Goal: Task Accomplishment & Management: Manage account settings

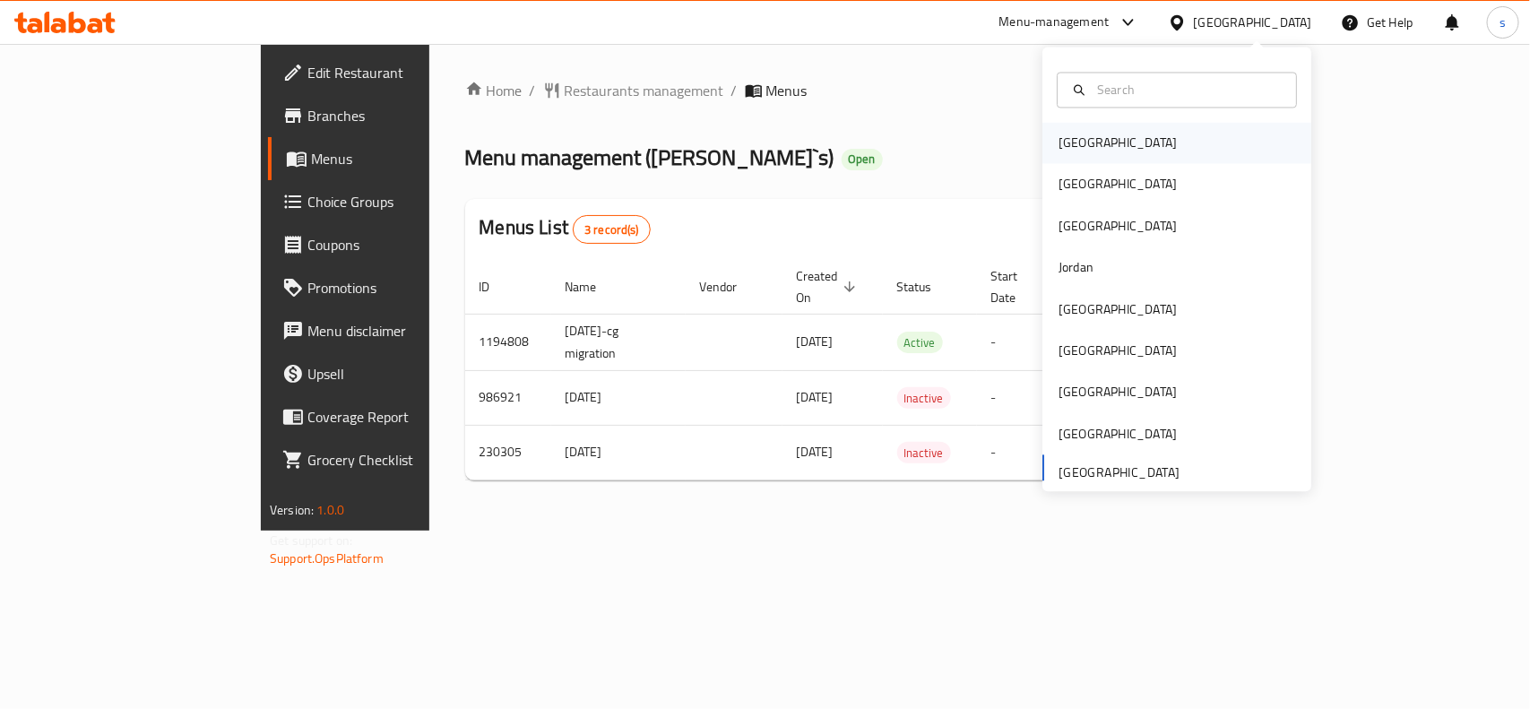
click at [1069, 149] on div "[GEOGRAPHIC_DATA]" at bounding box center [1118, 144] width 118 height 20
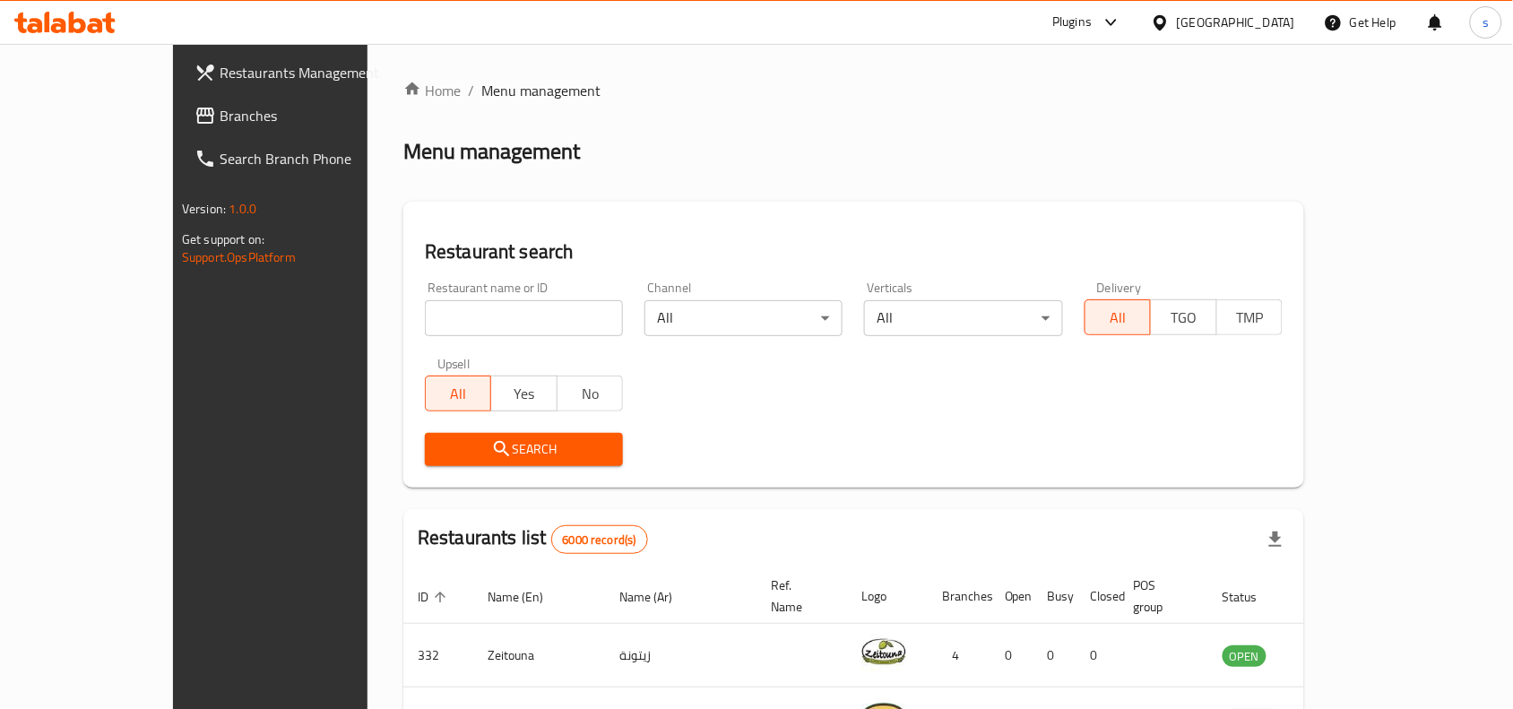
click at [1279, 20] on div "[GEOGRAPHIC_DATA]" at bounding box center [1236, 23] width 118 height 20
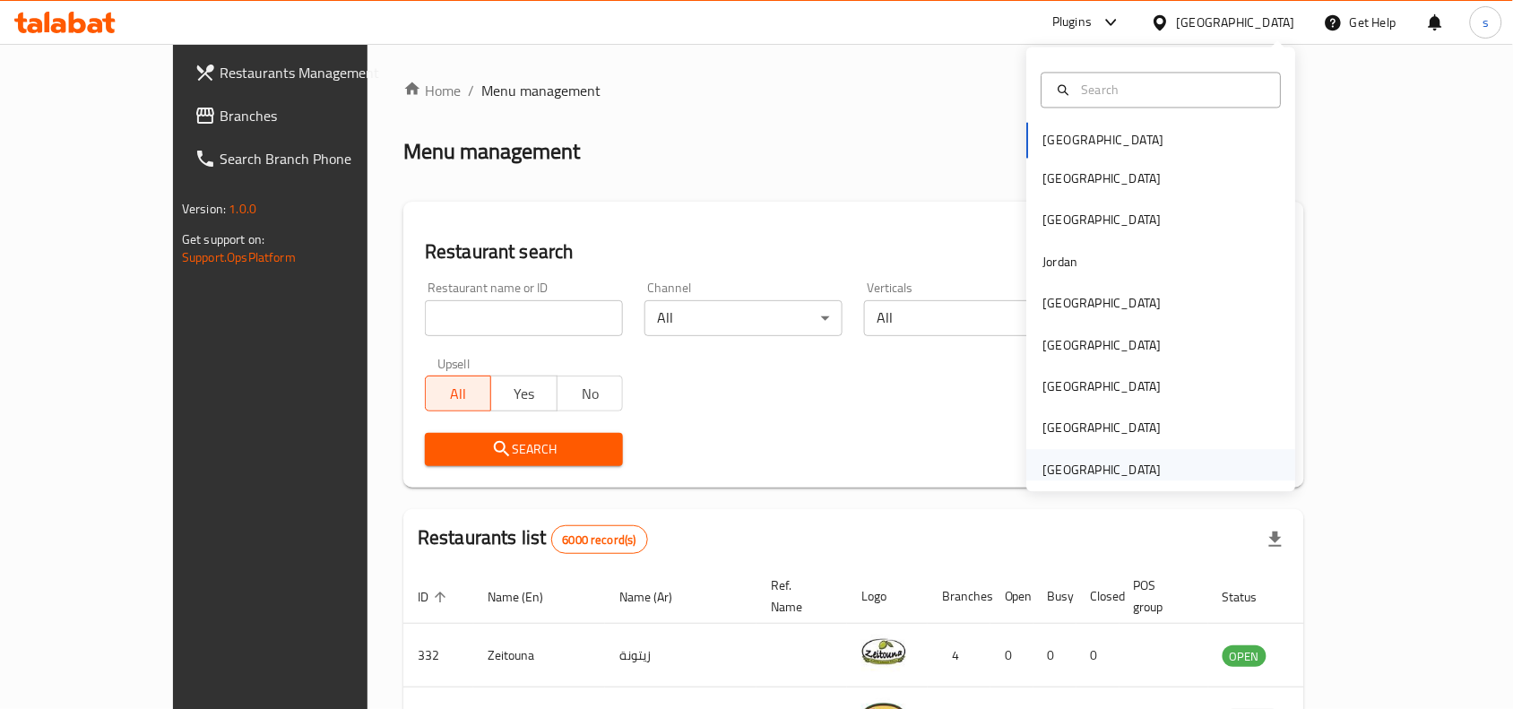
click at [1109, 466] on div "[GEOGRAPHIC_DATA]" at bounding box center [1102, 470] width 118 height 20
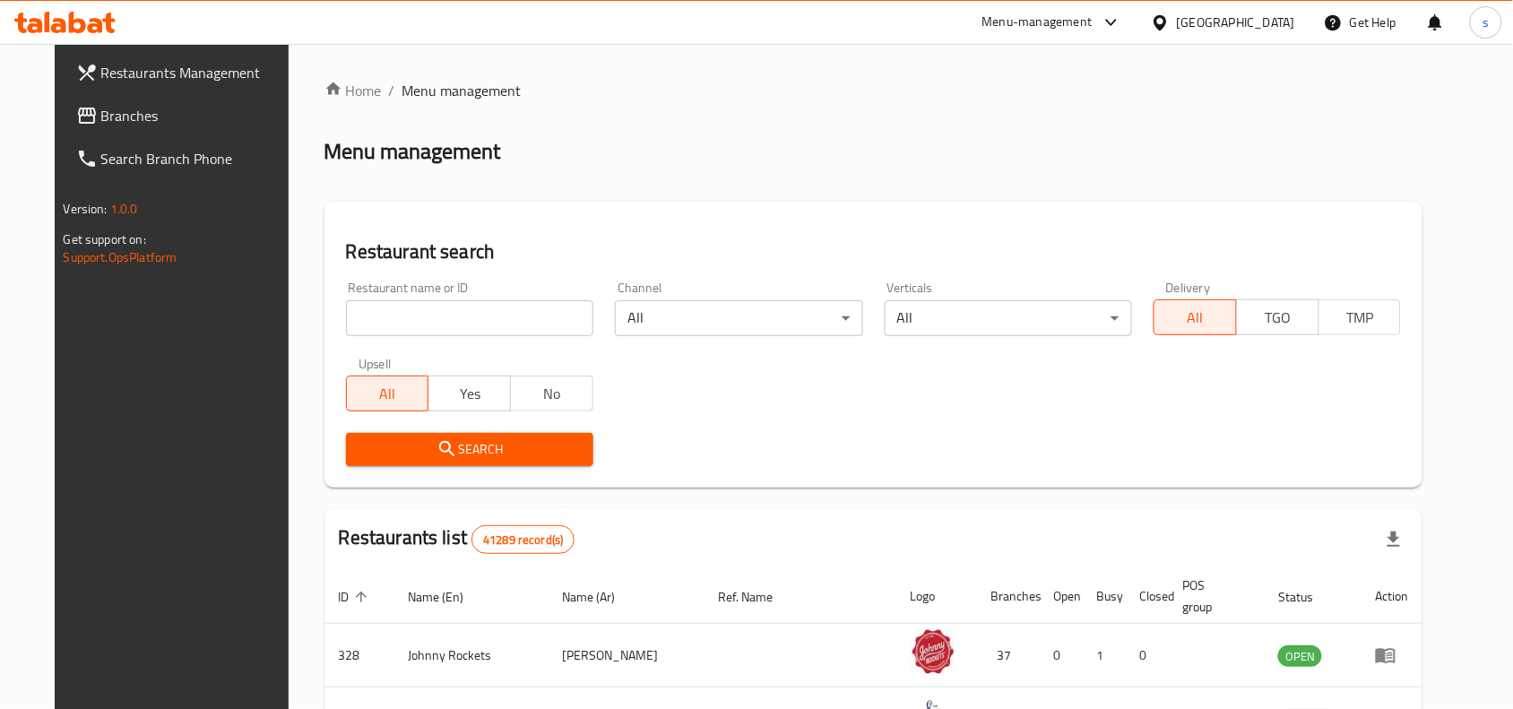
click at [101, 117] on span "Branches" at bounding box center [197, 116] width 192 height 22
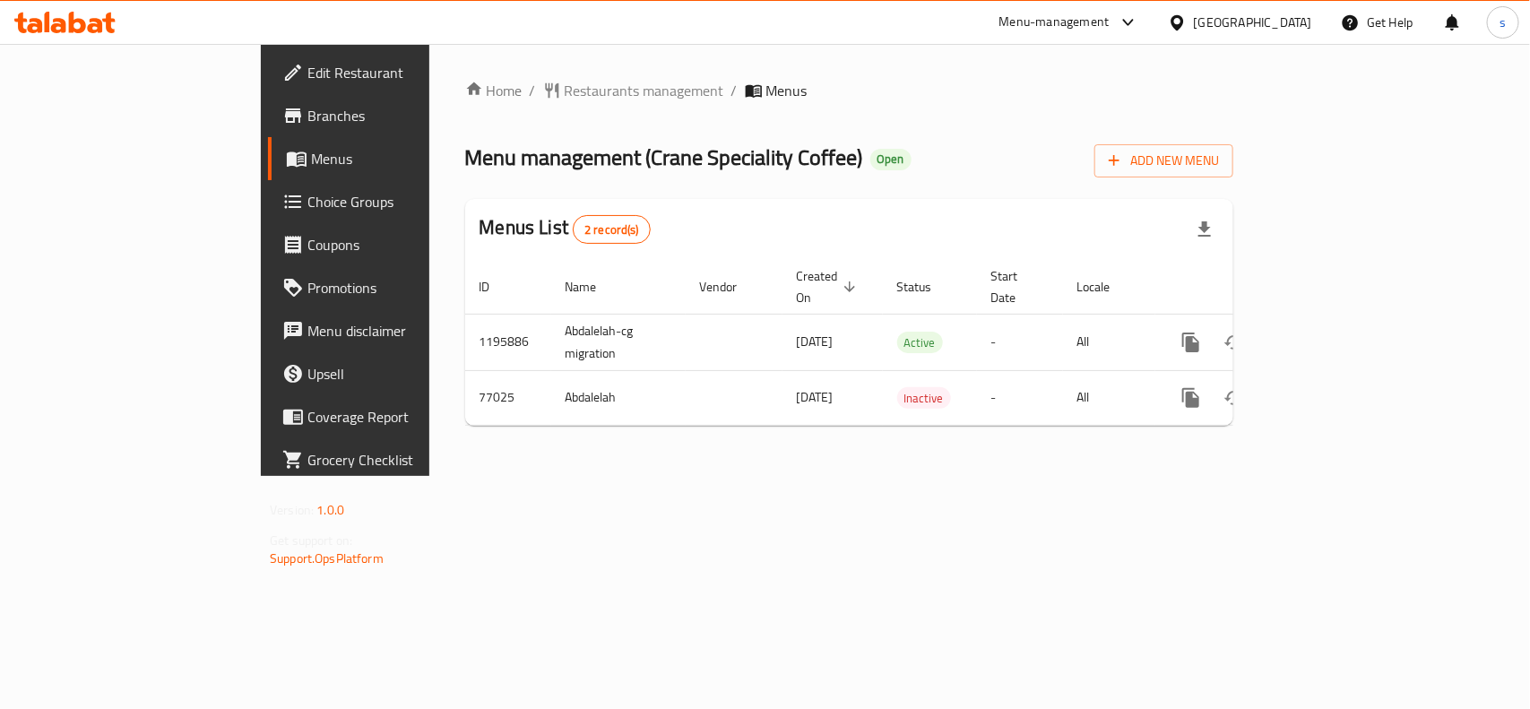
click at [1231, 25] on div "[GEOGRAPHIC_DATA]" at bounding box center [1253, 23] width 118 height 20
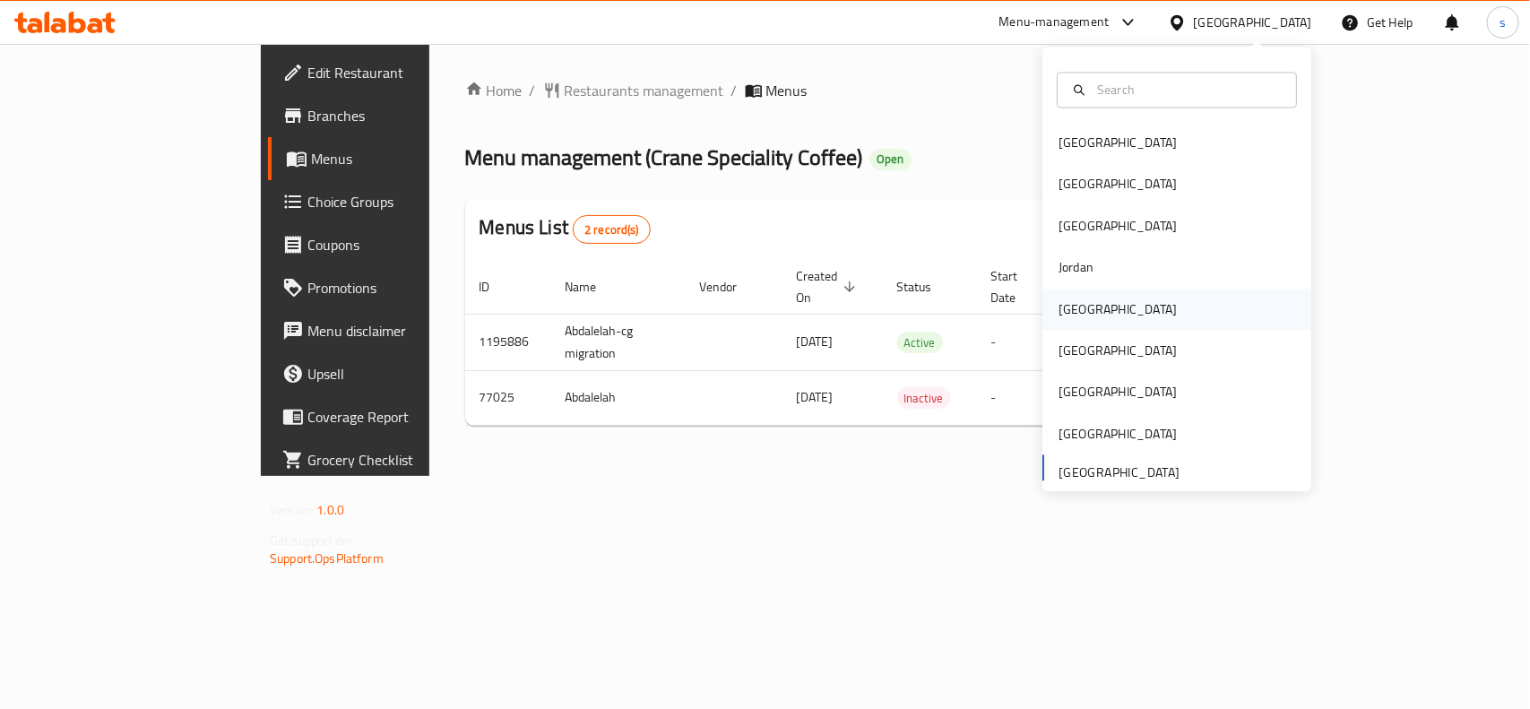
click at [1062, 302] on div "[GEOGRAPHIC_DATA]" at bounding box center [1118, 309] width 118 height 20
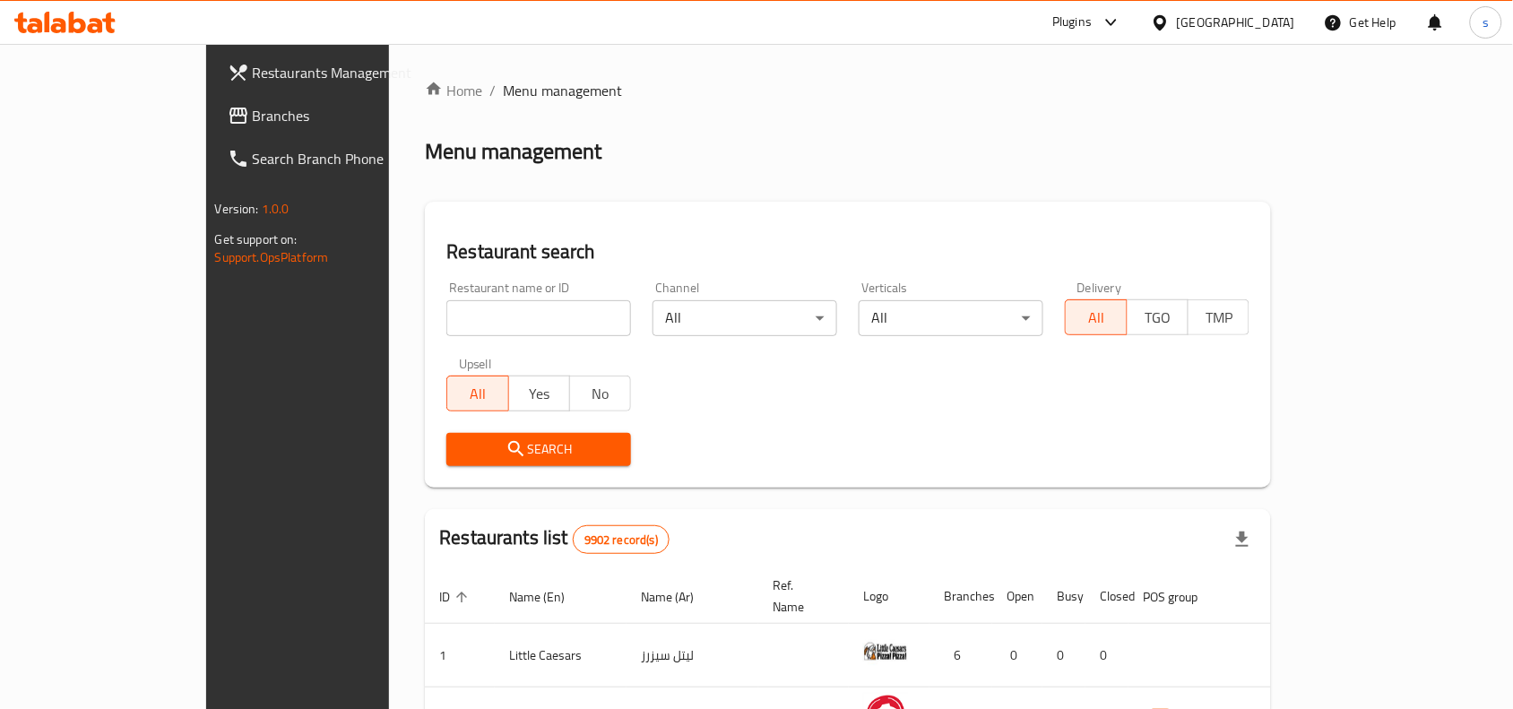
click at [253, 110] on span "Branches" at bounding box center [349, 116] width 192 height 22
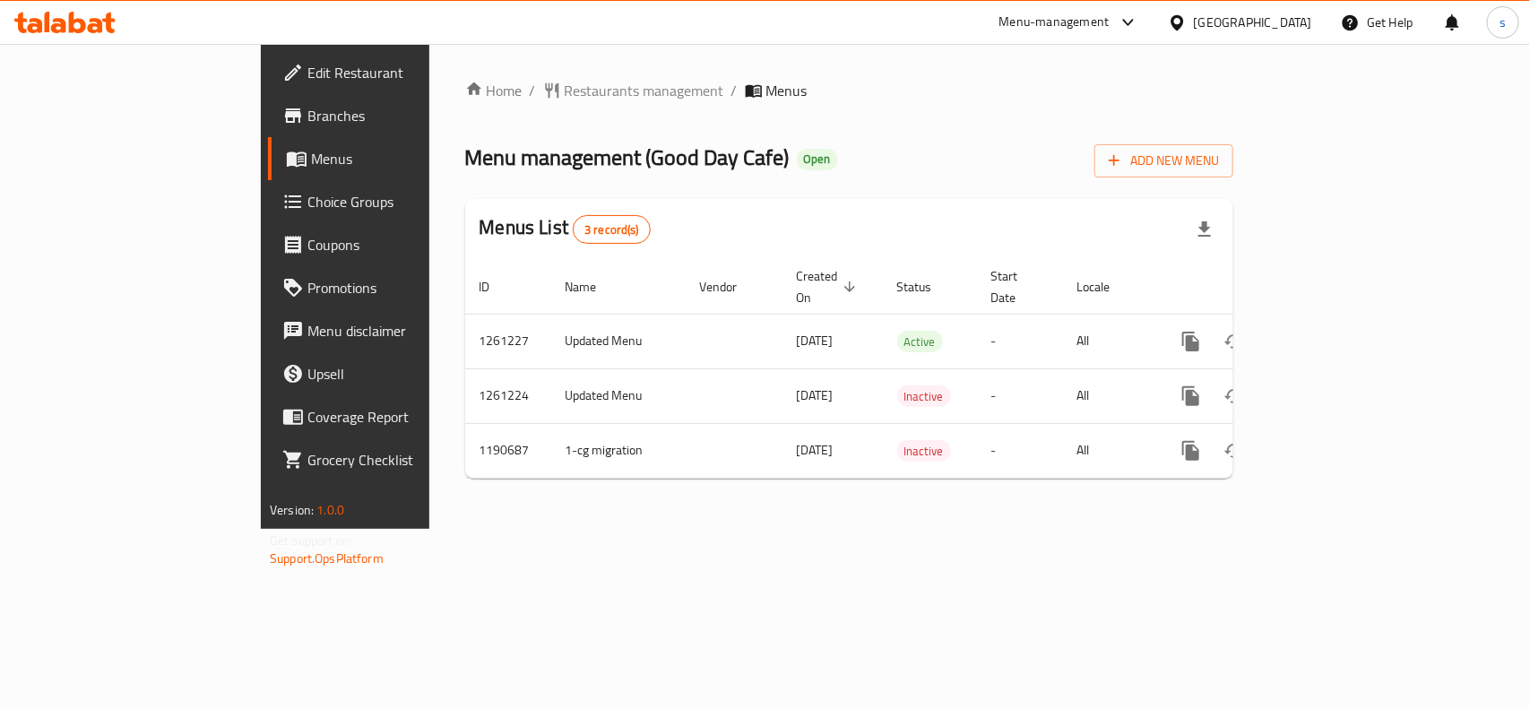
click at [1295, 24] on div "[GEOGRAPHIC_DATA]" at bounding box center [1253, 23] width 118 height 20
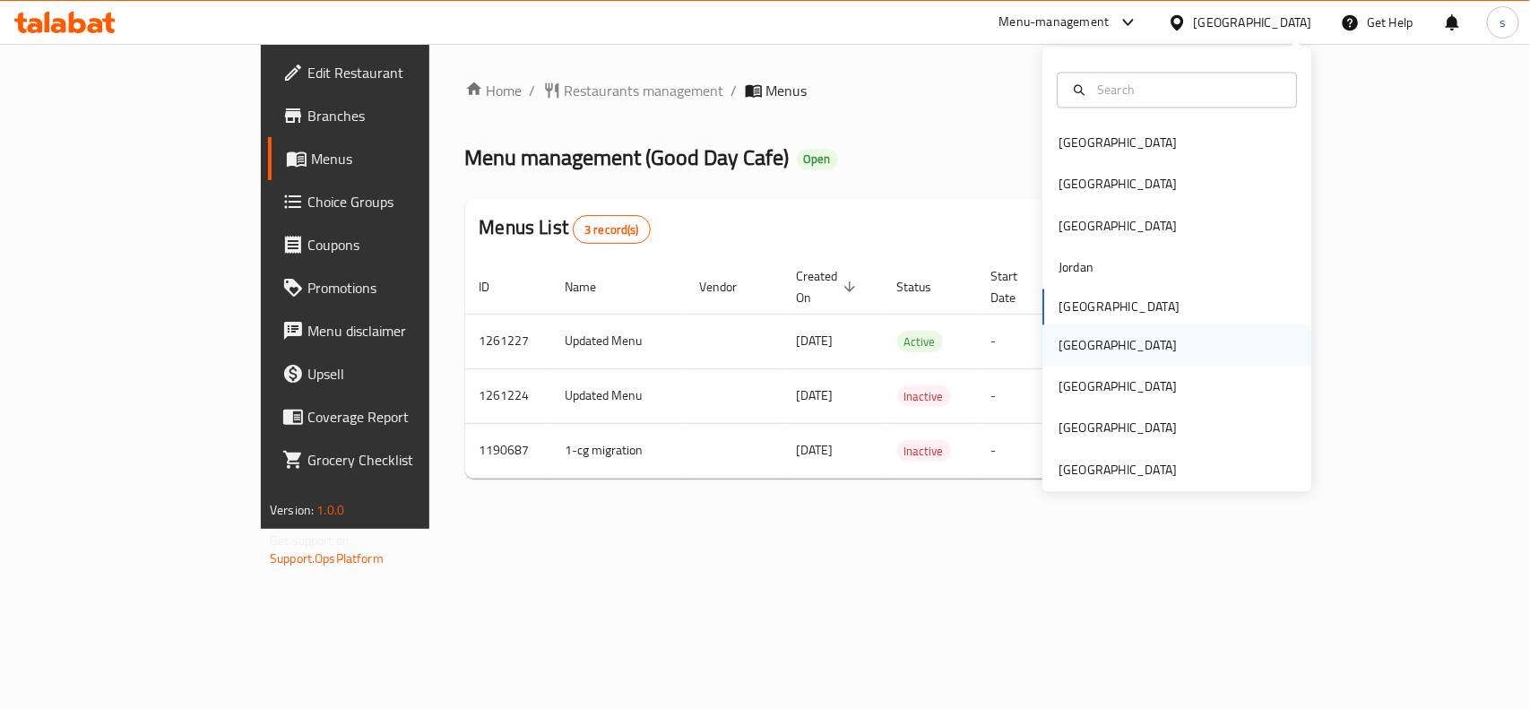
click at [1059, 354] on div "[GEOGRAPHIC_DATA]" at bounding box center [1118, 345] width 118 height 20
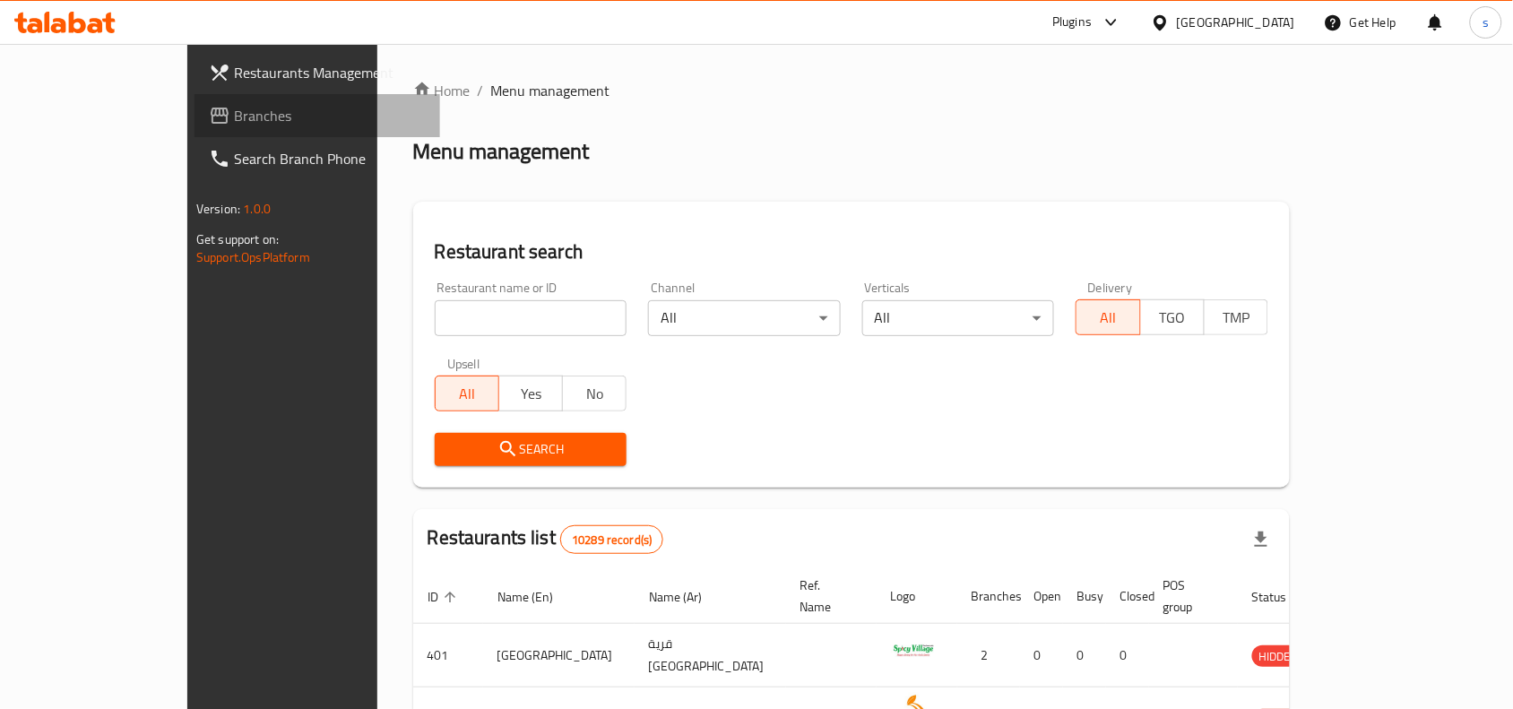
click at [234, 117] on span "Branches" at bounding box center [330, 116] width 192 height 22
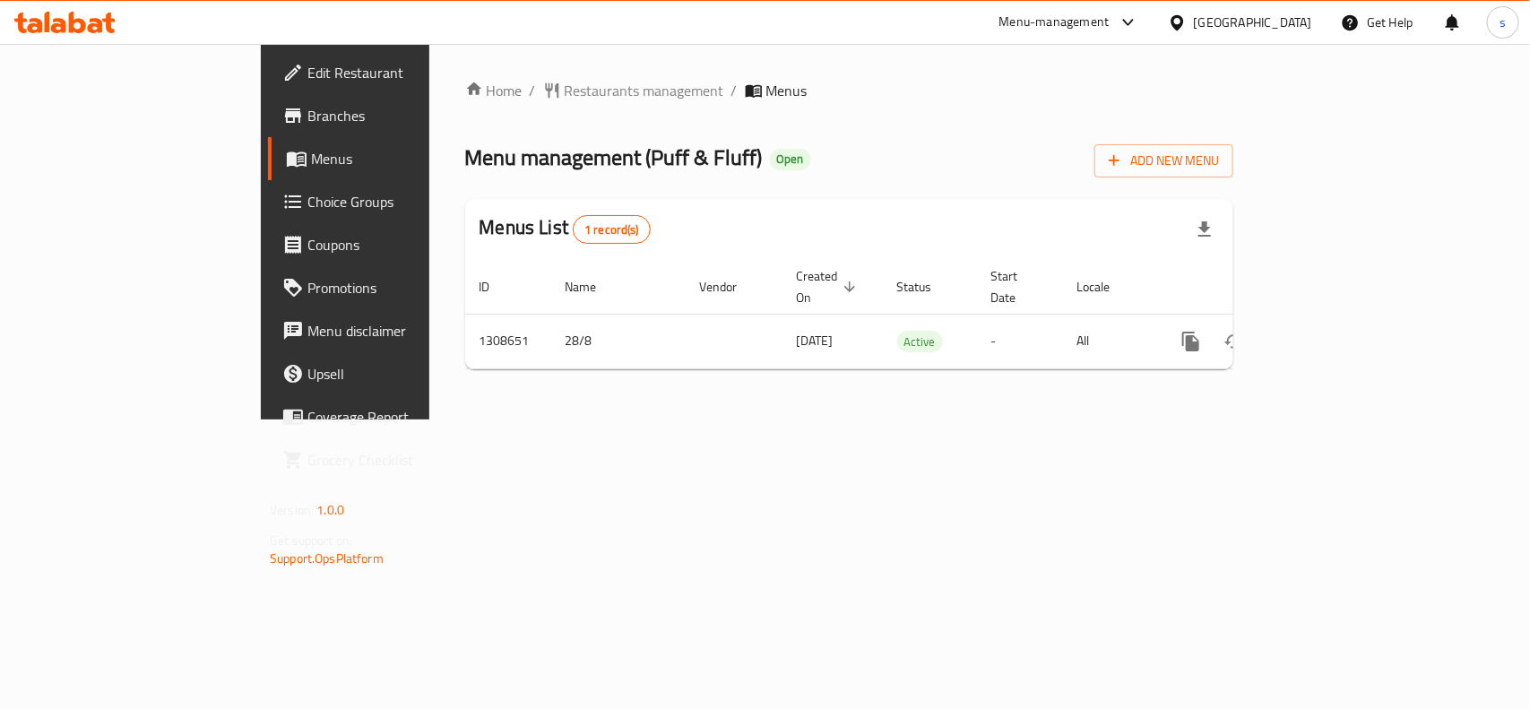
click at [1305, 23] on div "[GEOGRAPHIC_DATA]" at bounding box center [1253, 23] width 118 height 20
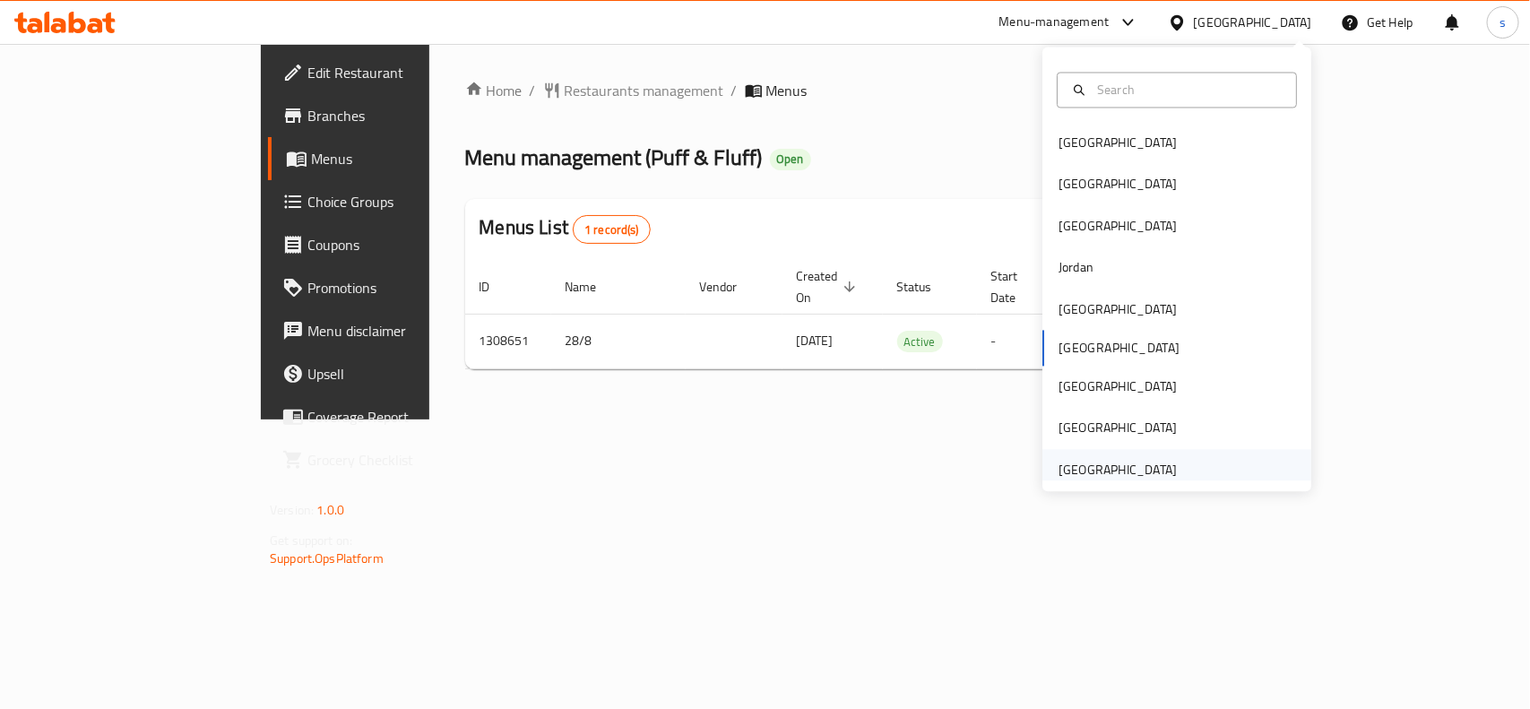
click at [1114, 468] on div "[GEOGRAPHIC_DATA]" at bounding box center [1118, 470] width 118 height 20
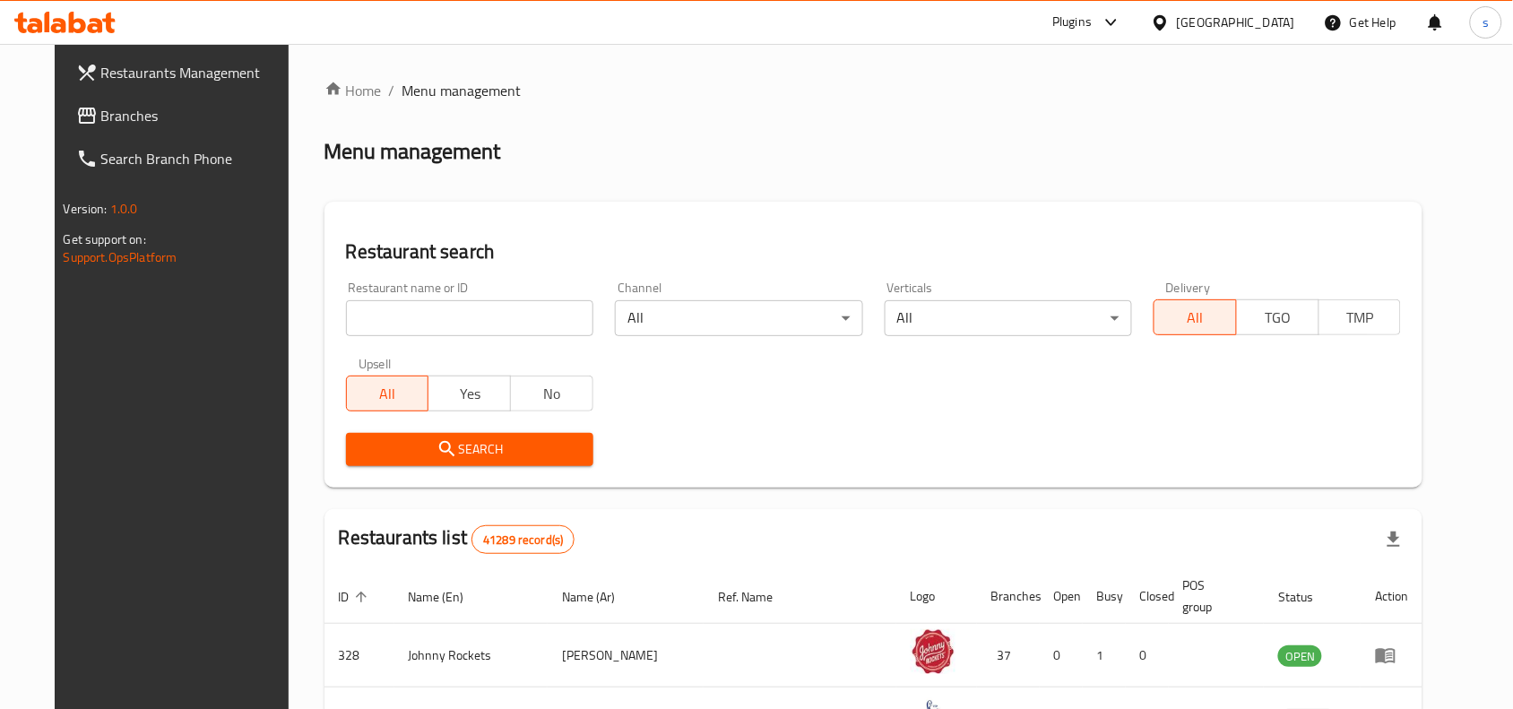
click at [76, 106] on icon at bounding box center [87, 116] width 22 height 22
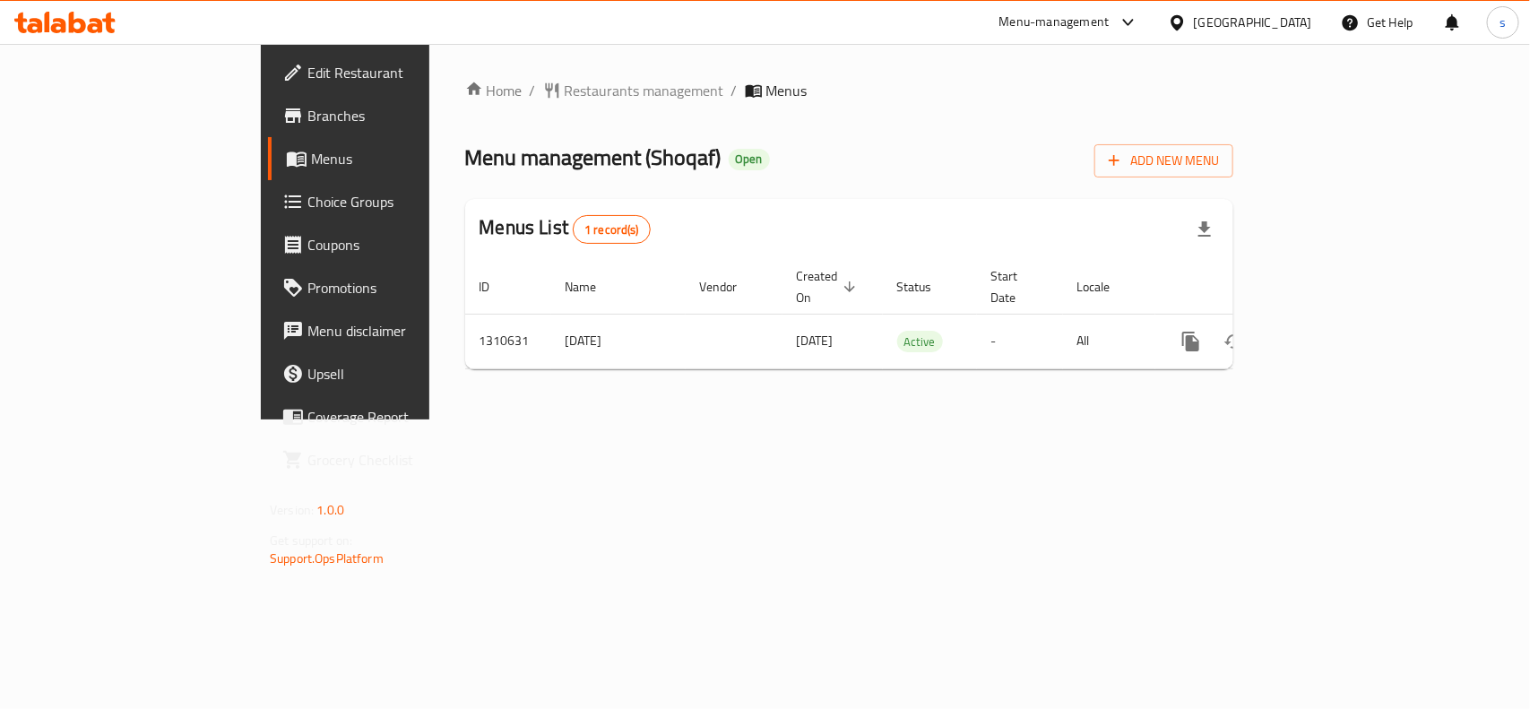
click at [1287, 24] on div "[GEOGRAPHIC_DATA]" at bounding box center [1253, 23] width 118 height 20
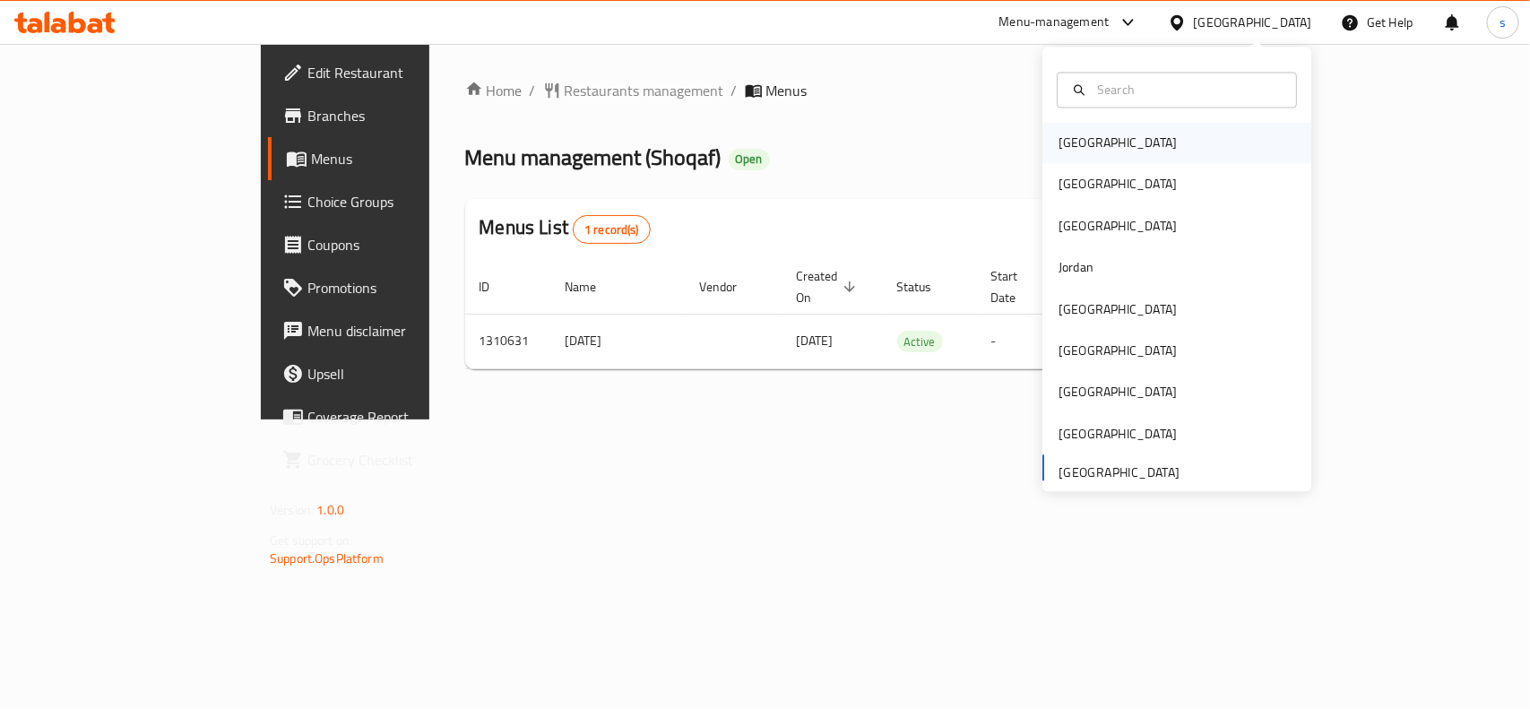
click at [1076, 144] on div "[GEOGRAPHIC_DATA]" at bounding box center [1118, 144] width 118 height 20
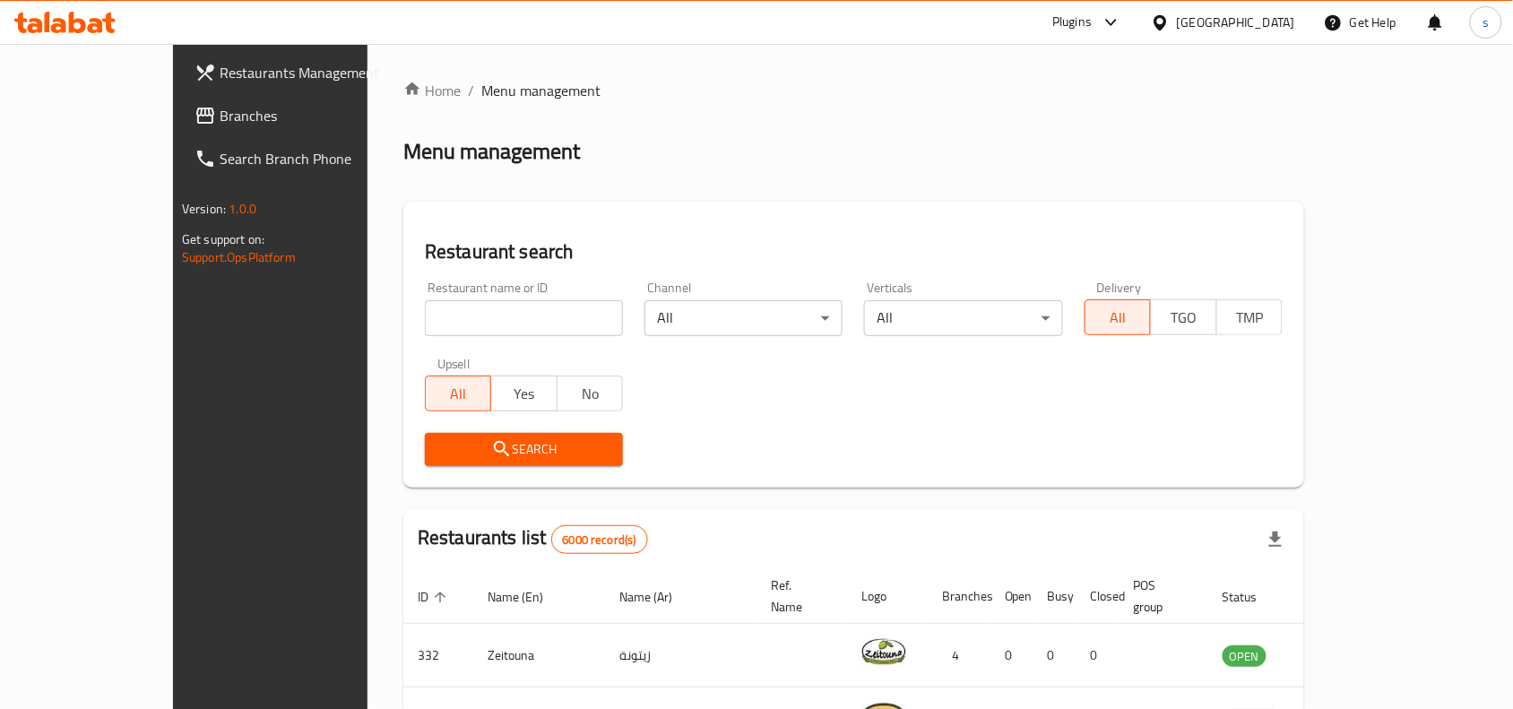
click at [1270, 27] on div "[GEOGRAPHIC_DATA]" at bounding box center [1236, 23] width 118 height 20
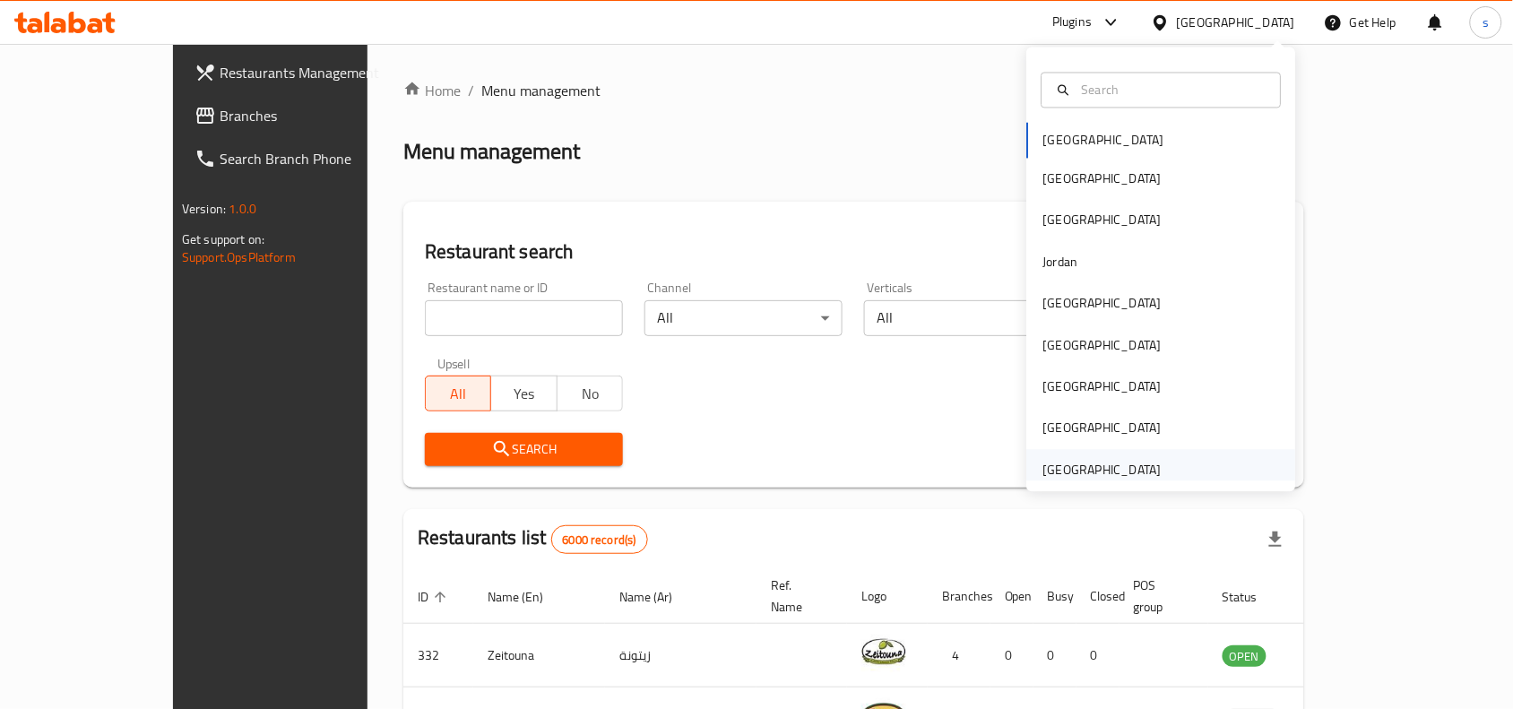
click at [1107, 471] on div "[GEOGRAPHIC_DATA]" at bounding box center [1102, 470] width 118 height 20
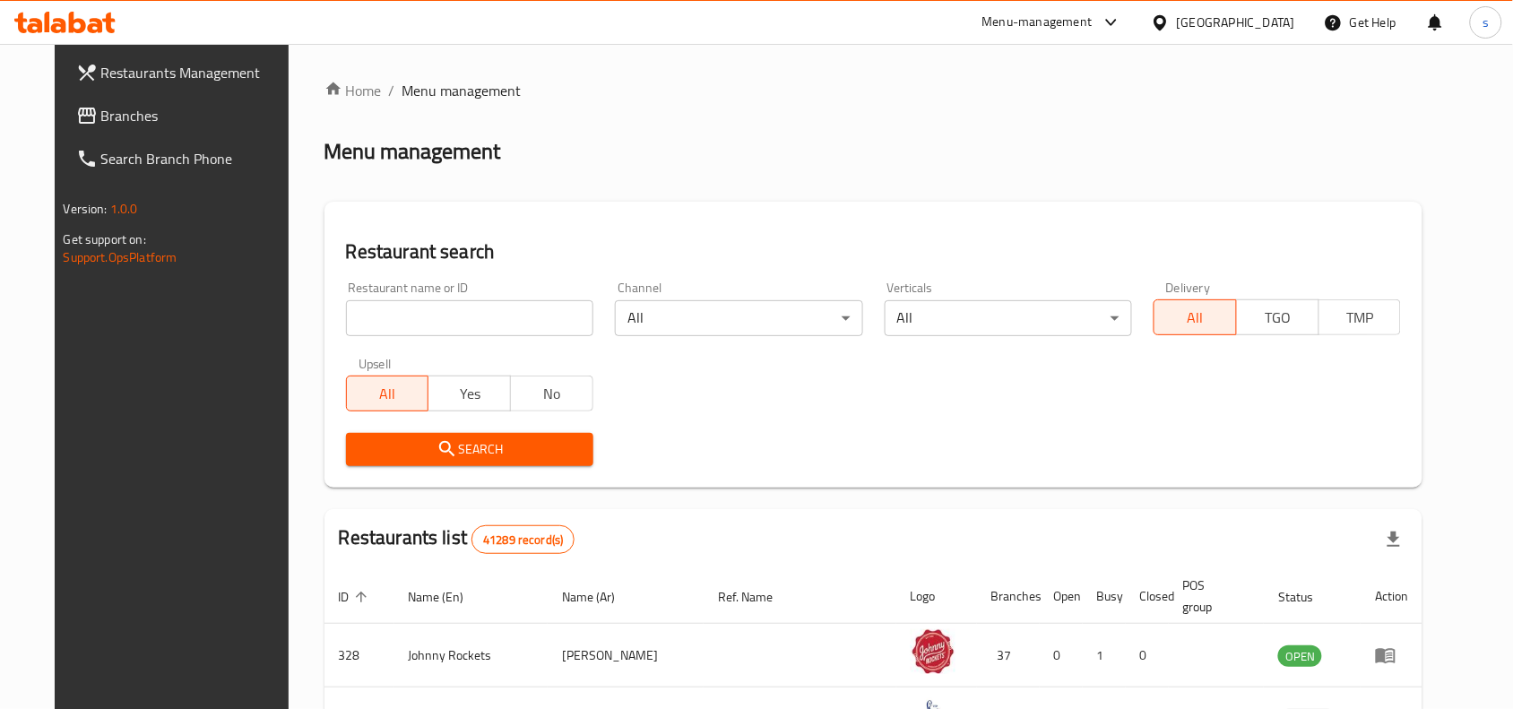
click at [101, 119] on span "Branches" at bounding box center [197, 116] width 192 height 22
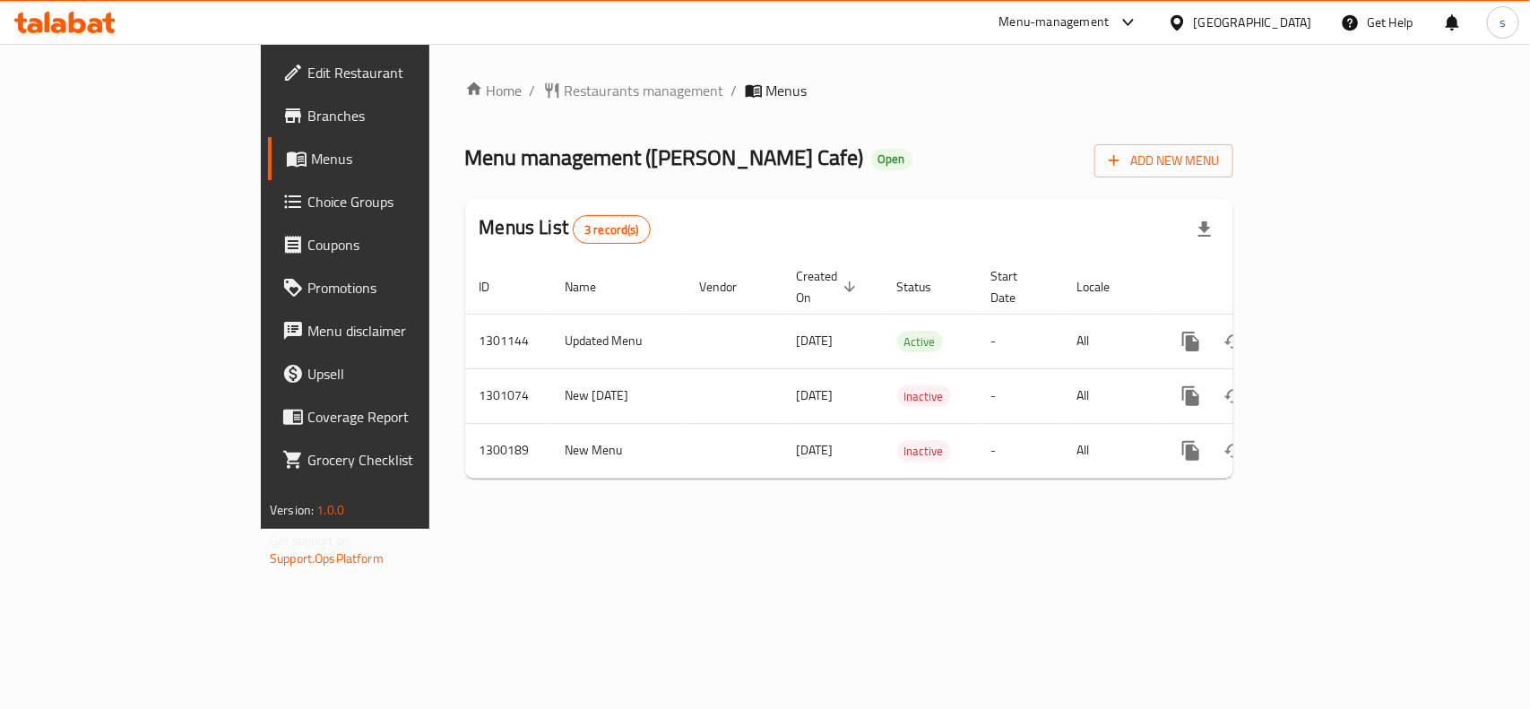
click at [1217, 28] on div "[GEOGRAPHIC_DATA]" at bounding box center [1253, 23] width 118 height 20
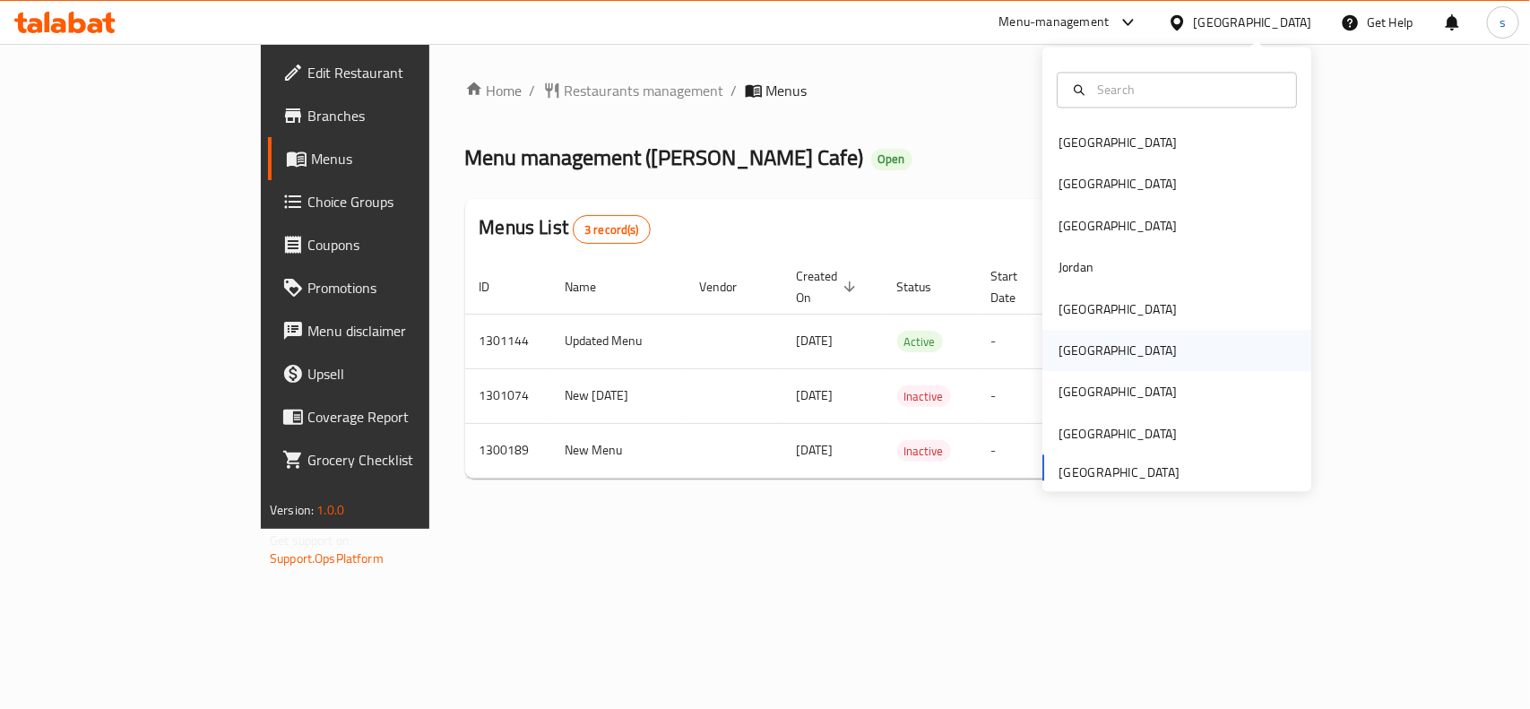
click at [1059, 350] on div "[GEOGRAPHIC_DATA]" at bounding box center [1118, 351] width 118 height 20
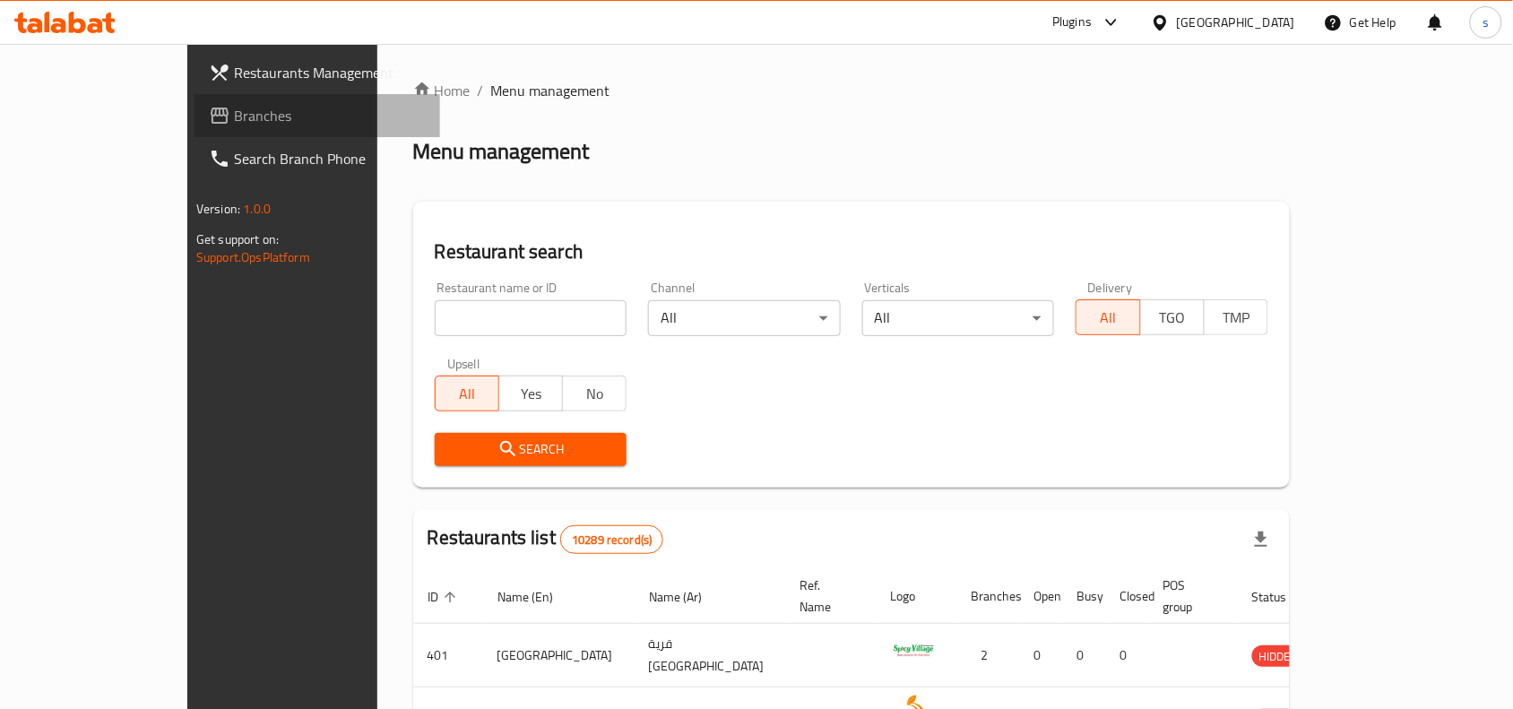
click at [234, 113] on span "Branches" at bounding box center [330, 116] width 192 height 22
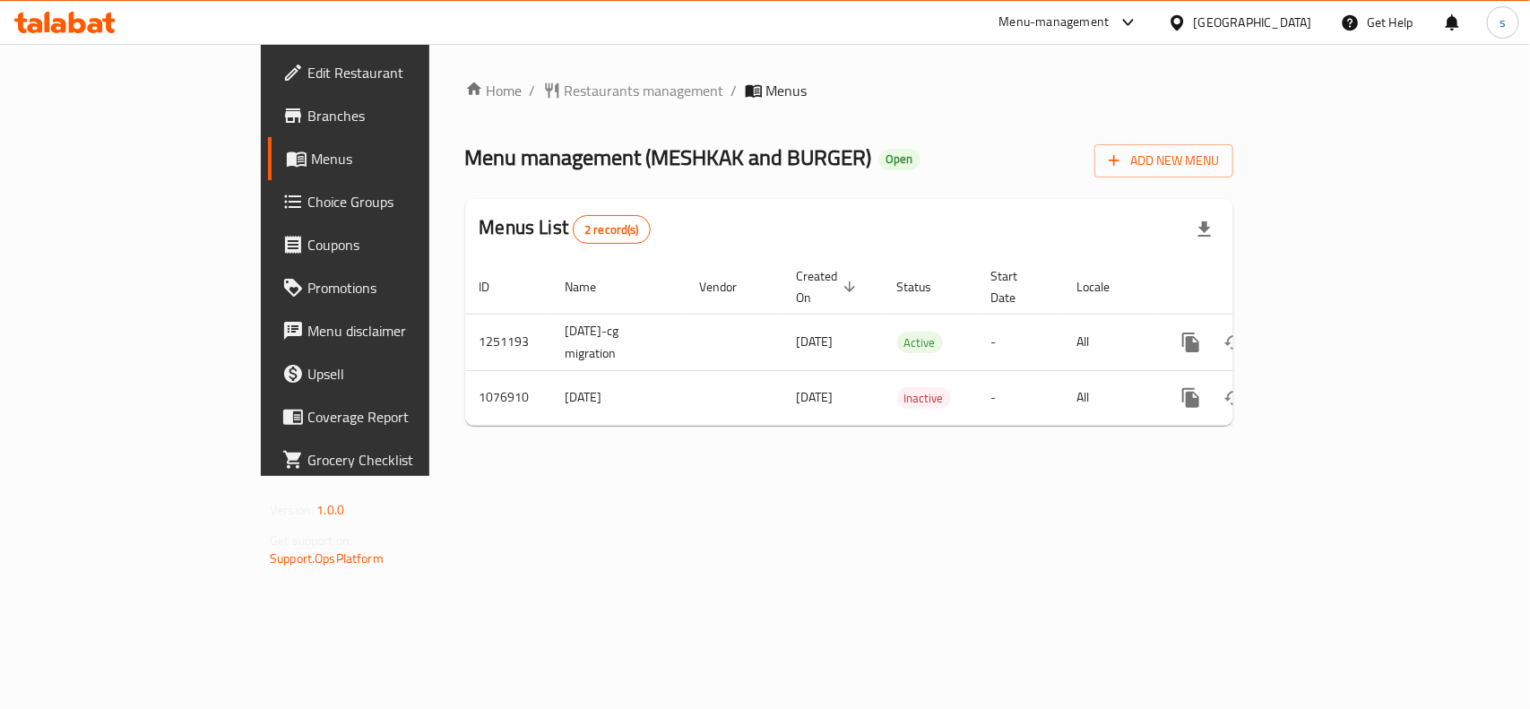
click at [1282, 28] on div "[GEOGRAPHIC_DATA]" at bounding box center [1253, 23] width 118 height 20
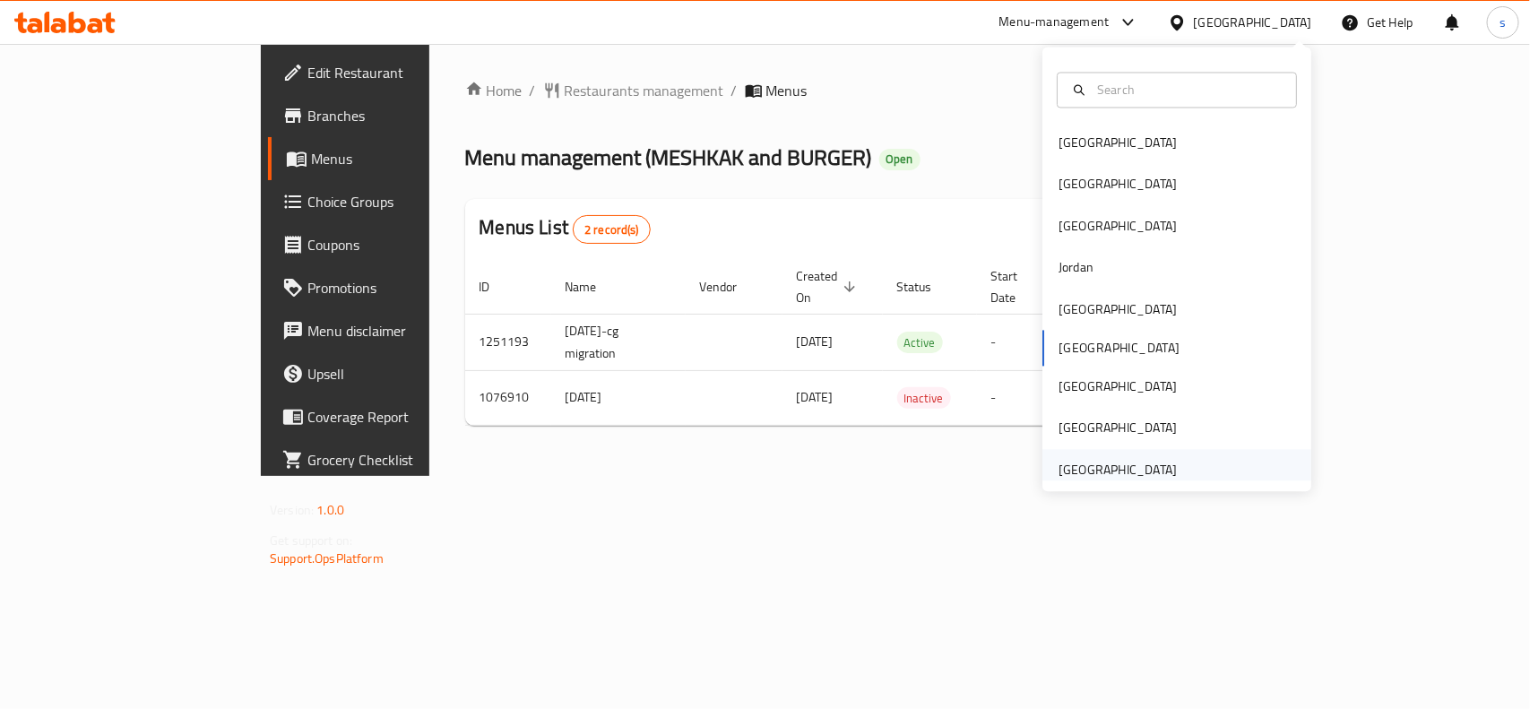
click at [1144, 472] on div "[GEOGRAPHIC_DATA]" at bounding box center [1118, 470] width 118 height 20
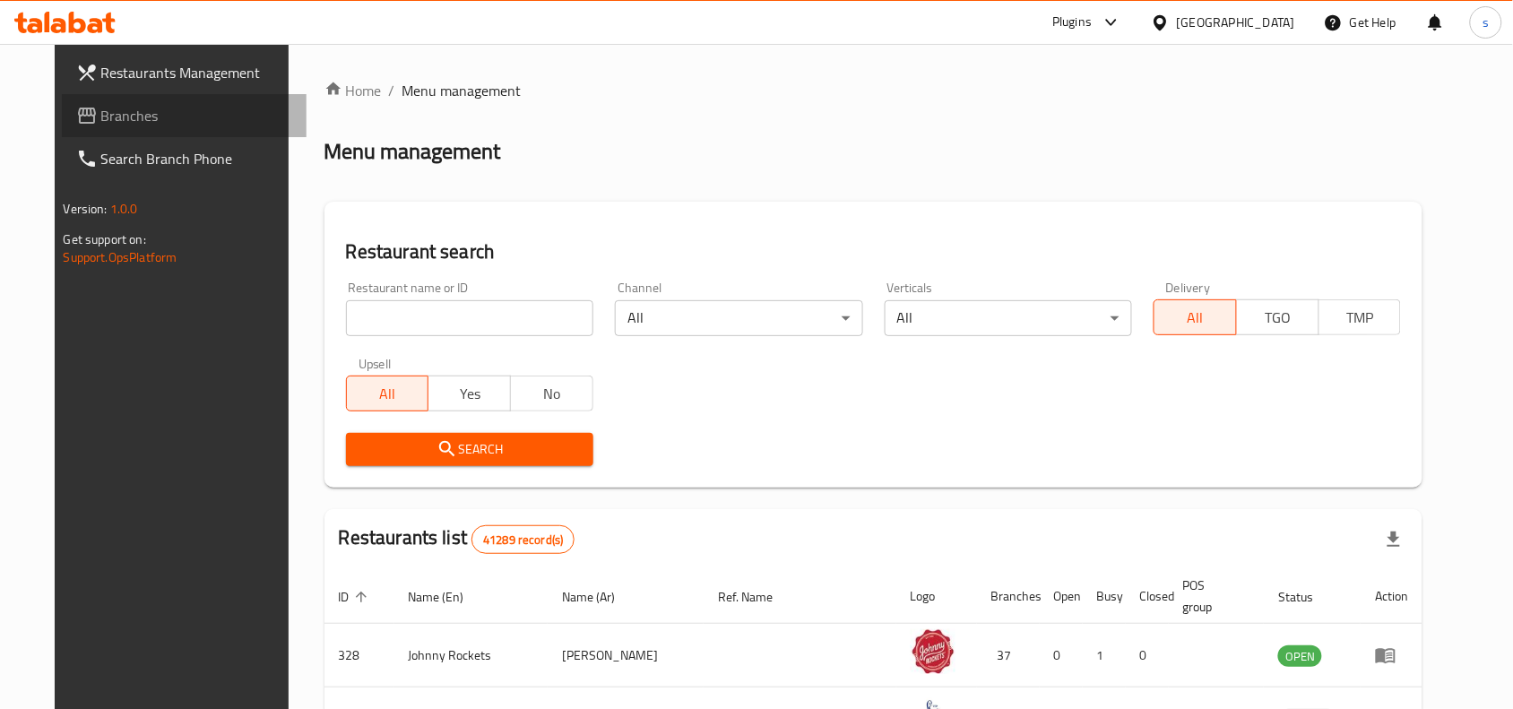
click at [101, 117] on span "Branches" at bounding box center [197, 116] width 192 height 22
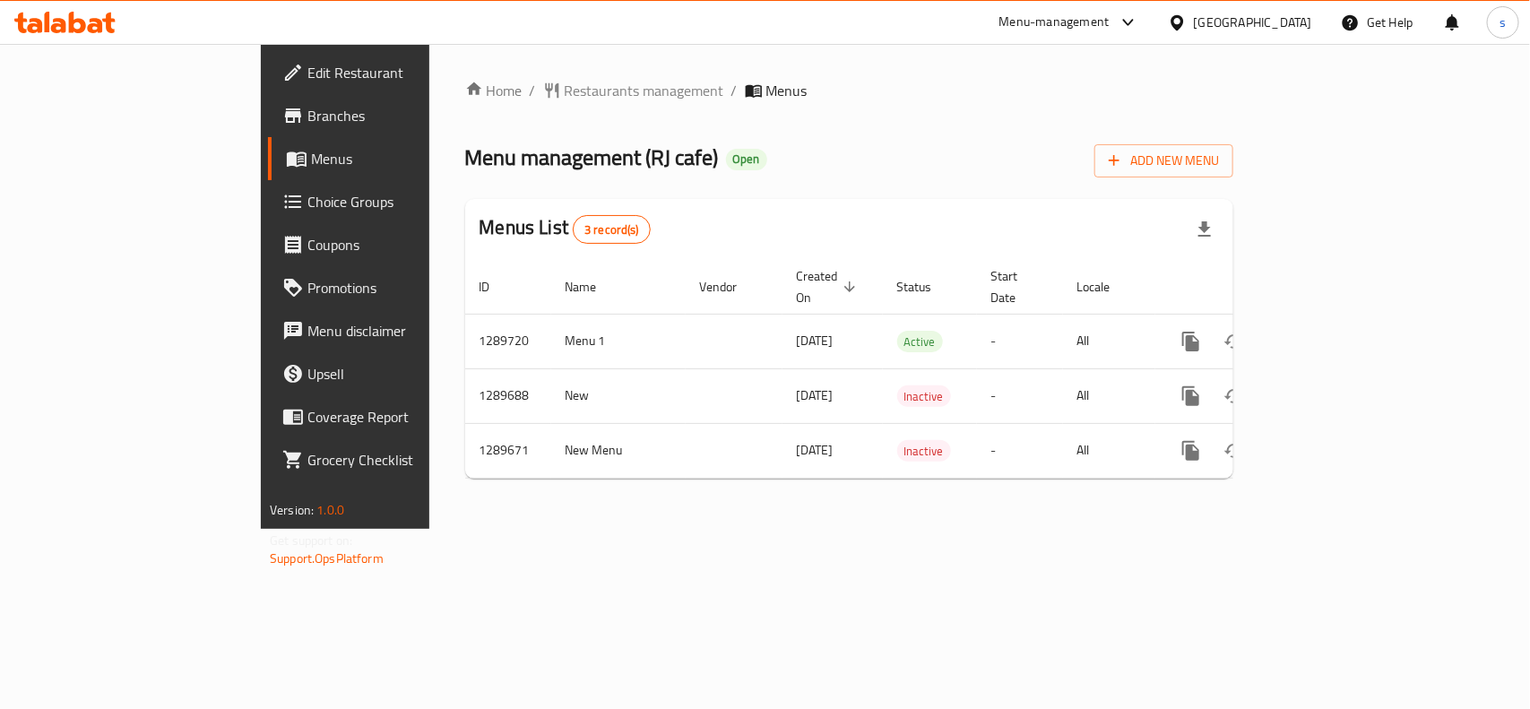
click at [1234, 23] on div "[GEOGRAPHIC_DATA]" at bounding box center [1253, 23] width 118 height 20
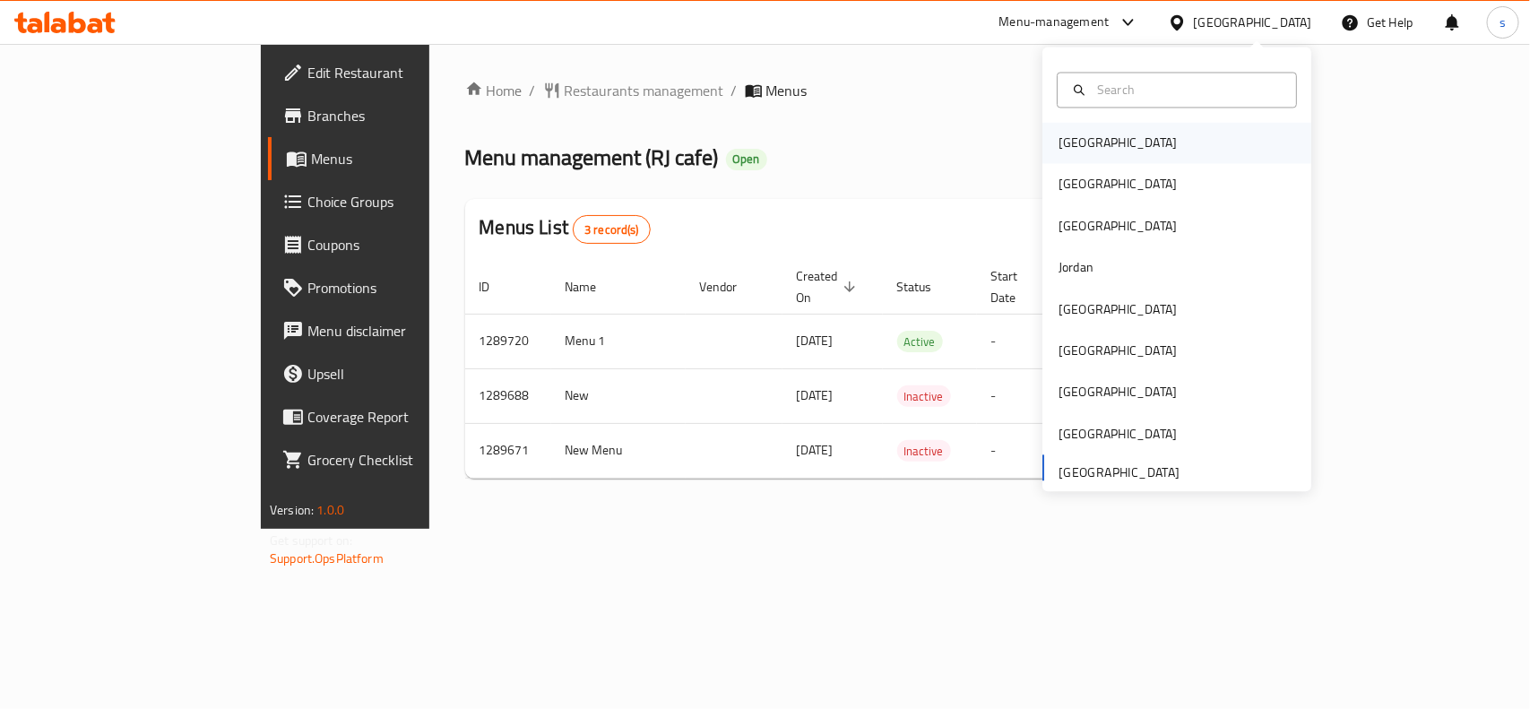
click at [1071, 142] on div "[GEOGRAPHIC_DATA]" at bounding box center [1118, 144] width 118 height 20
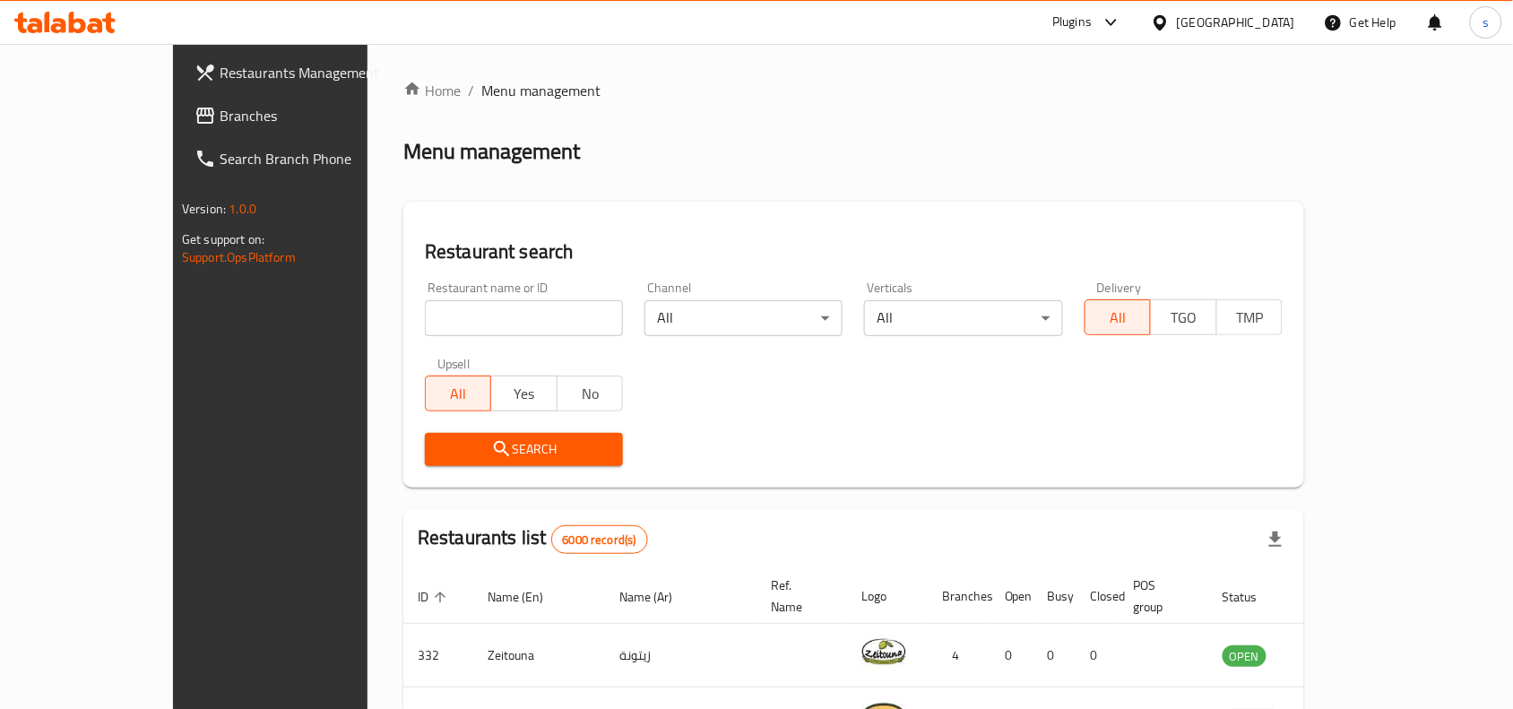
click at [1265, 15] on div "[GEOGRAPHIC_DATA]" at bounding box center [1236, 23] width 118 height 20
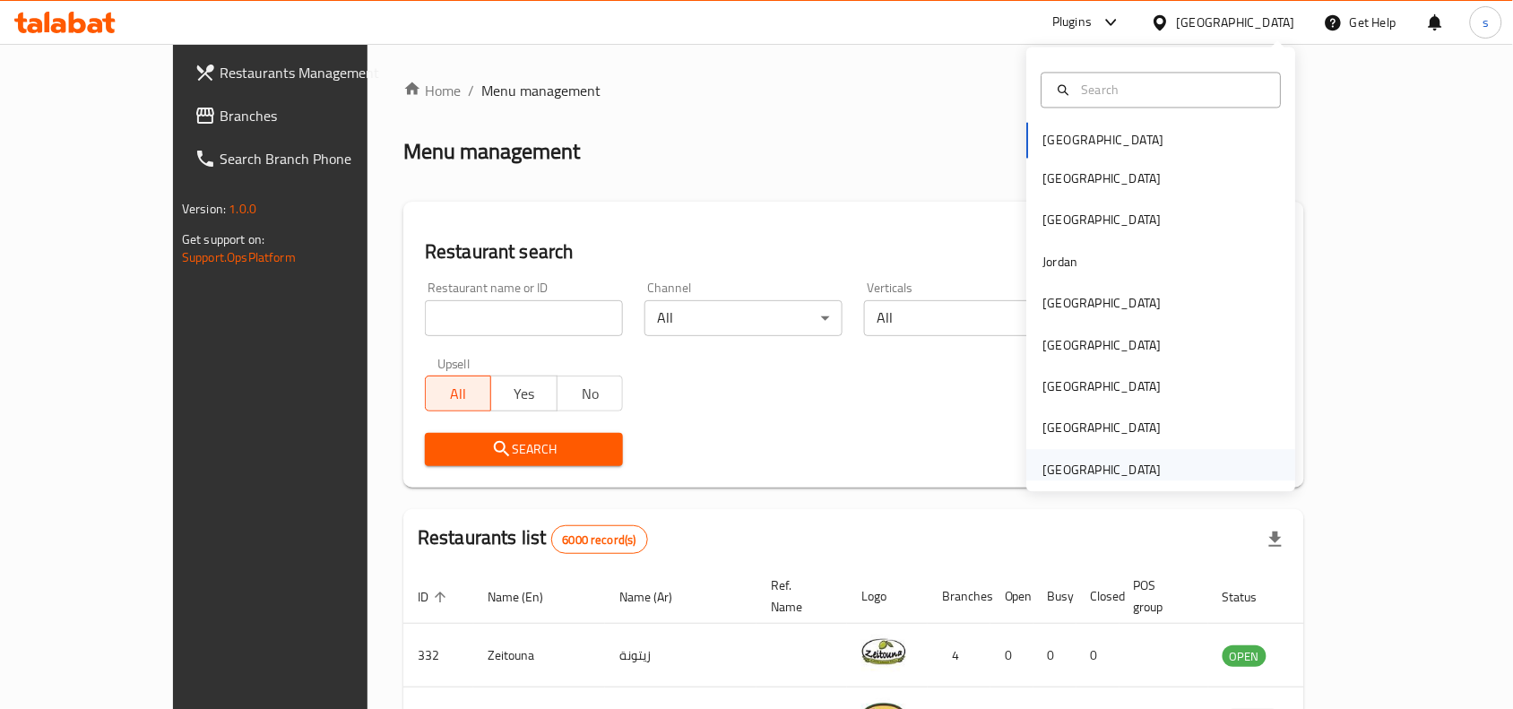
click at [1103, 469] on div "[GEOGRAPHIC_DATA]" at bounding box center [1102, 470] width 118 height 20
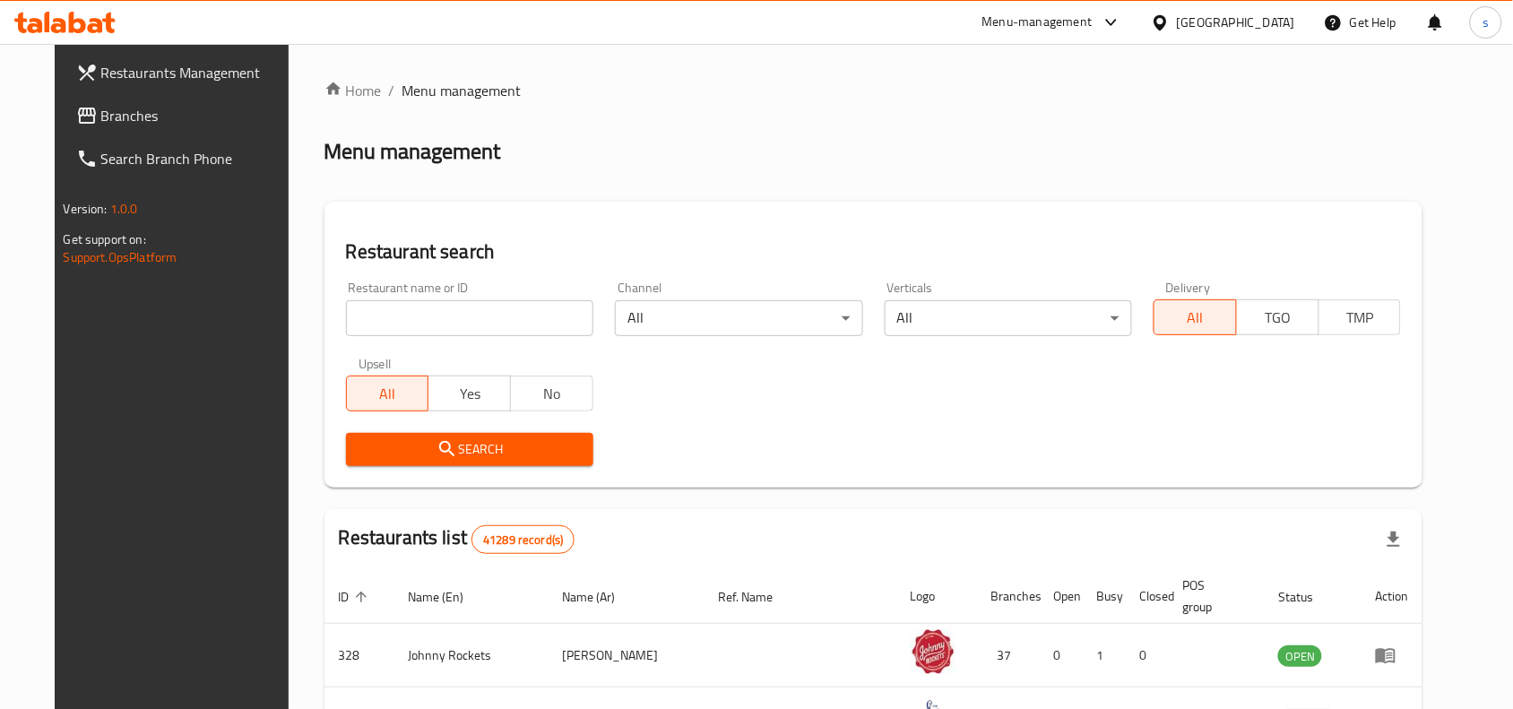
click at [101, 119] on span "Branches" at bounding box center [197, 116] width 192 height 22
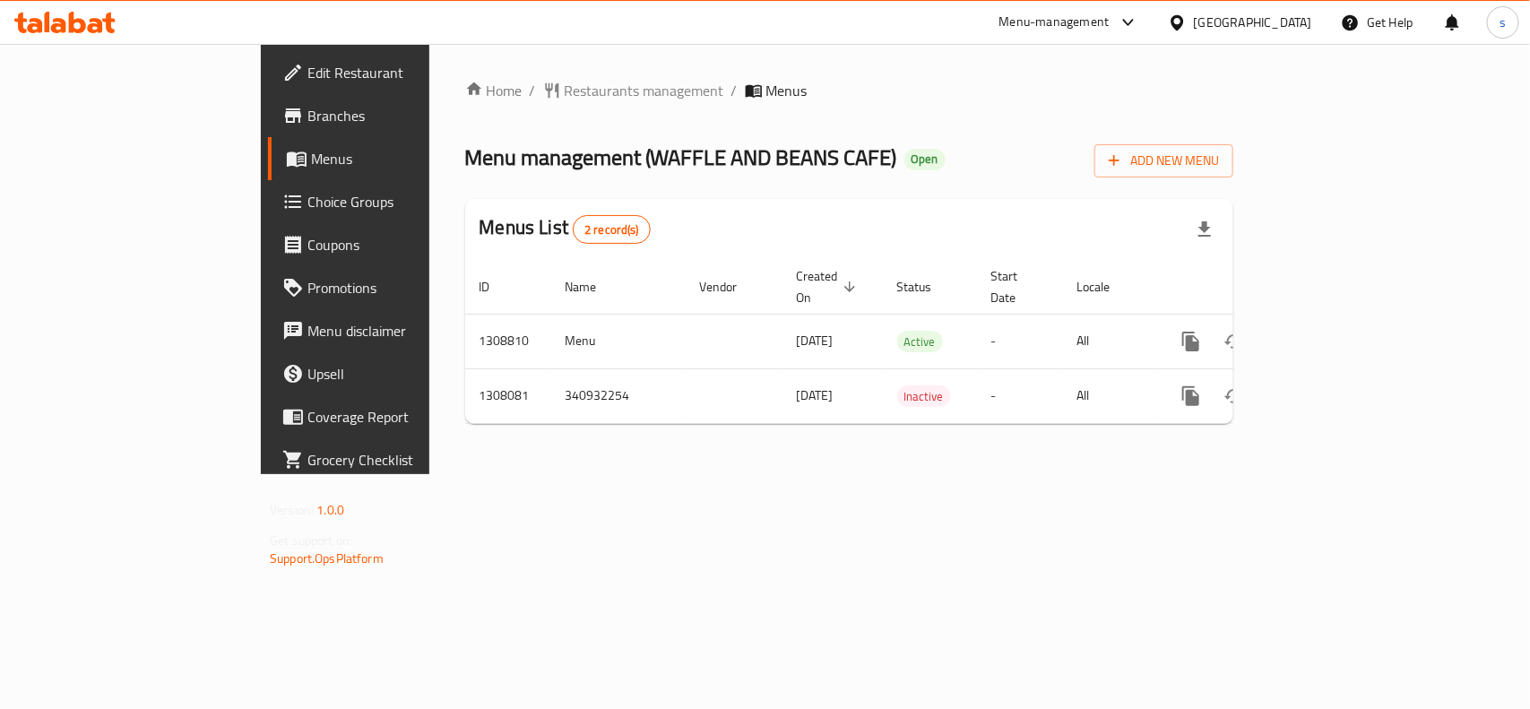
click at [1261, 24] on div "[GEOGRAPHIC_DATA]" at bounding box center [1253, 23] width 118 height 20
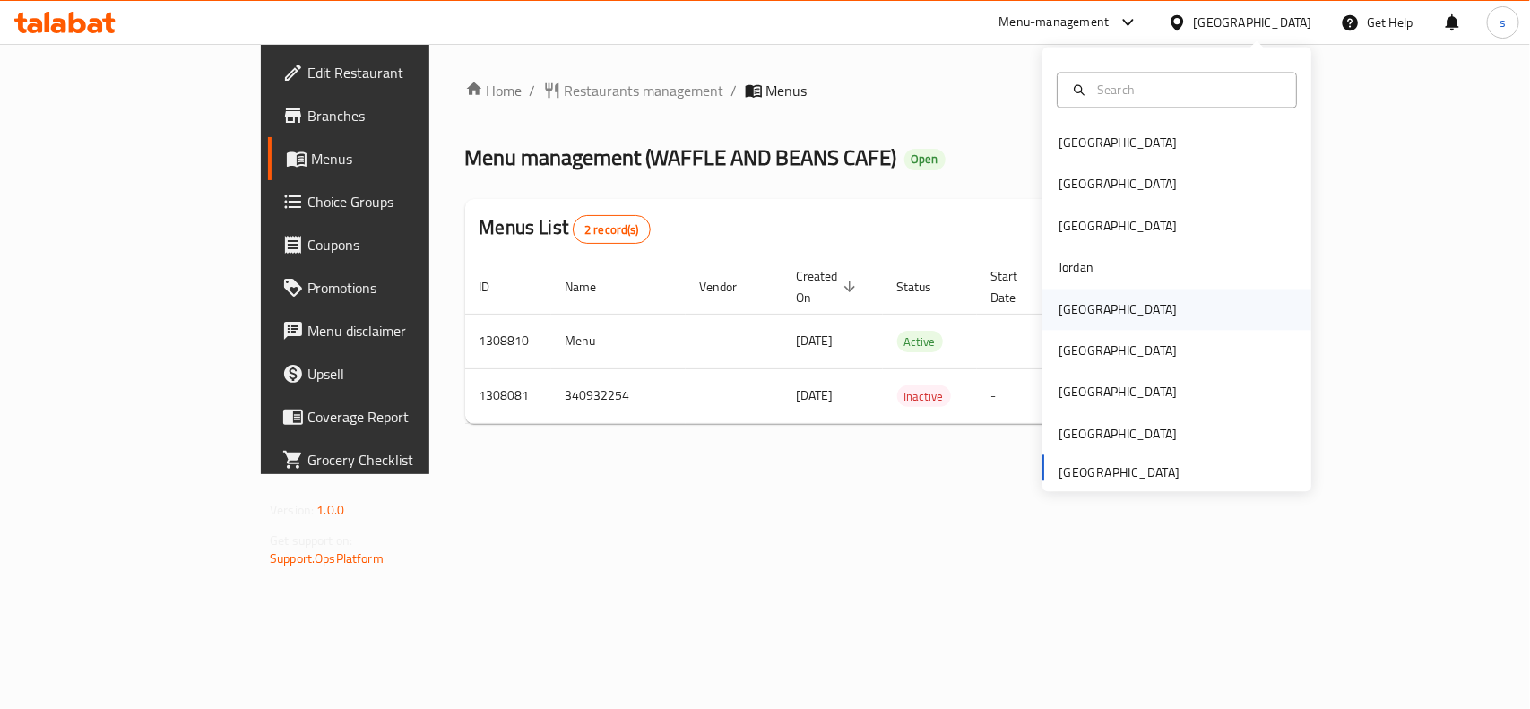
click at [1059, 310] on div "[GEOGRAPHIC_DATA]" at bounding box center [1118, 309] width 118 height 20
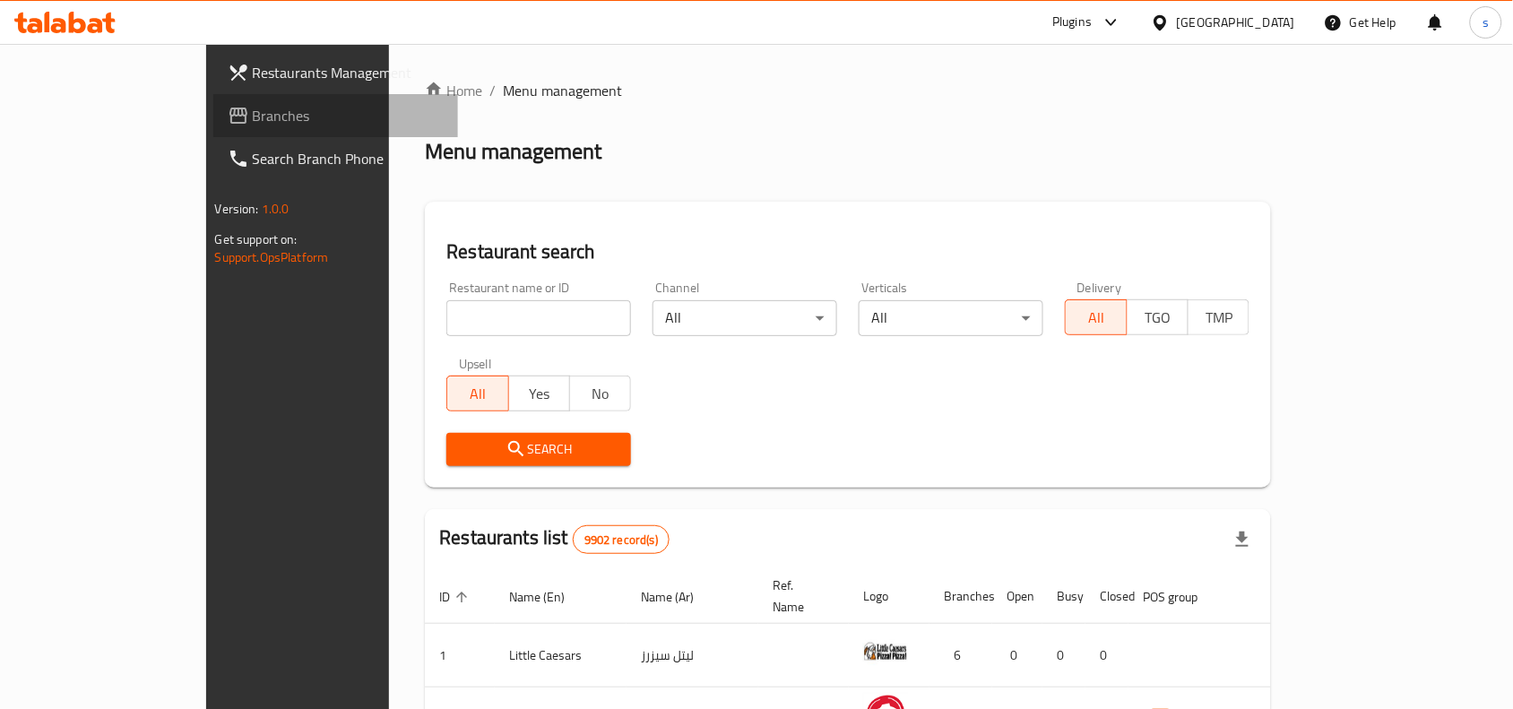
click at [253, 109] on span "Branches" at bounding box center [349, 116] width 192 height 22
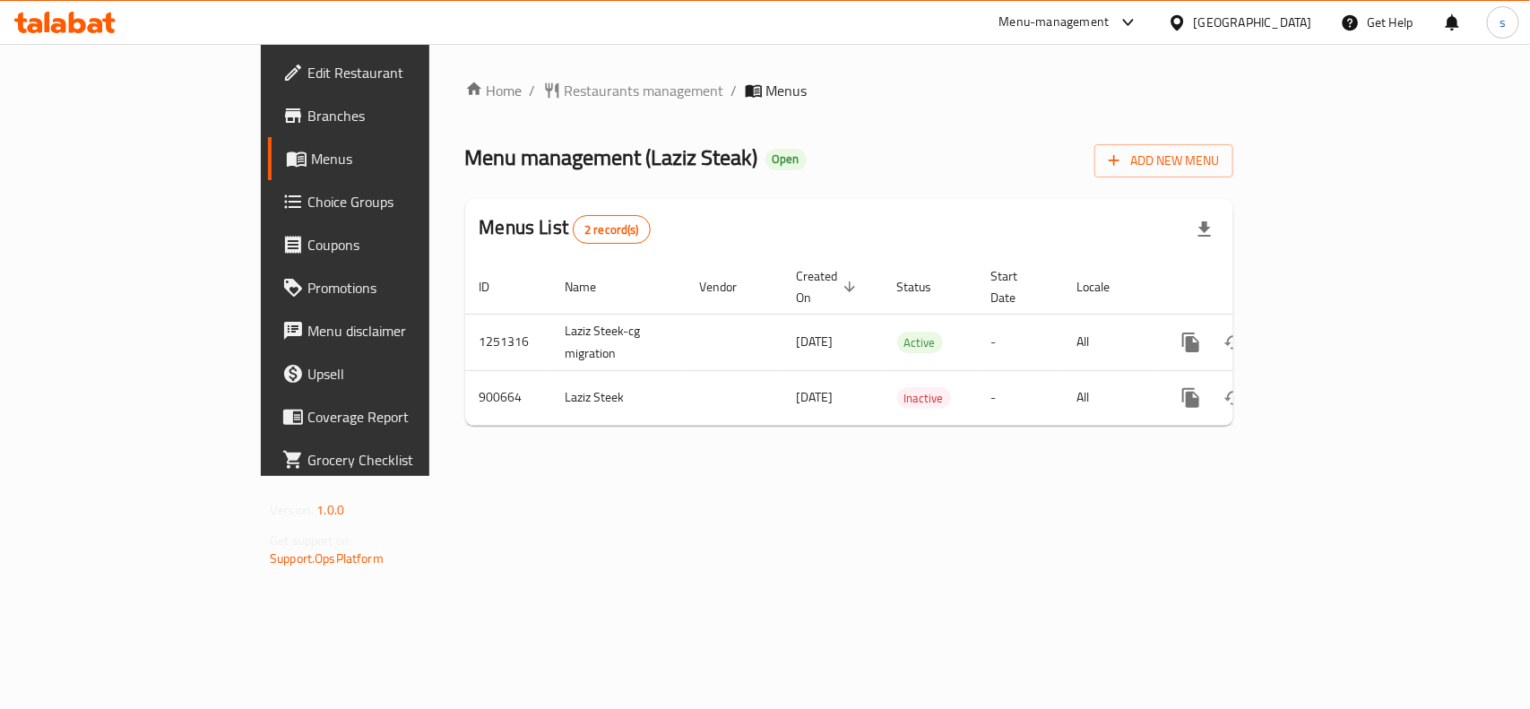
click at [1275, 21] on div "[GEOGRAPHIC_DATA]" at bounding box center [1253, 23] width 118 height 20
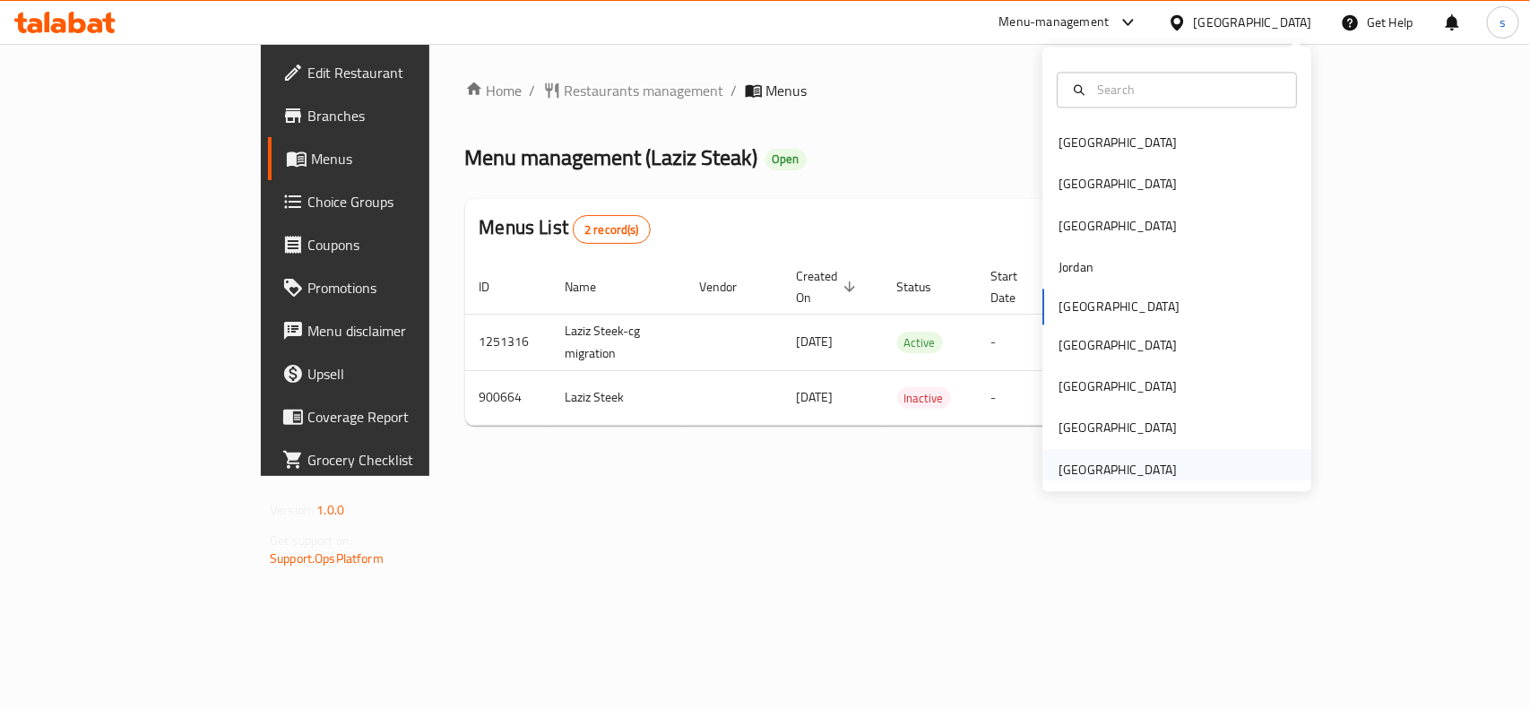
click at [1129, 464] on div "[GEOGRAPHIC_DATA]" at bounding box center [1118, 470] width 118 height 20
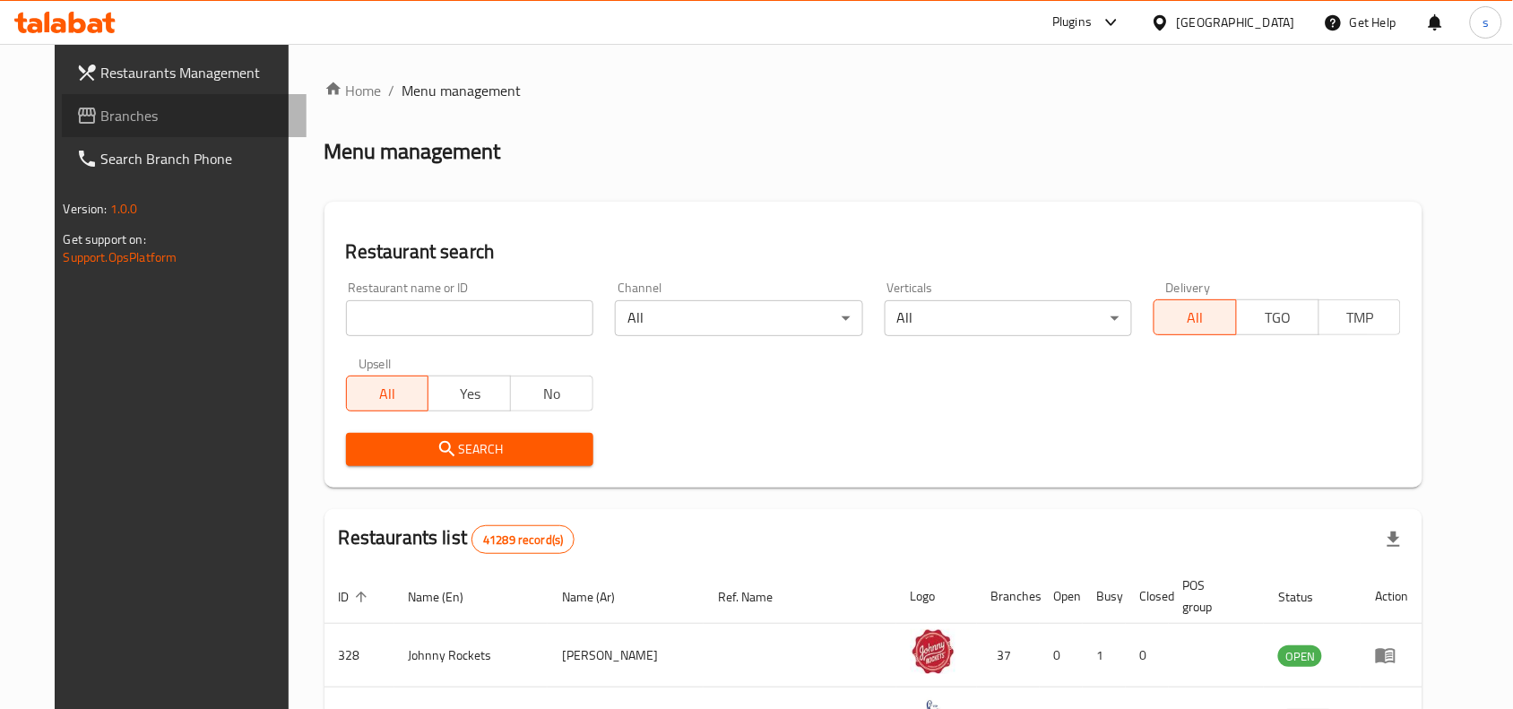
click at [101, 117] on span "Branches" at bounding box center [197, 116] width 192 height 22
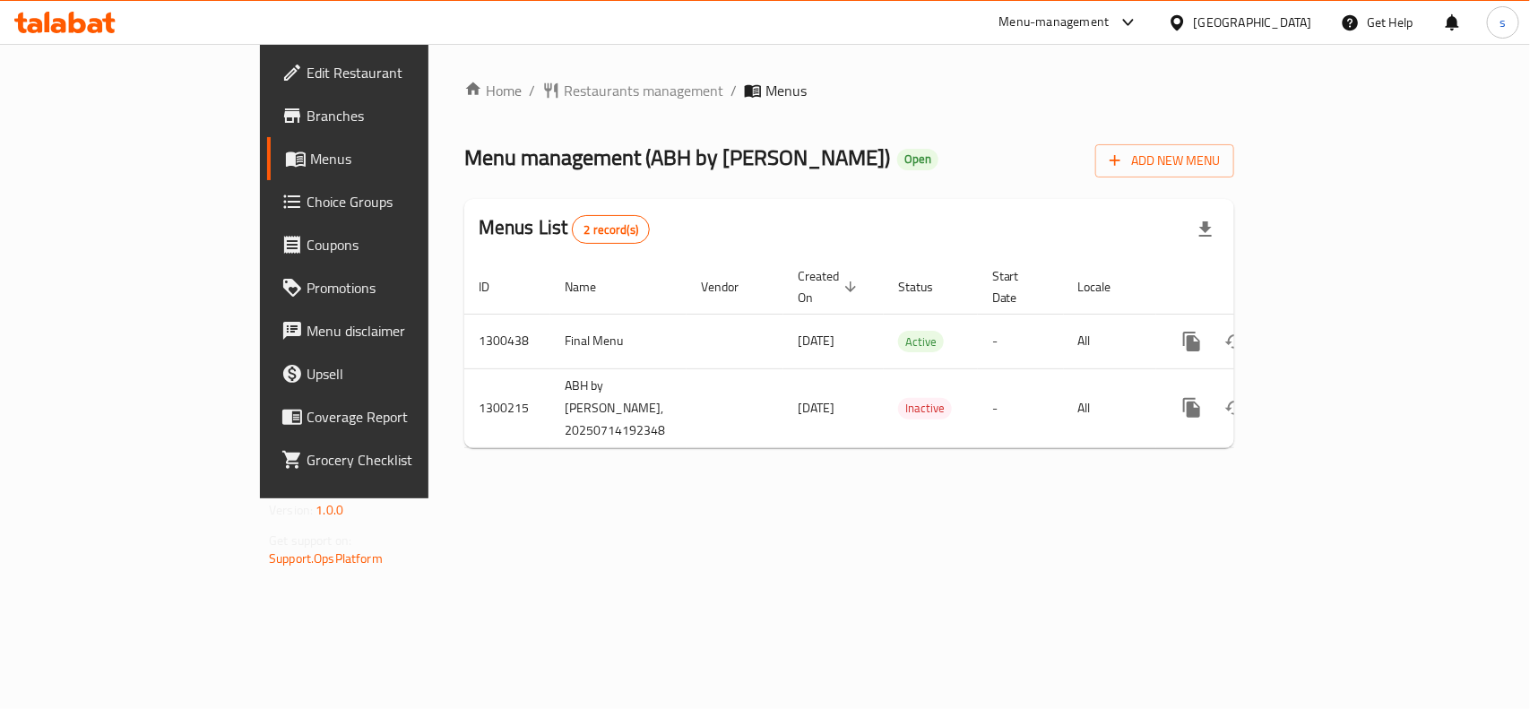
click at [1238, 25] on div "[GEOGRAPHIC_DATA]" at bounding box center [1253, 23] width 118 height 20
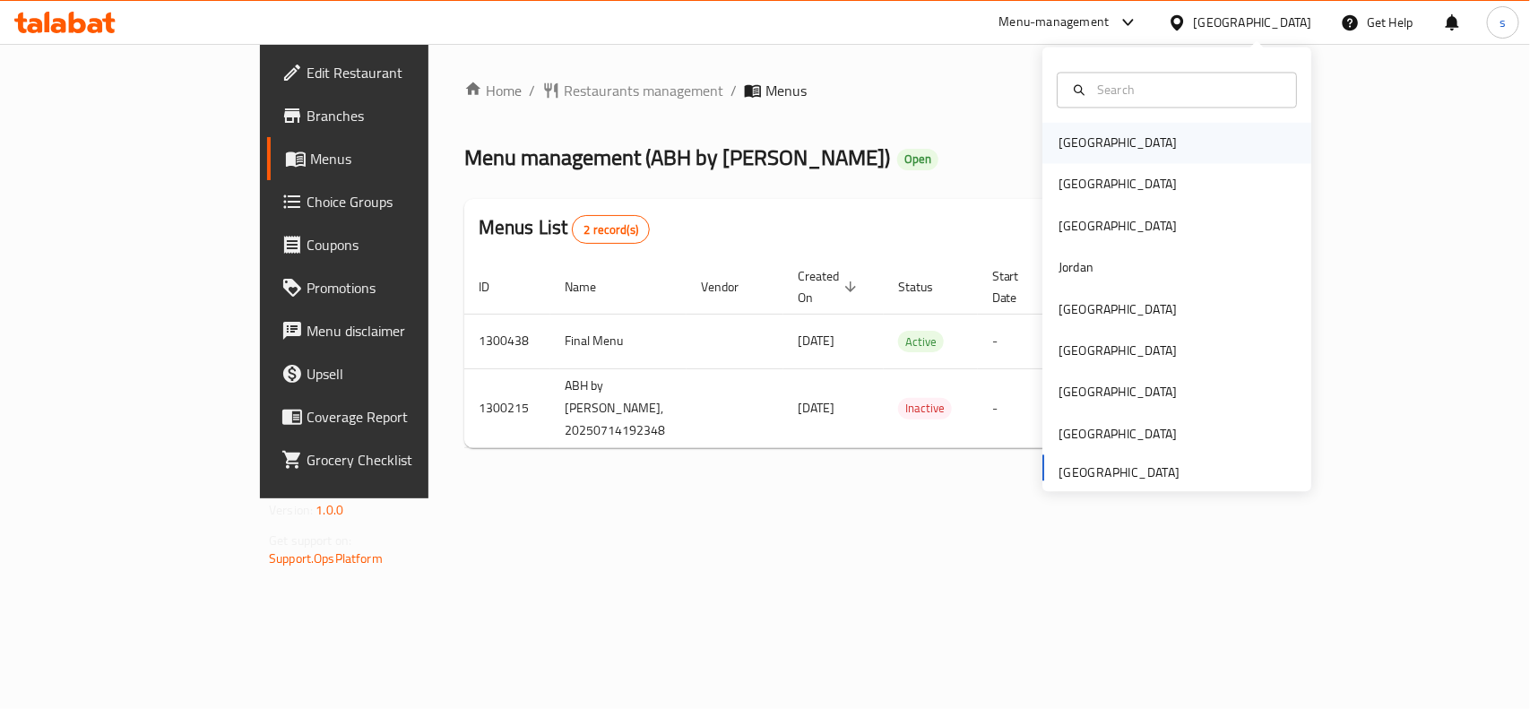
click at [1059, 148] on div "[GEOGRAPHIC_DATA]" at bounding box center [1118, 144] width 118 height 20
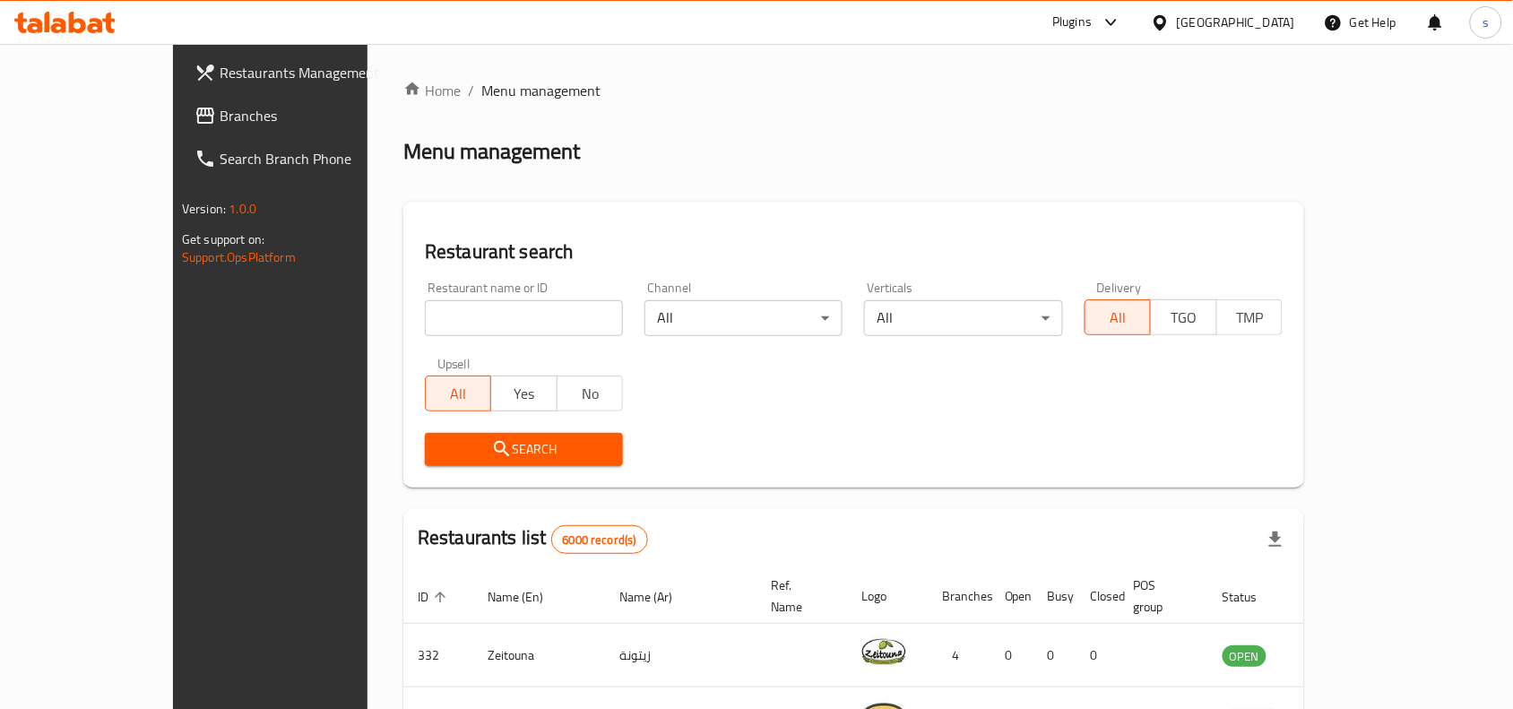
drag, startPoint x: 1271, startPoint y: 23, endPoint x: 1266, endPoint y: 37, distance: 14.2
click at [1271, 23] on div "[GEOGRAPHIC_DATA]" at bounding box center [1236, 23] width 118 height 20
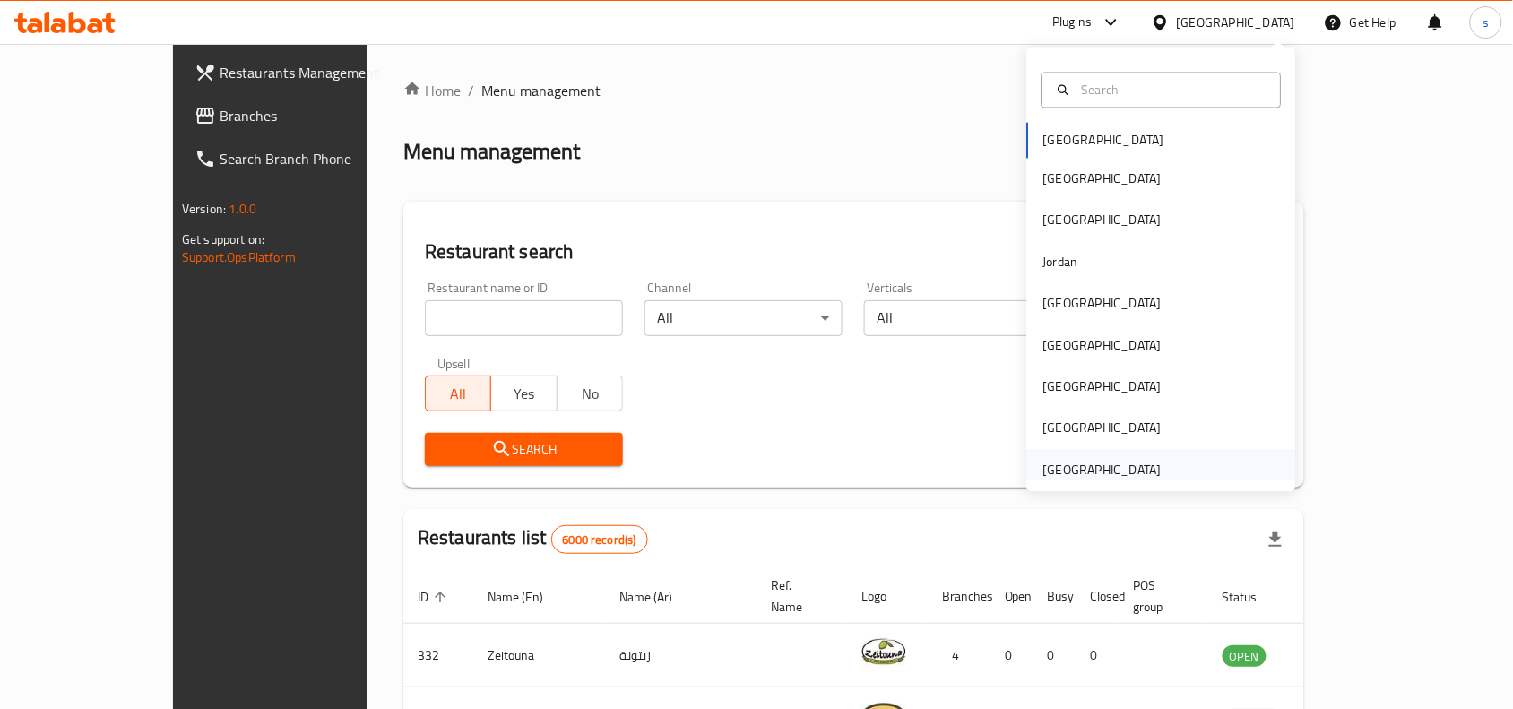
click at [1077, 472] on div "[GEOGRAPHIC_DATA]" at bounding box center [1102, 470] width 118 height 20
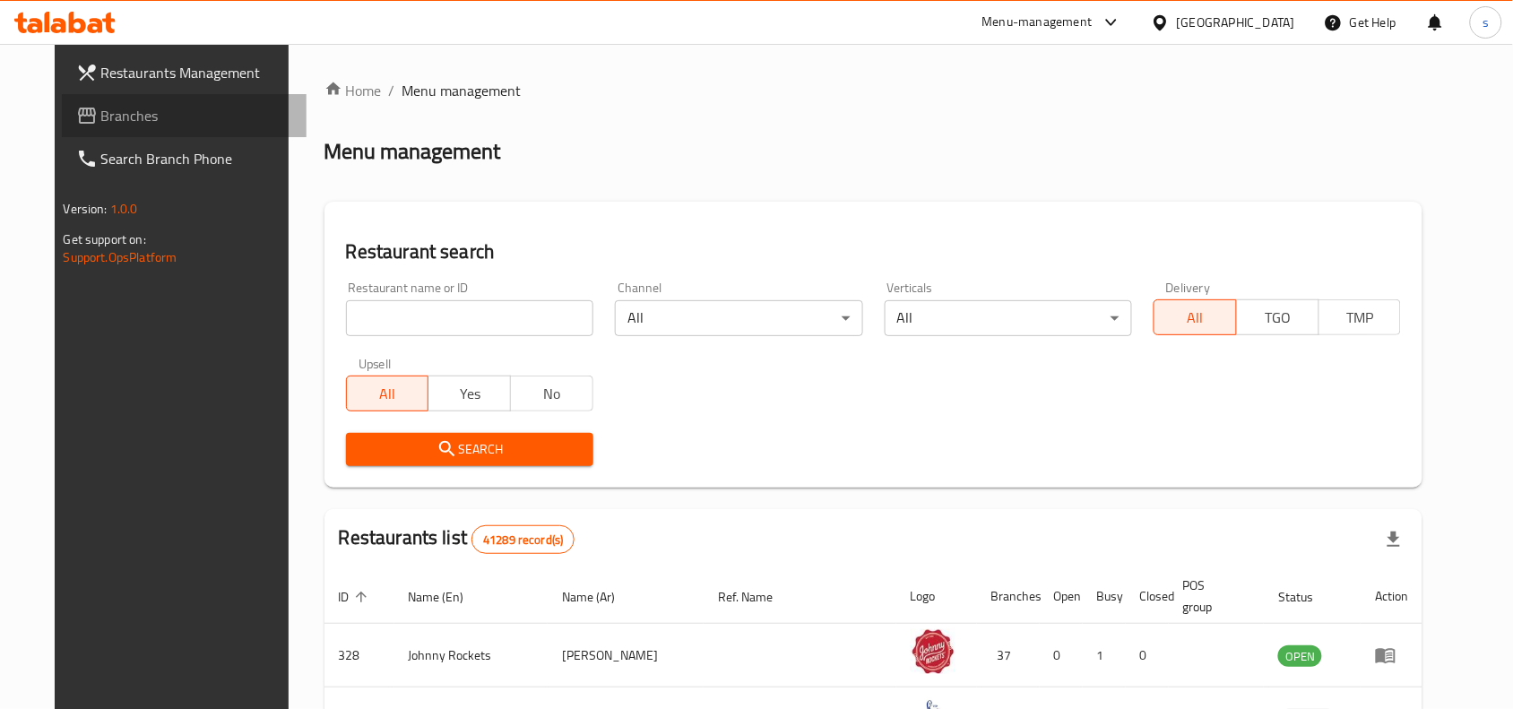
click at [101, 118] on span "Branches" at bounding box center [197, 116] width 192 height 22
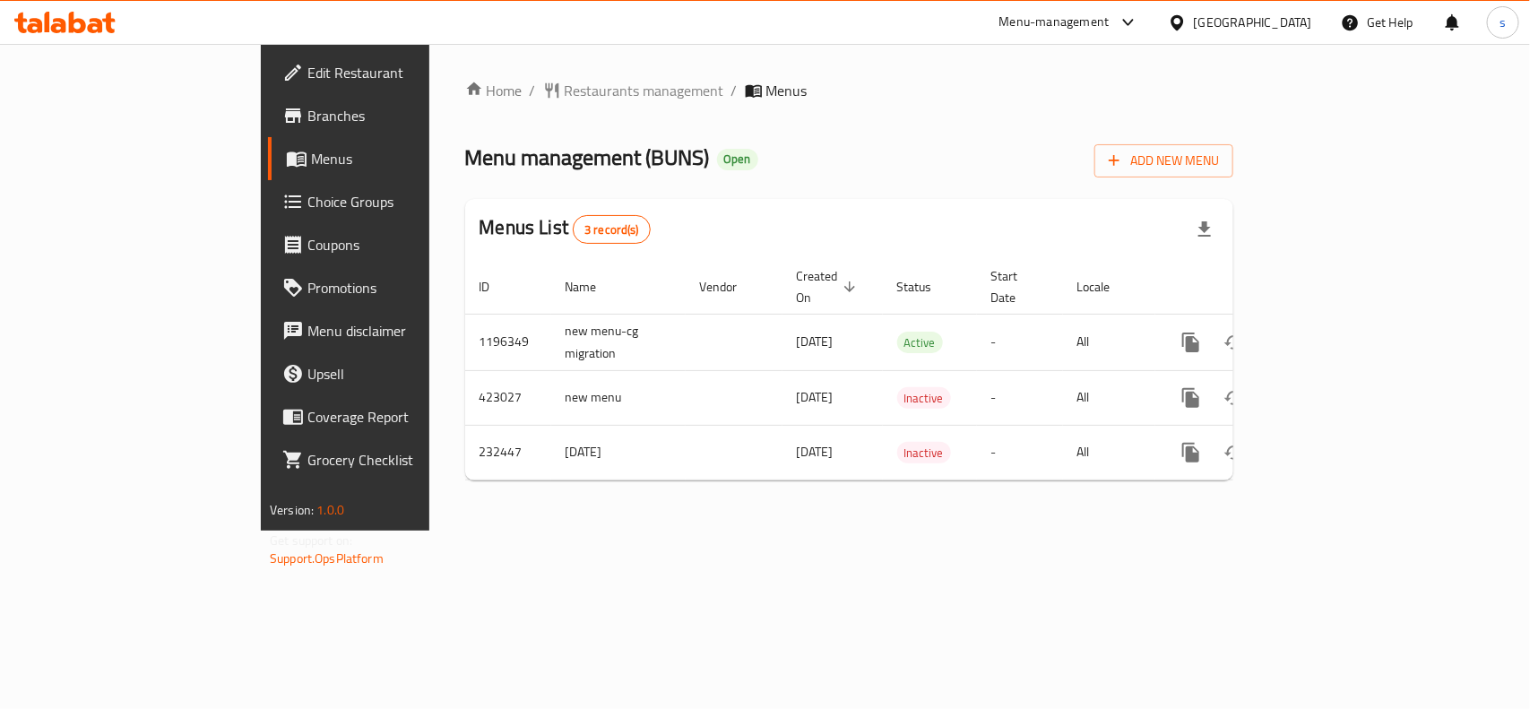
click at [1270, 24] on div "[GEOGRAPHIC_DATA]" at bounding box center [1253, 23] width 118 height 20
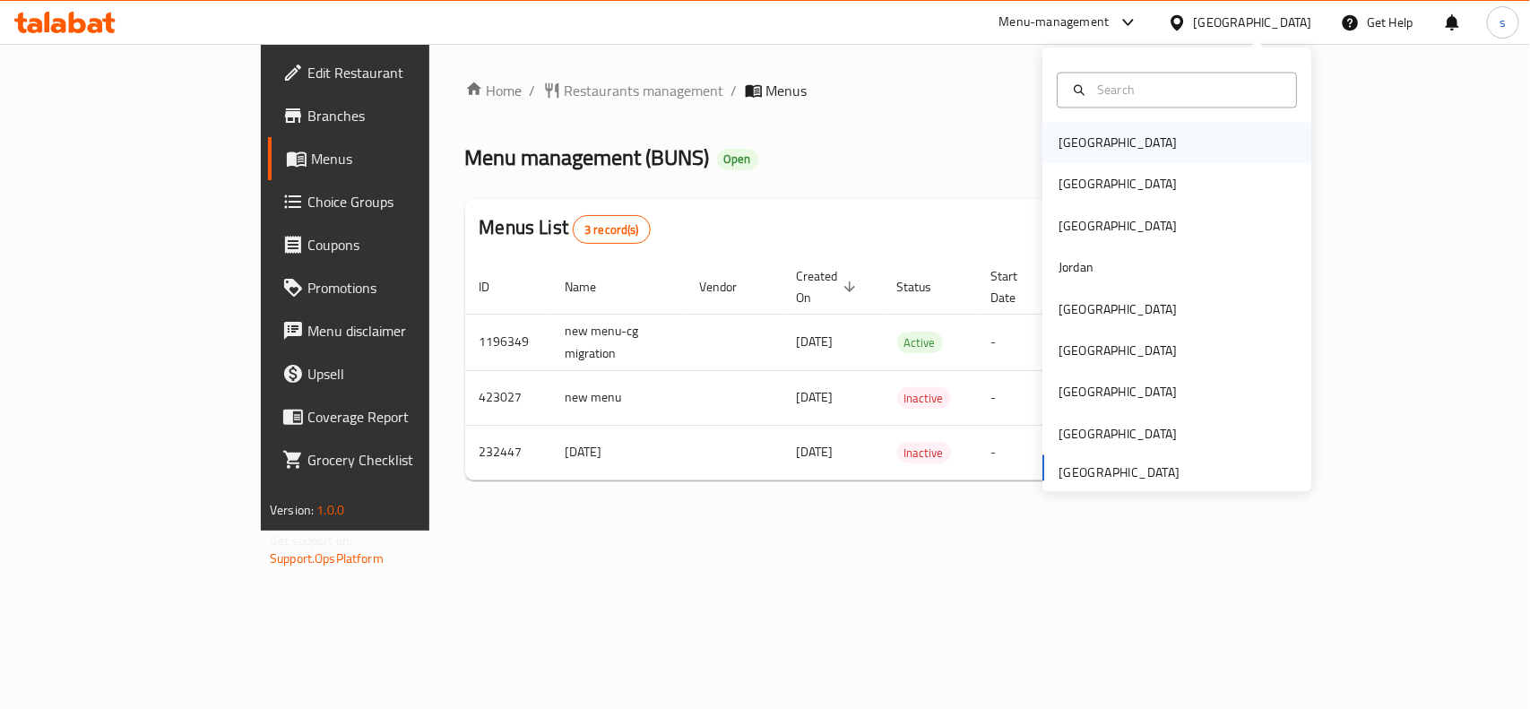
click at [1072, 142] on div "[GEOGRAPHIC_DATA]" at bounding box center [1118, 144] width 118 height 20
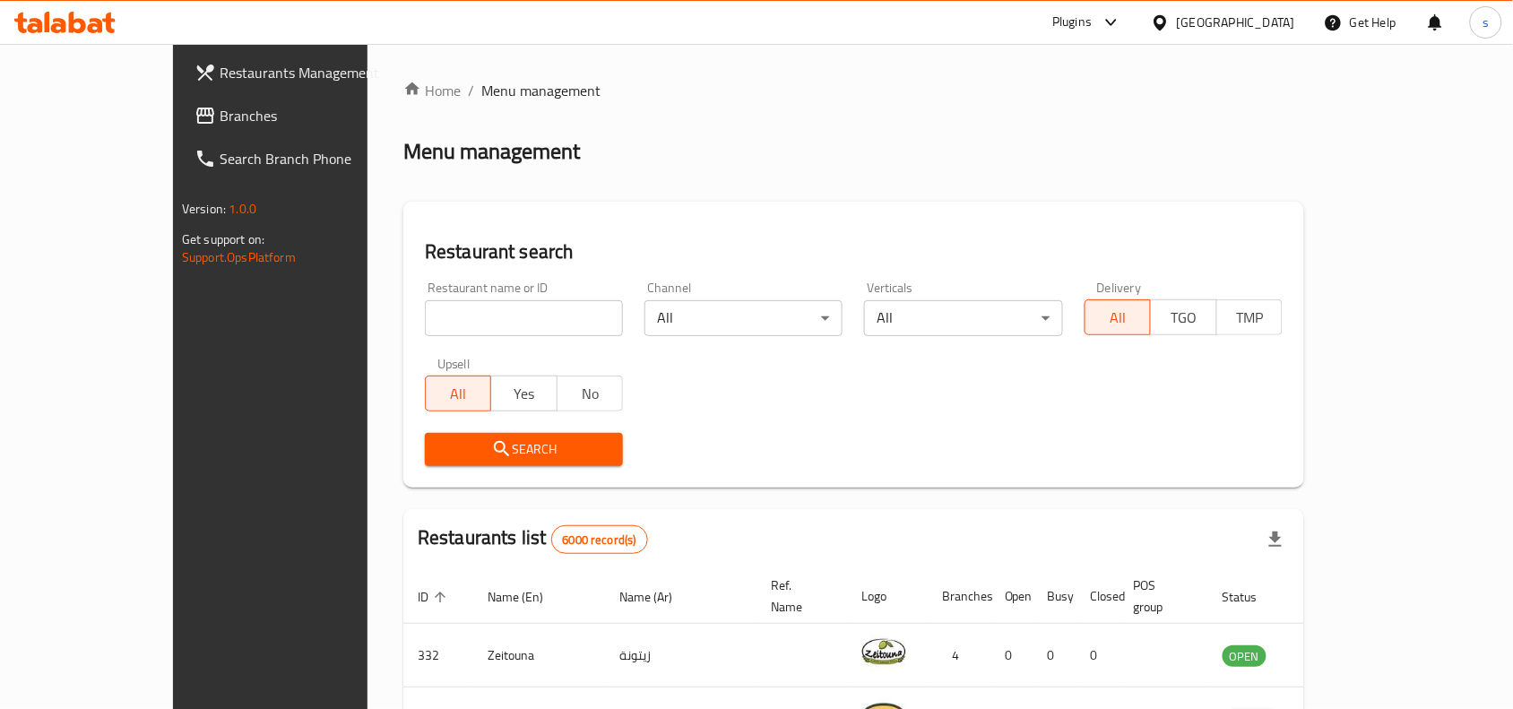
click at [1274, 21] on div "[GEOGRAPHIC_DATA]" at bounding box center [1236, 23] width 118 height 20
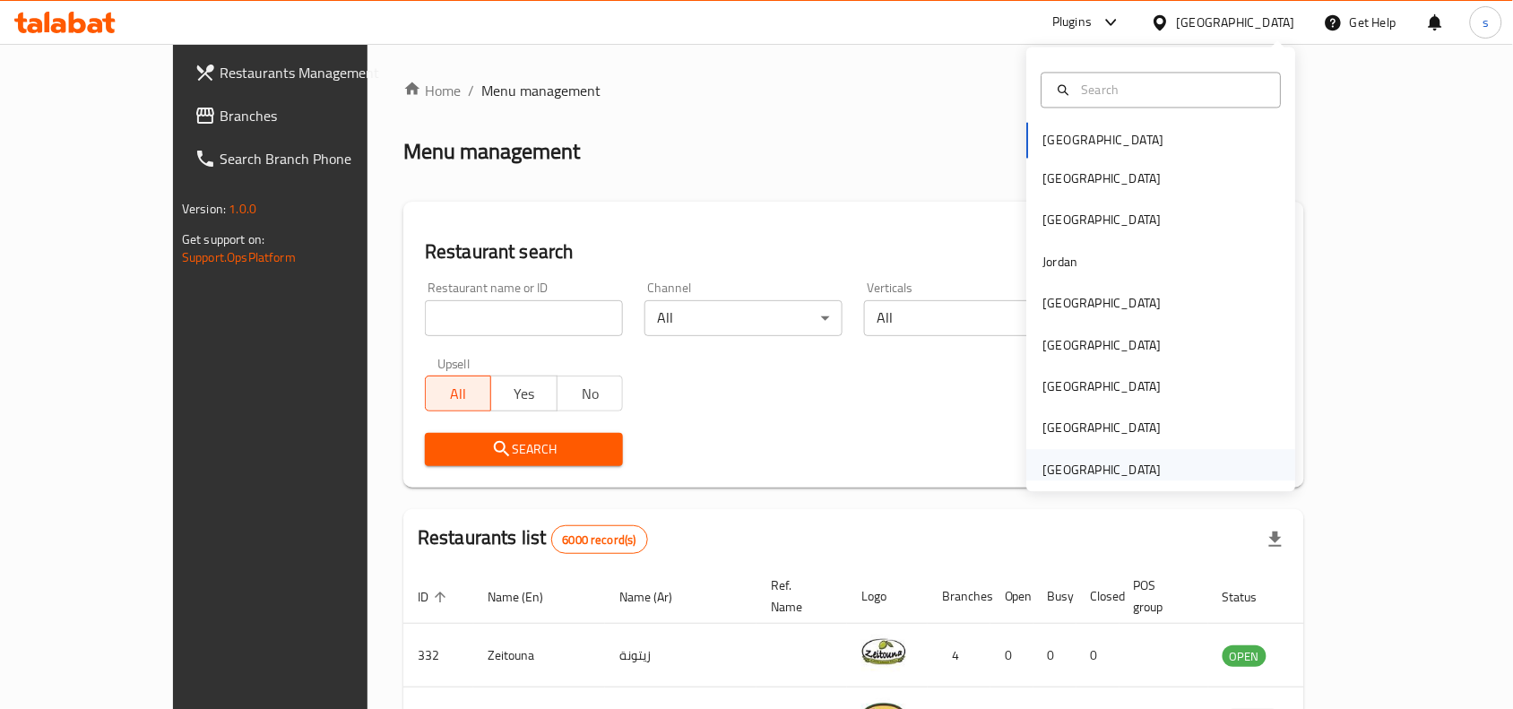
click at [1118, 471] on div "[GEOGRAPHIC_DATA]" at bounding box center [1102, 470] width 118 height 20
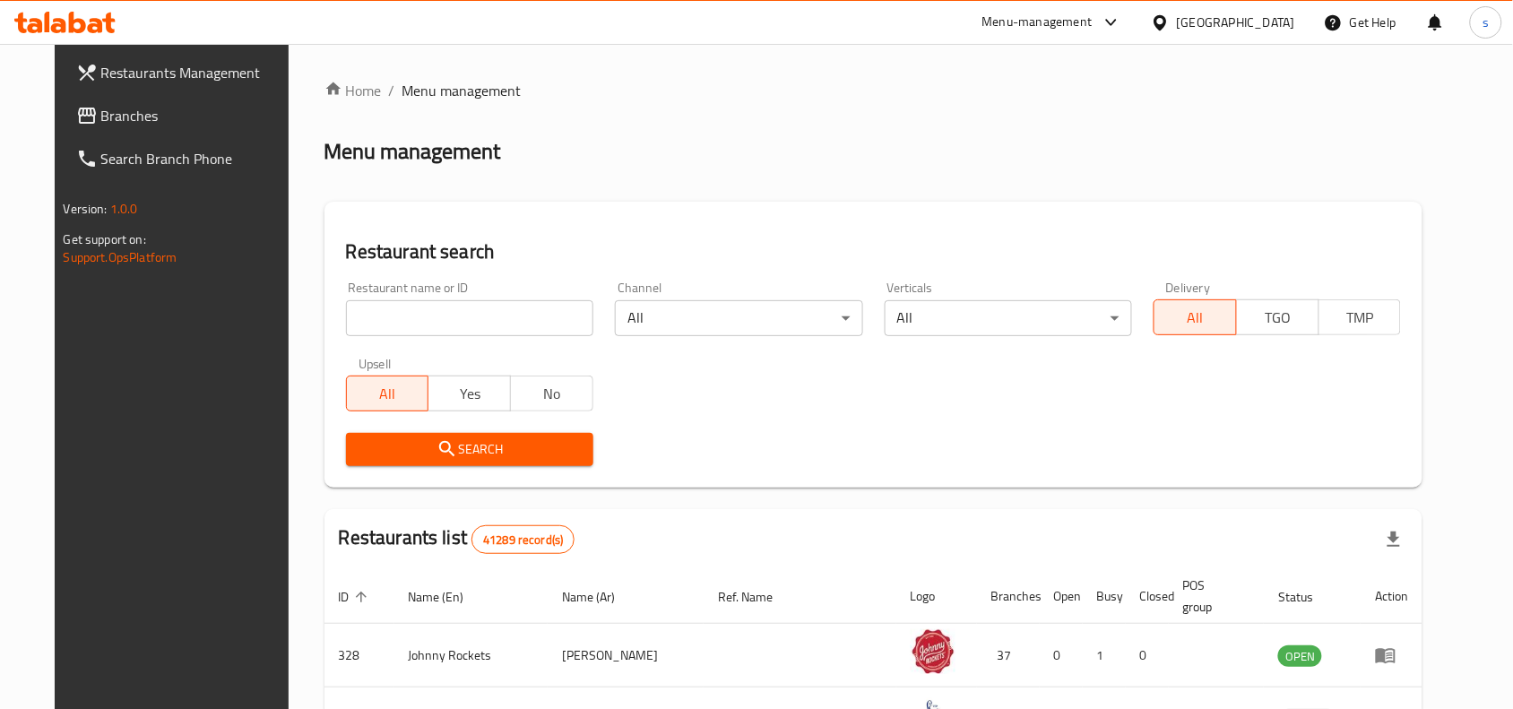
click at [101, 113] on span "Branches" at bounding box center [197, 116] width 192 height 22
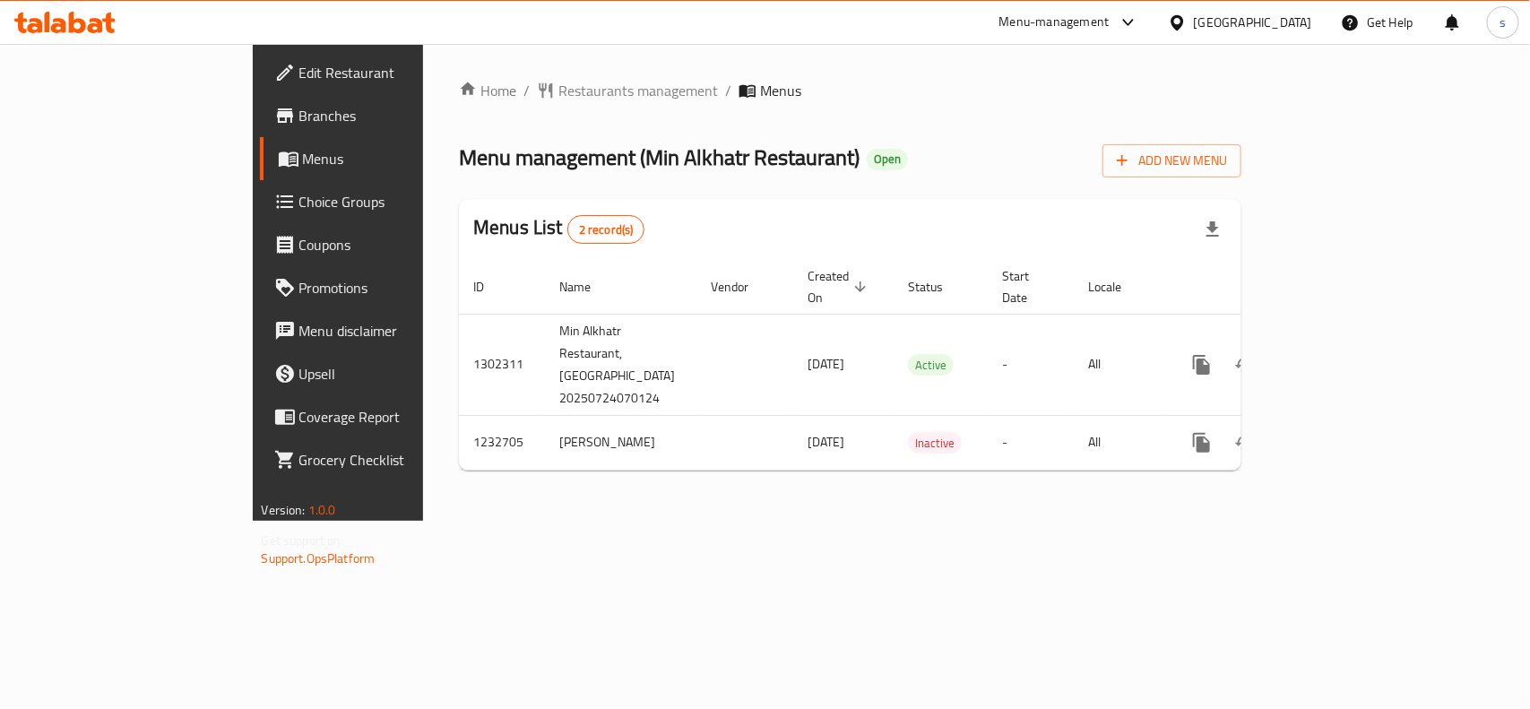
click at [1238, 25] on div "[GEOGRAPHIC_DATA]" at bounding box center [1253, 23] width 118 height 20
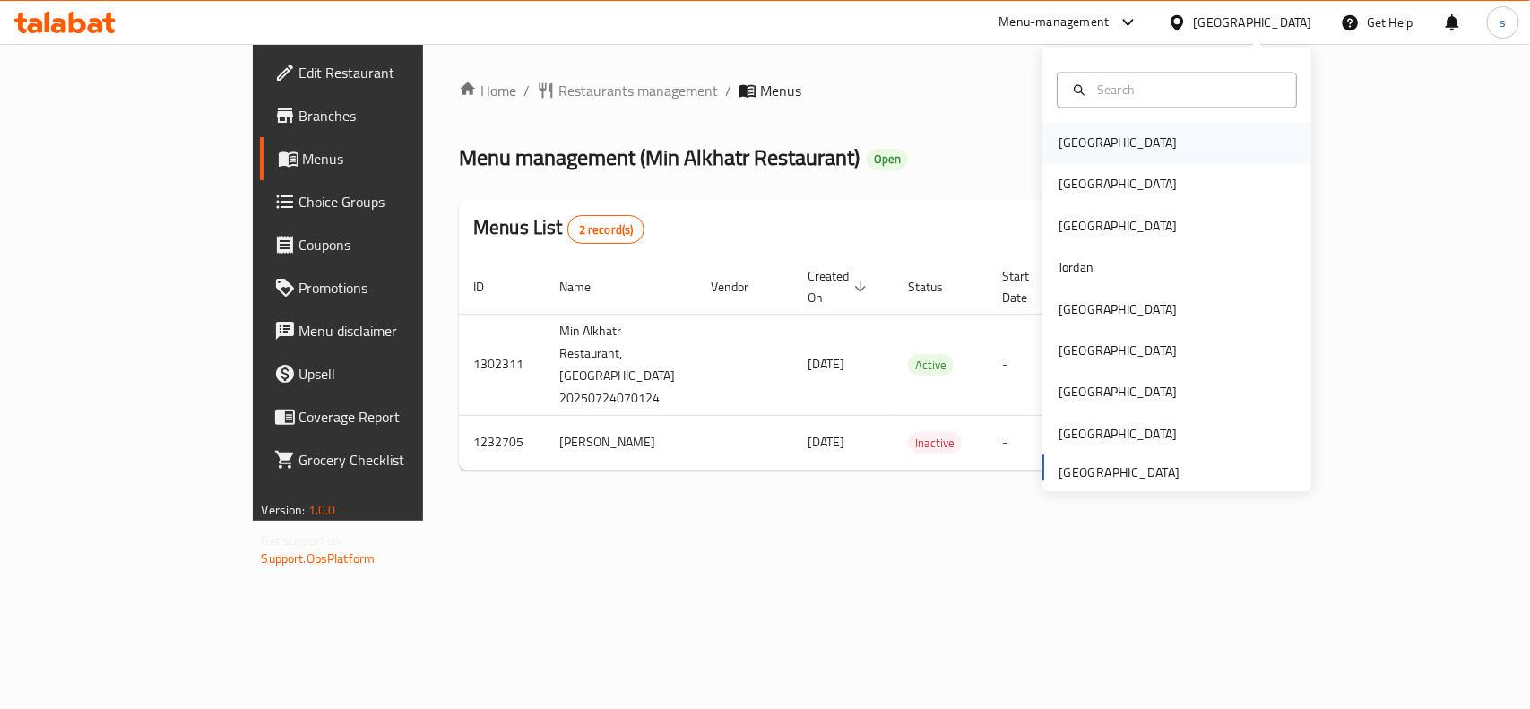
click at [1080, 142] on div "[GEOGRAPHIC_DATA]" at bounding box center [1118, 144] width 118 height 20
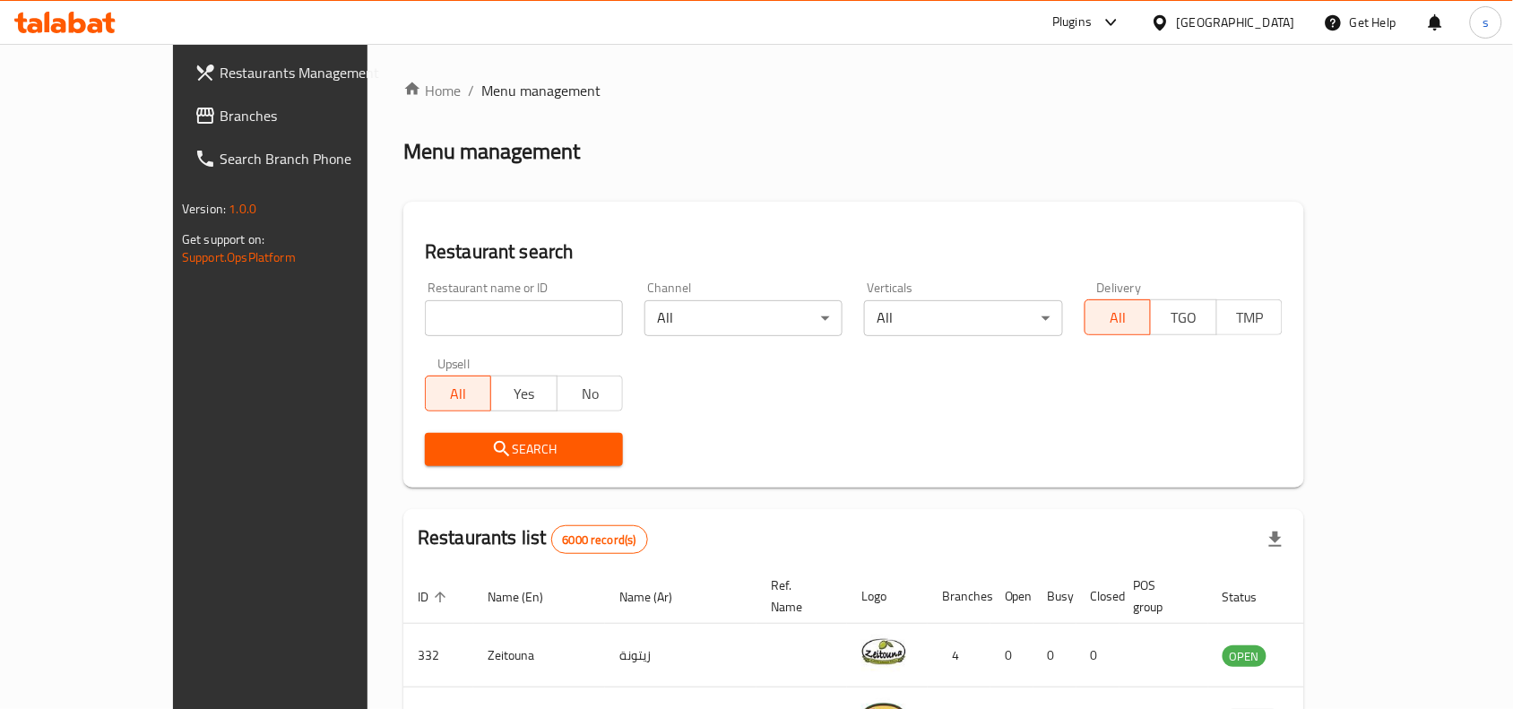
click at [1283, 24] on div "[GEOGRAPHIC_DATA]" at bounding box center [1236, 23] width 118 height 20
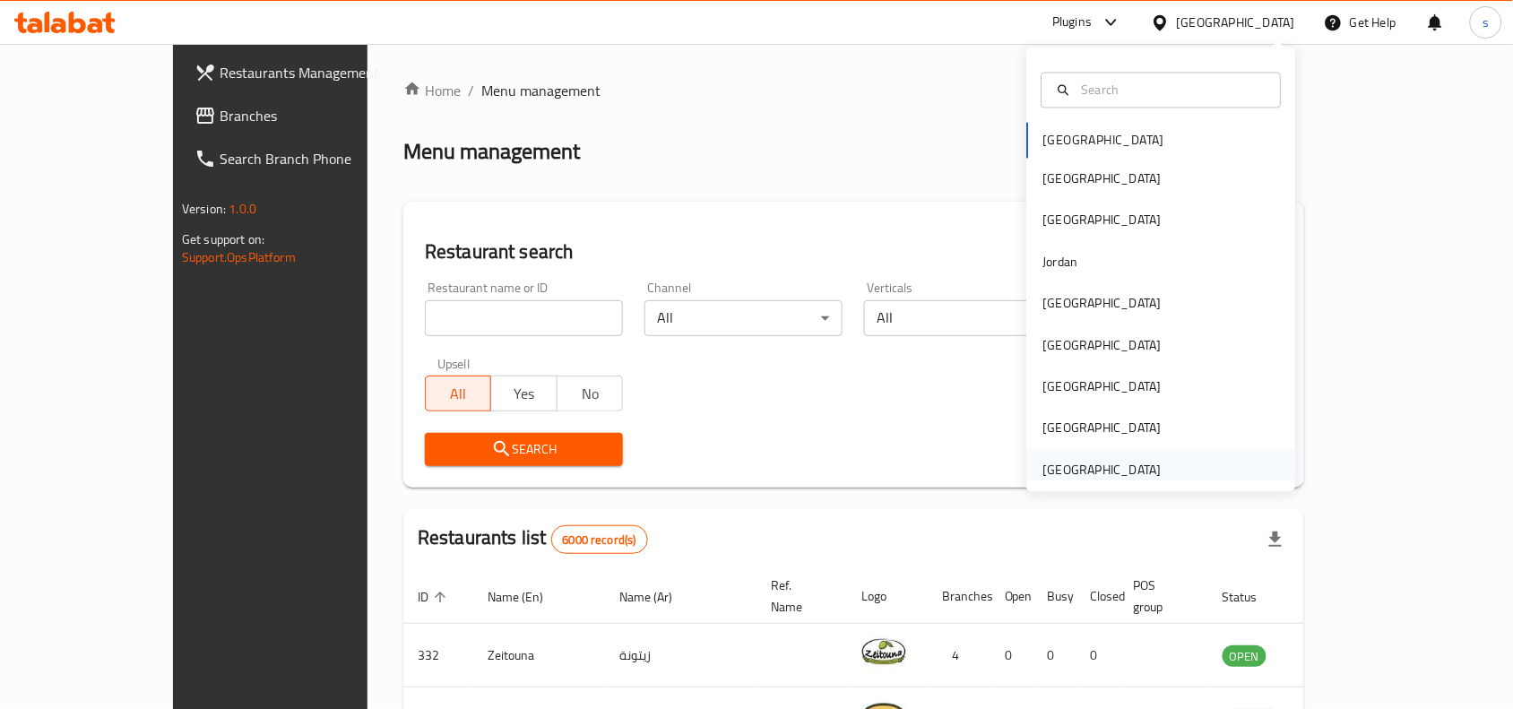
click at [1103, 471] on div "[GEOGRAPHIC_DATA]" at bounding box center [1102, 470] width 118 height 20
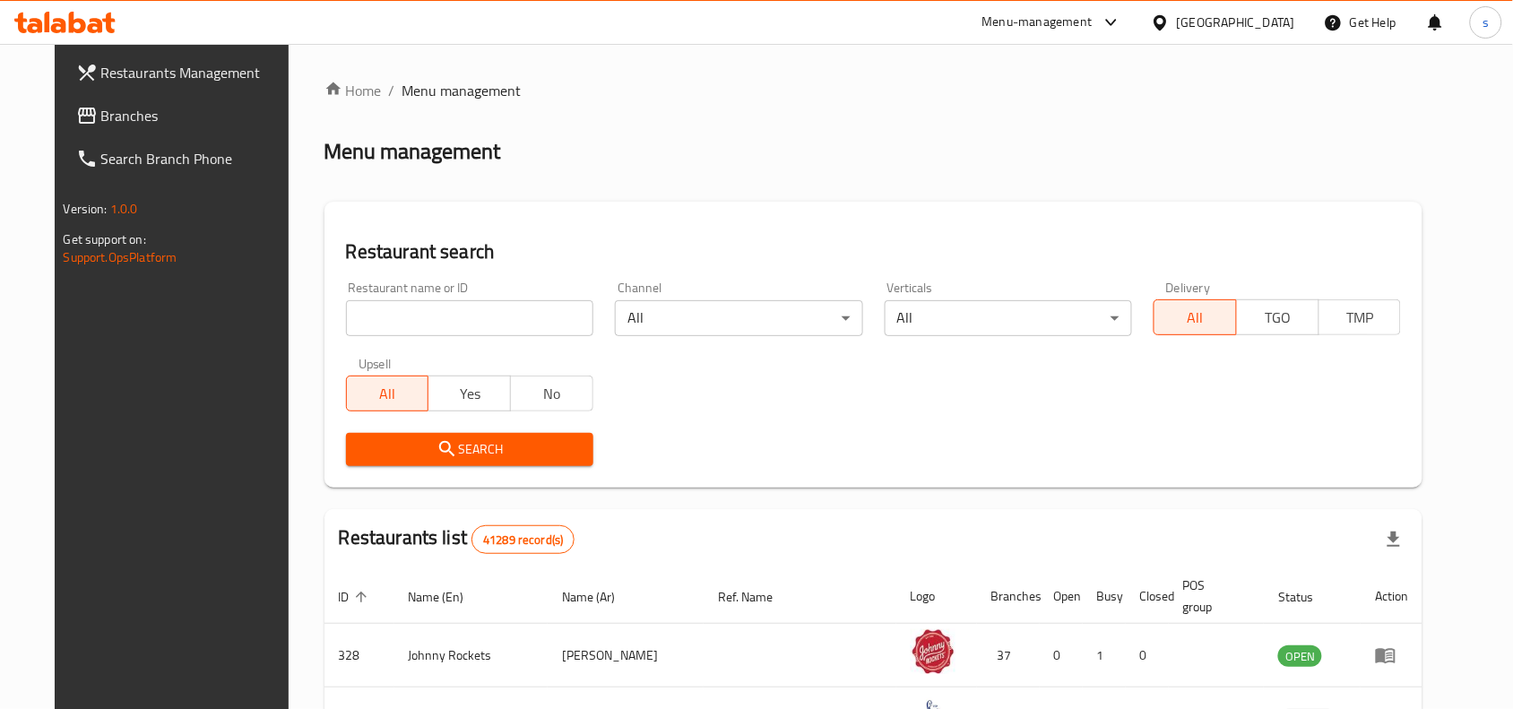
click at [101, 122] on span "Branches" at bounding box center [197, 116] width 192 height 22
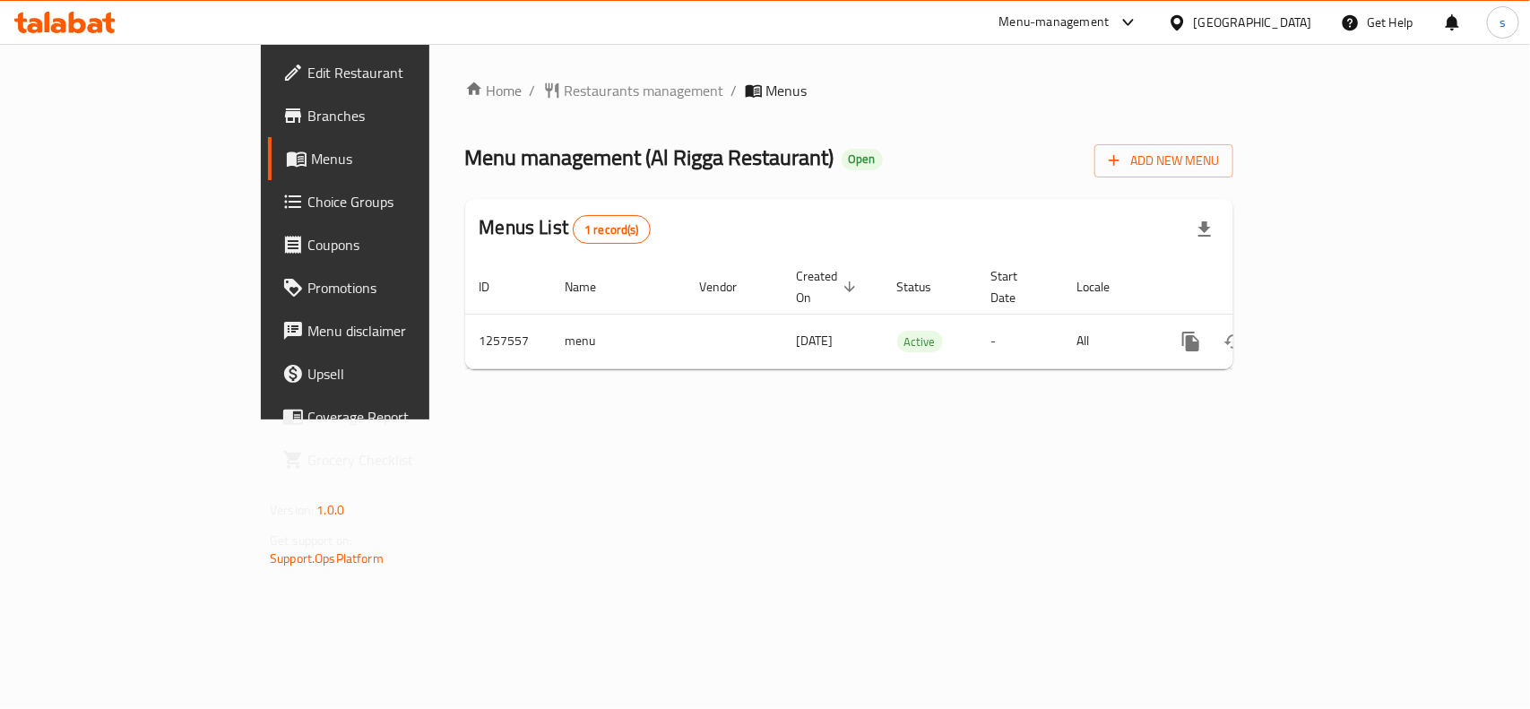
click at [1271, 21] on div "[GEOGRAPHIC_DATA]" at bounding box center [1253, 23] width 118 height 20
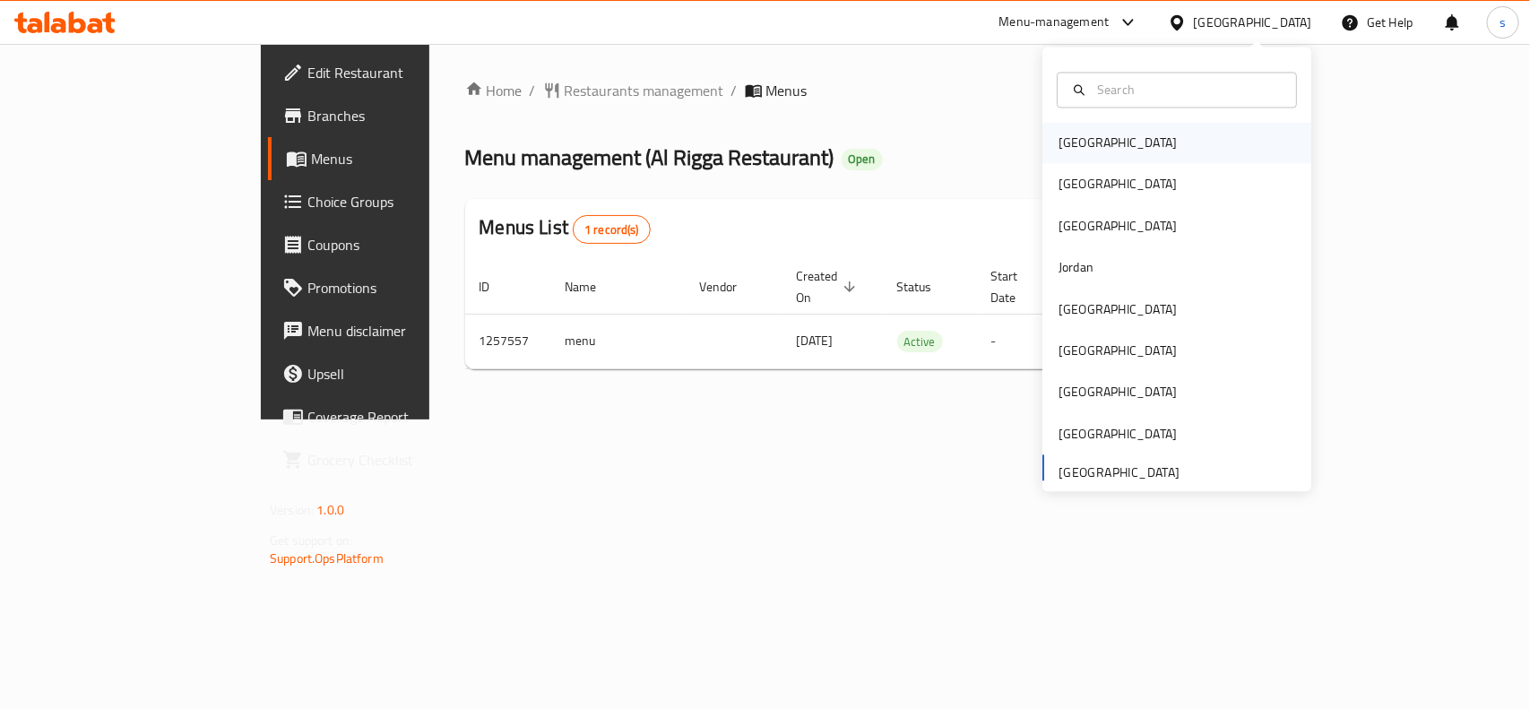
click at [1073, 142] on div "[GEOGRAPHIC_DATA]" at bounding box center [1118, 144] width 118 height 20
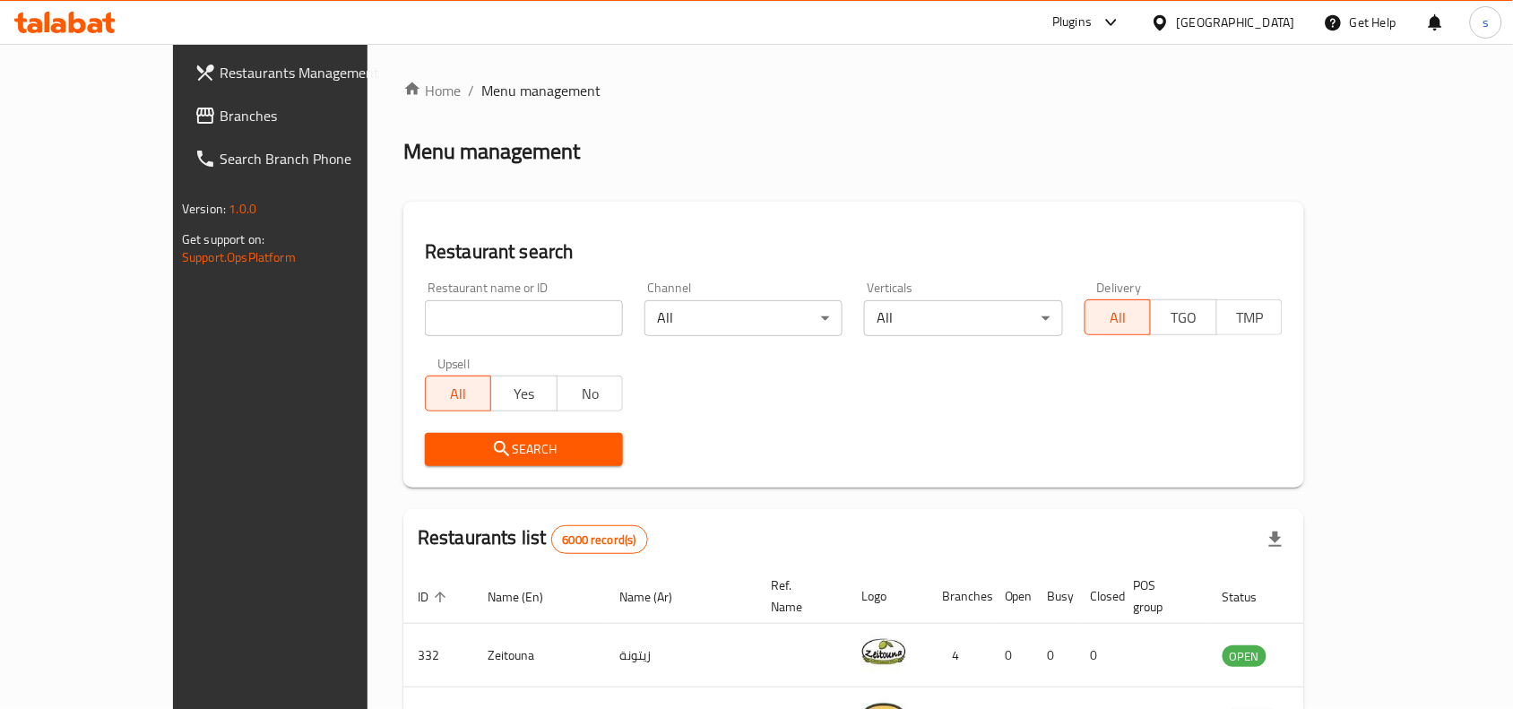
click at [1275, 30] on div "[GEOGRAPHIC_DATA]" at bounding box center [1236, 23] width 118 height 20
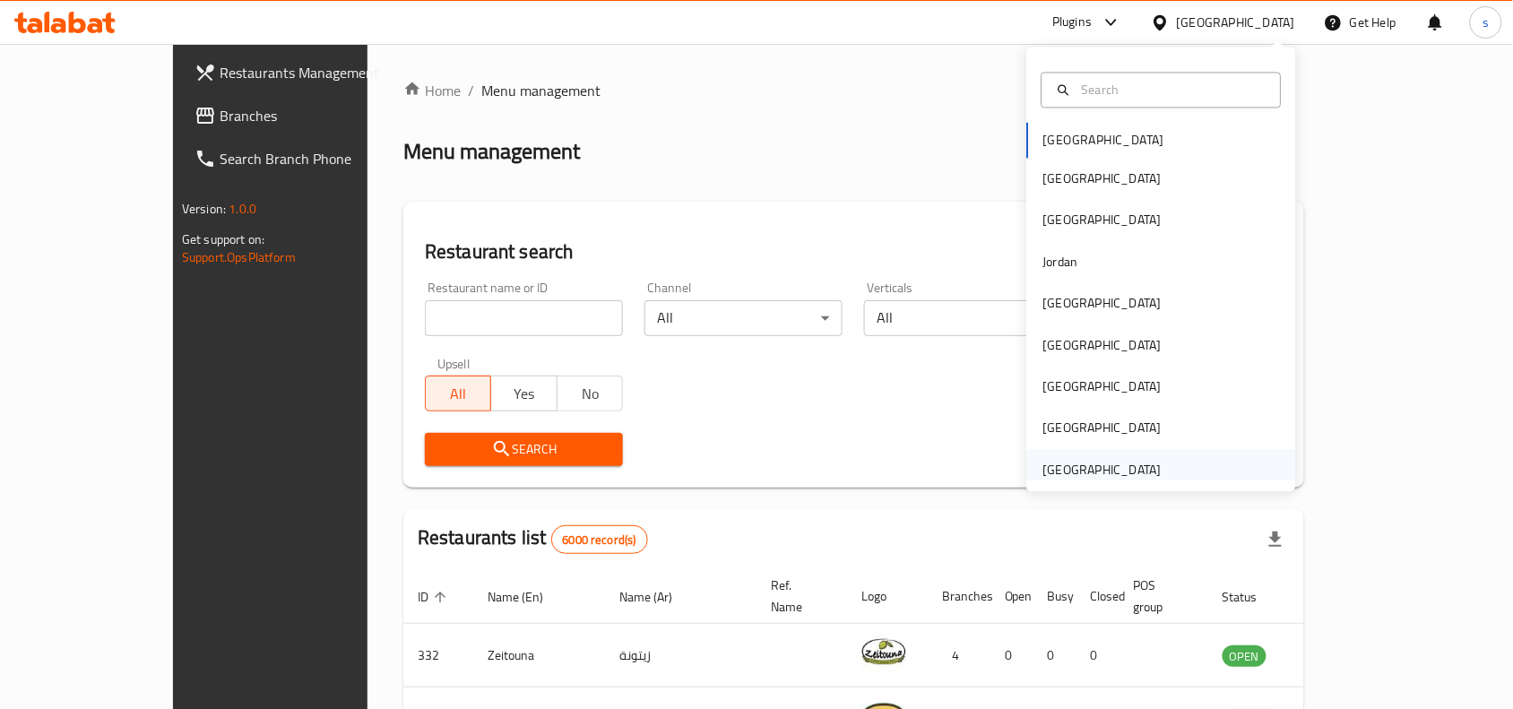
click at [1085, 475] on div "[GEOGRAPHIC_DATA]" at bounding box center [1102, 470] width 118 height 20
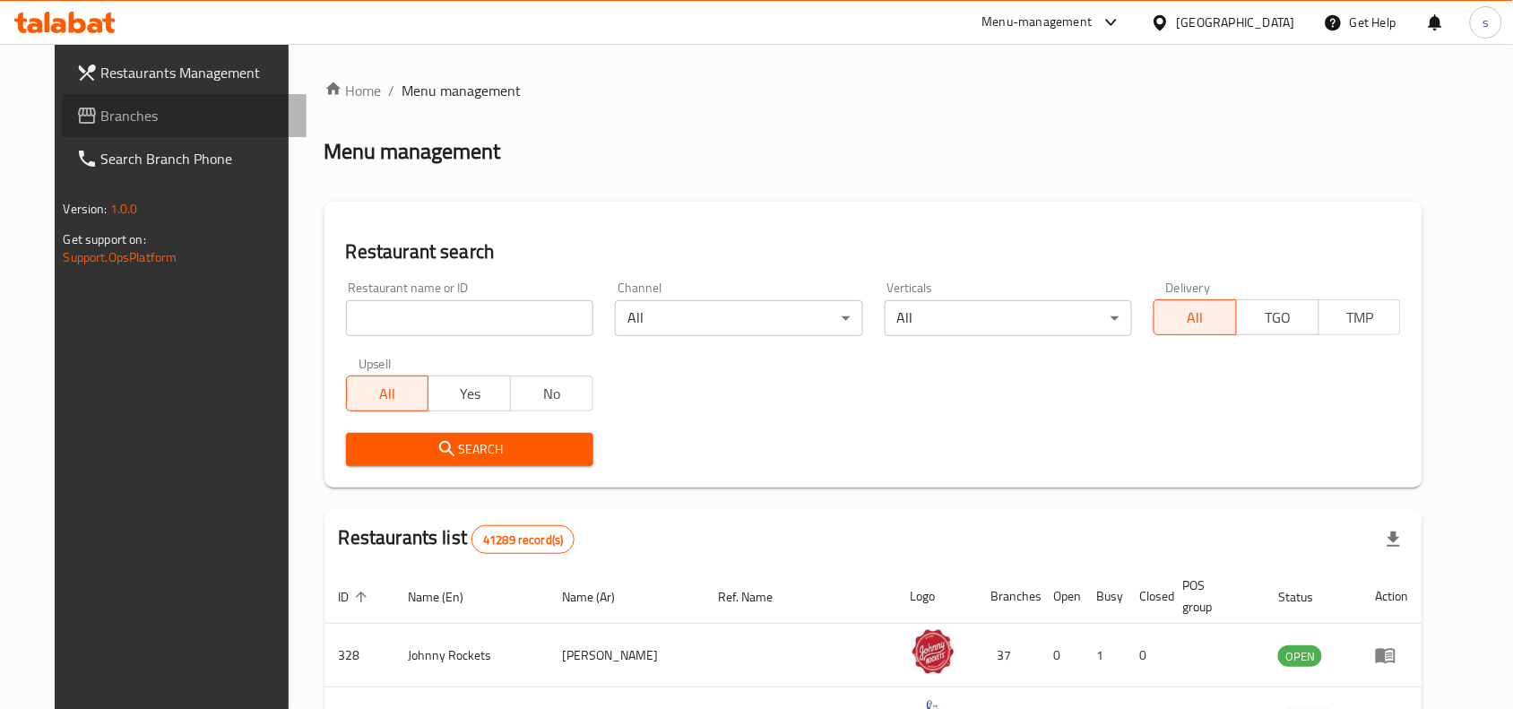
click at [101, 112] on span "Branches" at bounding box center [197, 116] width 192 height 22
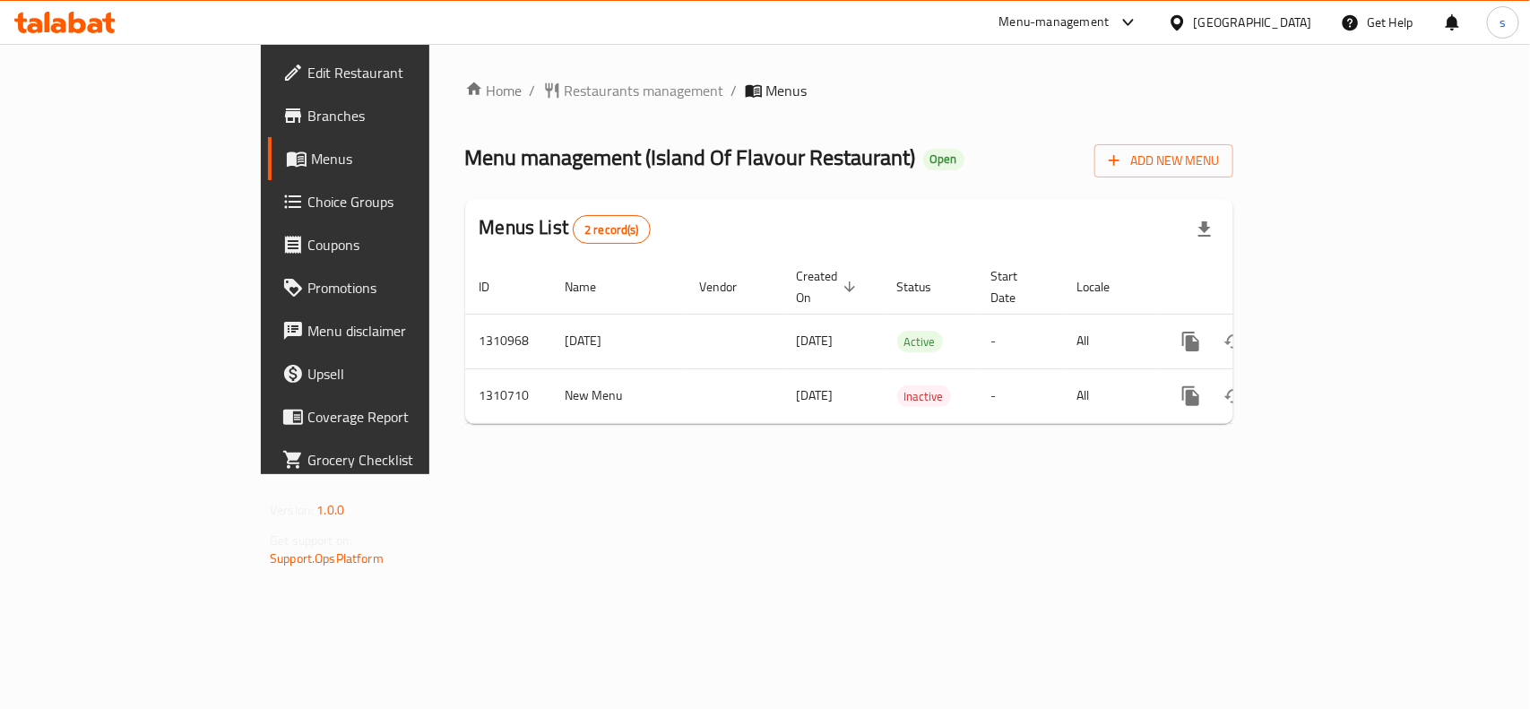
click at [1252, 27] on div "[GEOGRAPHIC_DATA]" at bounding box center [1253, 23] width 118 height 20
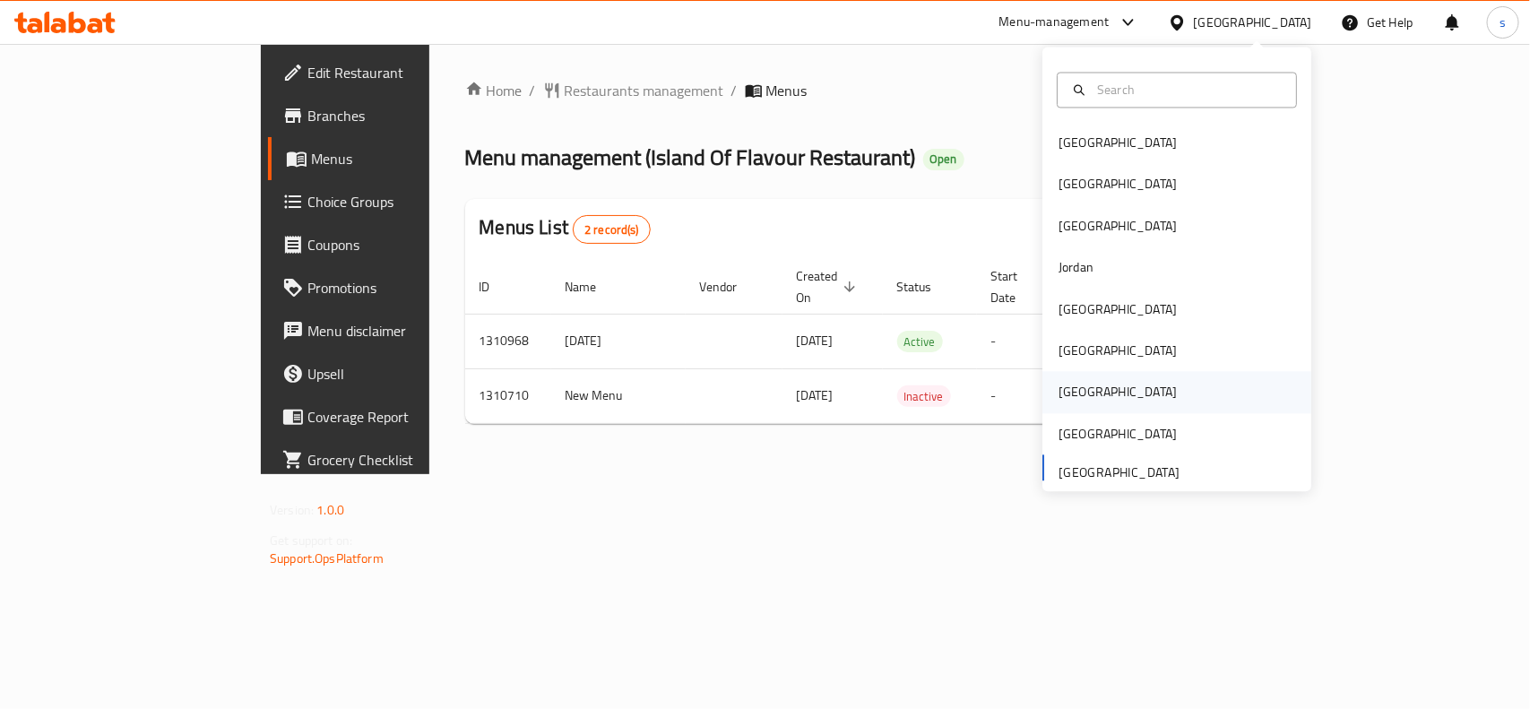
click at [1060, 393] on div "[GEOGRAPHIC_DATA]" at bounding box center [1118, 393] width 118 height 20
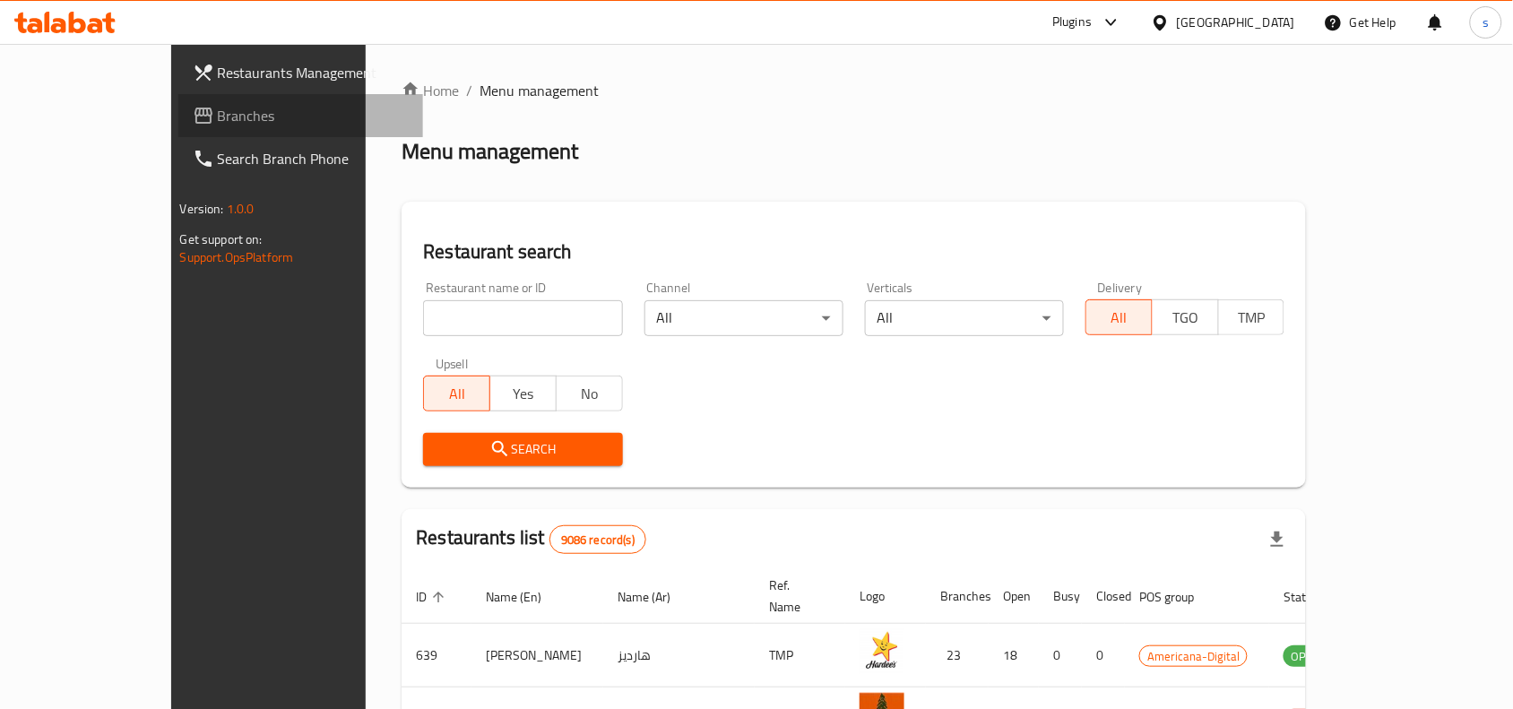
click at [218, 114] on span "Branches" at bounding box center [314, 116] width 192 height 22
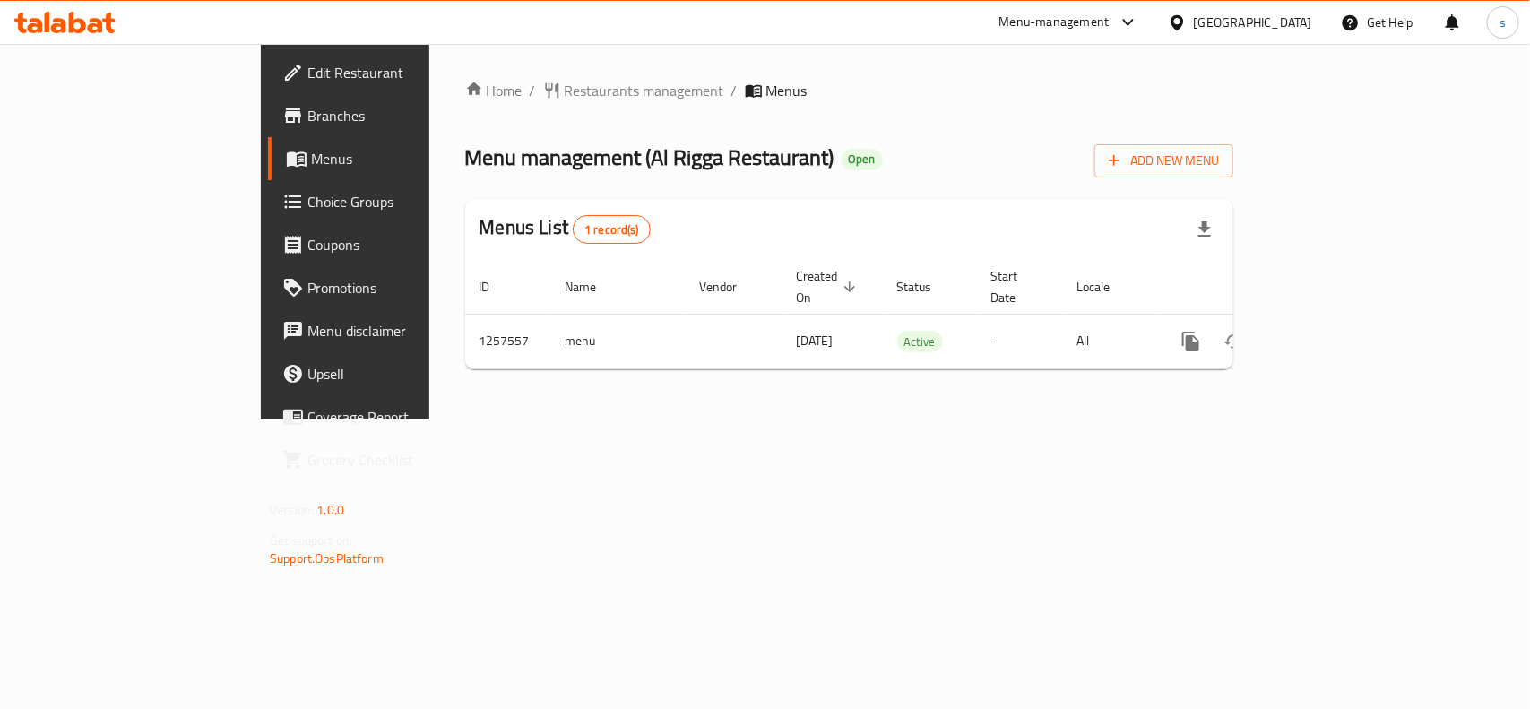
click at [1288, 23] on div "[GEOGRAPHIC_DATA]" at bounding box center [1253, 23] width 118 height 20
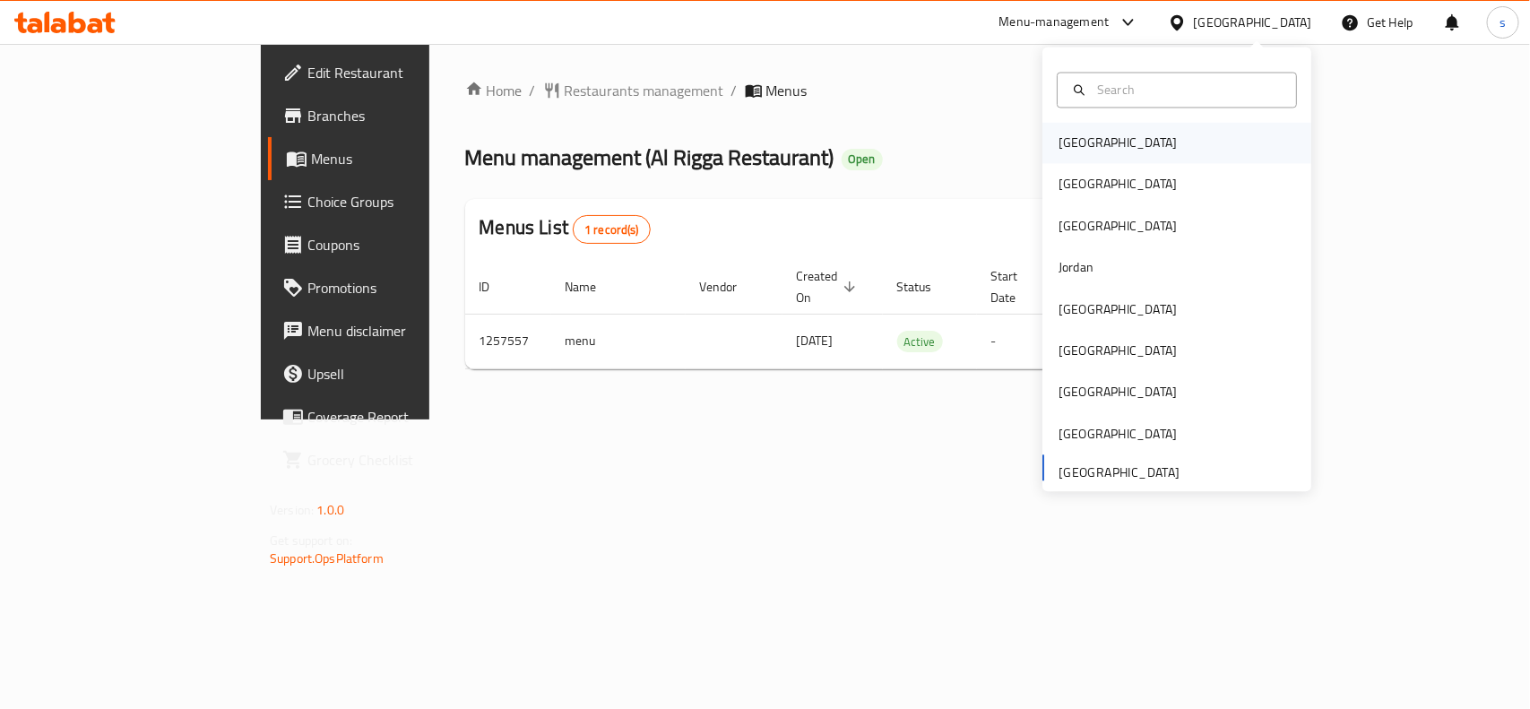
click at [1073, 137] on div "[GEOGRAPHIC_DATA]" at bounding box center [1118, 144] width 118 height 20
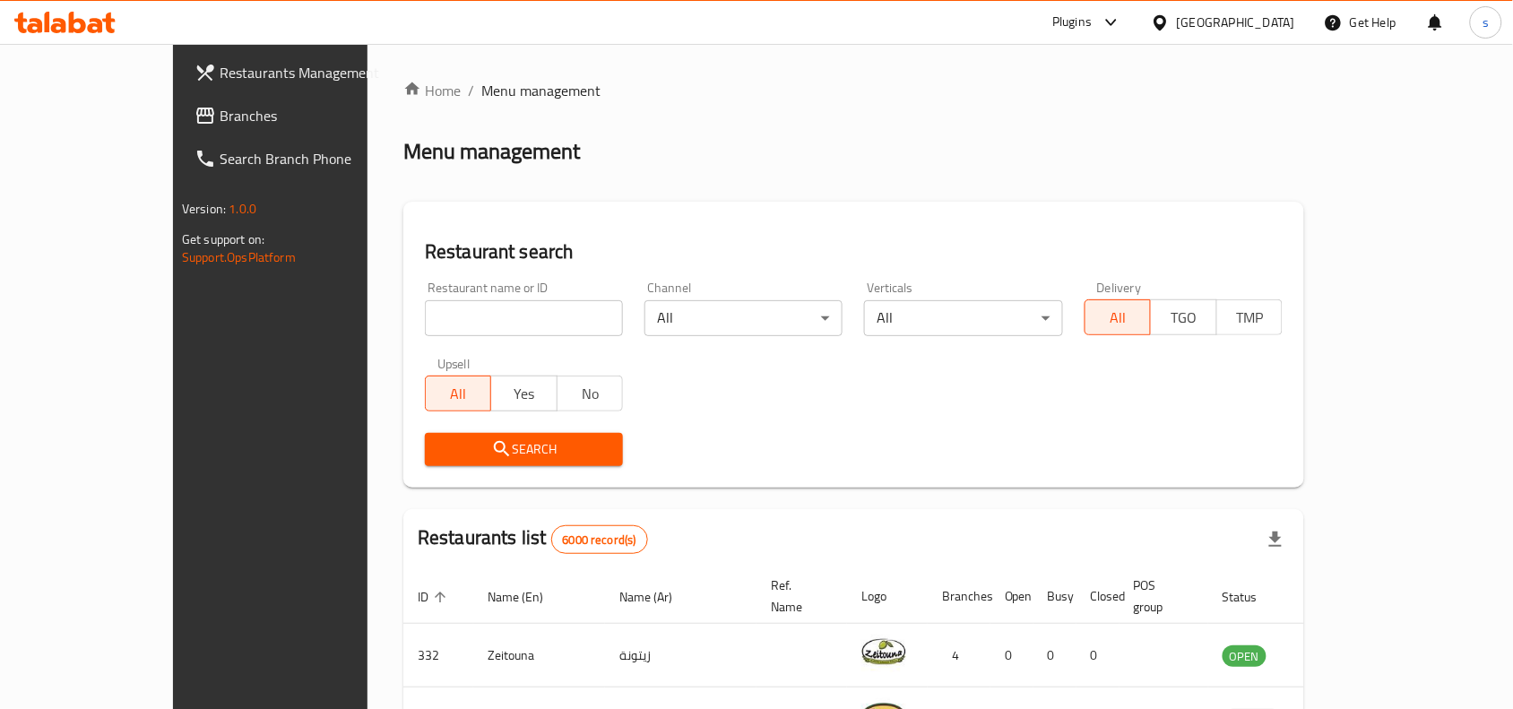
click at [1278, 28] on div "[GEOGRAPHIC_DATA]" at bounding box center [1236, 23] width 118 height 20
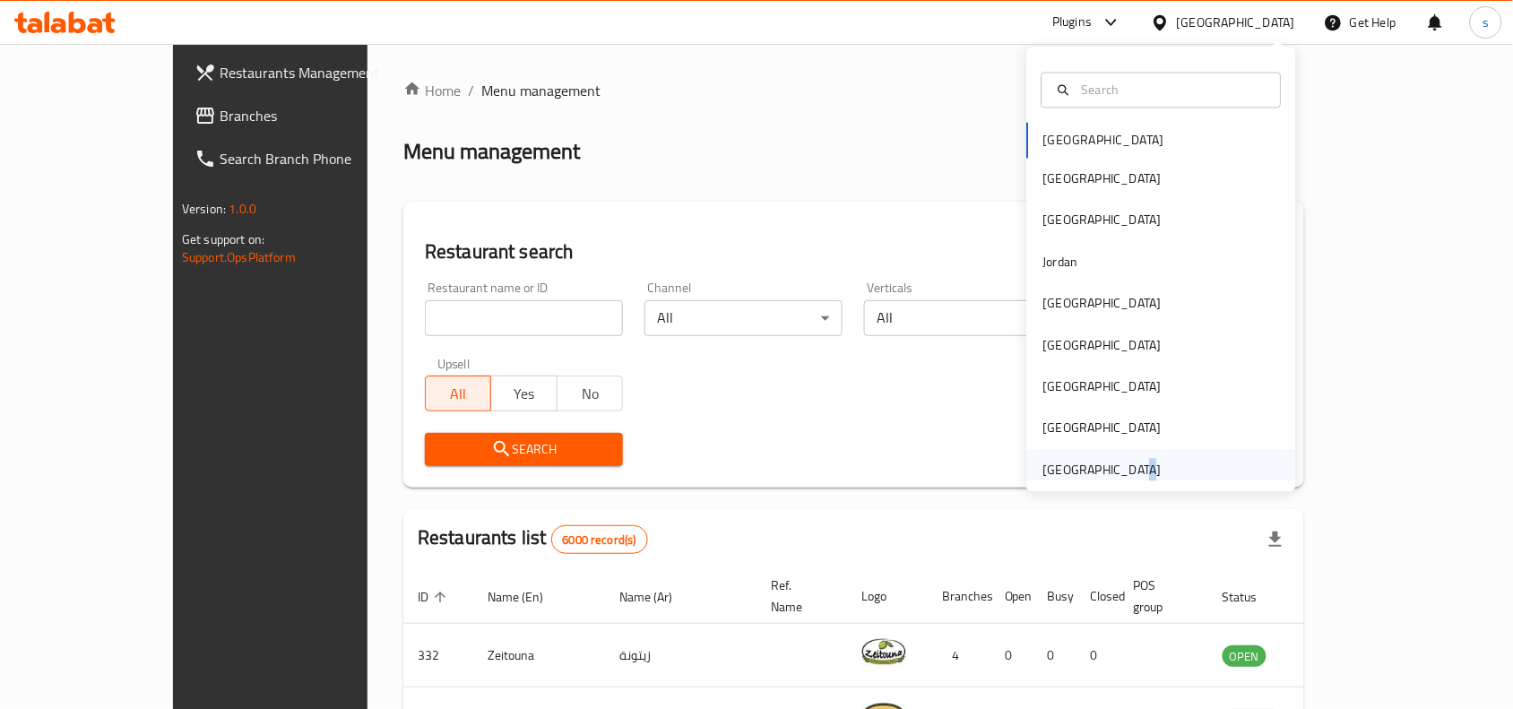
scroll to position [10, 0]
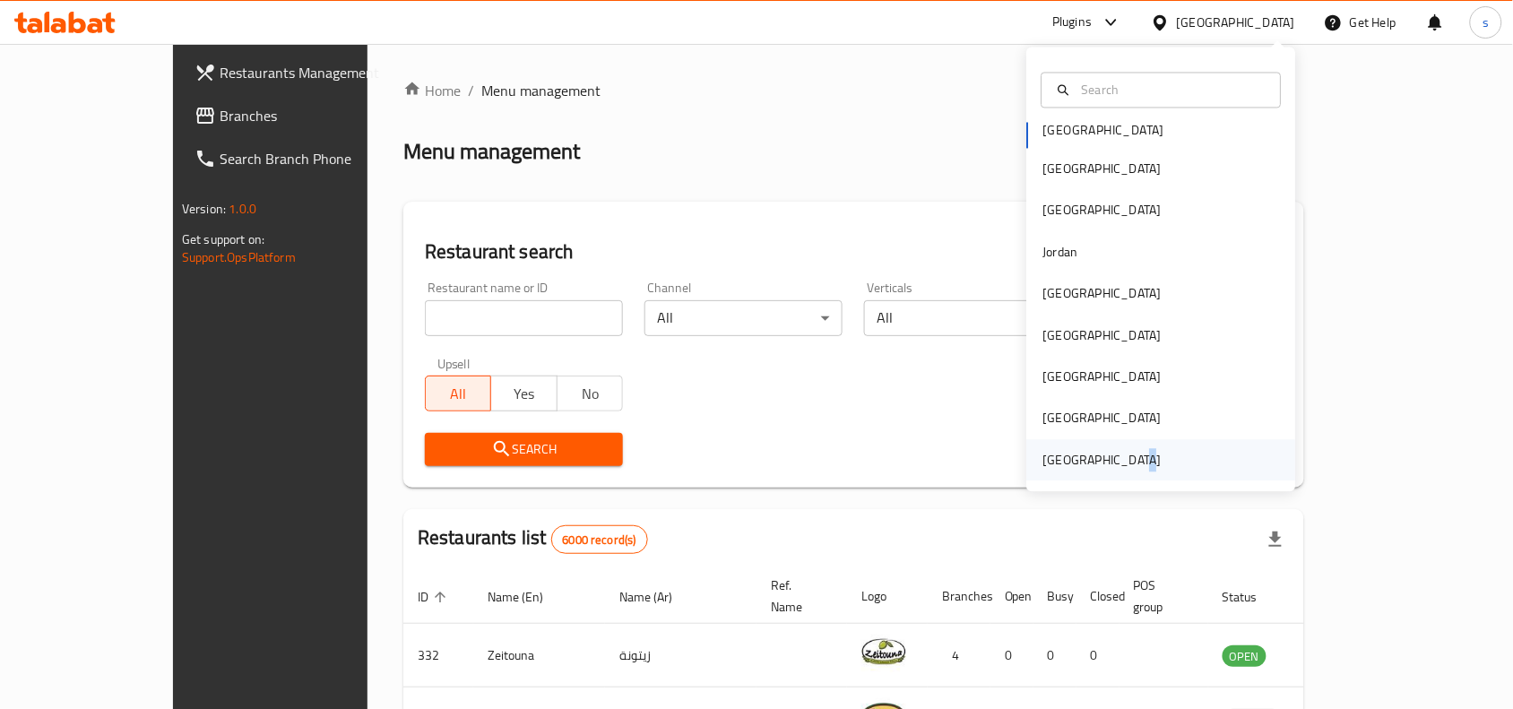
click at [1116, 469] on div "[GEOGRAPHIC_DATA]" at bounding box center [1102, 460] width 118 height 20
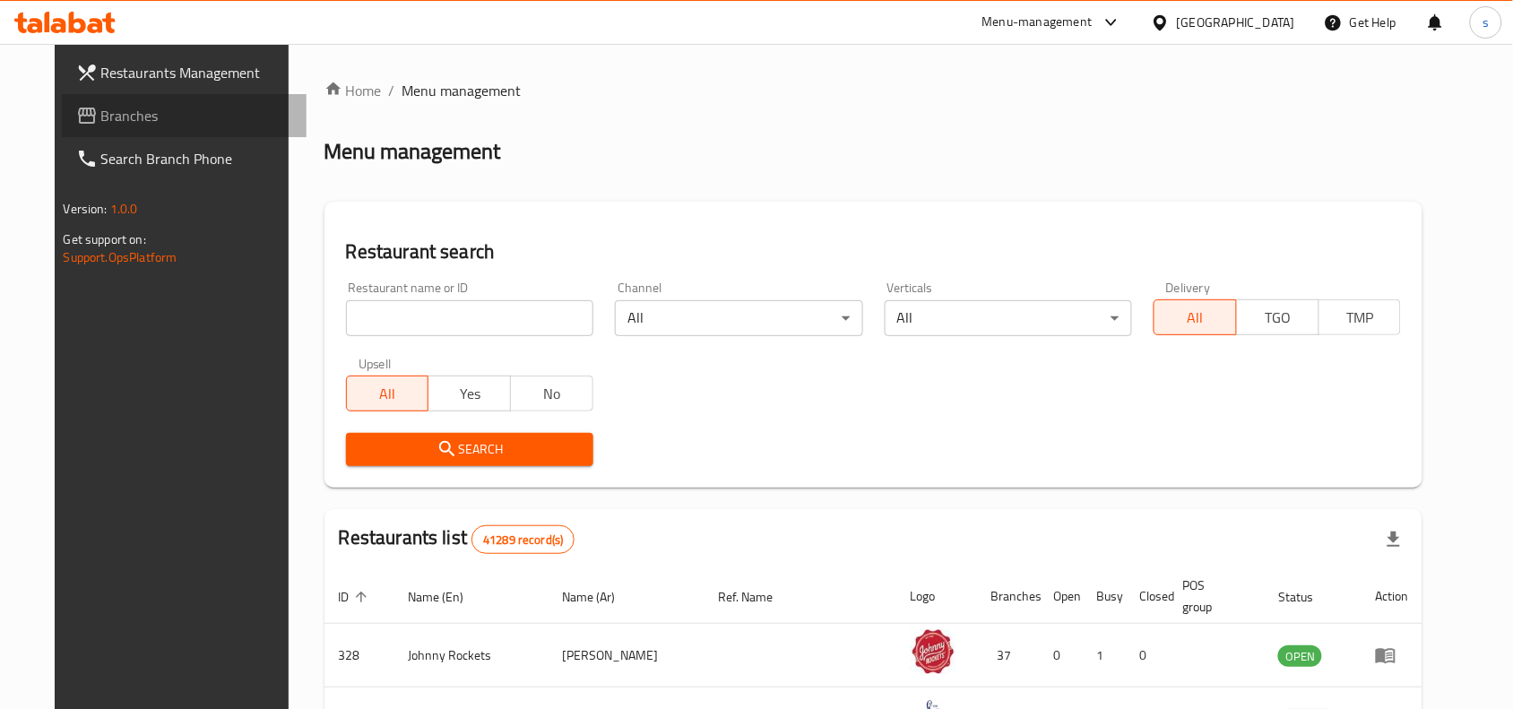
click at [76, 122] on icon at bounding box center [87, 116] width 22 height 22
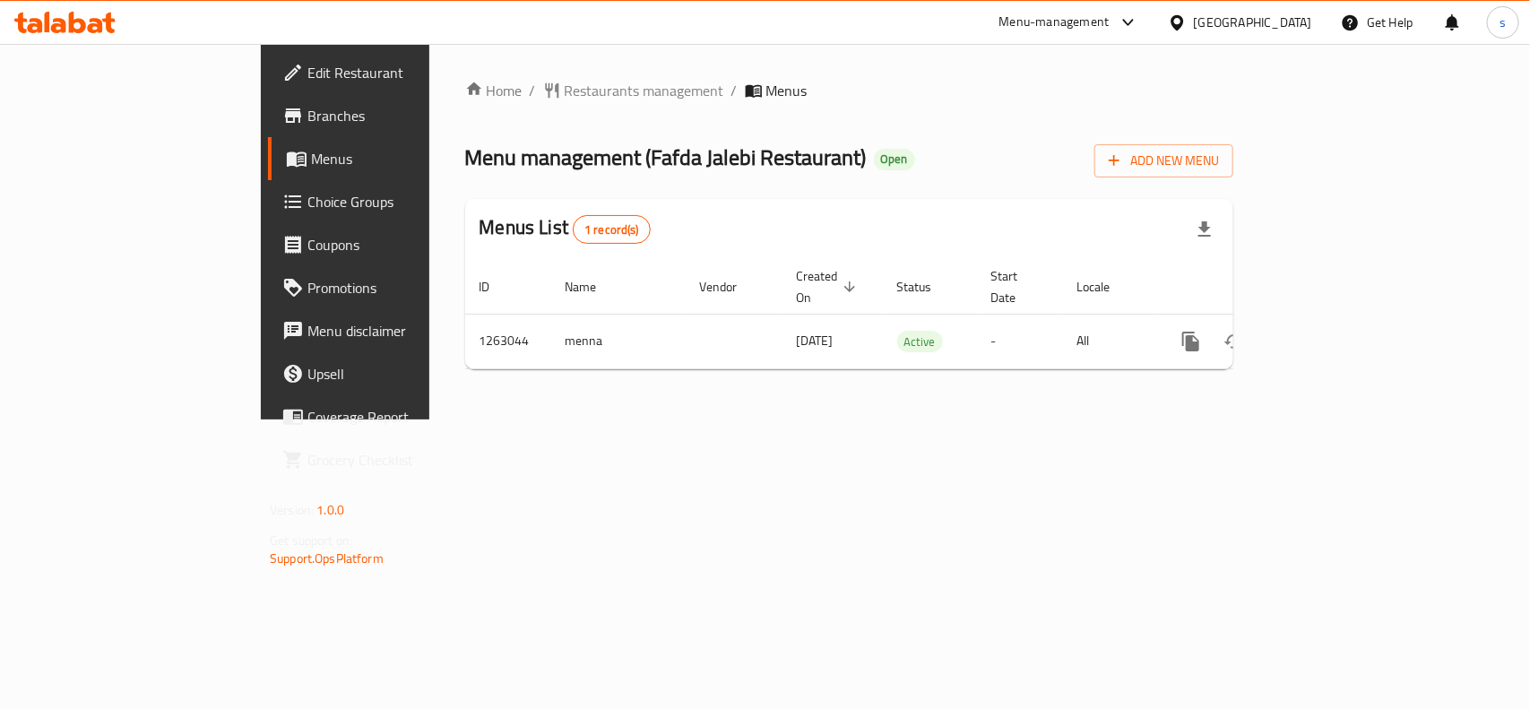
click at [1241, 24] on div "[GEOGRAPHIC_DATA]" at bounding box center [1253, 23] width 118 height 20
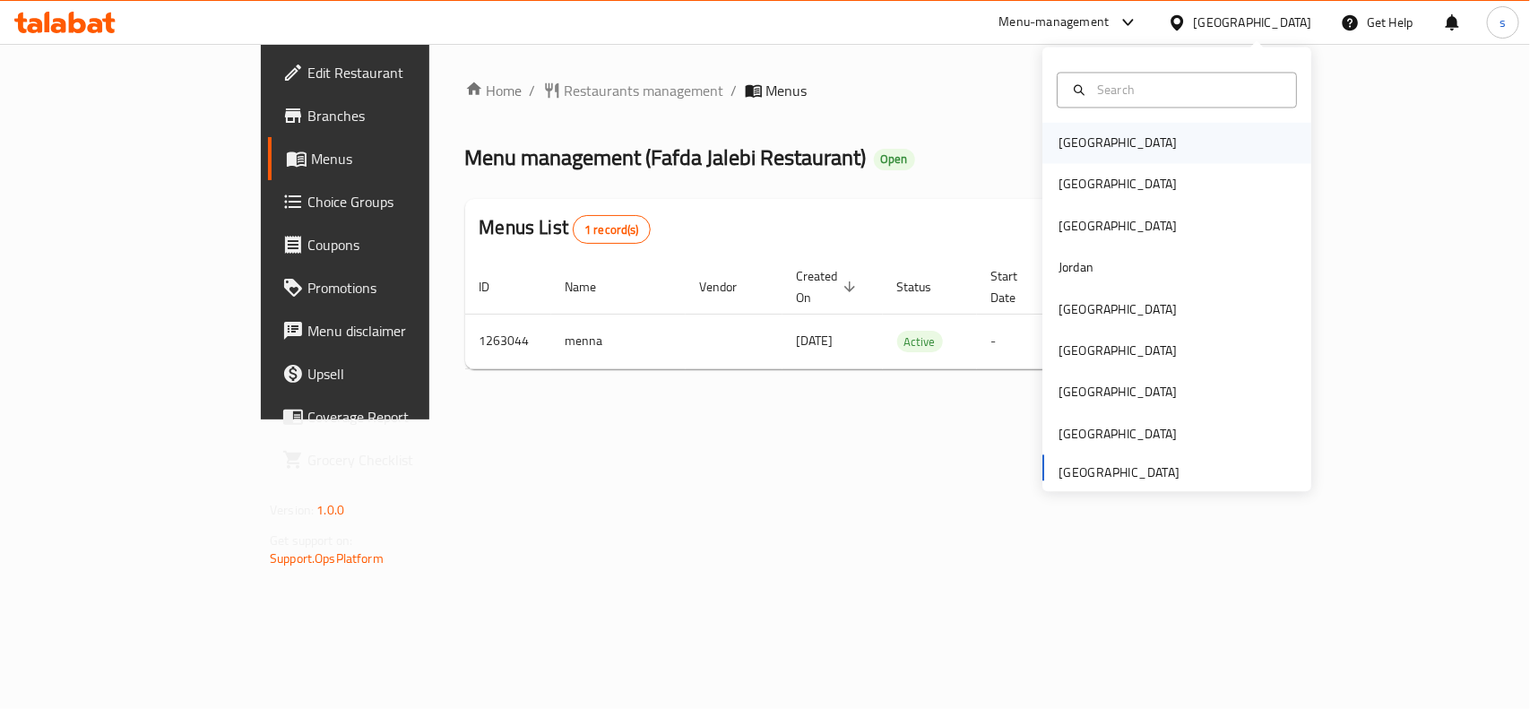
click at [1059, 142] on div "[GEOGRAPHIC_DATA]" at bounding box center [1118, 144] width 118 height 20
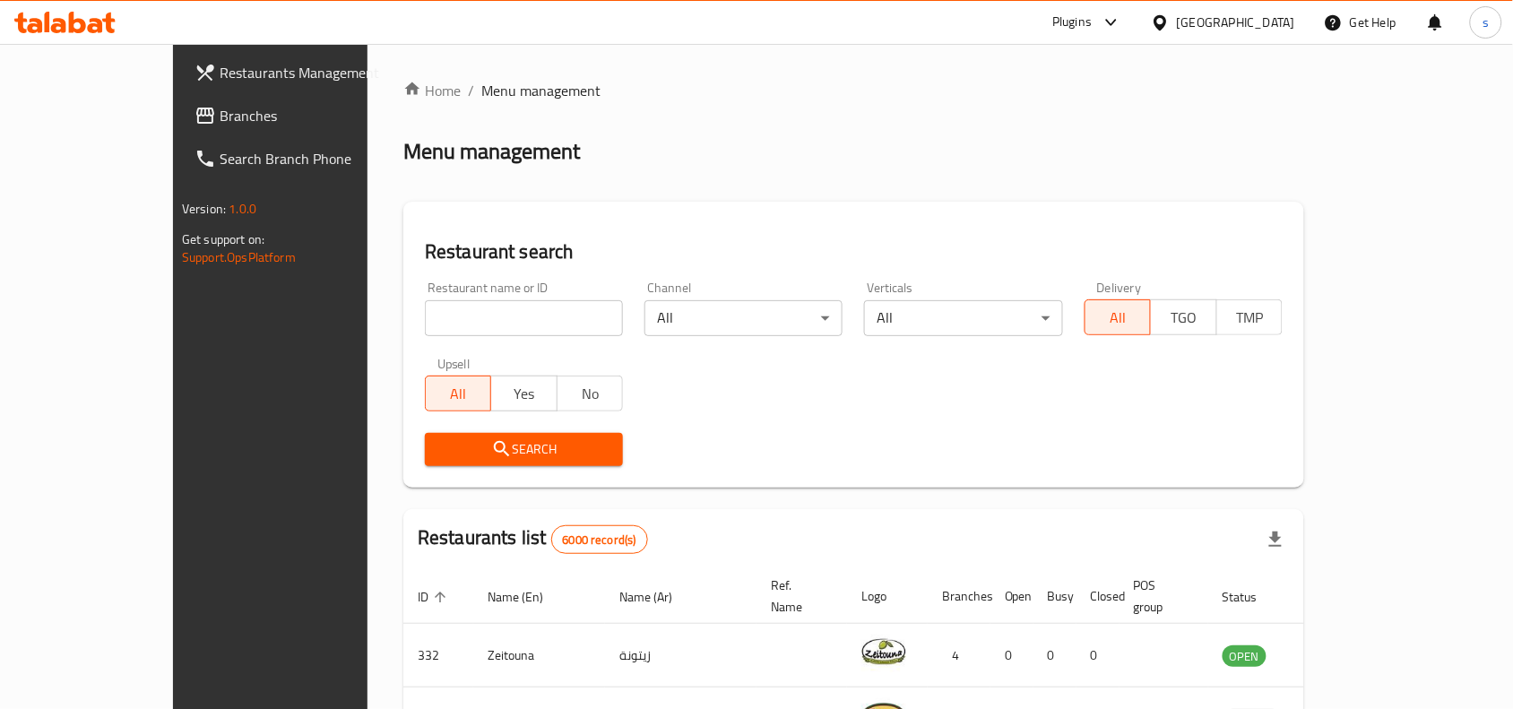
click at [1270, 21] on div "[GEOGRAPHIC_DATA]" at bounding box center [1236, 23] width 118 height 20
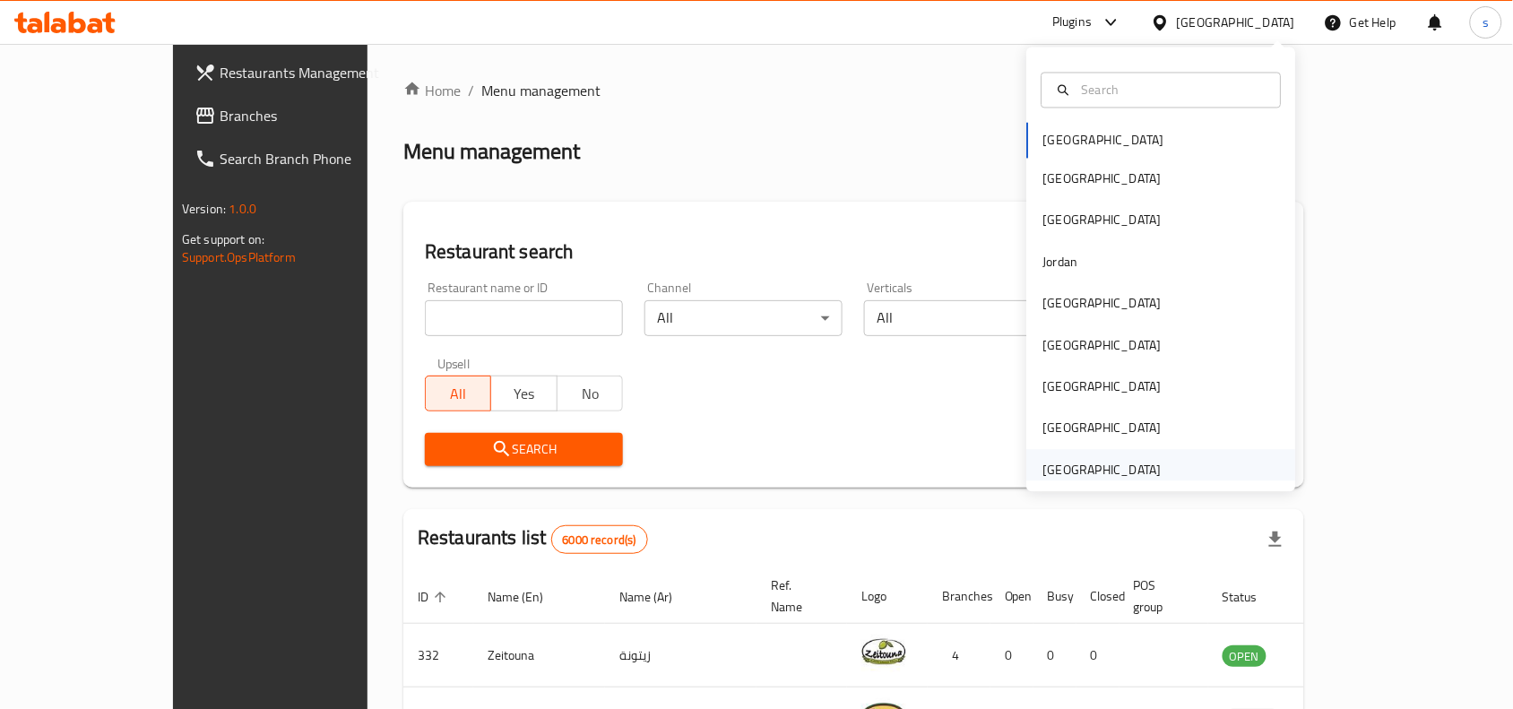
click at [1112, 463] on div "[GEOGRAPHIC_DATA]" at bounding box center [1102, 470] width 118 height 20
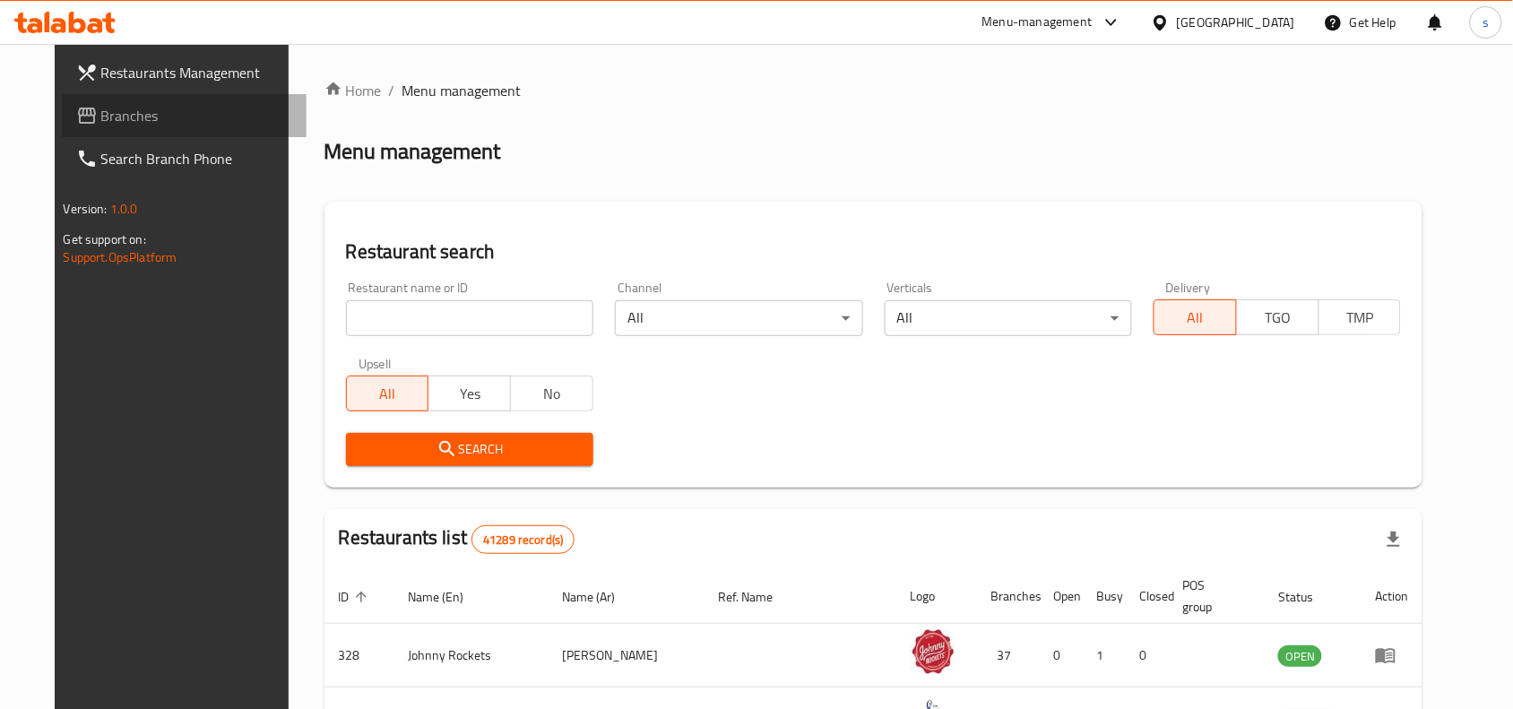
click at [101, 112] on span "Branches" at bounding box center [197, 116] width 192 height 22
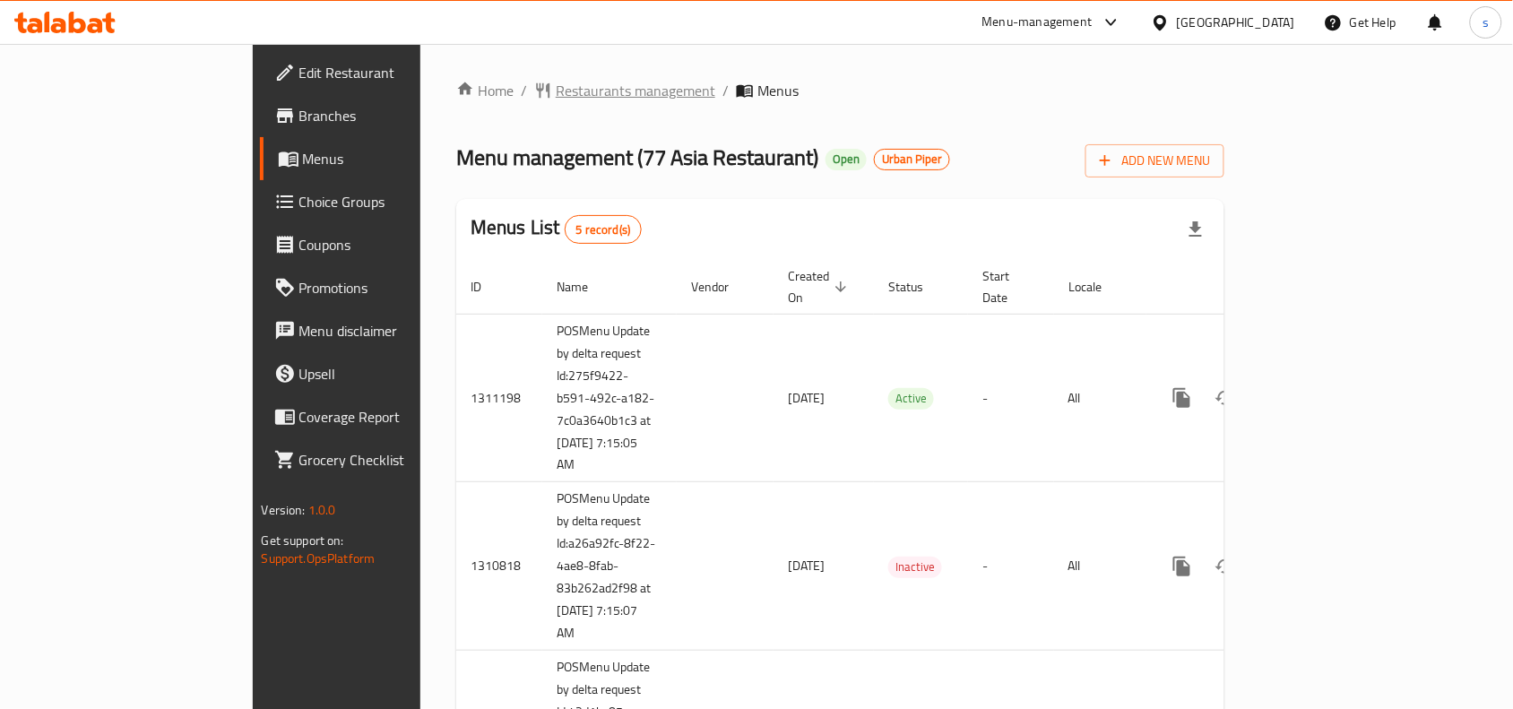
click at [556, 92] on span "Restaurants management" at bounding box center [636, 91] width 160 height 22
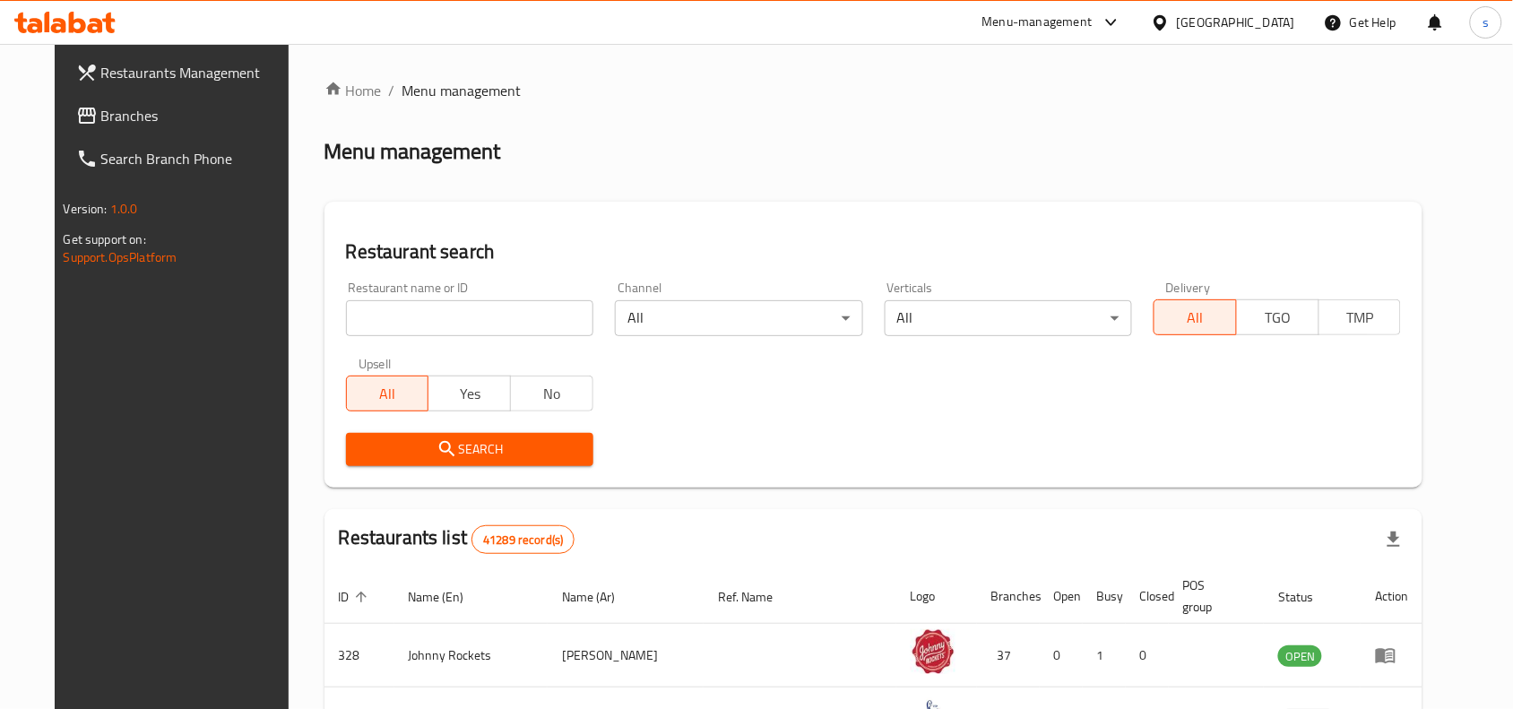
click at [370, 310] on input "search" at bounding box center [469, 318] width 247 height 36
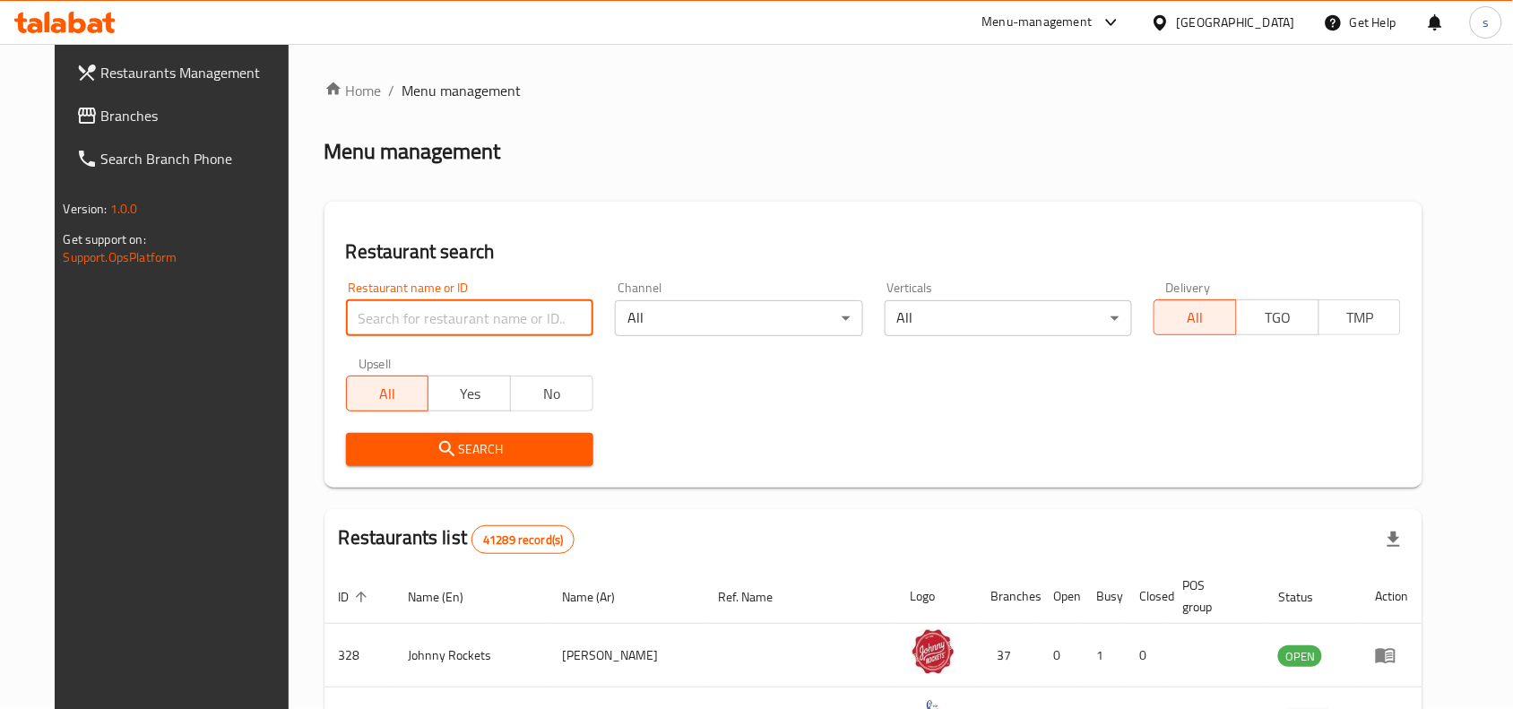
paste input "664075"
type input "664075"
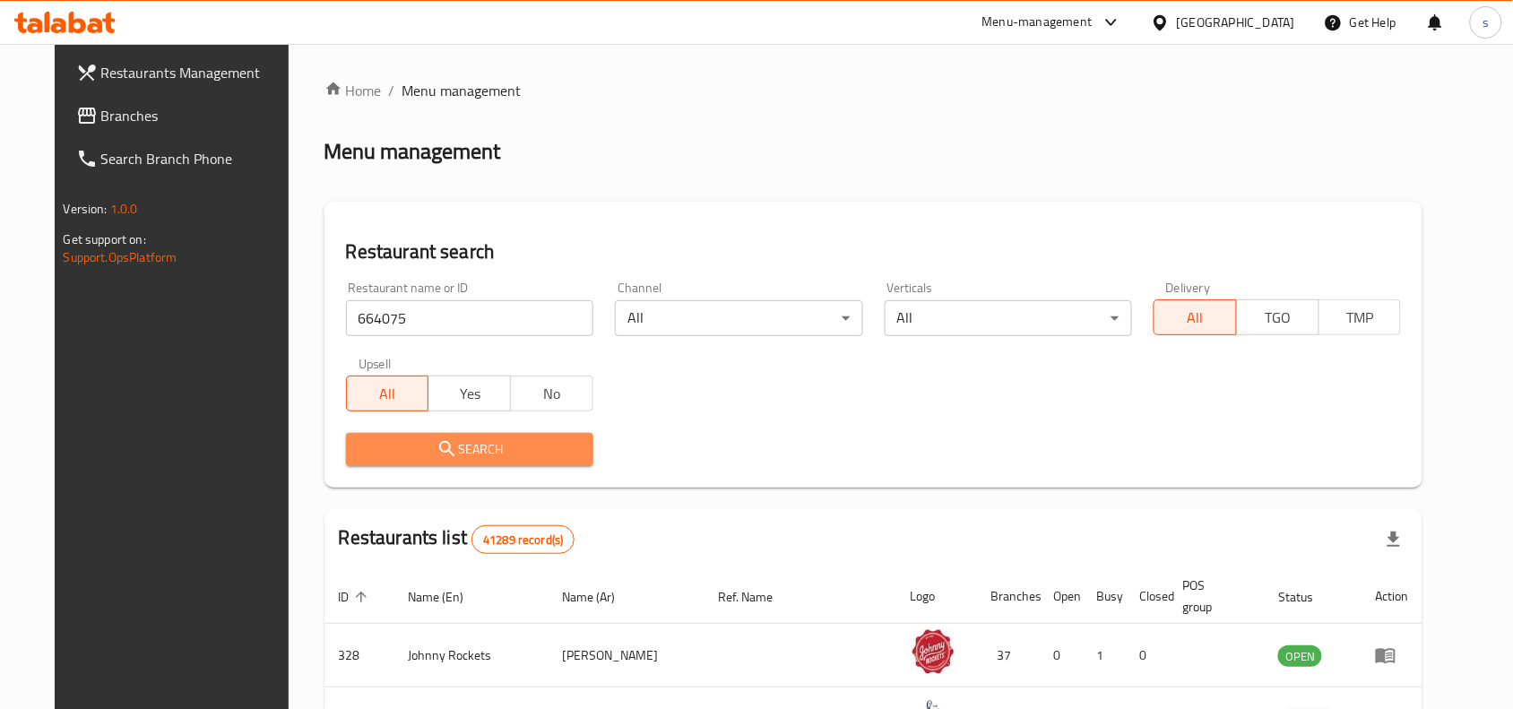
click at [457, 445] on span "Search" at bounding box center [469, 449] width 219 height 22
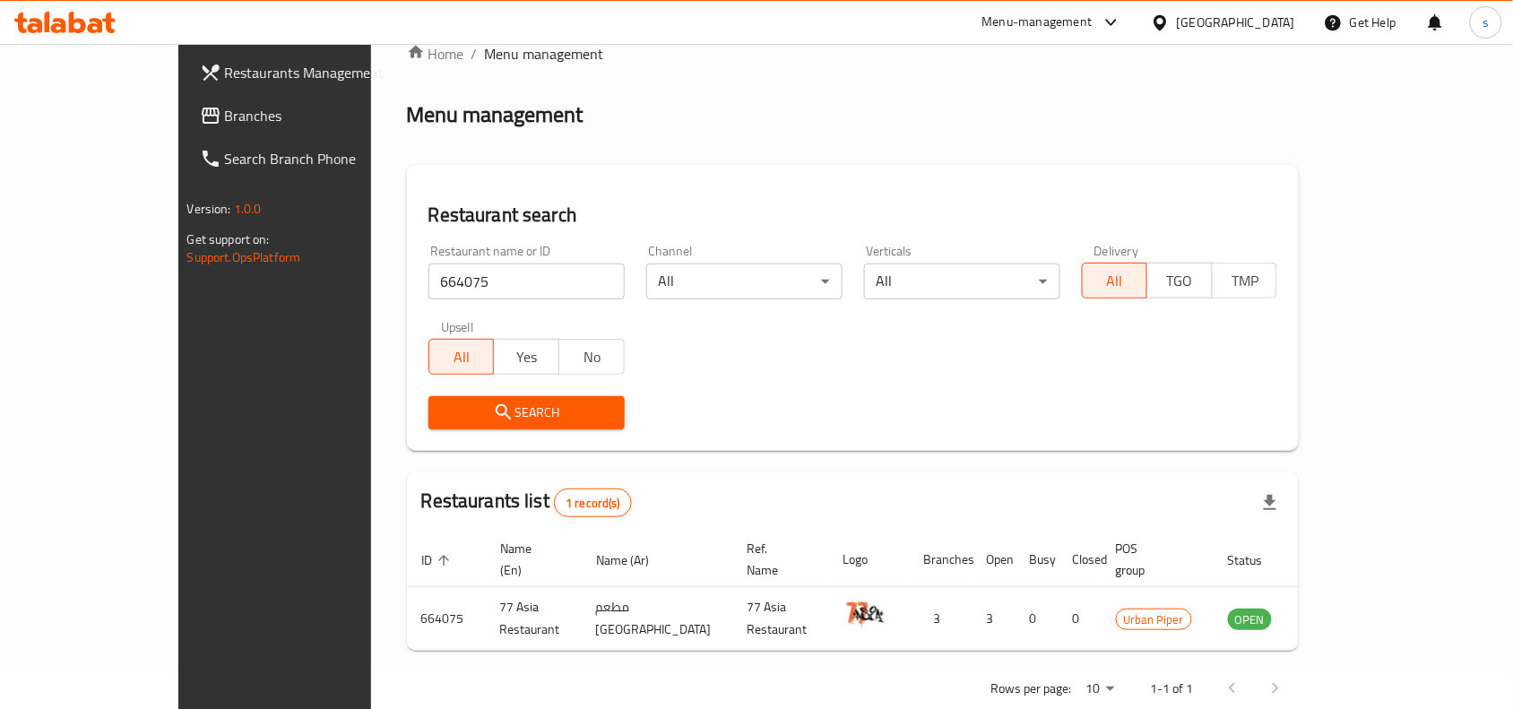
scroll to position [56, 0]
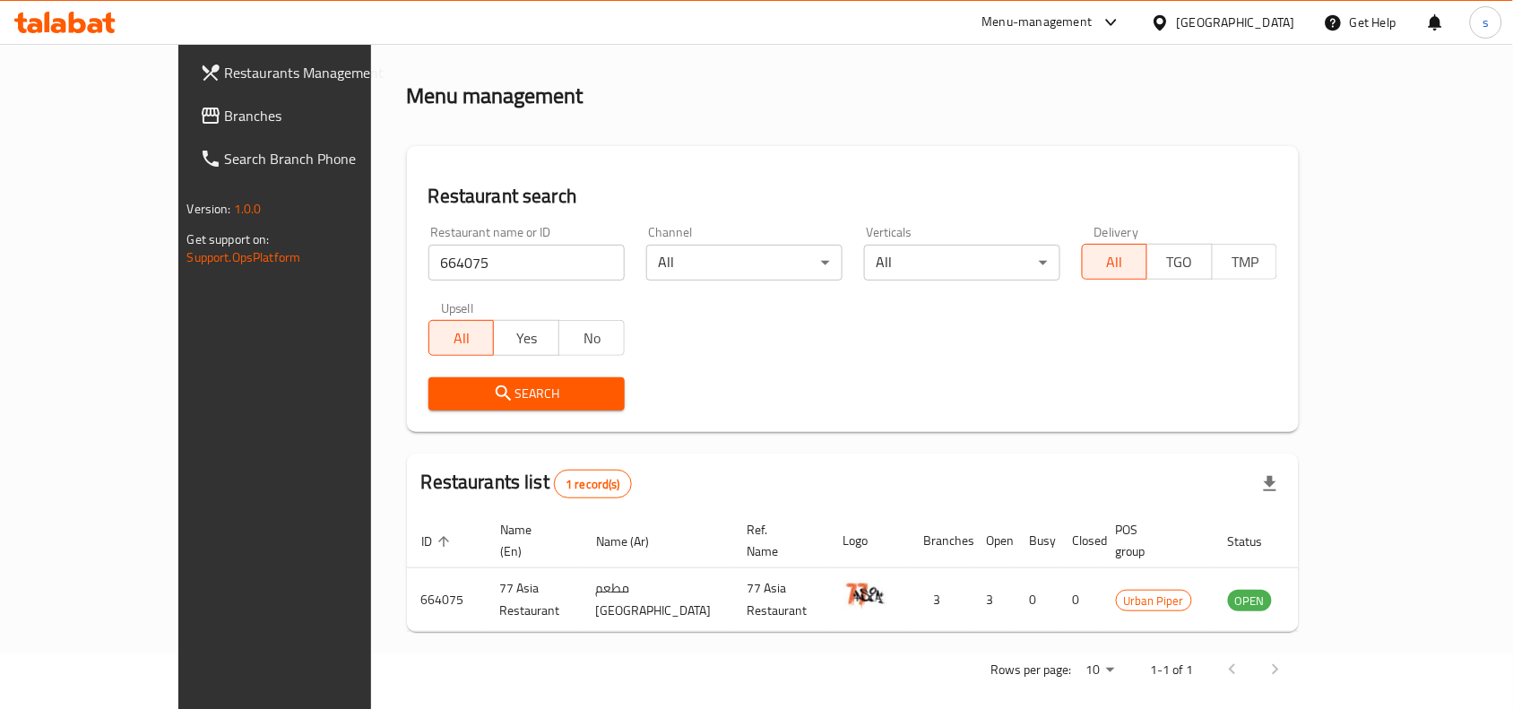
click at [1220, 23] on div "[GEOGRAPHIC_DATA]" at bounding box center [1236, 23] width 118 height 20
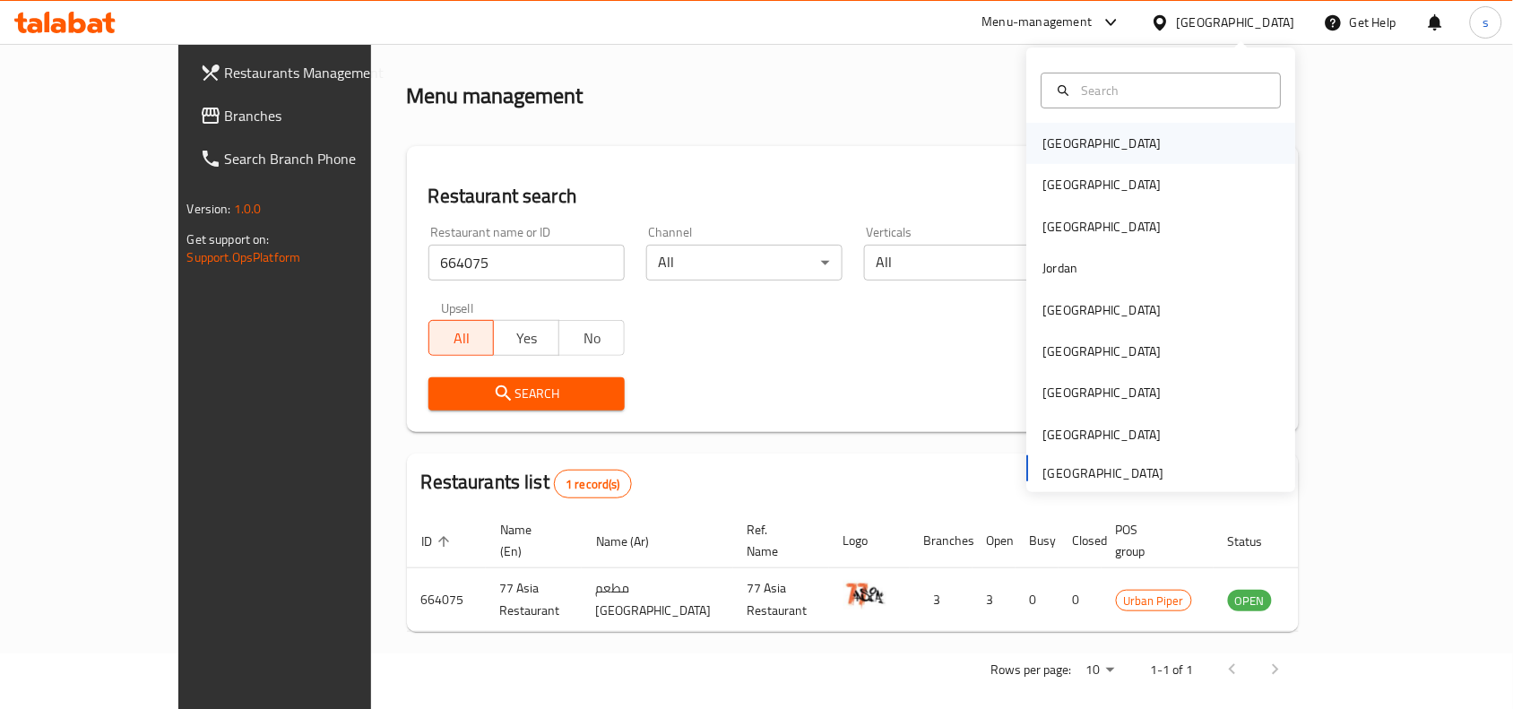
click at [1043, 143] on div "[GEOGRAPHIC_DATA]" at bounding box center [1102, 144] width 118 height 20
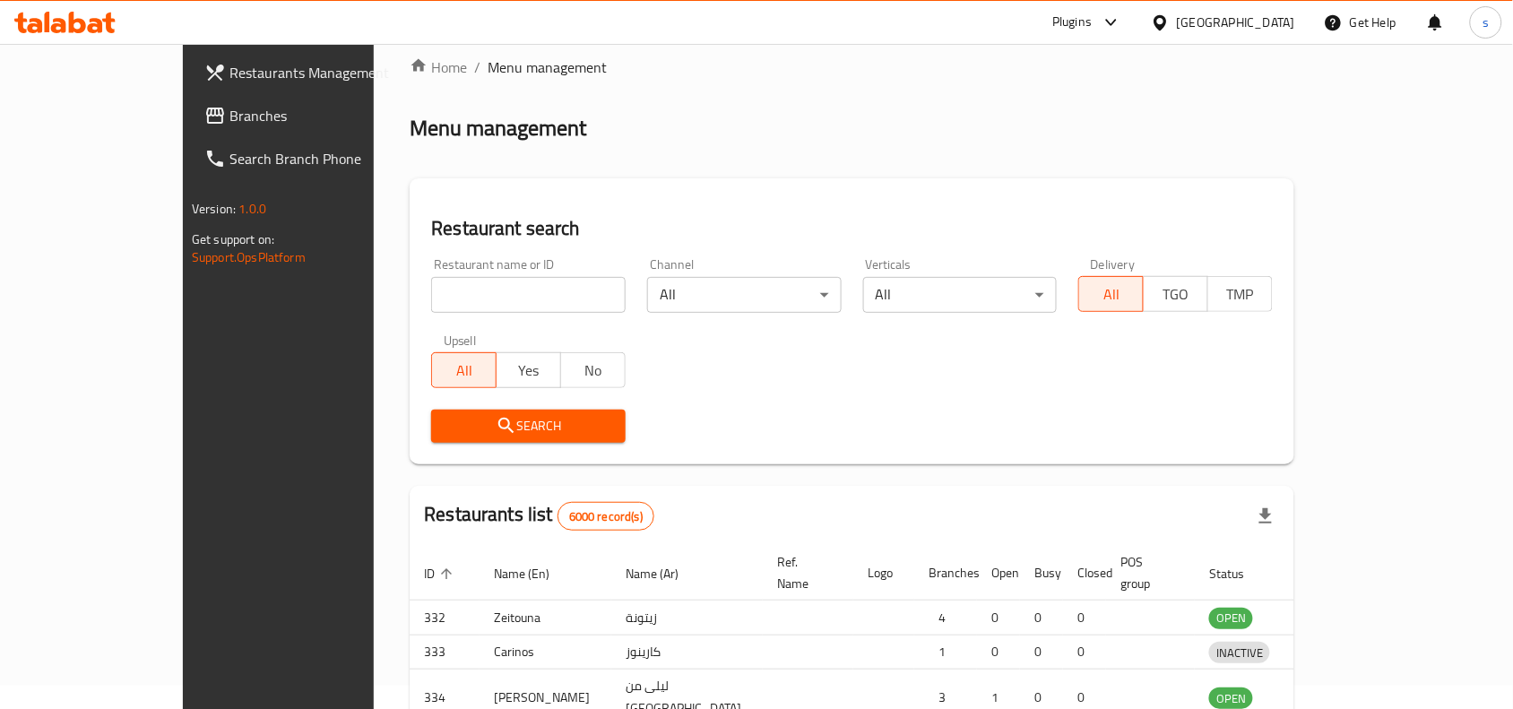
scroll to position [56, 0]
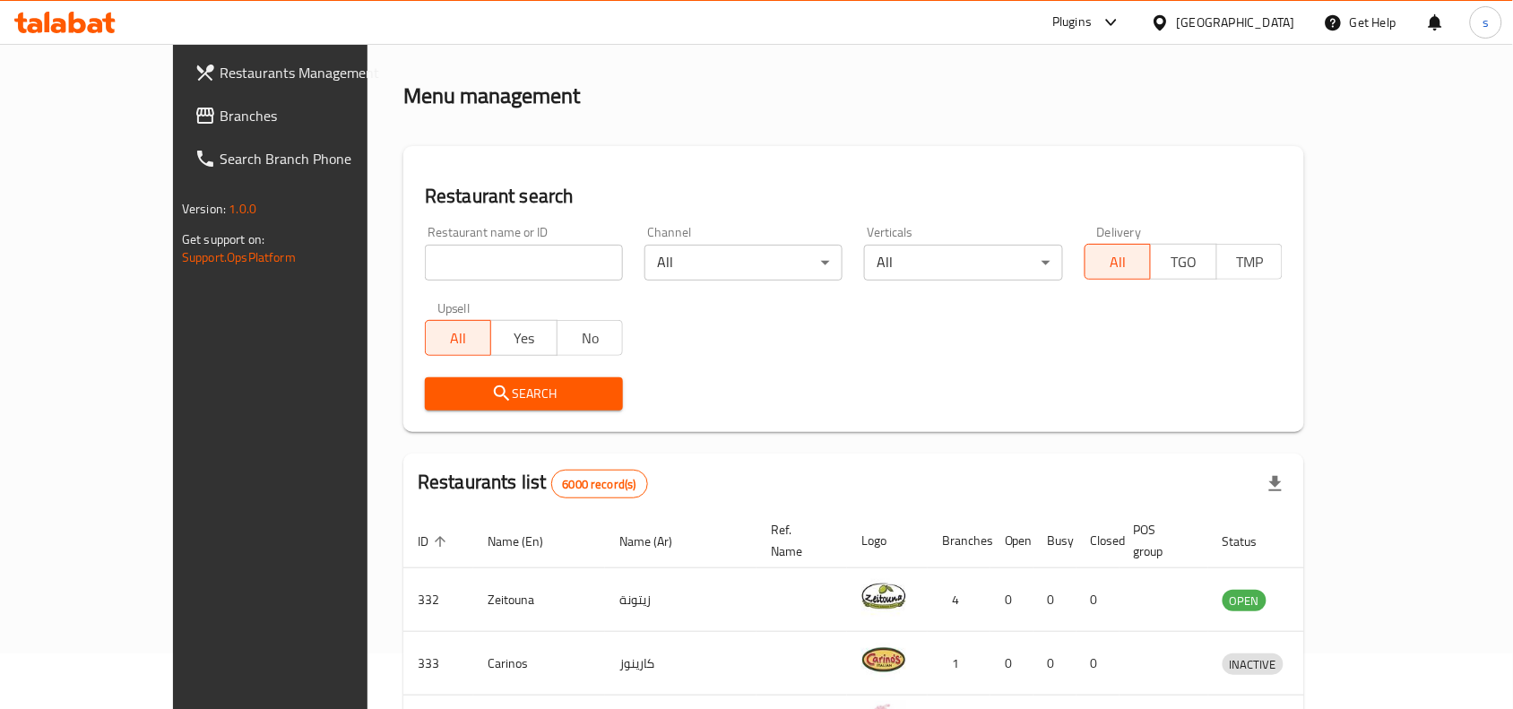
click at [1268, 24] on div "[GEOGRAPHIC_DATA]" at bounding box center [1236, 23] width 118 height 20
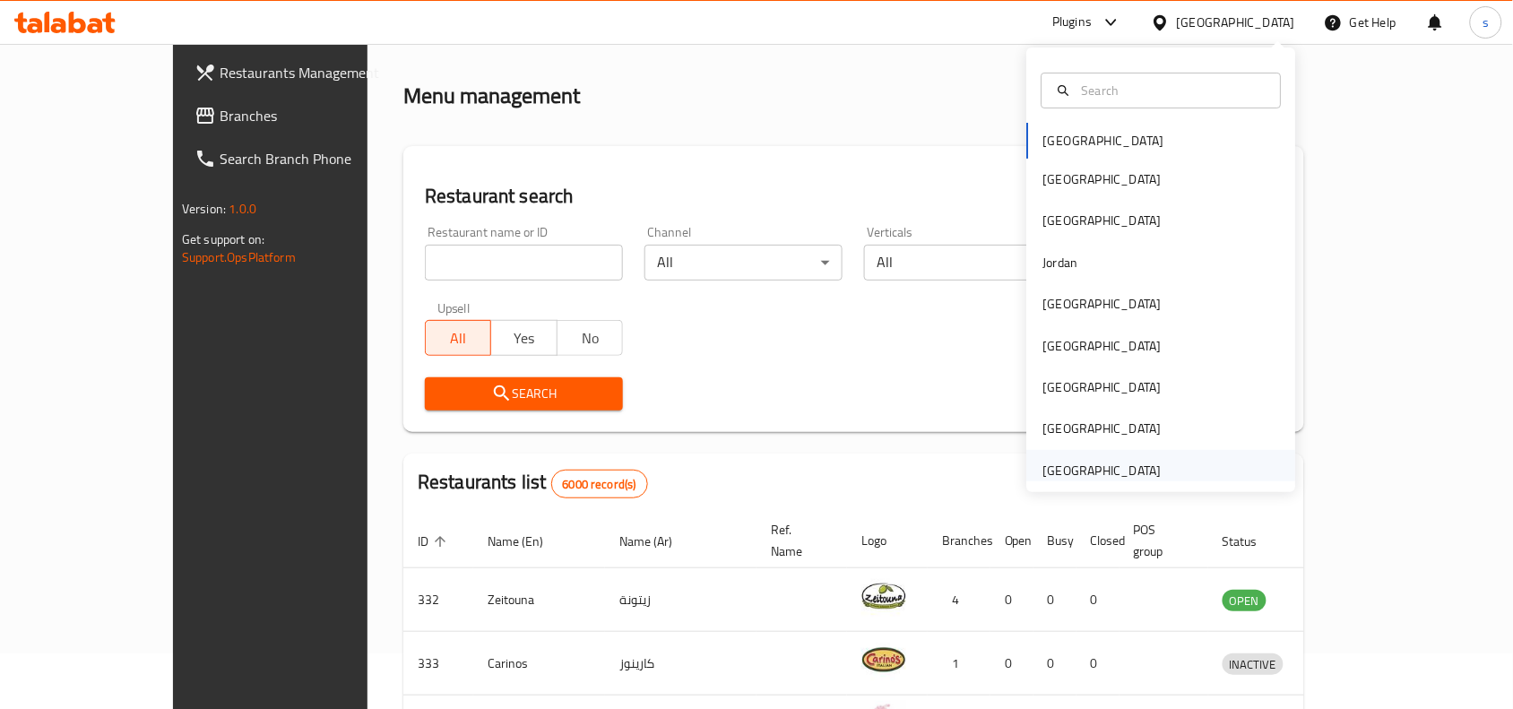
click at [1113, 469] on div "[GEOGRAPHIC_DATA]" at bounding box center [1102, 471] width 118 height 20
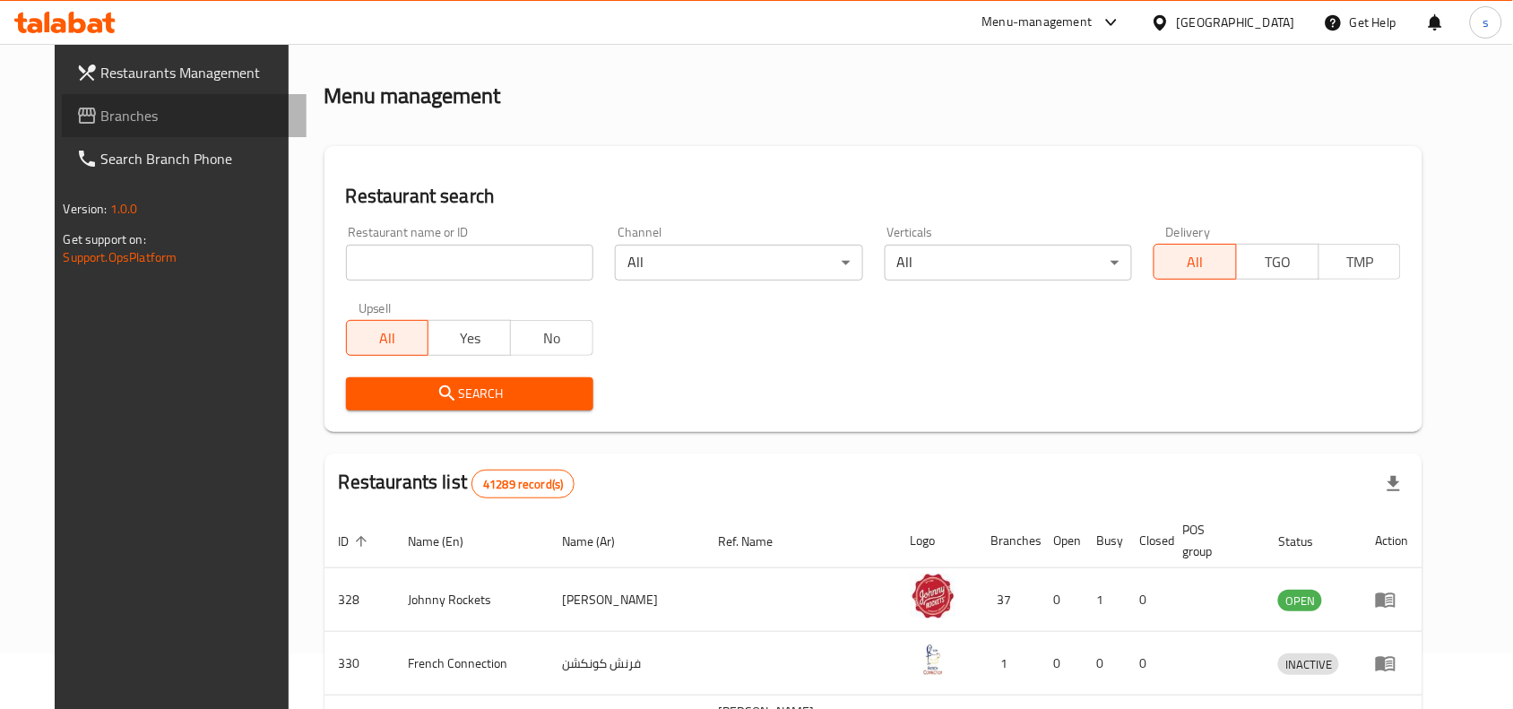
click at [101, 114] on span "Branches" at bounding box center [197, 116] width 192 height 22
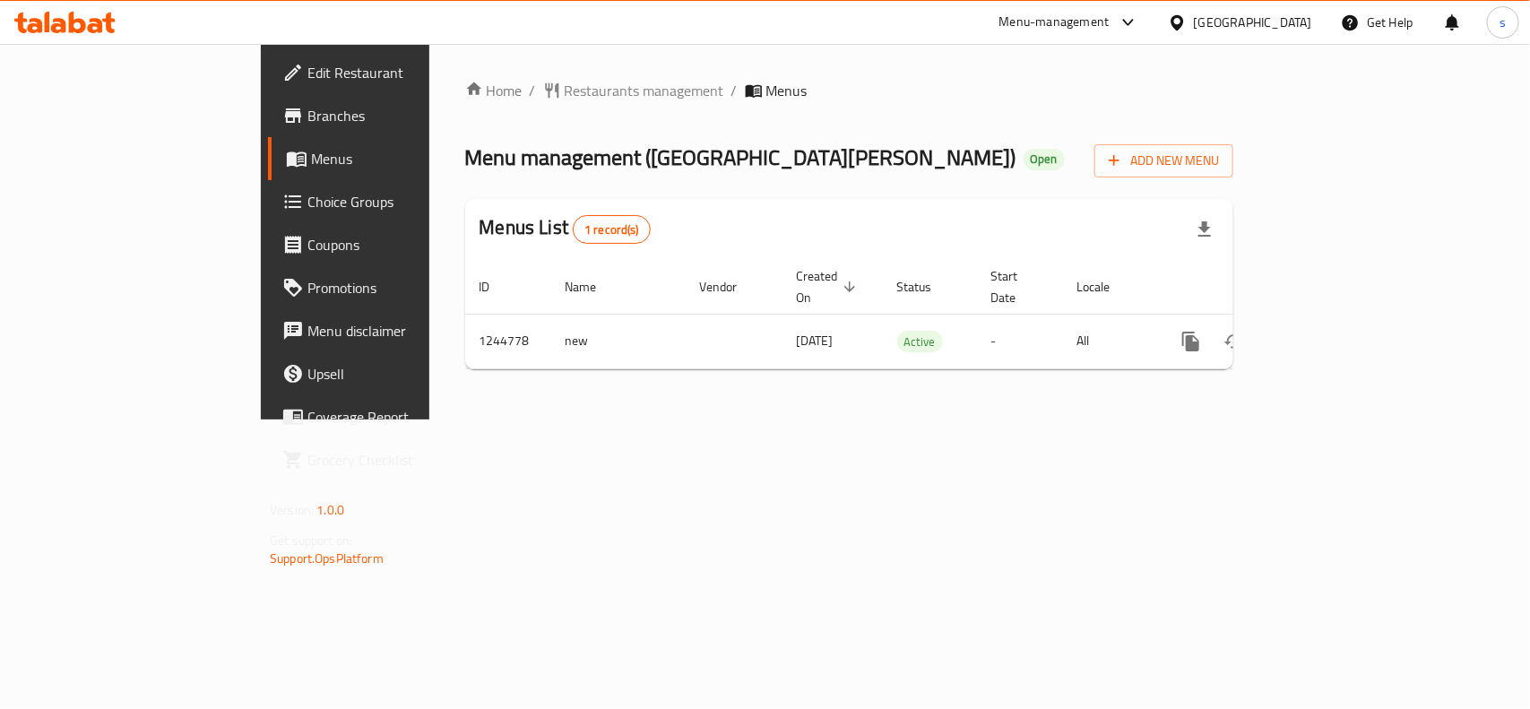
click at [1282, 19] on div "[GEOGRAPHIC_DATA]" at bounding box center [1253, 23] width 118 height 20
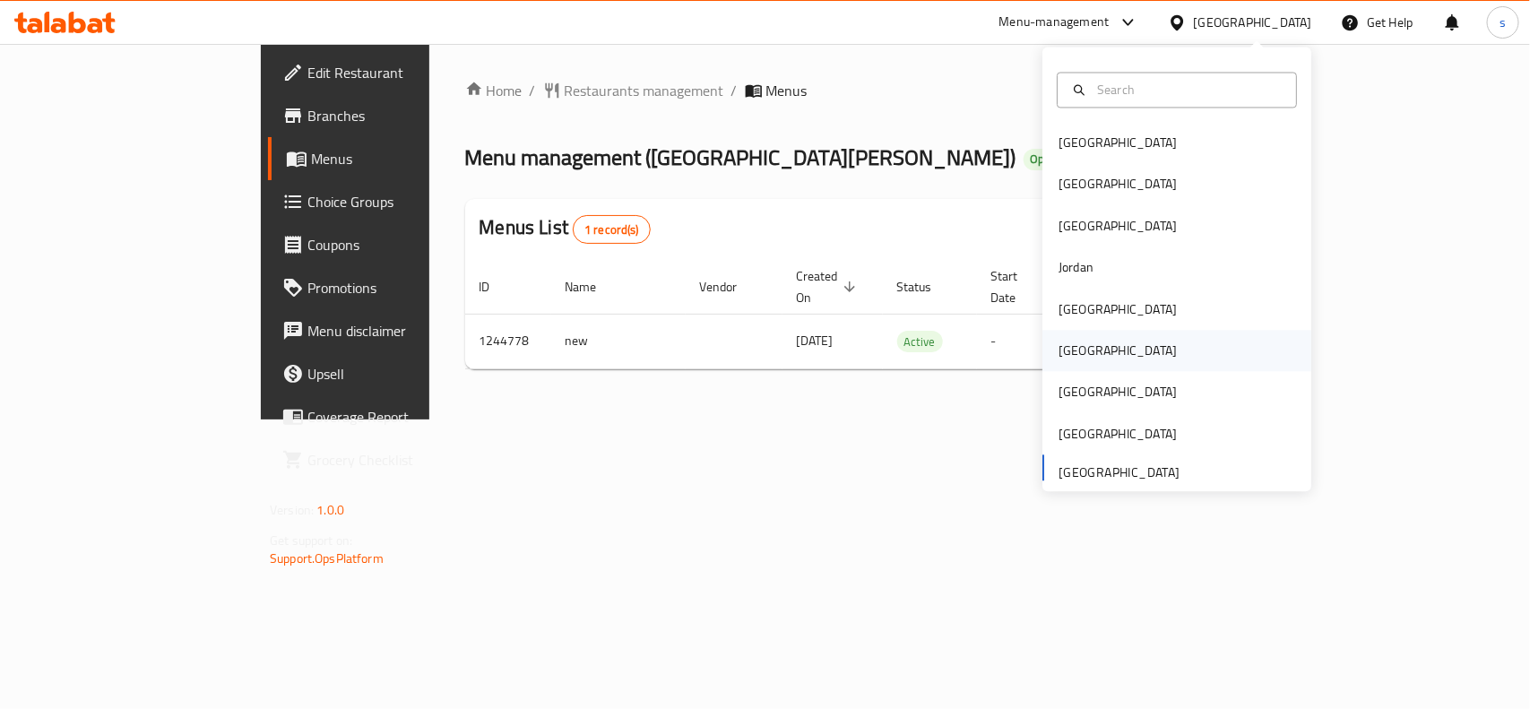
click at [1067, 348] on div "[GEOGRAPHIC_DATA]" at bounding box center [1118, 351] width 118 height 20
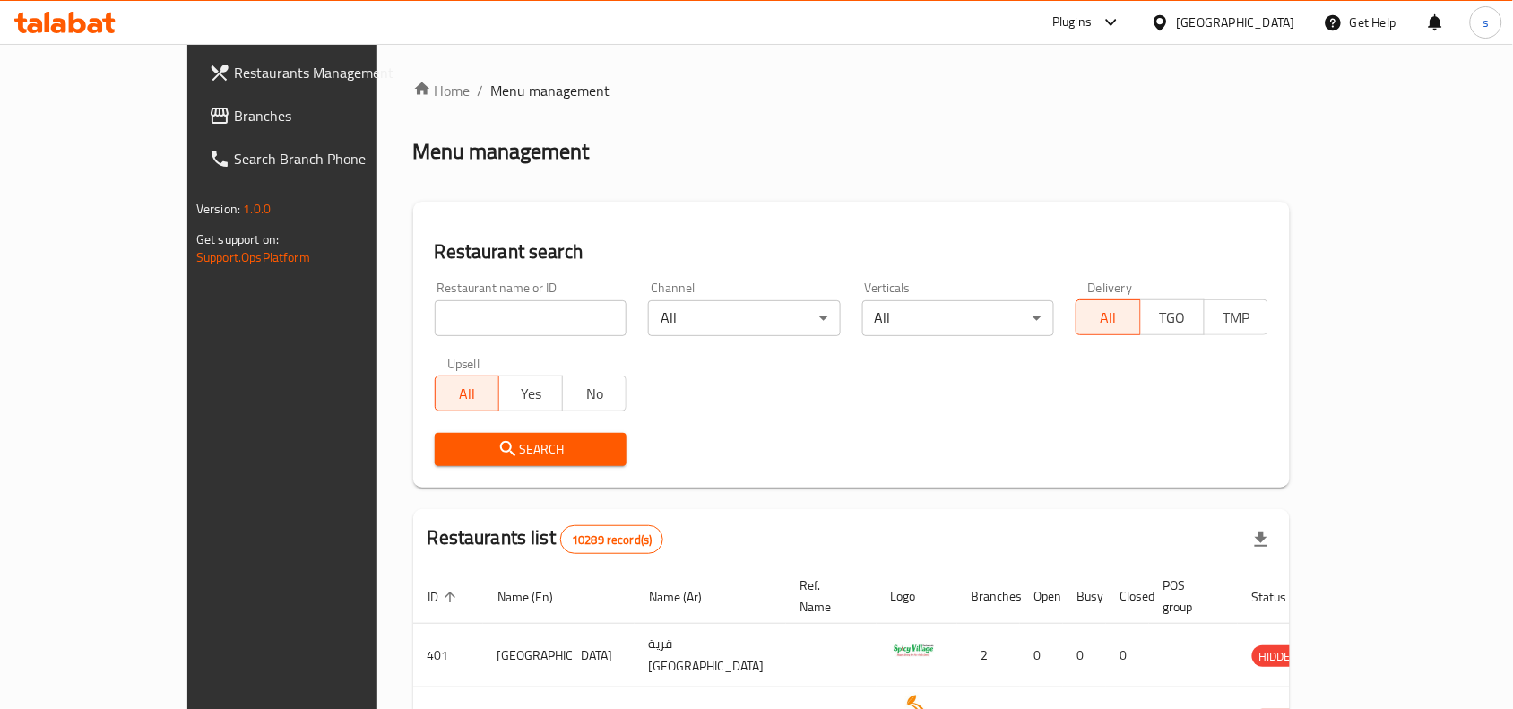
click at [234, 118] on span "Branches" at bounding box center [330, 116] width 192 height 22
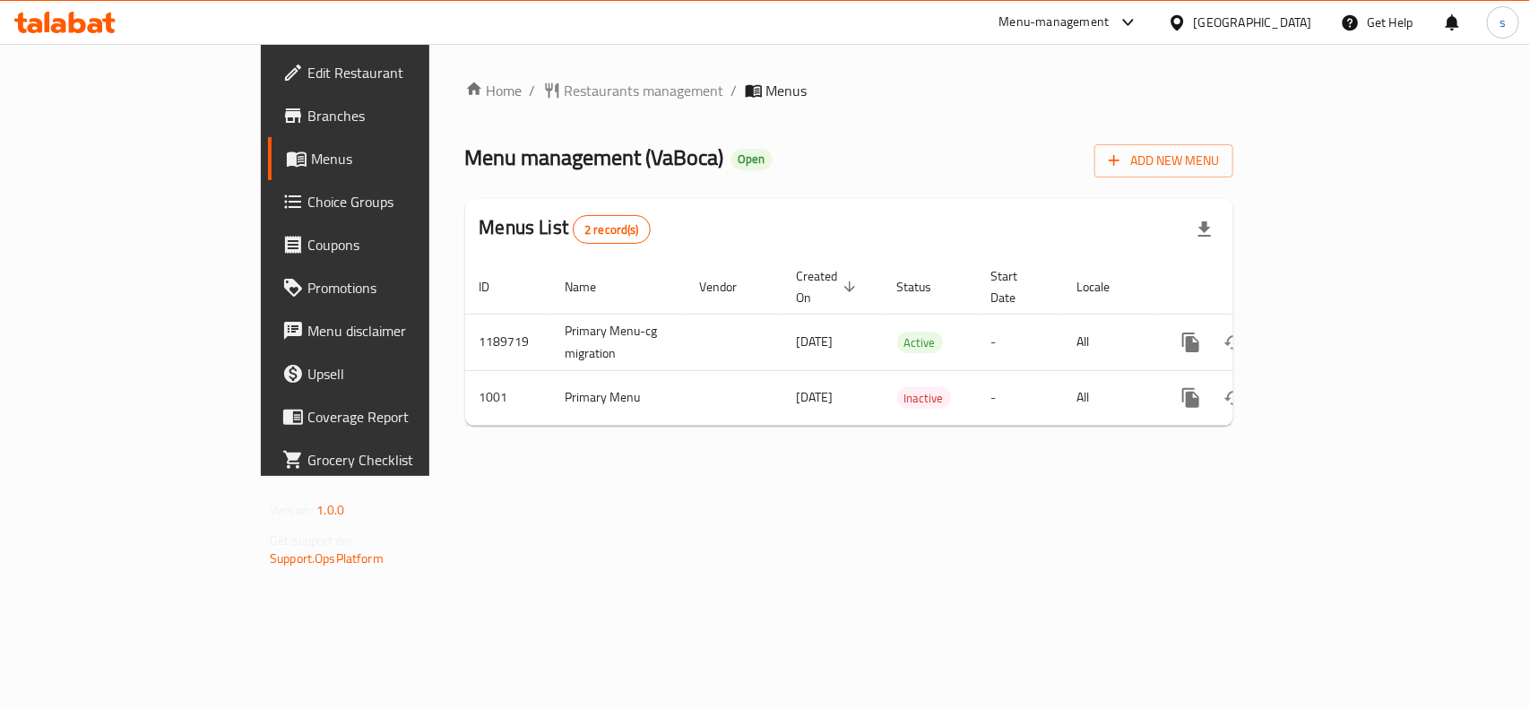
click at [1289, 22] on div "[GEOGRAPHIC_DATA]" at bounding box center [1253, 23] width 118 height 20
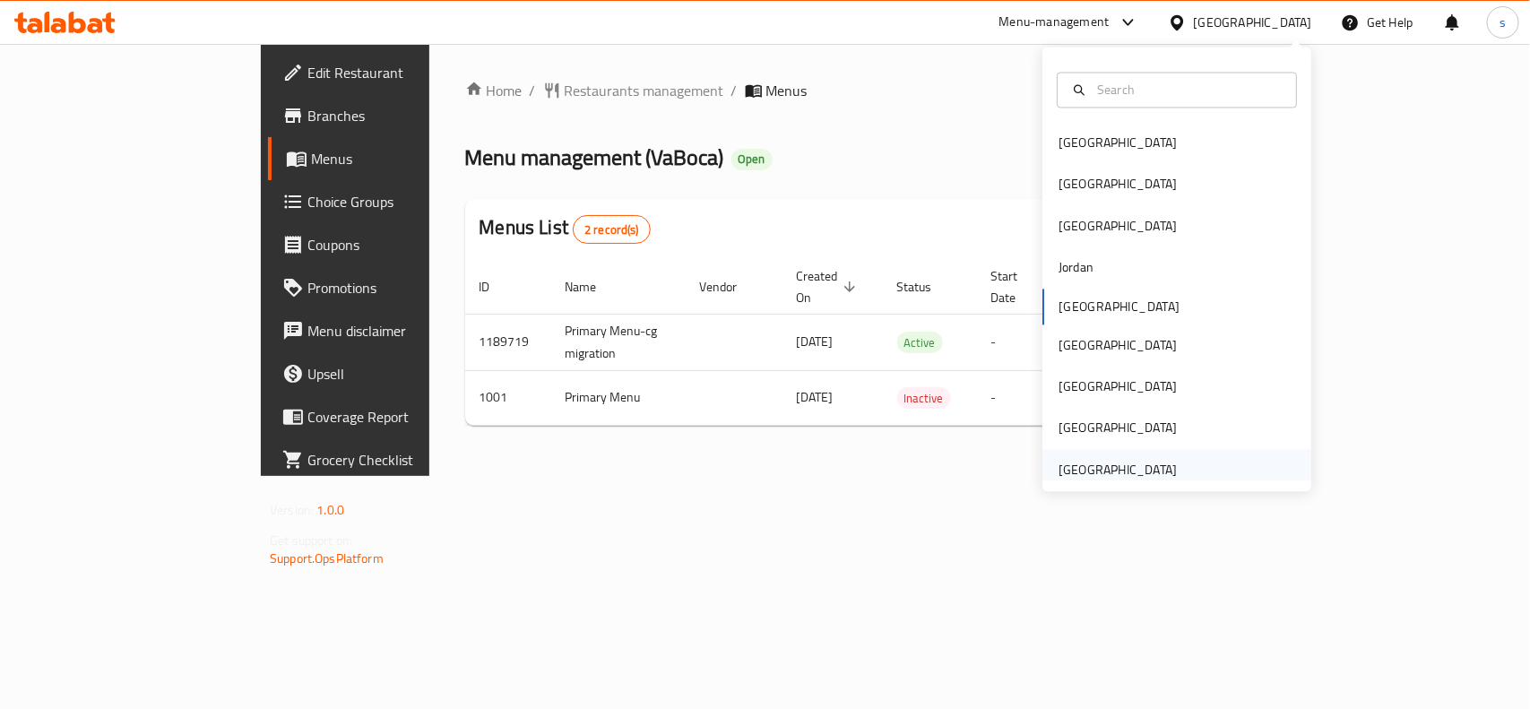
click at [1138, 462] on div "[GEOGRAPHIC_DATA]" at bounding box center [1118, 470] width 118 height 20
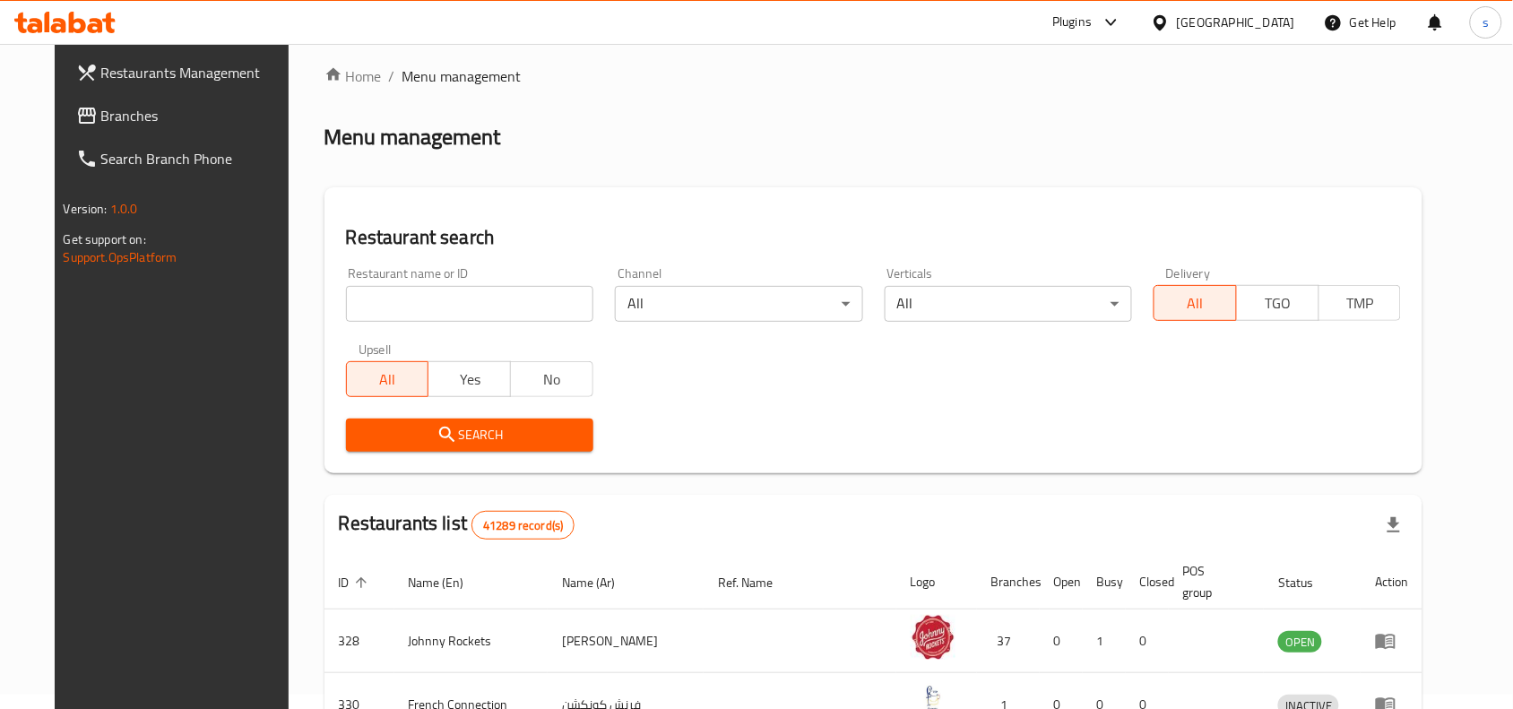
scroll to position [112, 0]
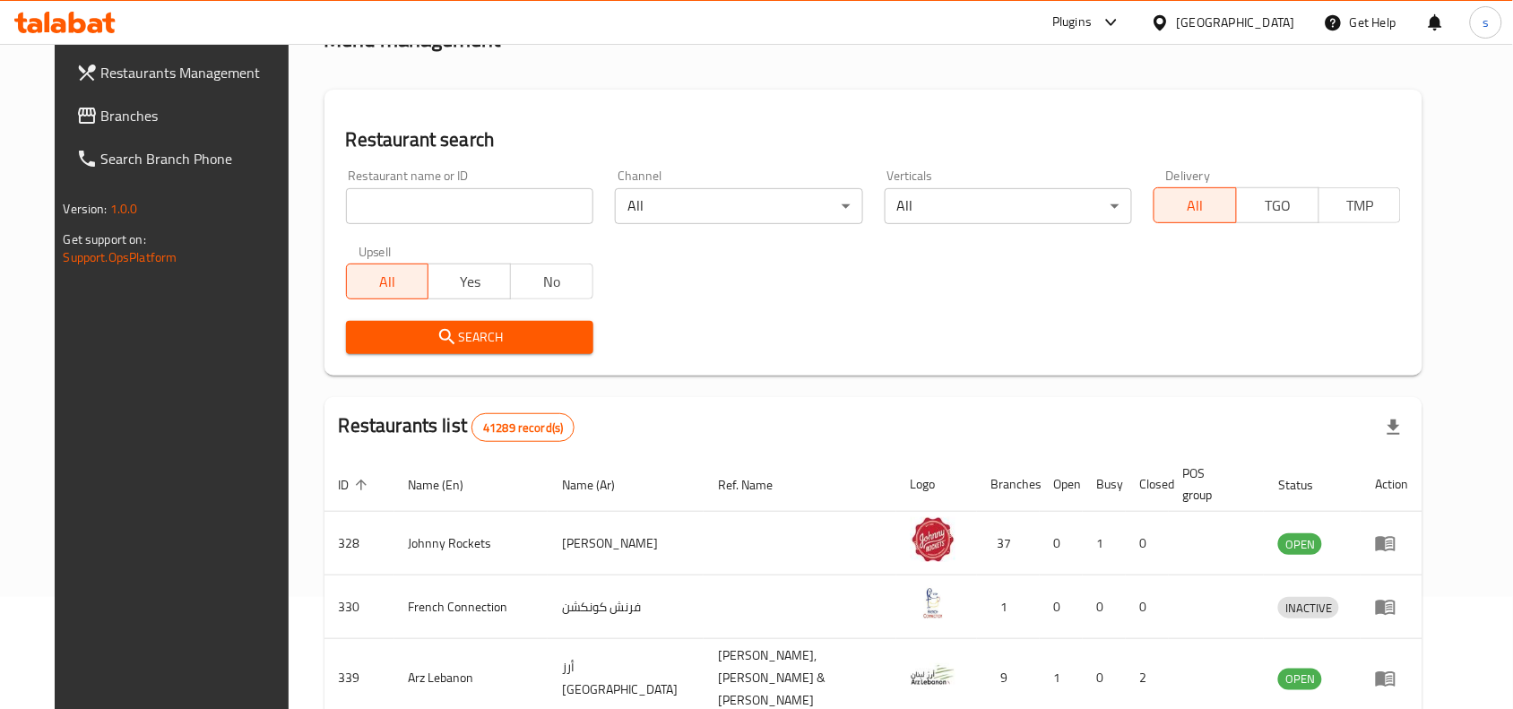
click at [101, 118] on span "Branches" at bounding box center [197, 116] width 192 height 22
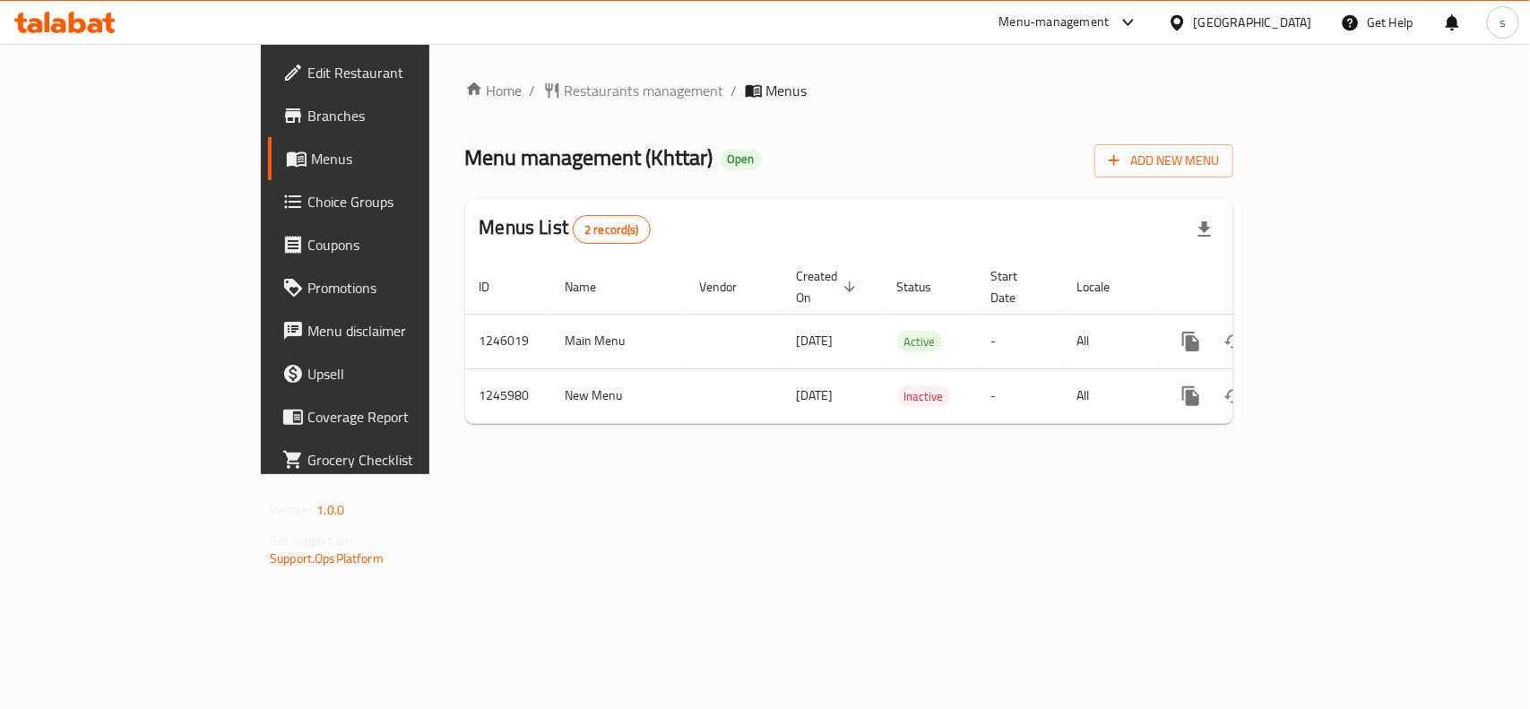
click at [1257, 16] on div "[GEOGRAPHIC_DATA]" at bounding box center [1253, 23] width 118 height 20
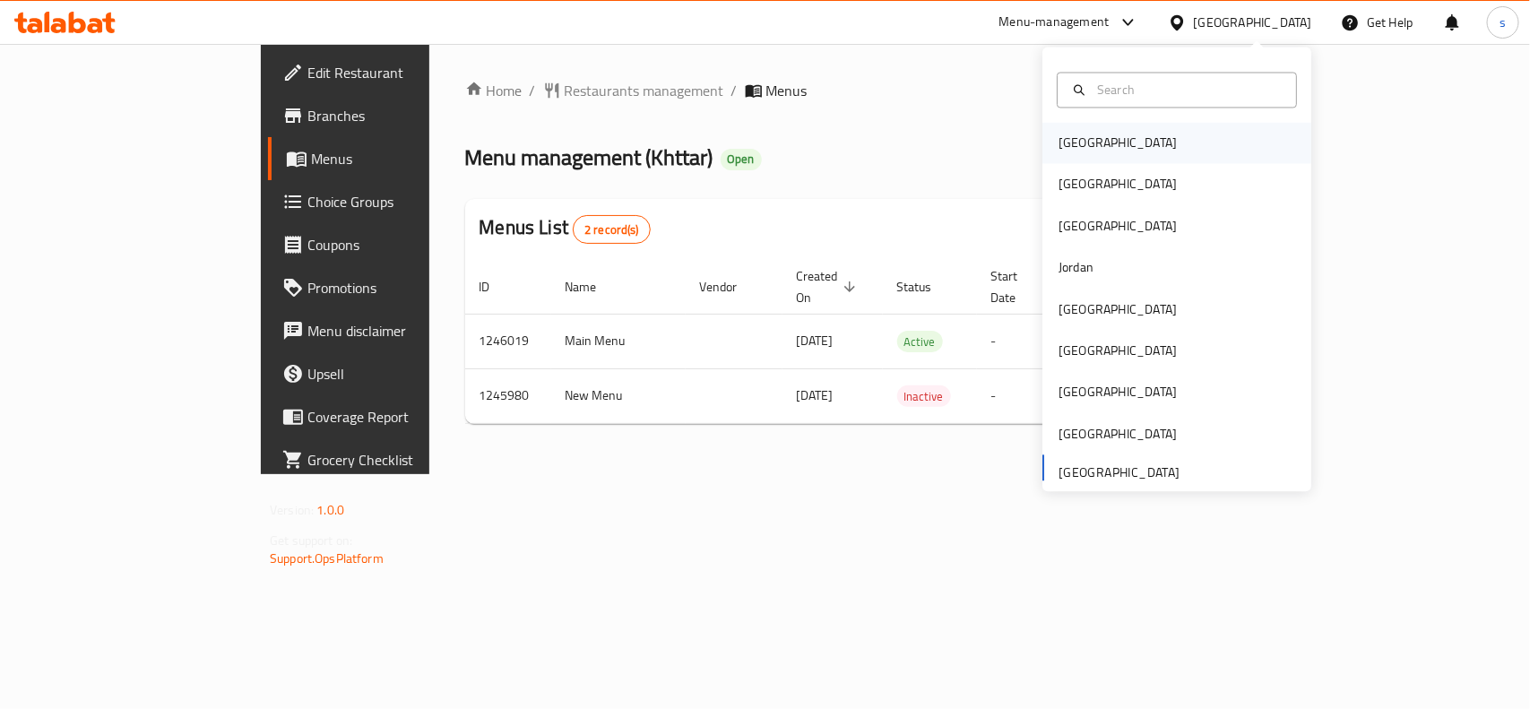
click at [1059, 144] on div "[GEOGRAPHIC_DATA]" at bounding box center [1118, 144] width 118 height 20
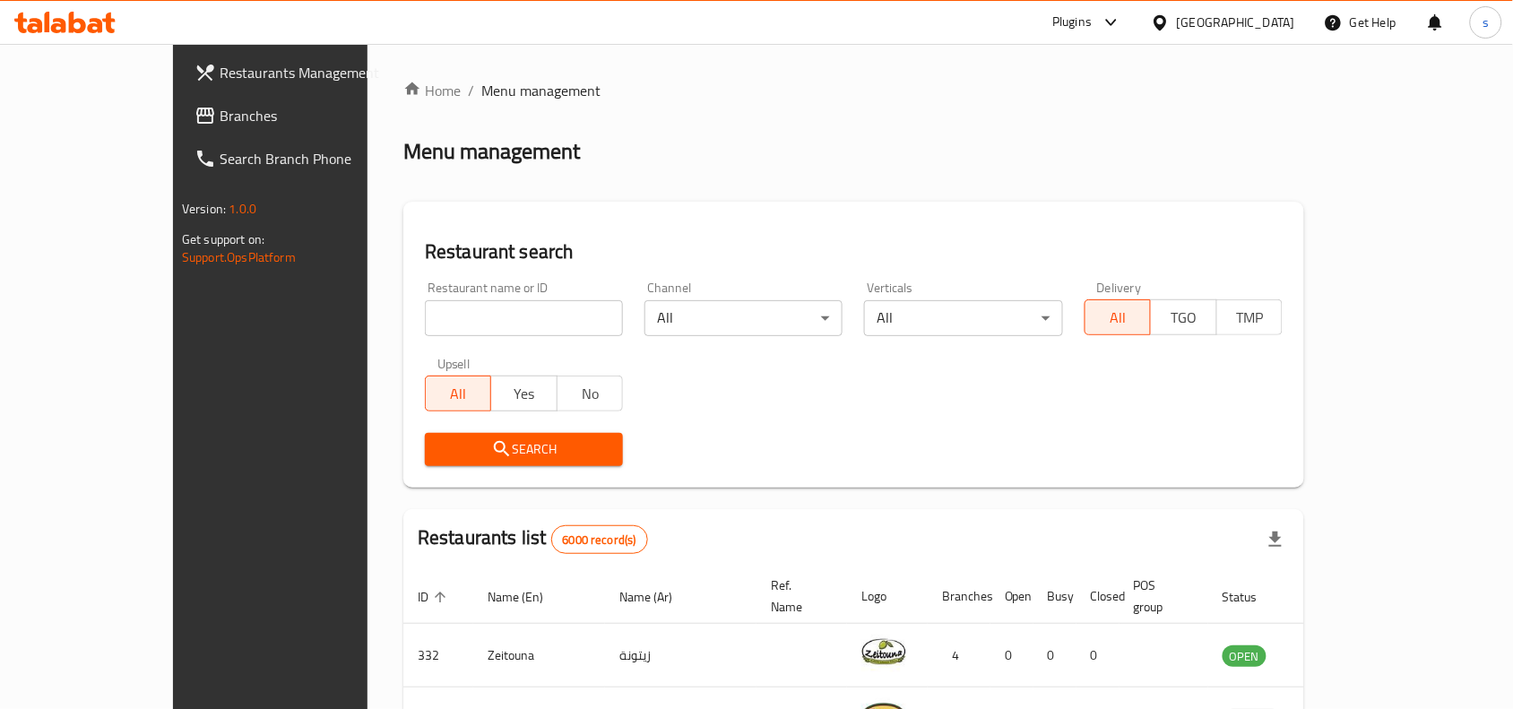
click at [1279, 28] on div "[GEOGRAPHIC_DATA]" at bounding box center [1236, 23] width 118 height 20
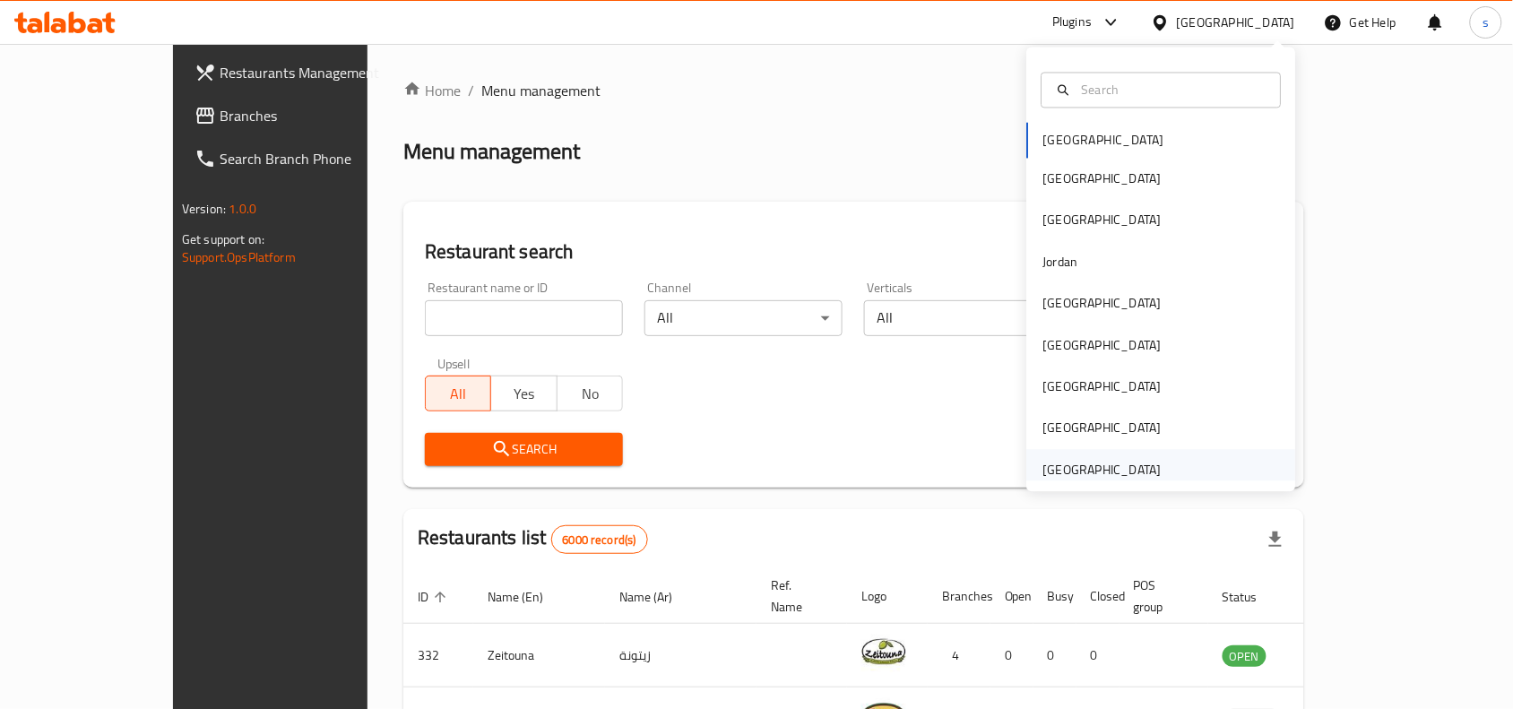
click at [1071, 473] on div "[GEOGRAPHIC_DATA]" at bounding box center [1102, 470] width 118 height 20
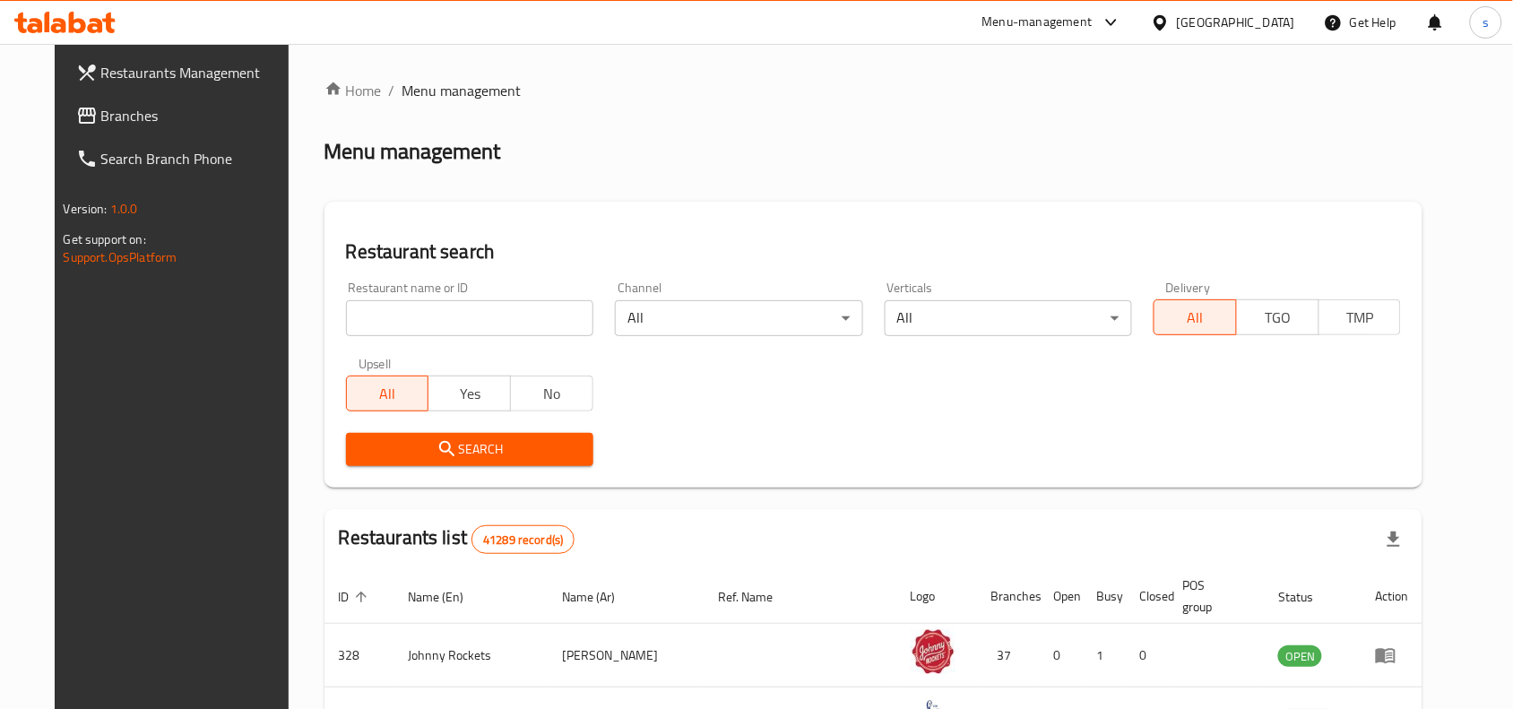
click at [101, 118] on span "Branches" at bounding box center [197, 116] width 192 height 22
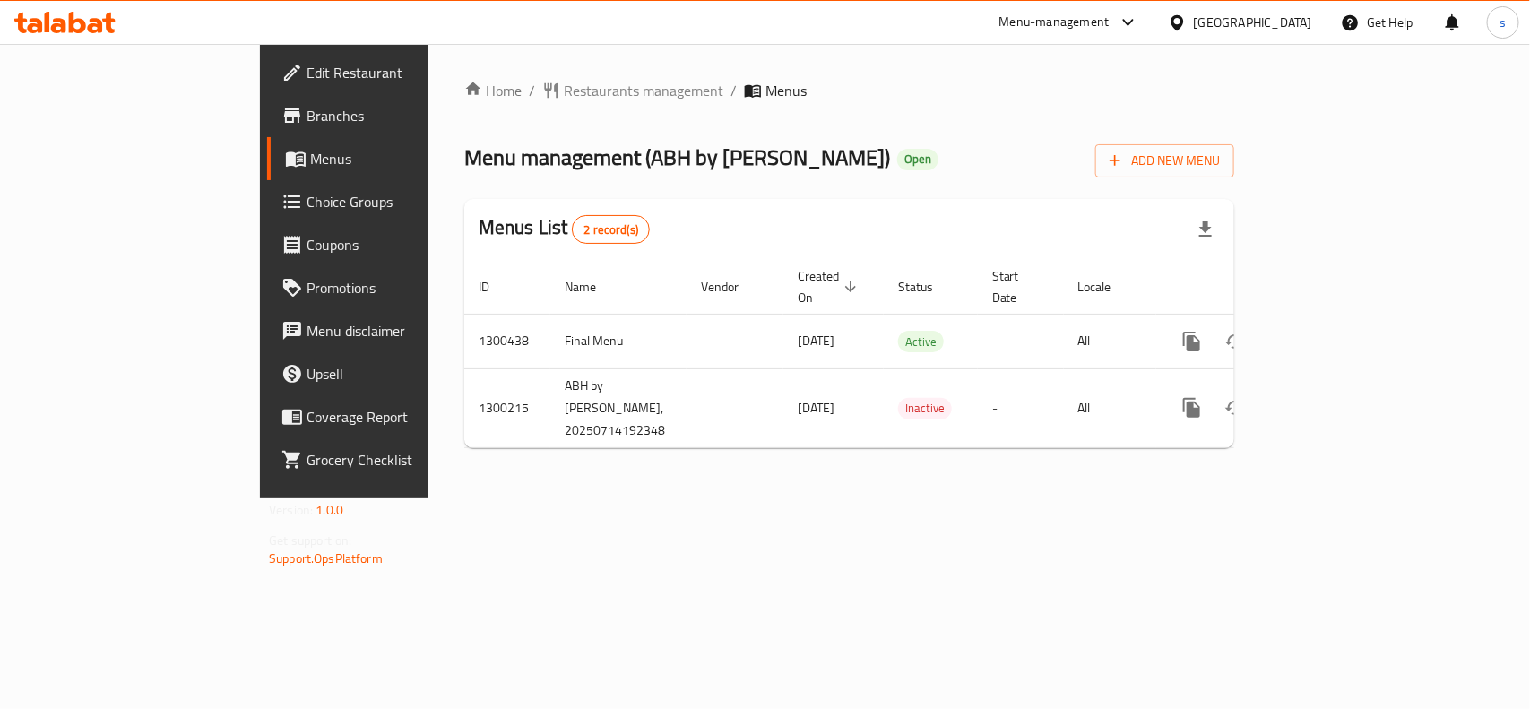
click at [1292, 24] on div "[GEOGRAPHIC_DATA]" at bounding box center [1253, 23] width 118 height 20
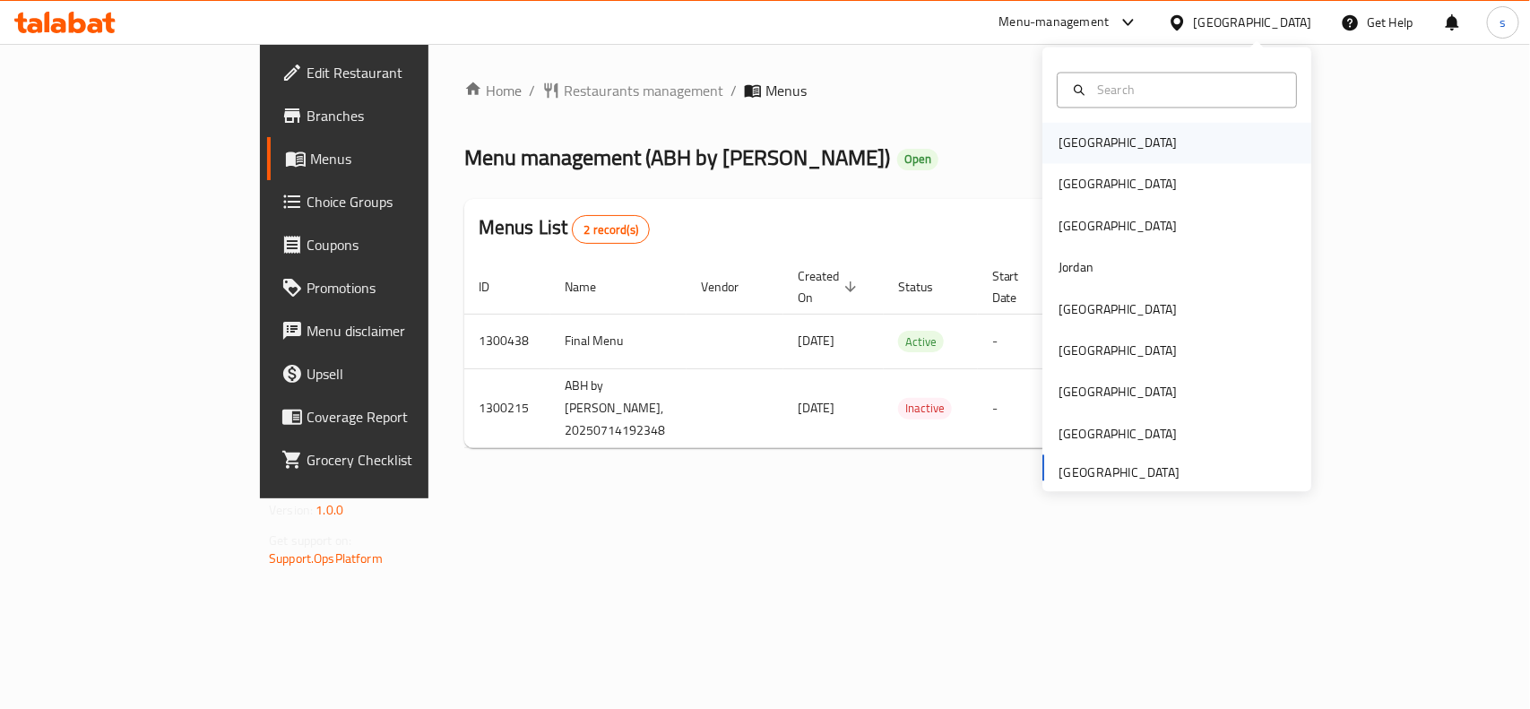
click at [1059, 146] on div "[GEOGRAPHIC_DATA]" at bounding box center [1118, 144] width 118 height 20
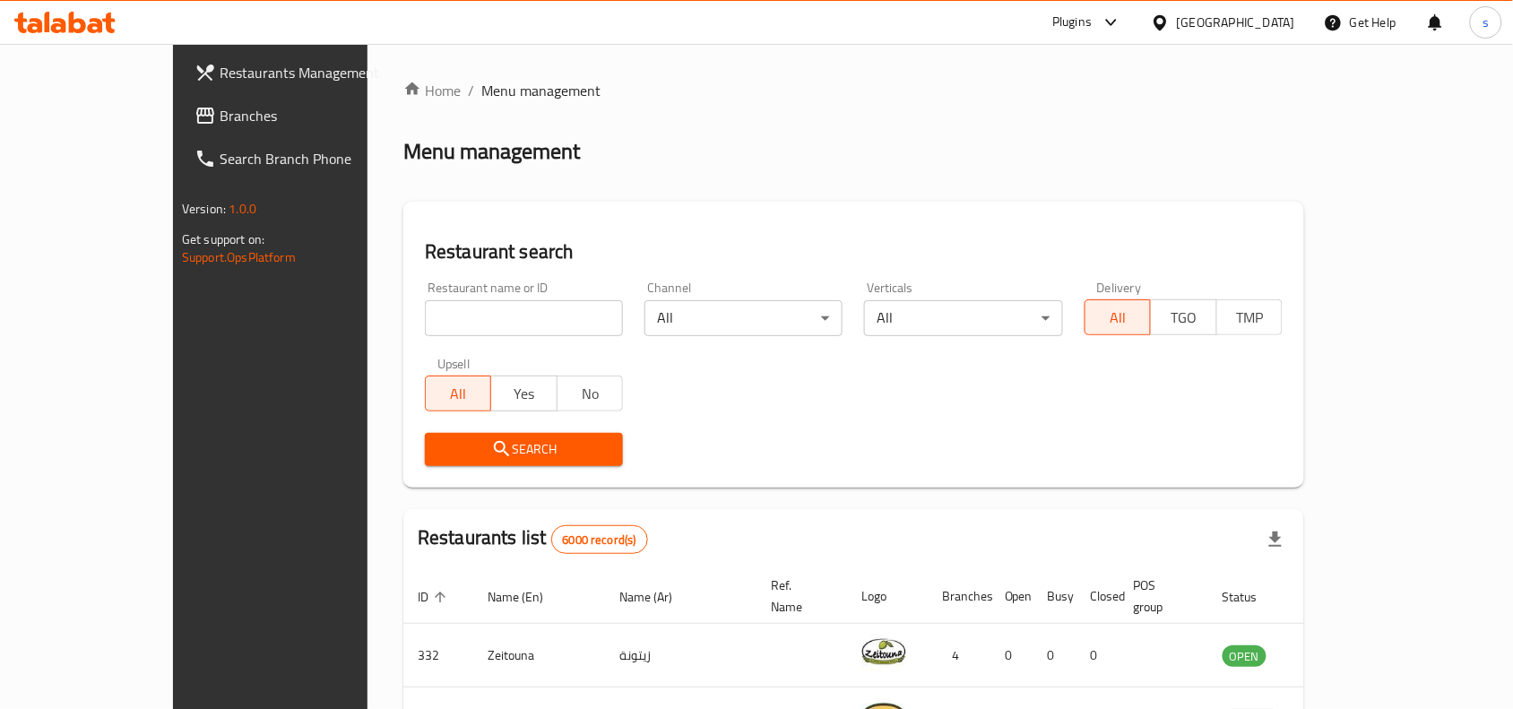
click at [1286, 23] on div "[GEOGRAPHIC_DATA]" at bounding box center [1236, 23] width 118 height 20
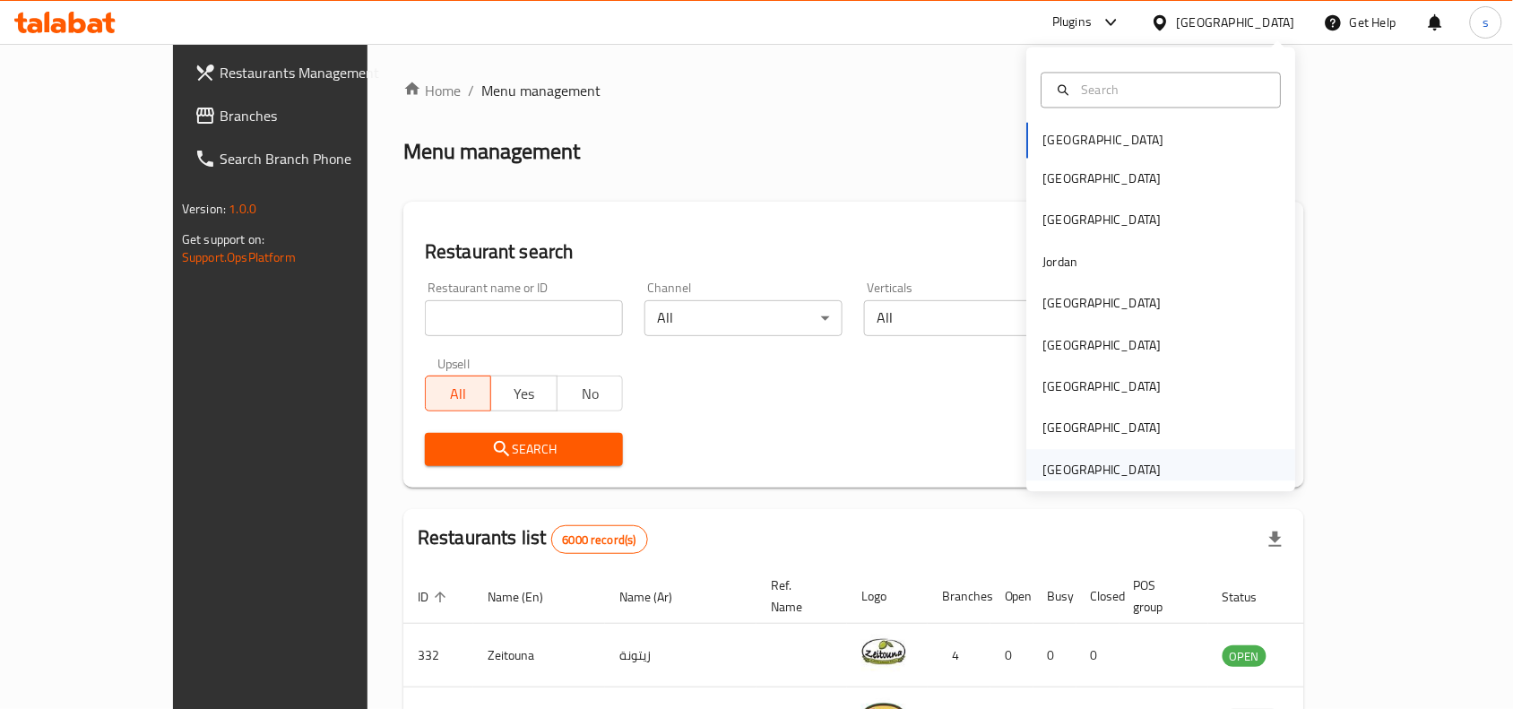
click at [1119, 473] on div "[GEOGRAPHIC_DATA]" at bounding box center [1102, 470] width 118 height 20
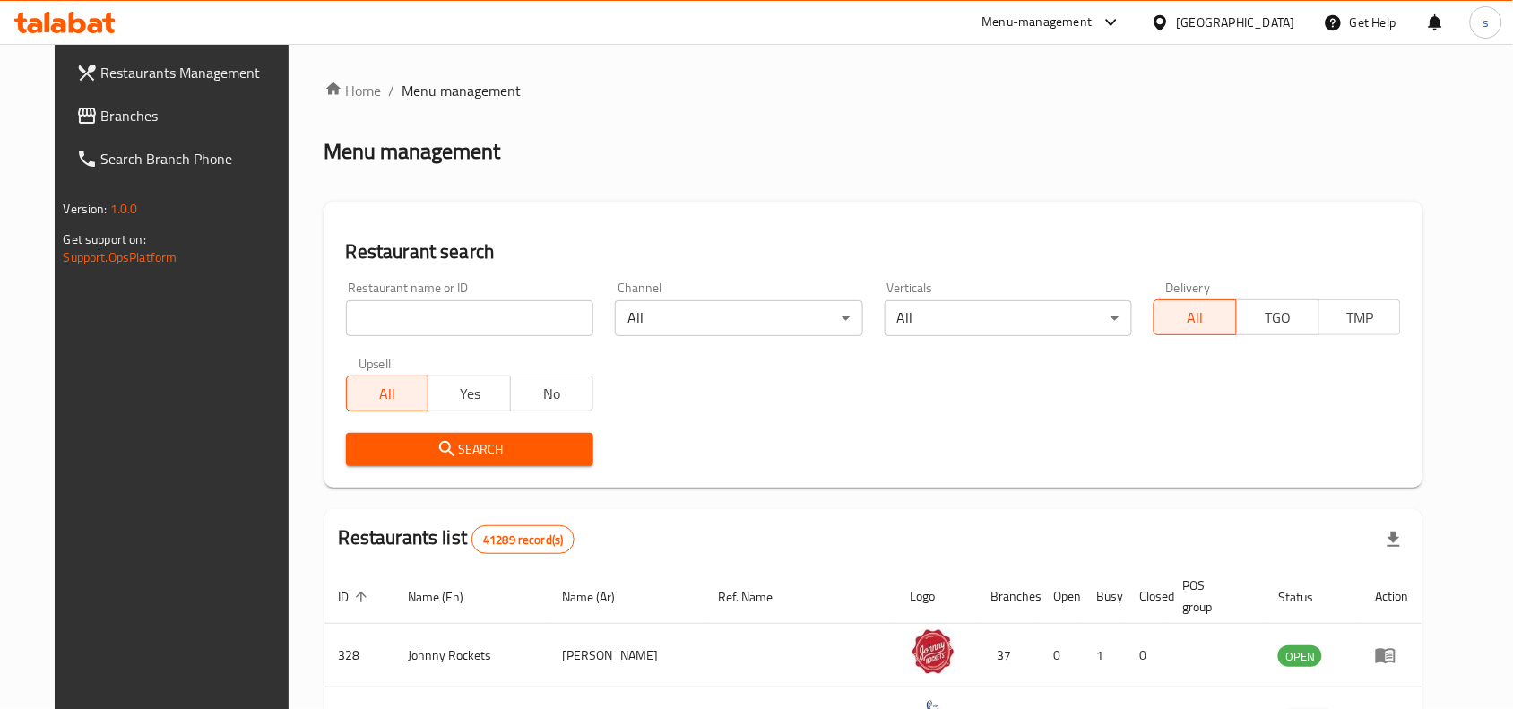
click at [101, 109] on span "Branches" at bounding box center [197, 116] width 192 height 22
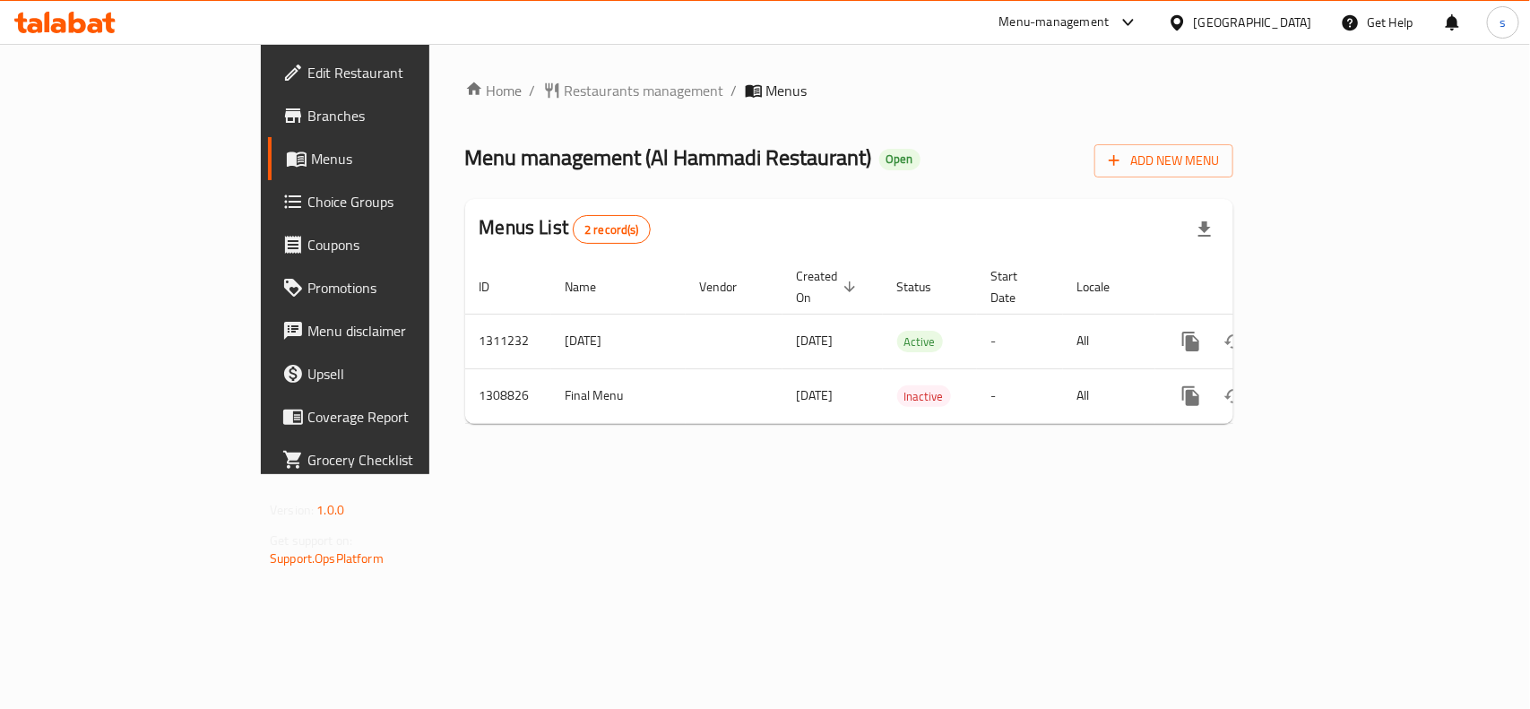
click at [1252, 25] on div "[GEOGRAPHIC_DATA]" at bounding box center [1253, 23] width 118 height 20
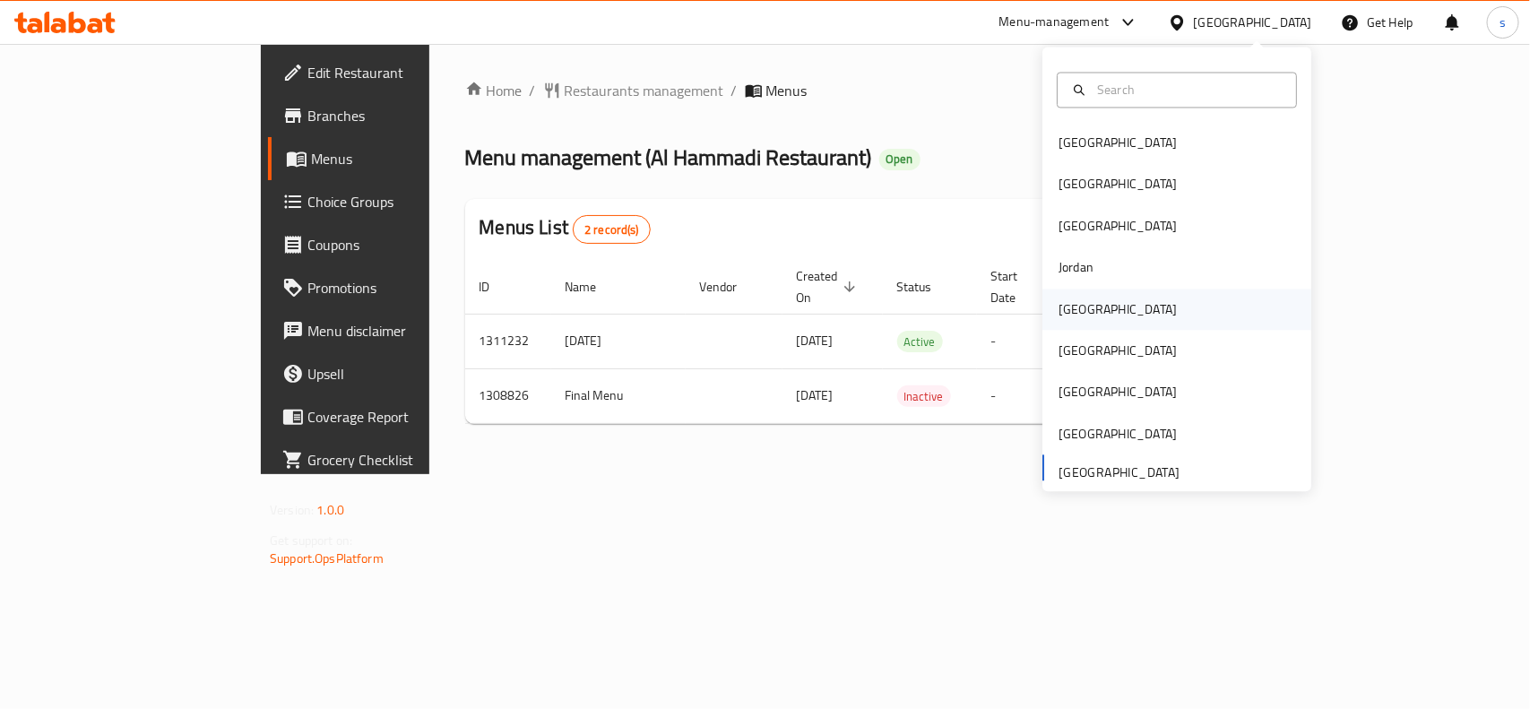
click at [1060, 316] on div "[GEOGRAPHIC_DATA]" at bounding box center [1118, 309] width 118 height 20
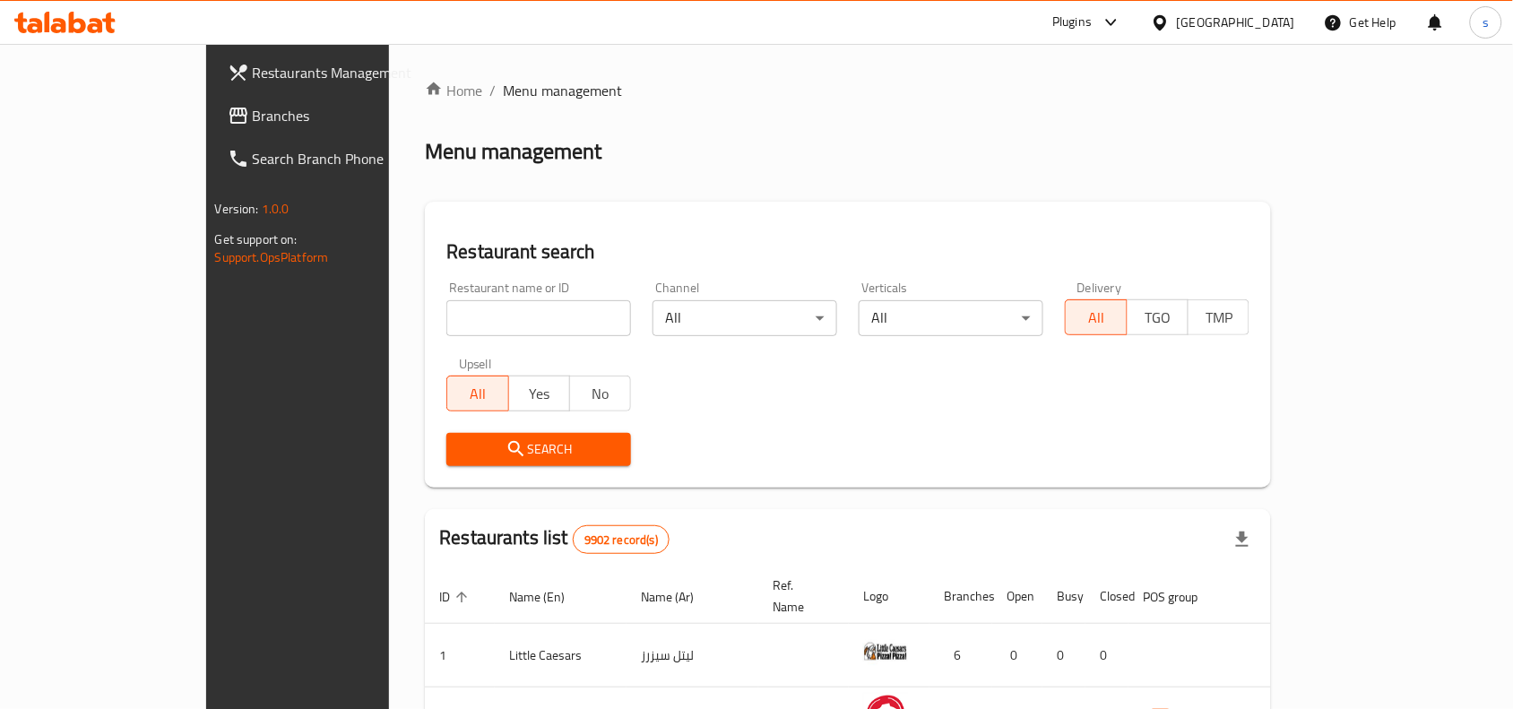
click at [253, 112] on span "Branches" at bounding box center [349, 116] width 192 height 22
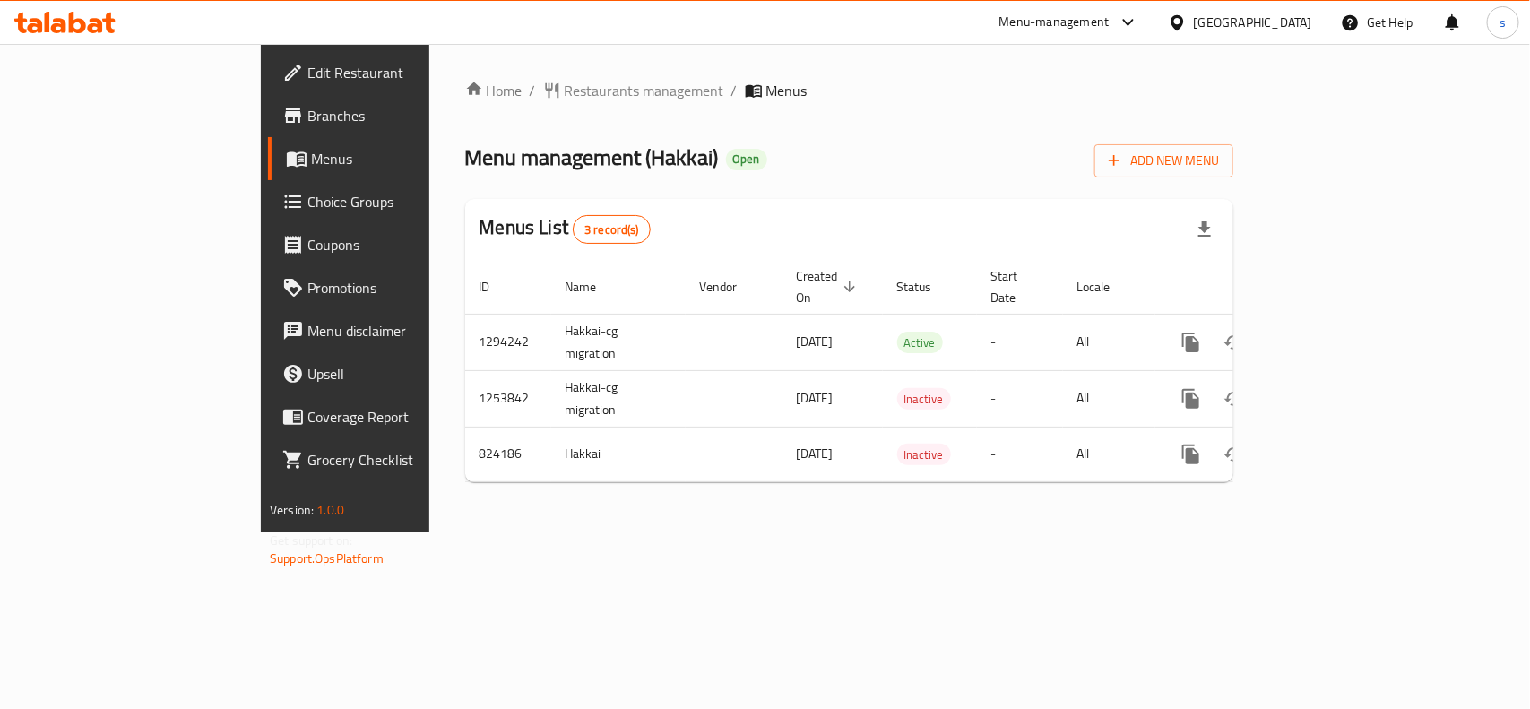
click at [1288, 23] on div "[GEOGRAPHIC_DATA]" at bounding box center [1253, 23] width 118 height 20
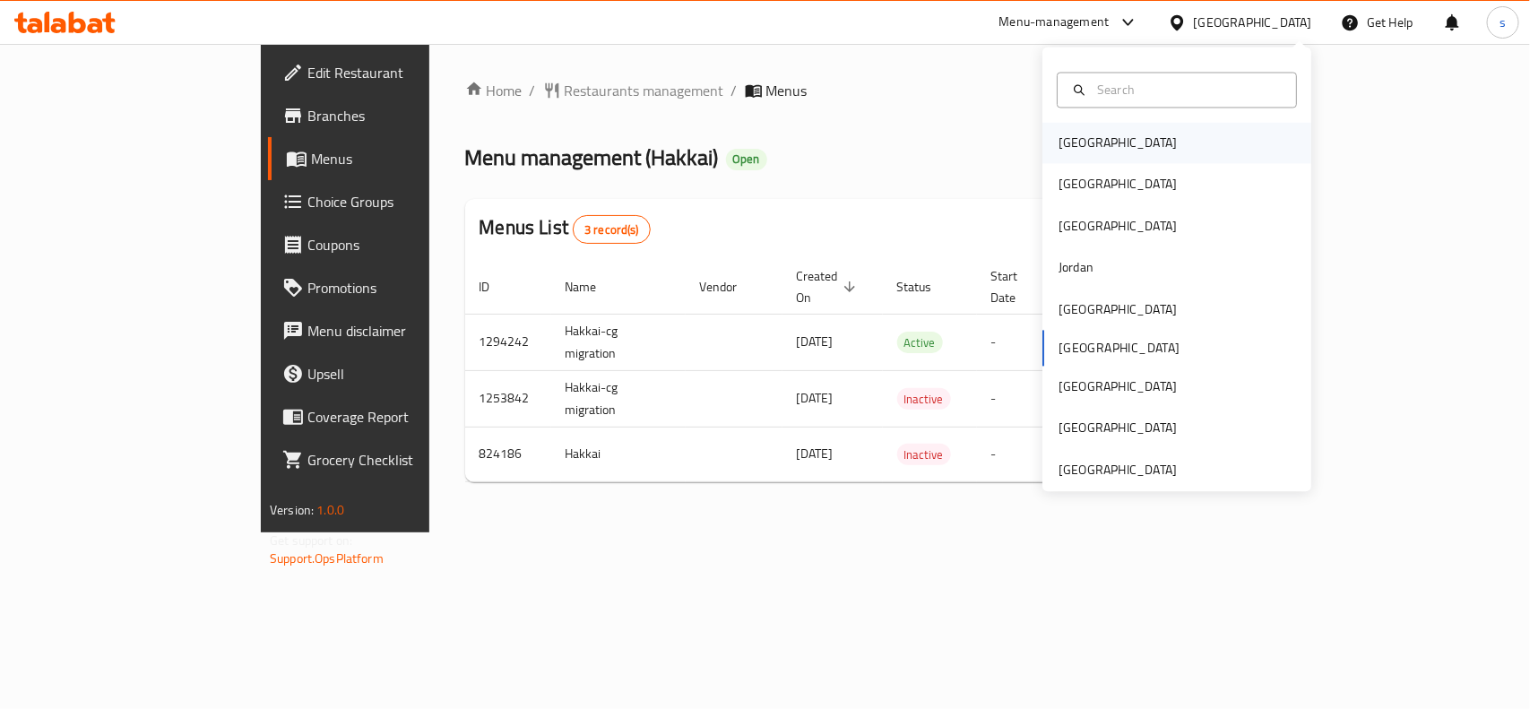
click at [1065, 137] on div "[GEOGRAPHIC_DATA]" at bounding box center [1118, 144] width 118 height 20
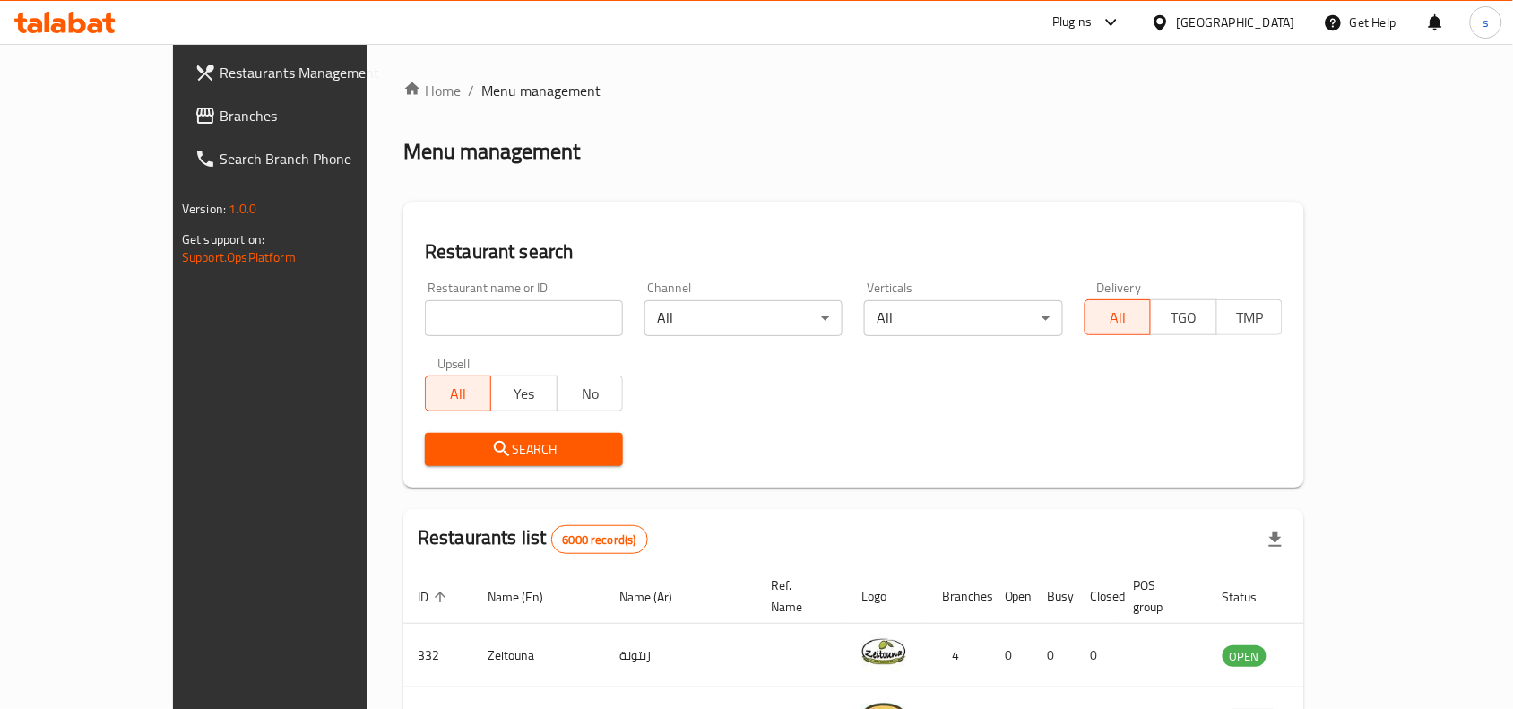
click at [220, 109] on span "Branches" at bounding box center [316, 116] width 192 height 22
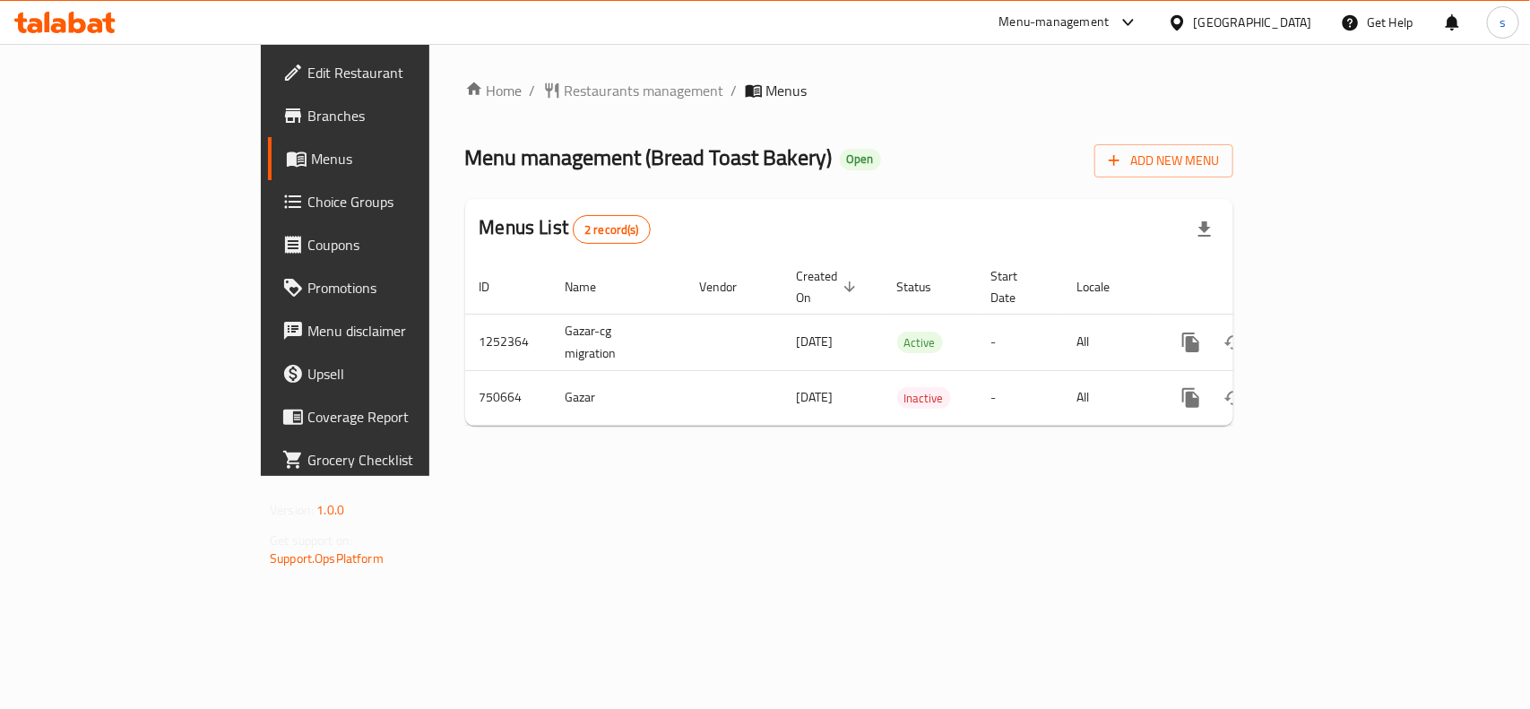
click at [1284, 19] on div "[GEOGRAPHIC_DATA]" at bounding box center [1253, 23] width 118 height 20
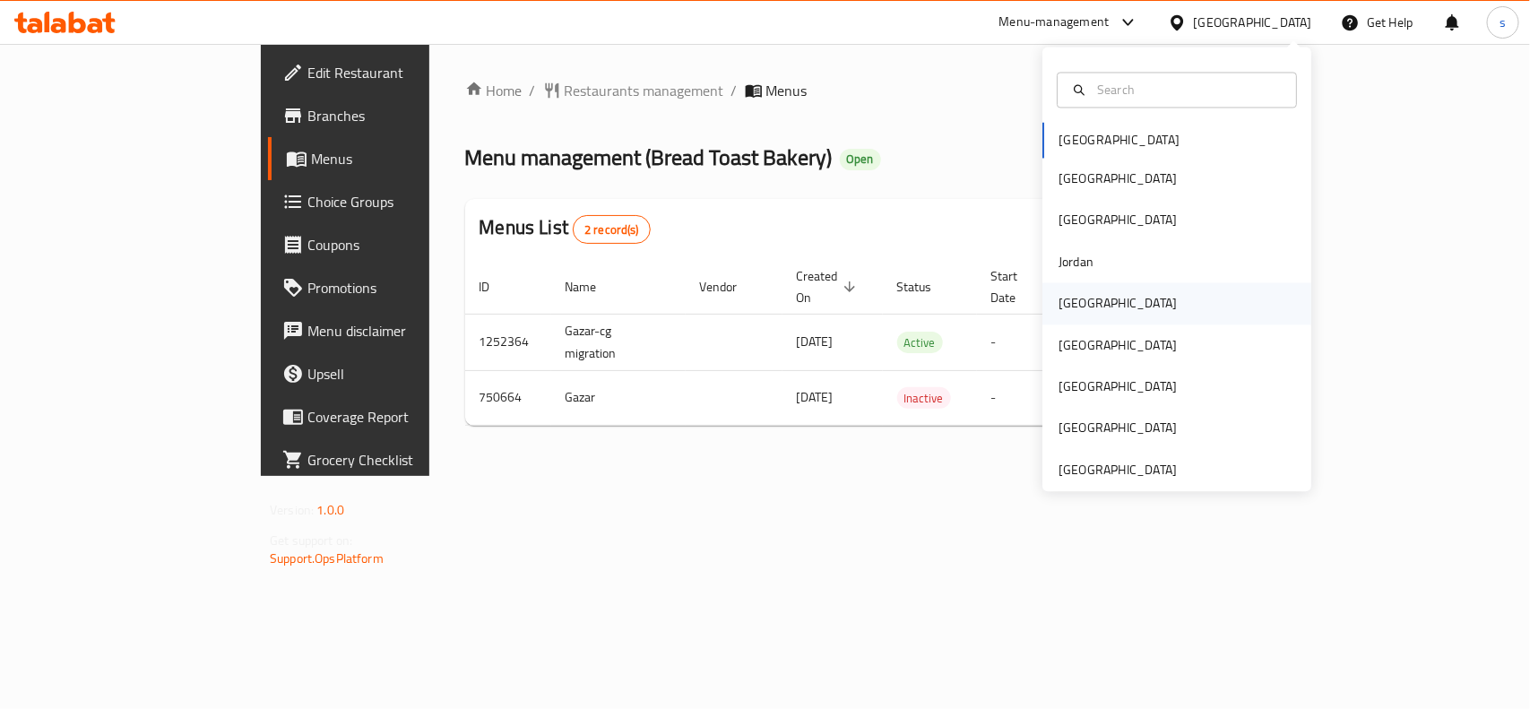
click at [1059, 305] on div "[GEOGRAPHIC_DATA]" at bounding box center [1118, 304] width 118 height 20
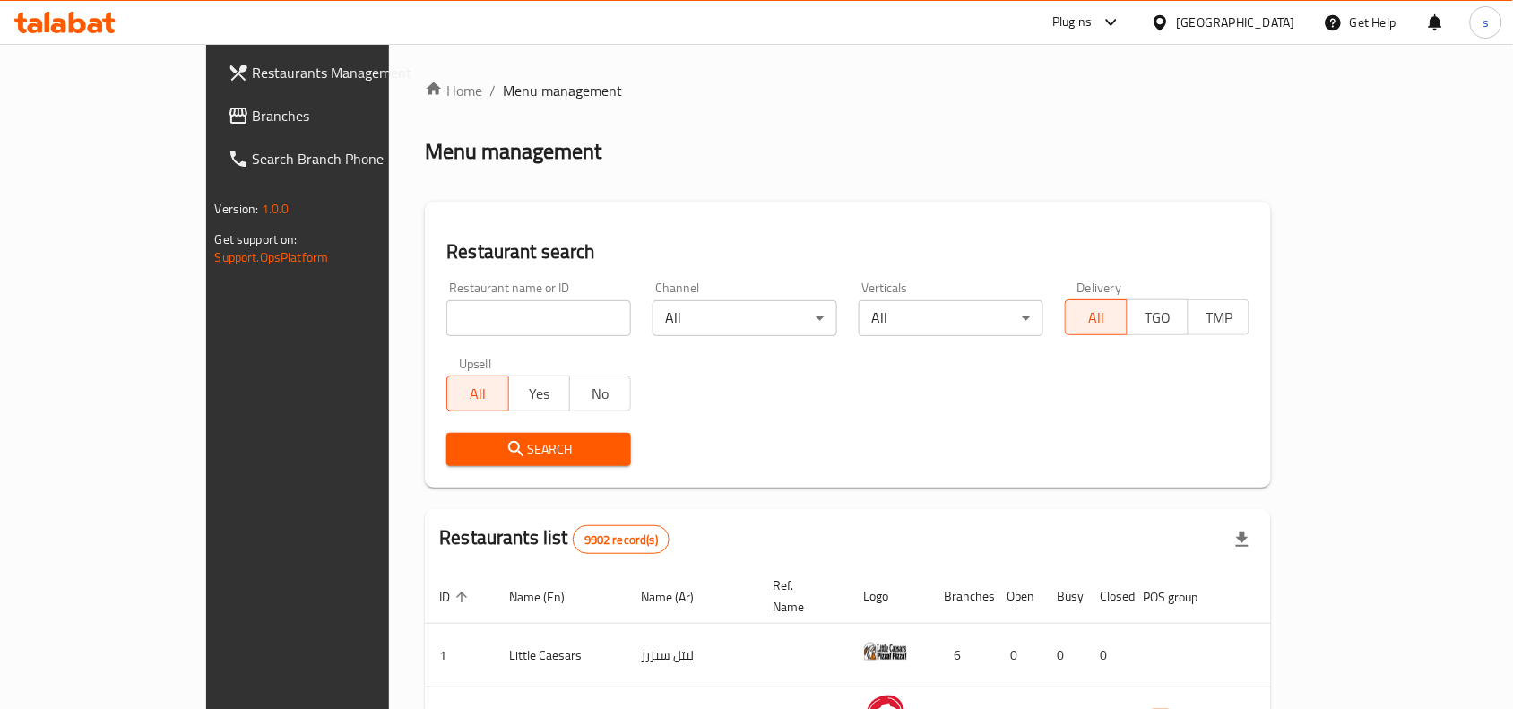
click at [253, 105] on span "Branches" at bounding box center [349, 116] width 192 height 22
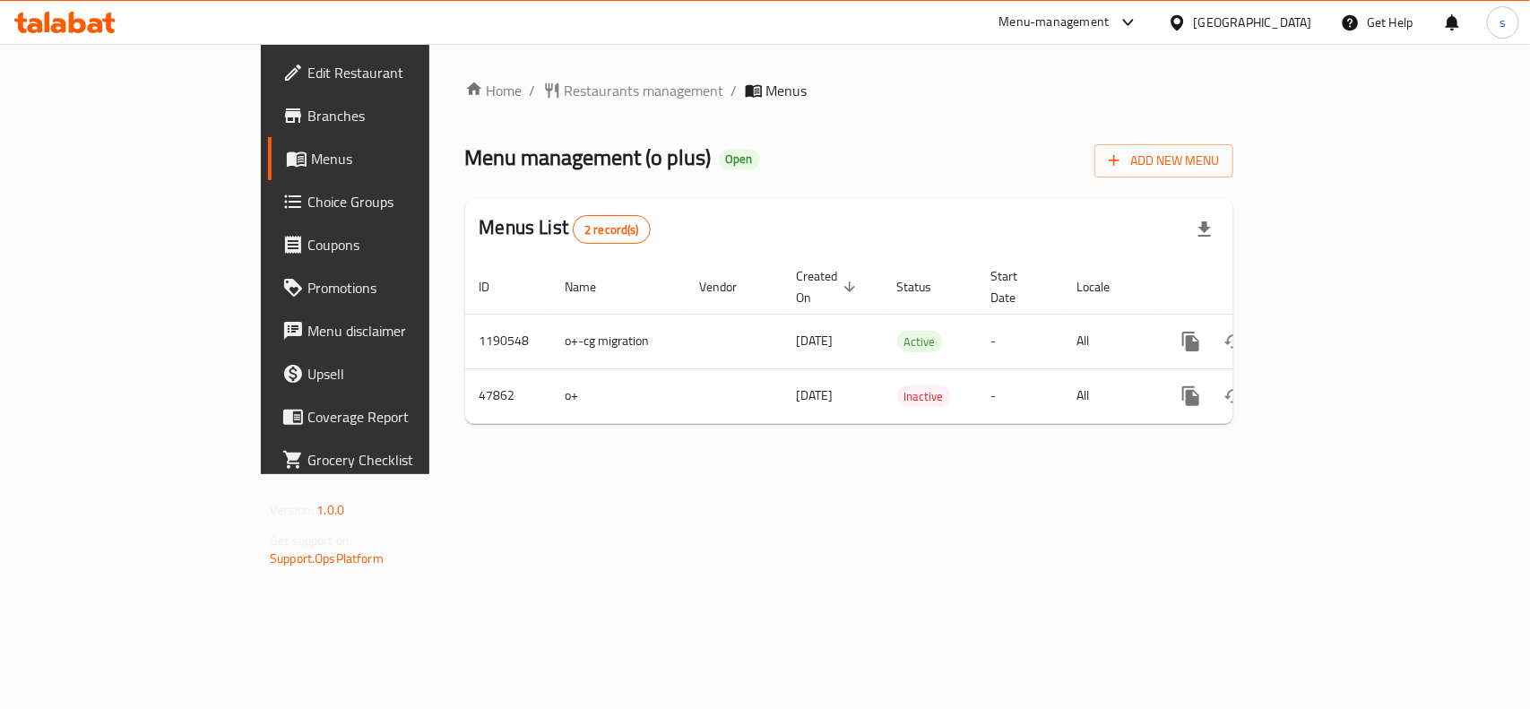
click at [1288, 19] on div "[GEOGRAPHIC_DATA]" at bounding box center [1253, 23] width 118 height 20
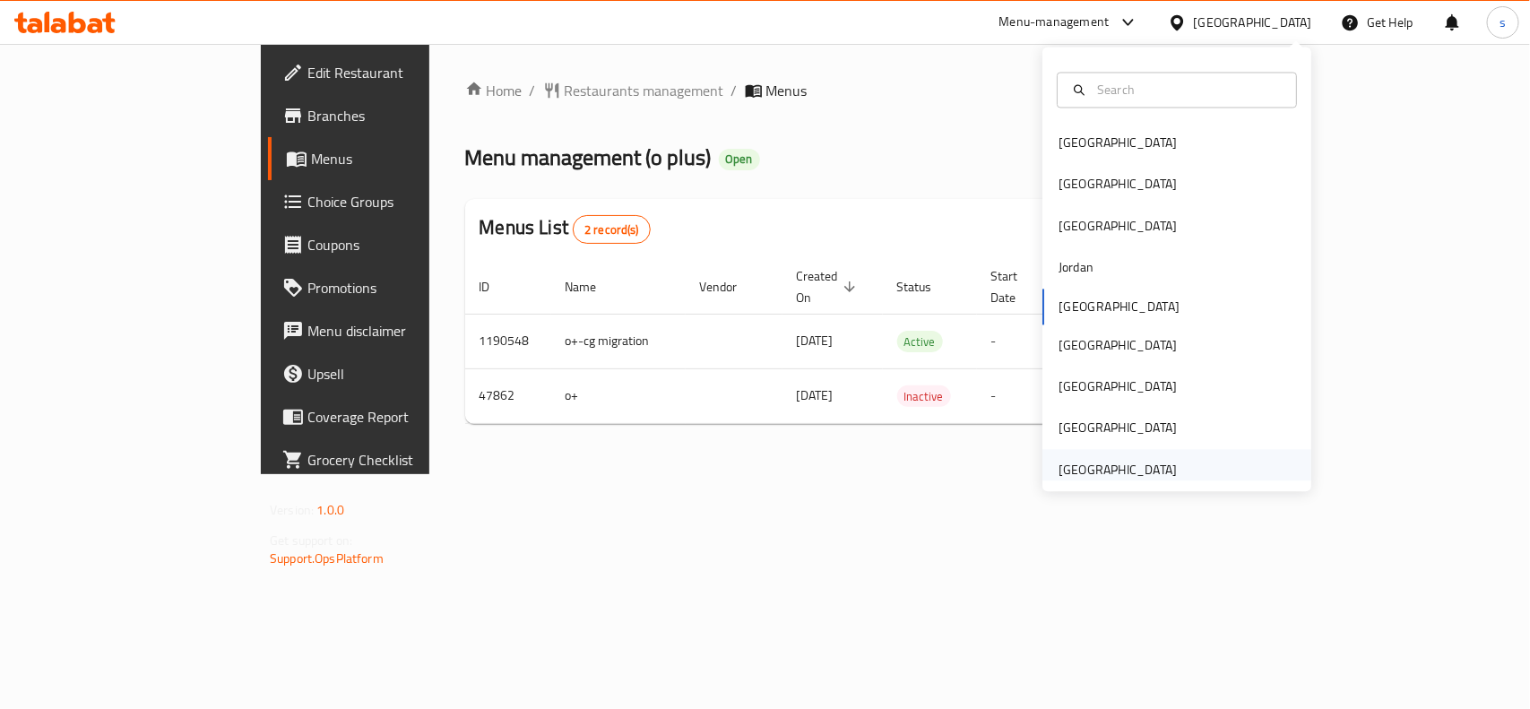
click at [1089, 475] on div "[GEOGRAPHIC_DATA]" at bounding box center [1118, 470] width 118 height 20
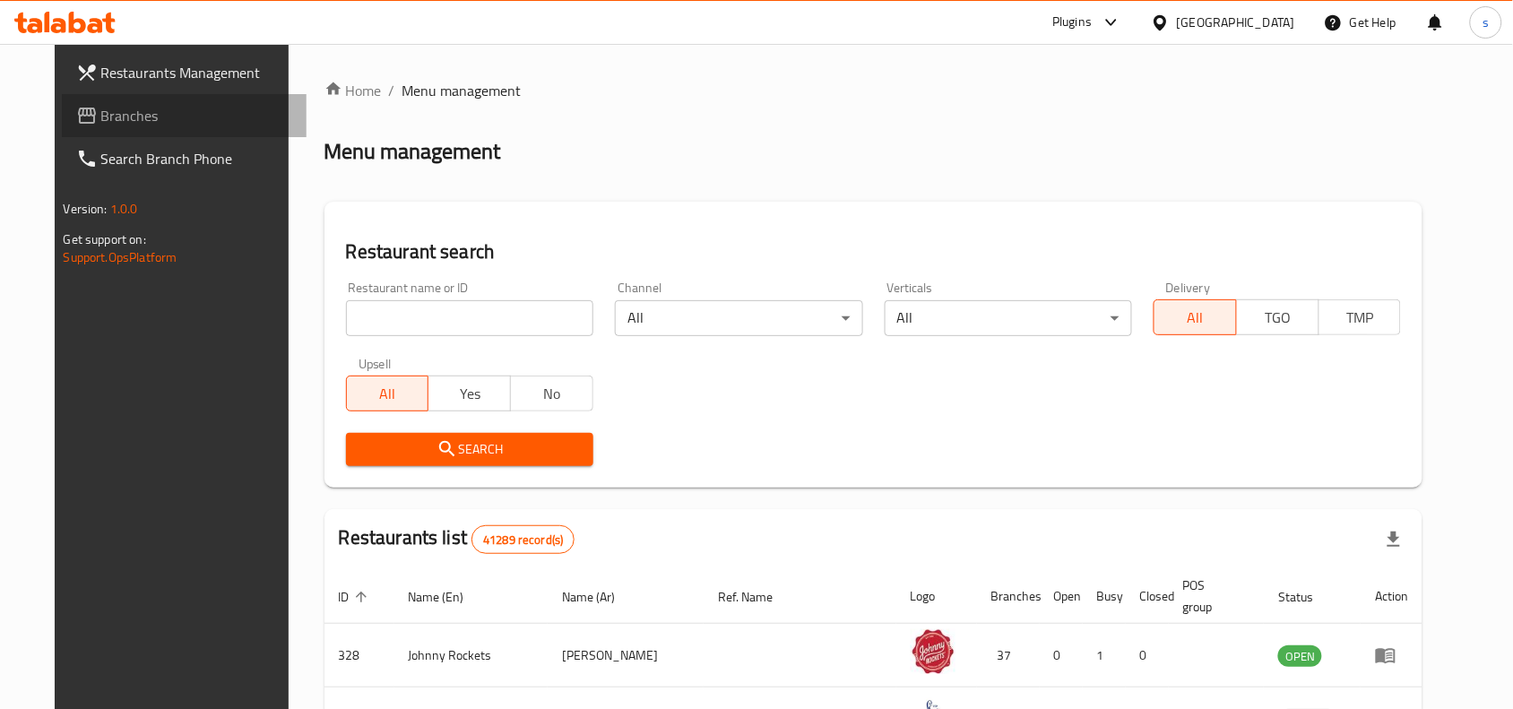
click at [101, 122] on span "Branches" at bounding box center [197, 116] width 192 height 22
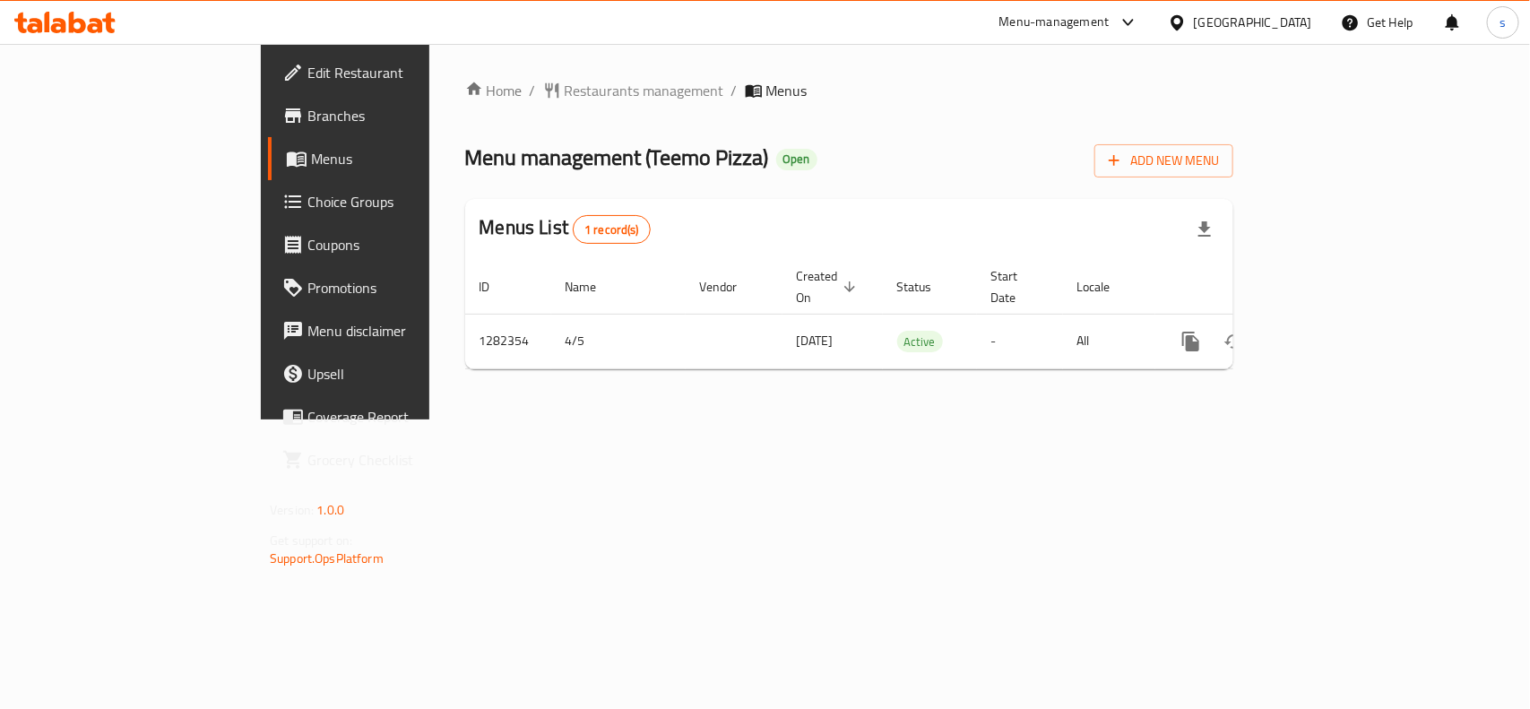
click at [1270, 19] on div "[GEOGRAPHIC_DATA]" at bounding box center [1253, 23] width 118 height 20
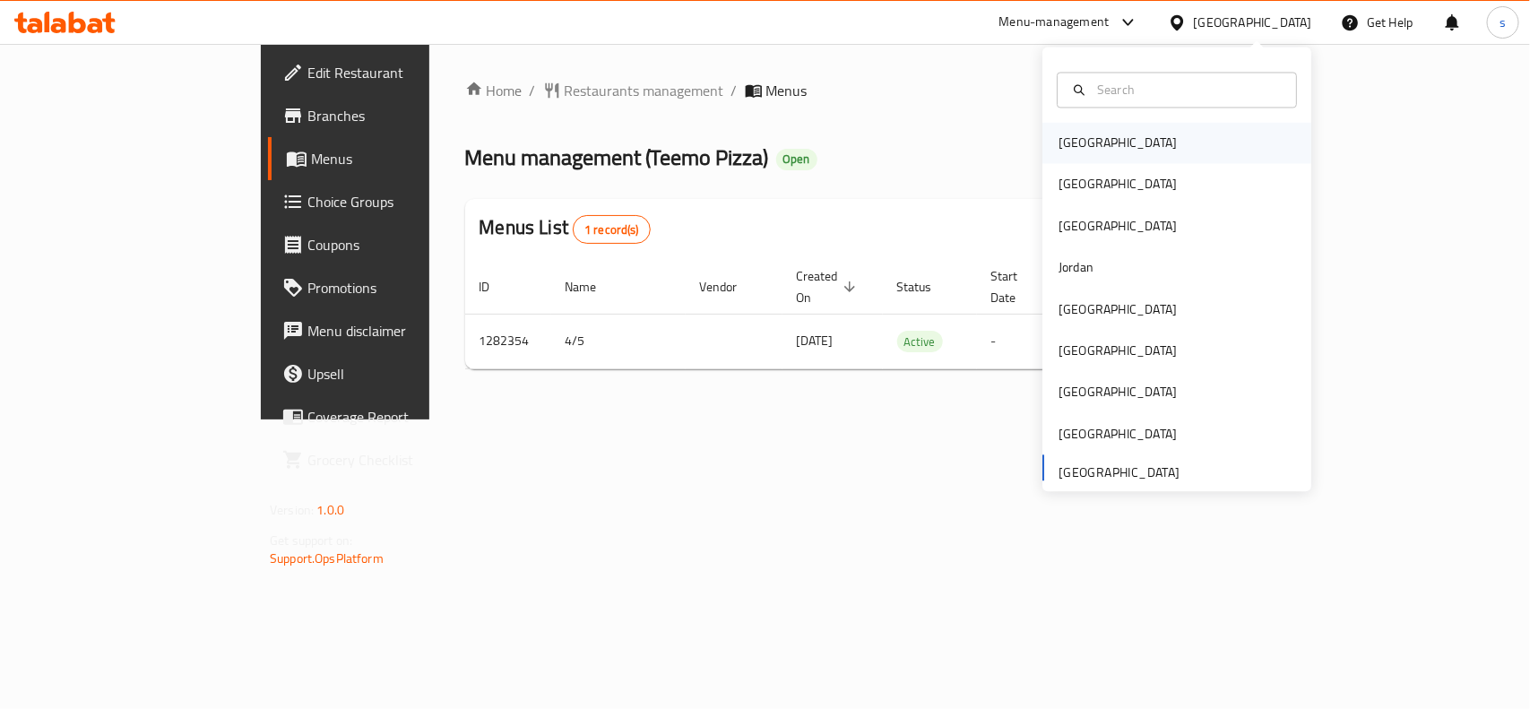
click at [1090, 139] on div "[GEOGRAPHIC_DATA]" at bounding box center [1117, 143] width 147 height 41
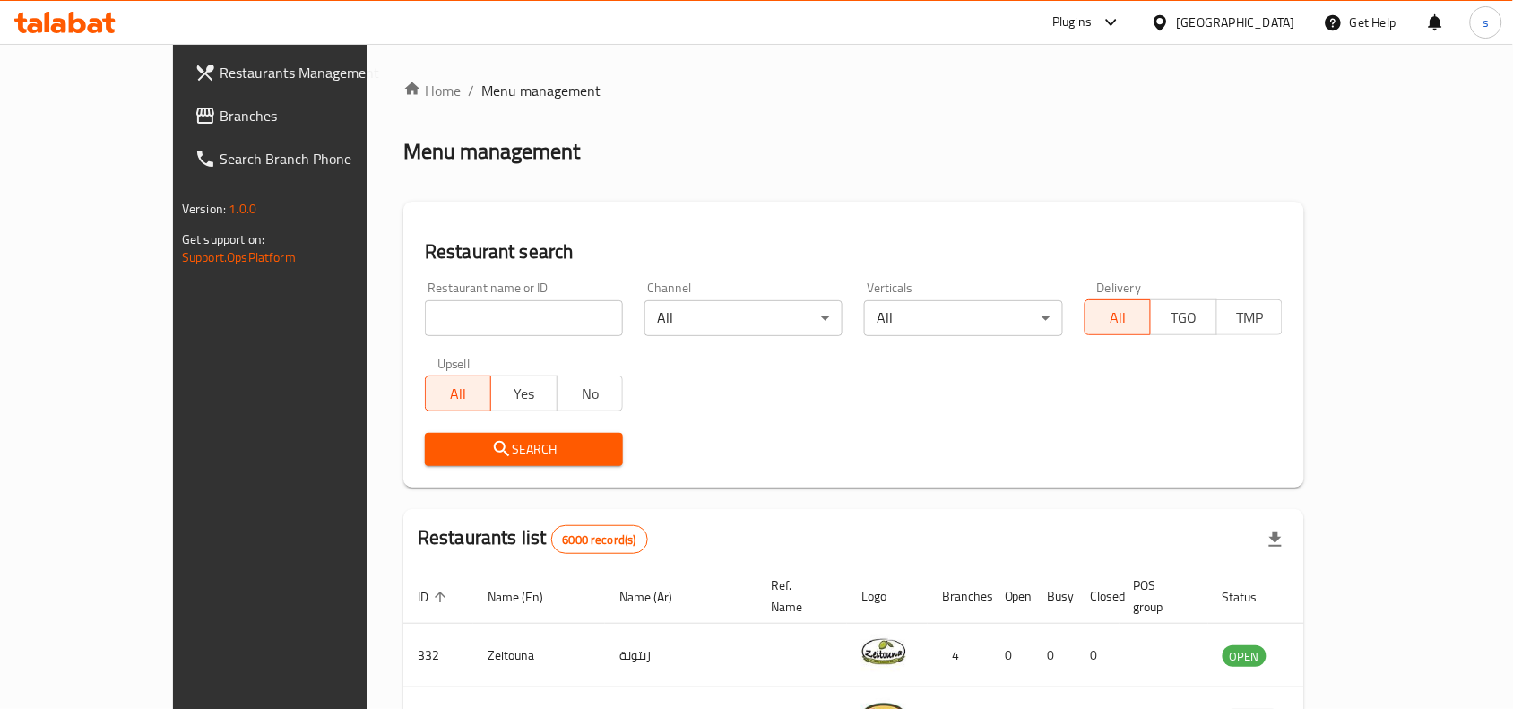
drag, startPoint x: 1275, startPoint y: 23, endPoint x: 1273, endPoint y: 39, distance: 15.3
click at [1275, 23] on div "[GEOGRAPHIC_DATA]" at bounding box center [1236, 23] width 118 height 20
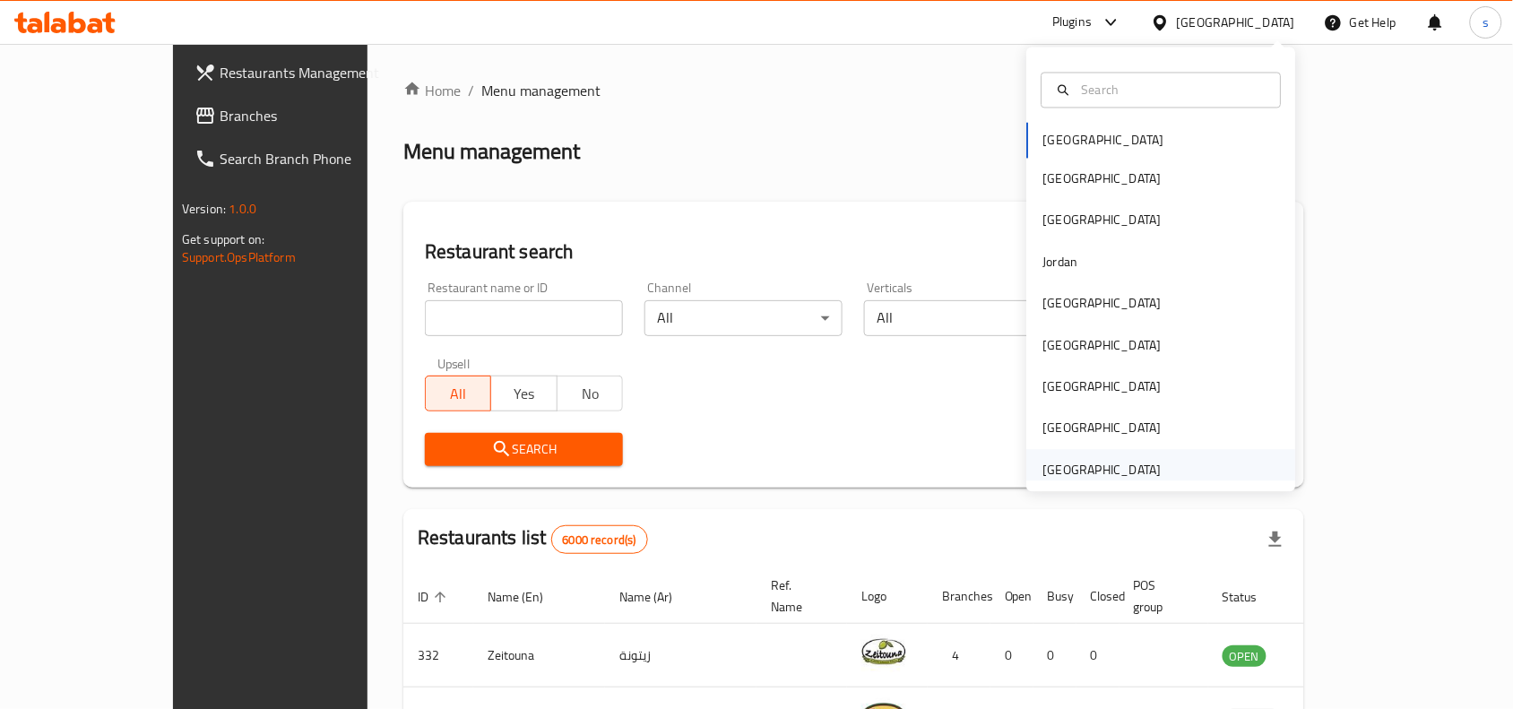
click at [1062, 473] on div "[GEOGRAPHIC_DATA]" at bounding box center [1102, 470] width 118 height 20
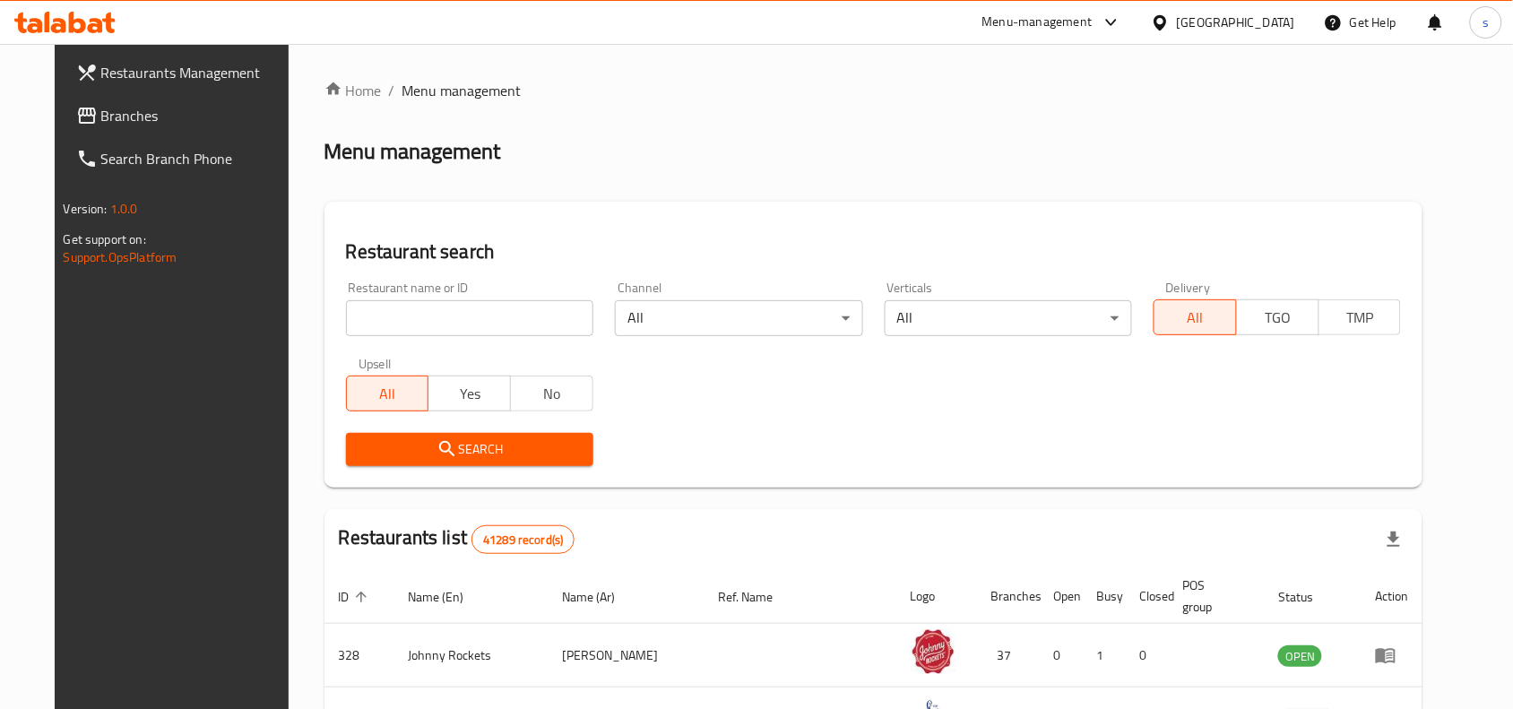
click at [101, 113] on span "Branches" at bounding box center [197, 116] width 192 height 22
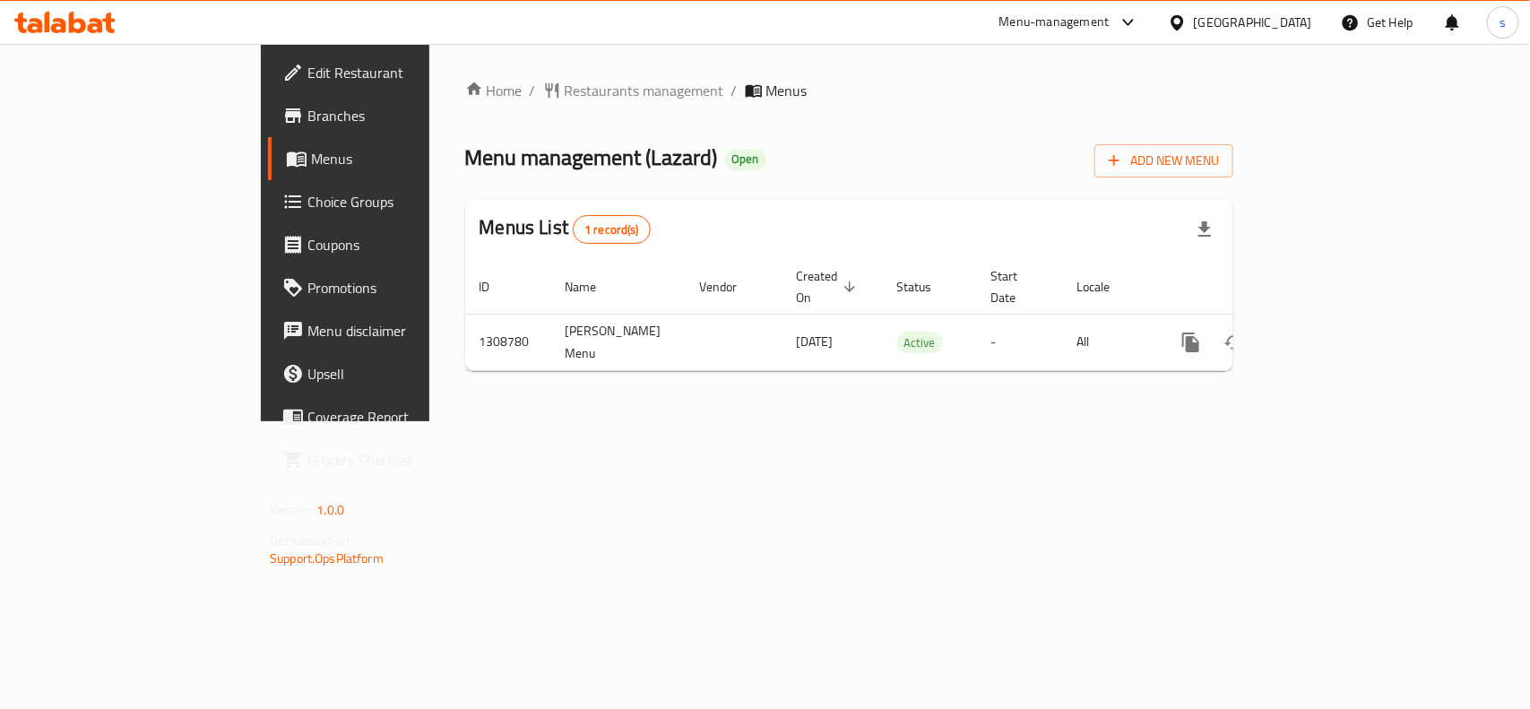
drag, startPoint x: 1270, startPoint y: 18, endPoint x: 1260, endPoint y: 36, distance: 20.5
click at [1270, 18] on div "[GEOGRAPHIC_DATA]" at bounding box center [1253, 23] width 118 height 20
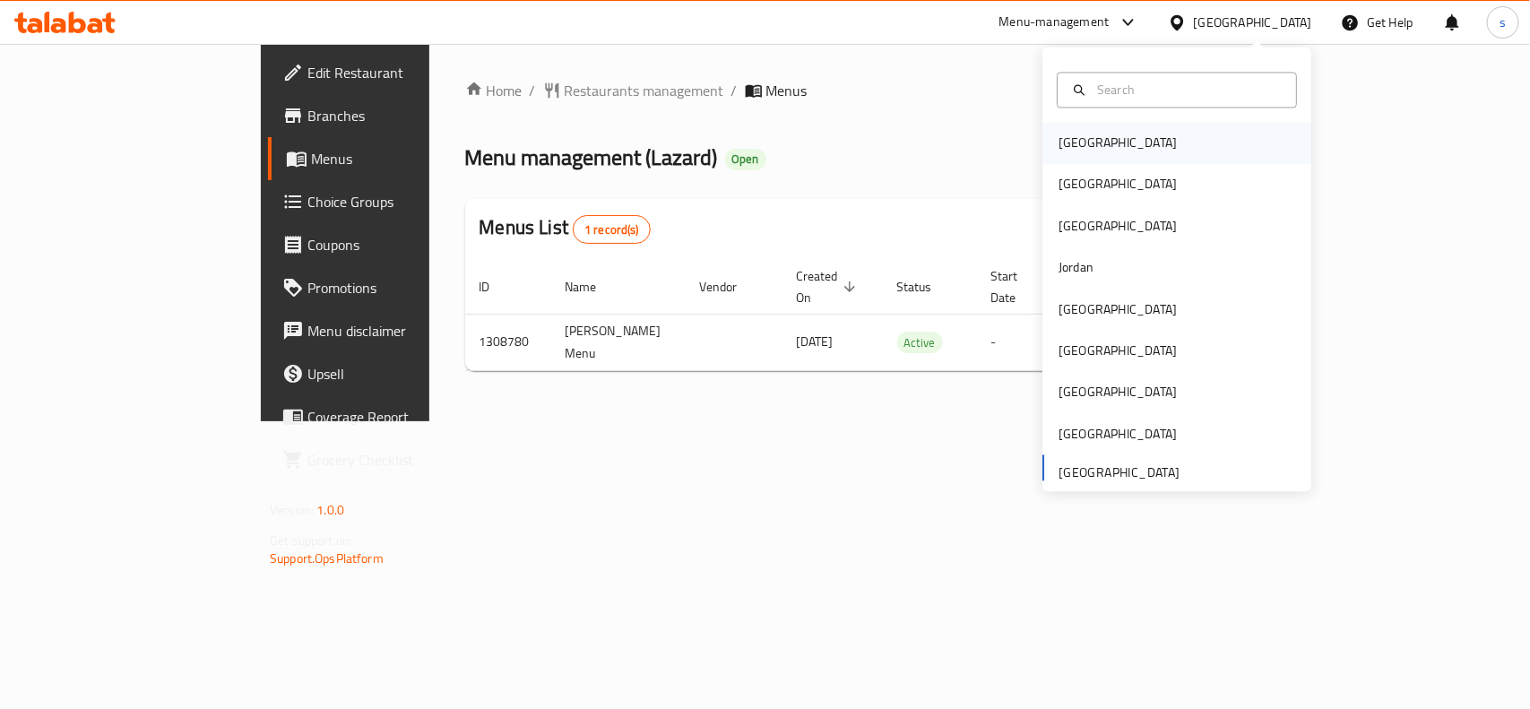
click at [1082, 148] on div "[GEOGRAPHIC_DATA]" at bounding box center [1118, 144] width 118 height 20
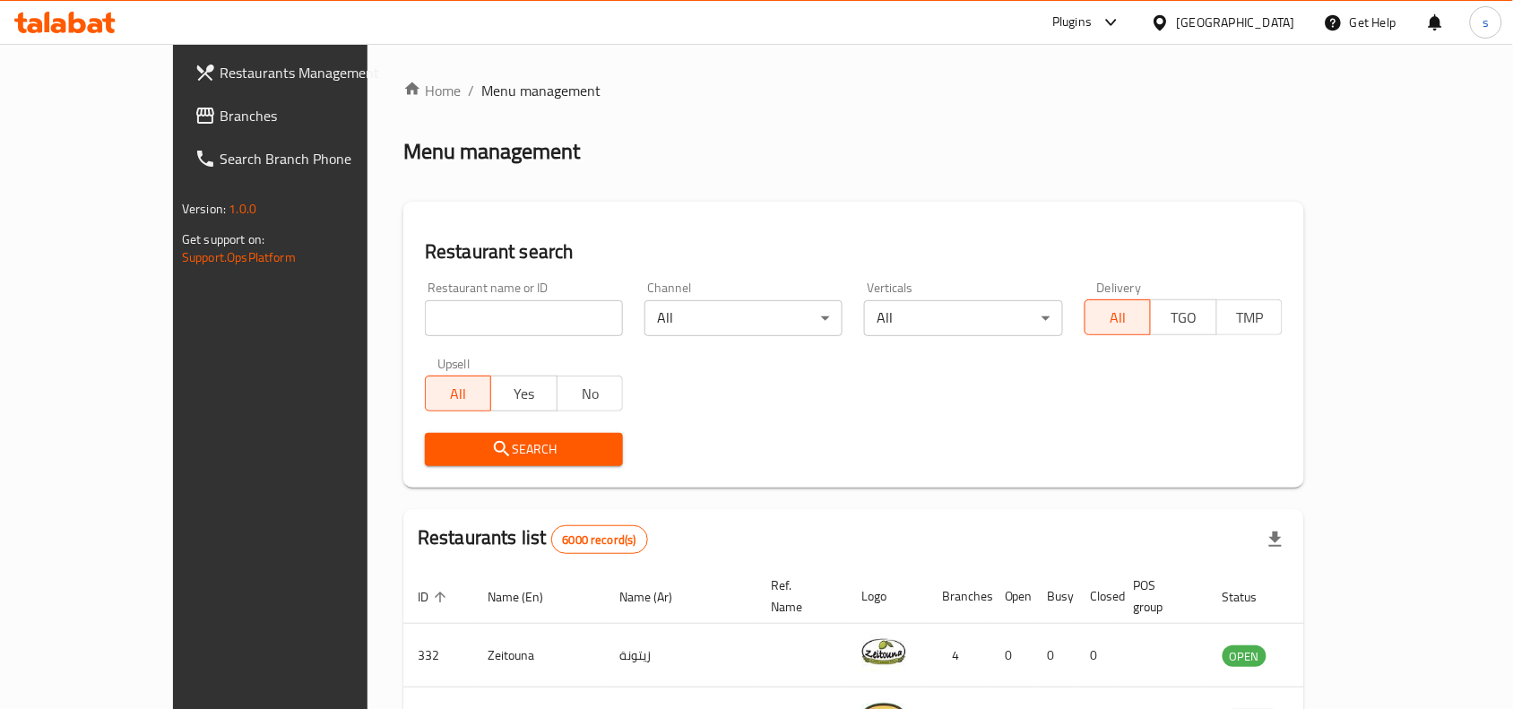
click at [1278, 22] on div "[GEOGRAPHIC_DATA]" at bounding box center [1236, 23] width 118 height 20
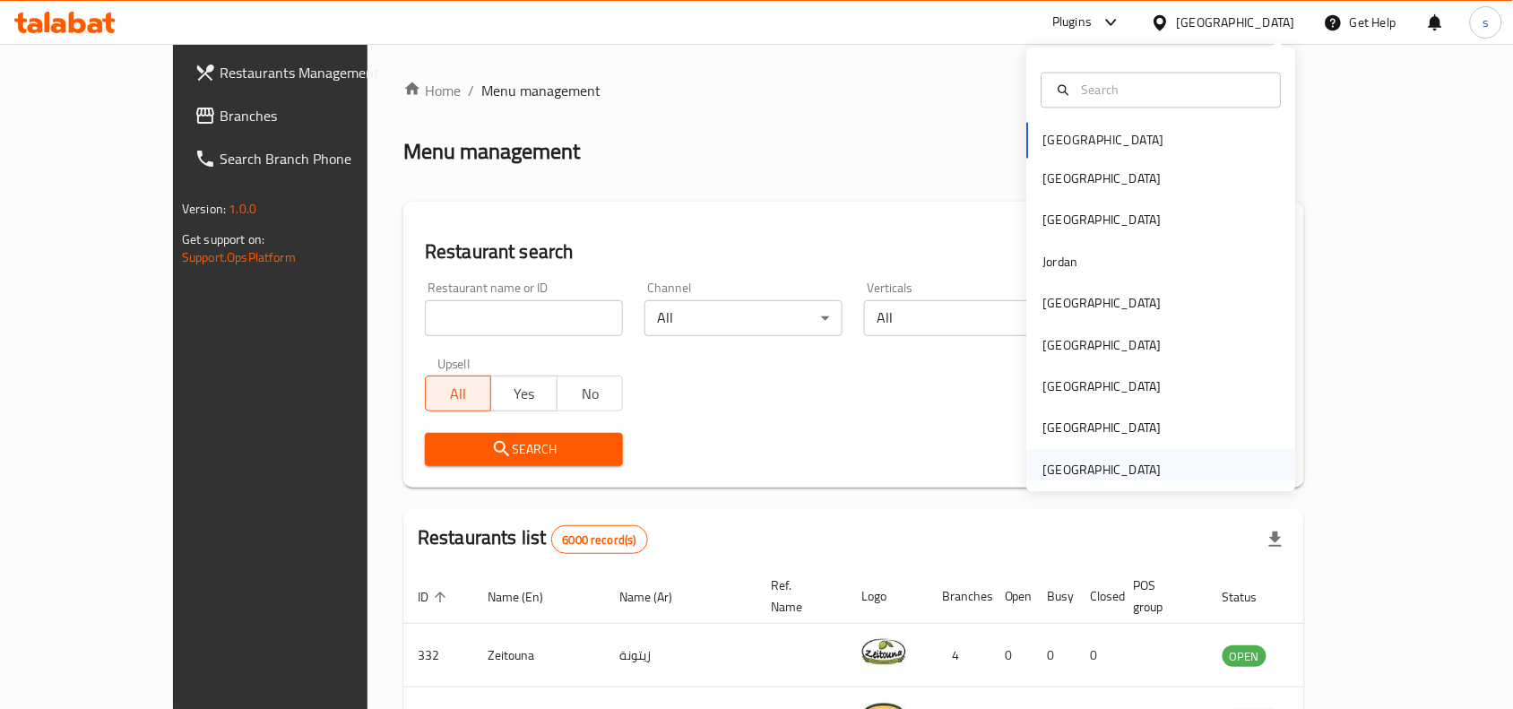
click at [1078, 467] on div "[GEOGRAPHIC_DATA]" at bounding box center [1102, 470] width 118 height 20
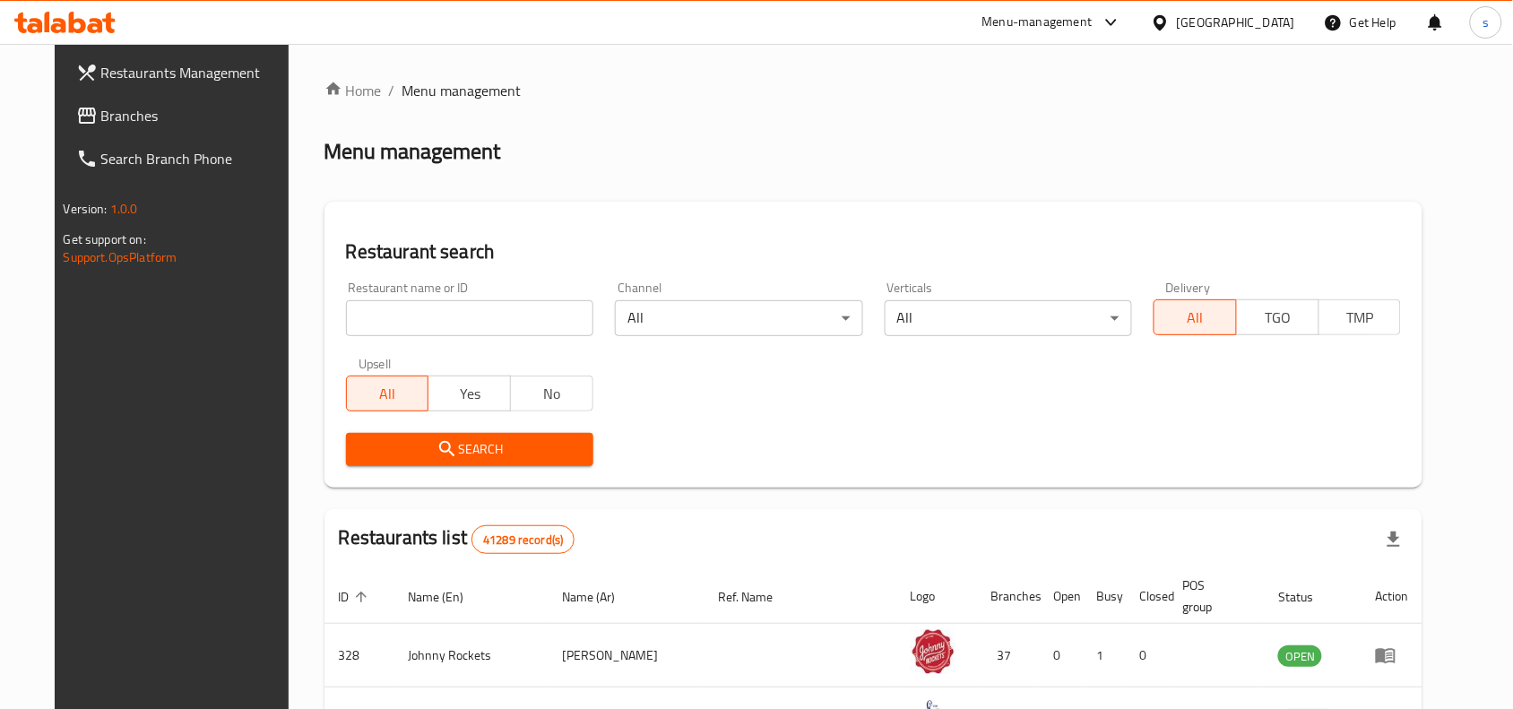
click at [101, 117] on span "Branches" at bounding box center [197, 116] width 192 height 22
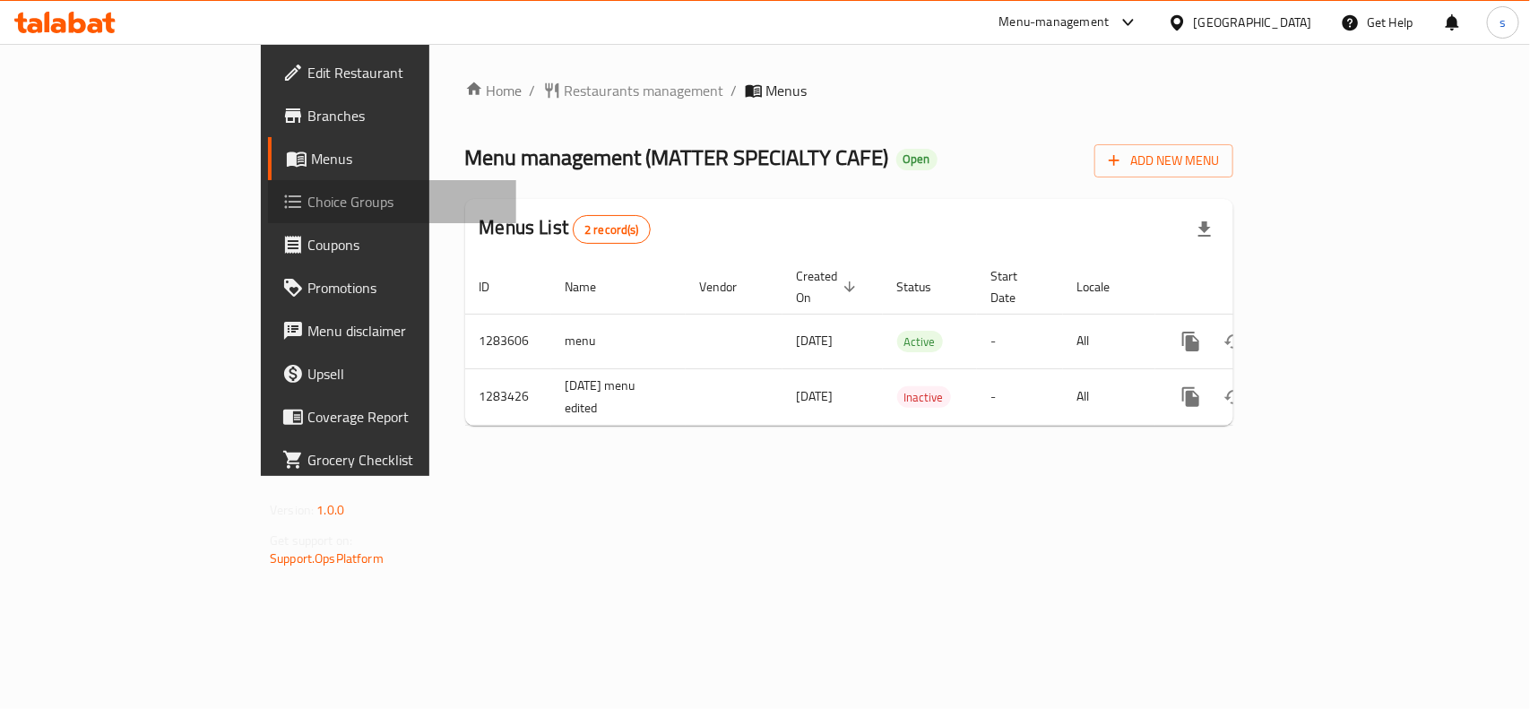
click at [307, 204] on span "Choice Groups" at bounding box center [404, 202] width 194 height 22
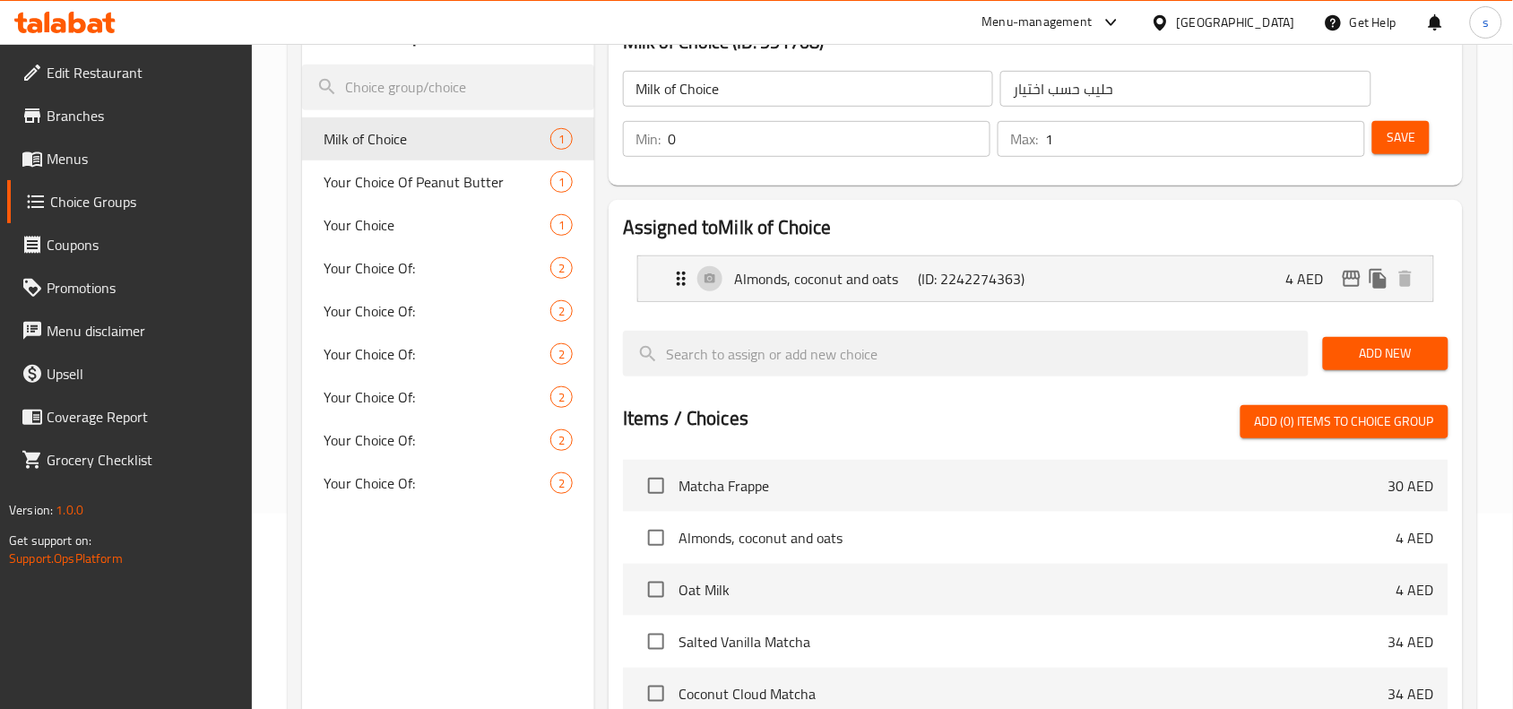
scroll to position [336, 0]
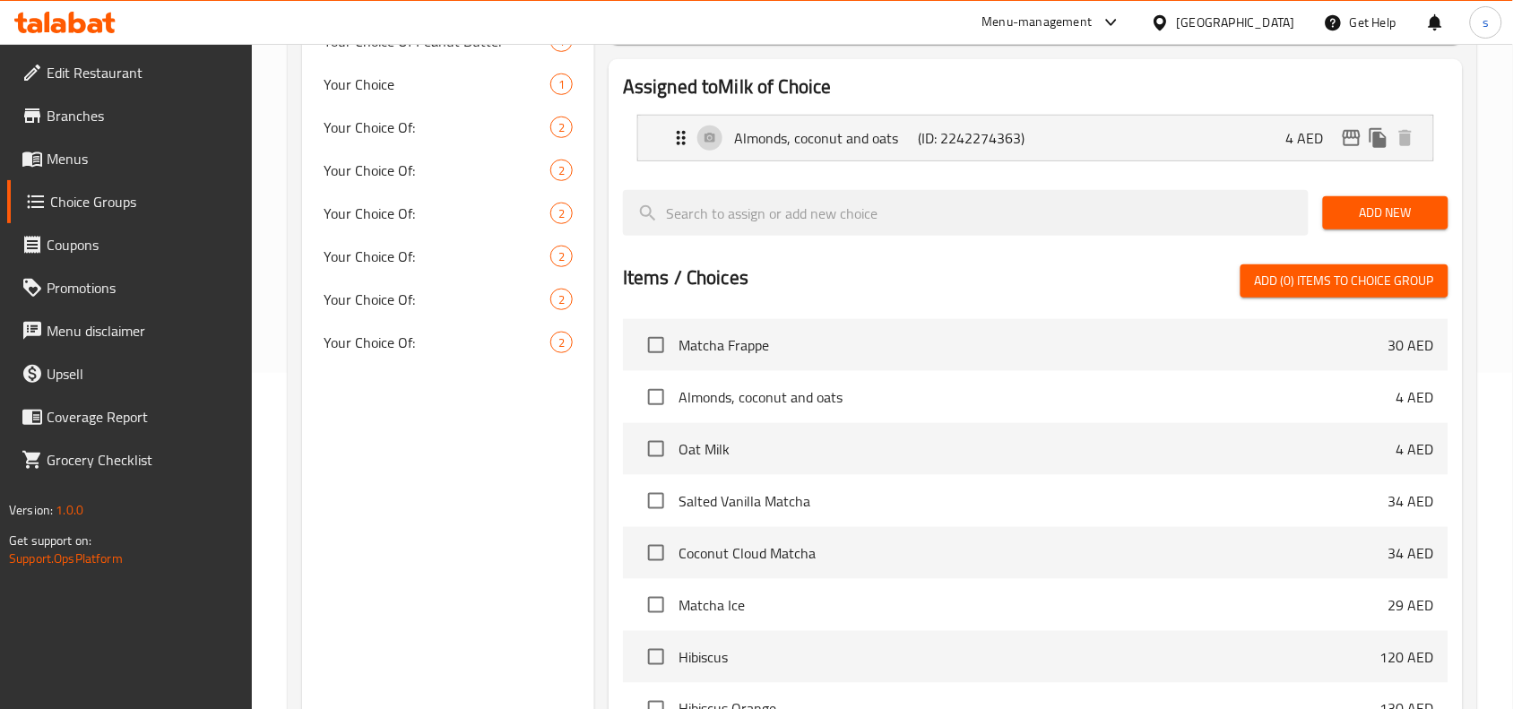
click at [1252, 19] on div "[GEOGRAPHIC_DATA]" at bounding box center [1236, 23] width 118 height 20
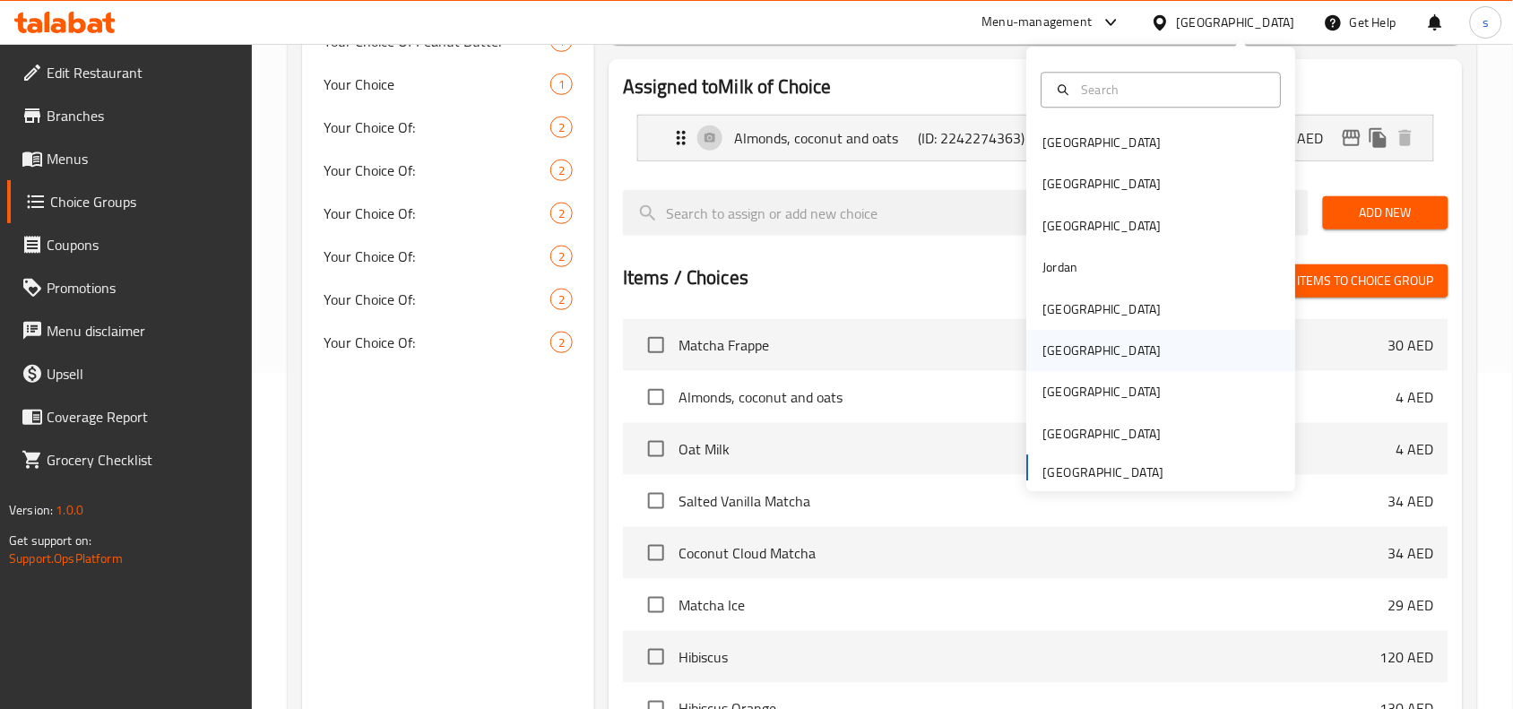
click at [1046, 356] on div "[GEOGRAPHIC_DATA]" at bounding box center [1102, 351] width 118 height 20
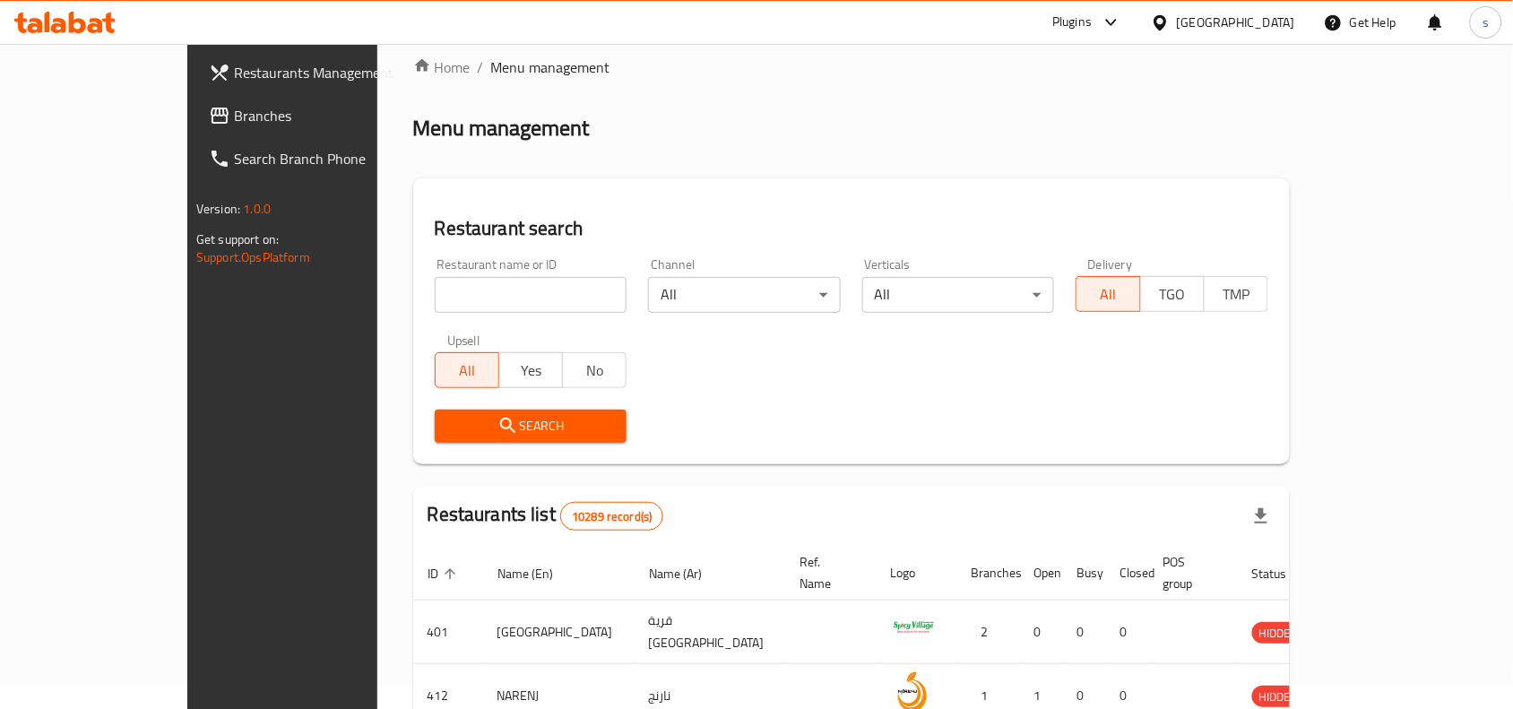
scroll to position [336, 0]
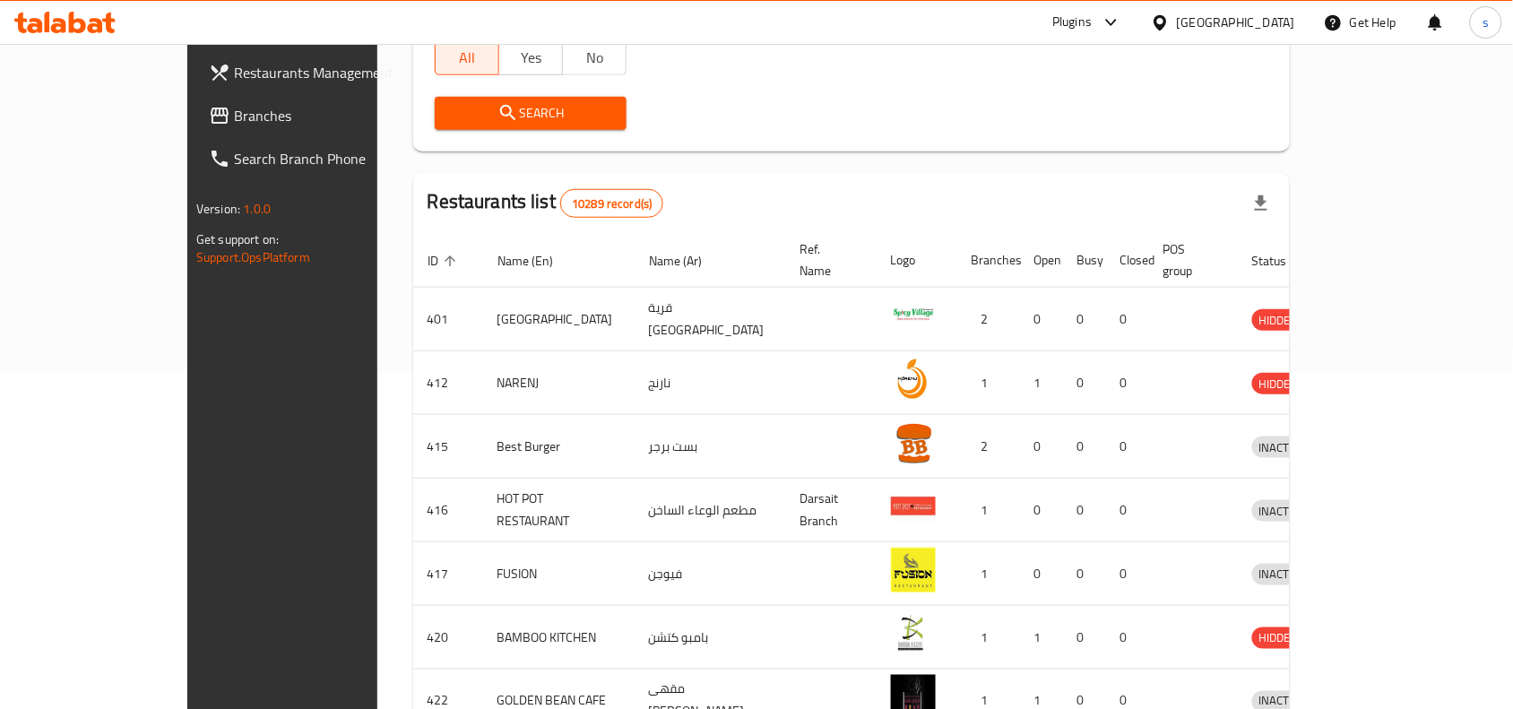
click at [234, 117] on span "Branches" at bounding box center [330, 116] width 192 height 22
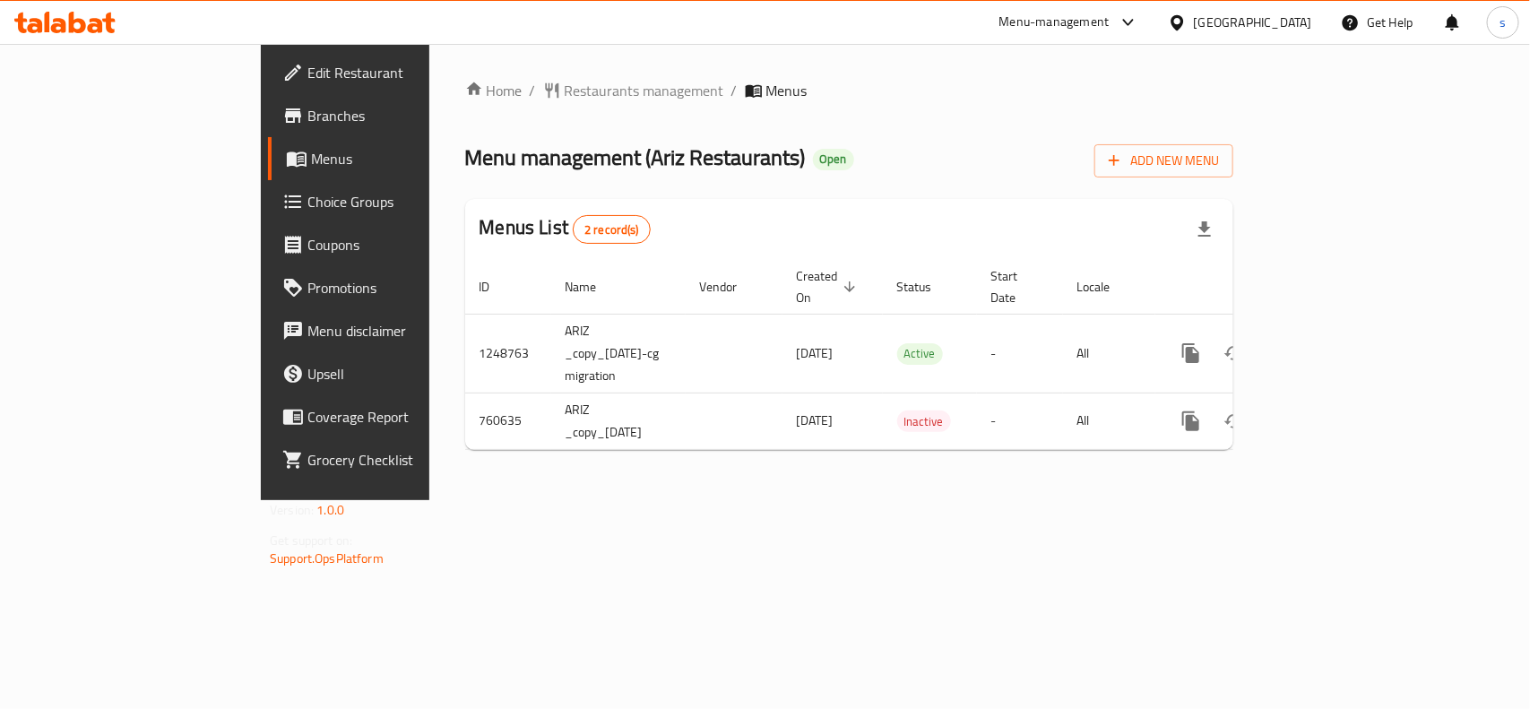
click at [1194, 15] on div at bounding box center [1181, 23] width 26 height 20
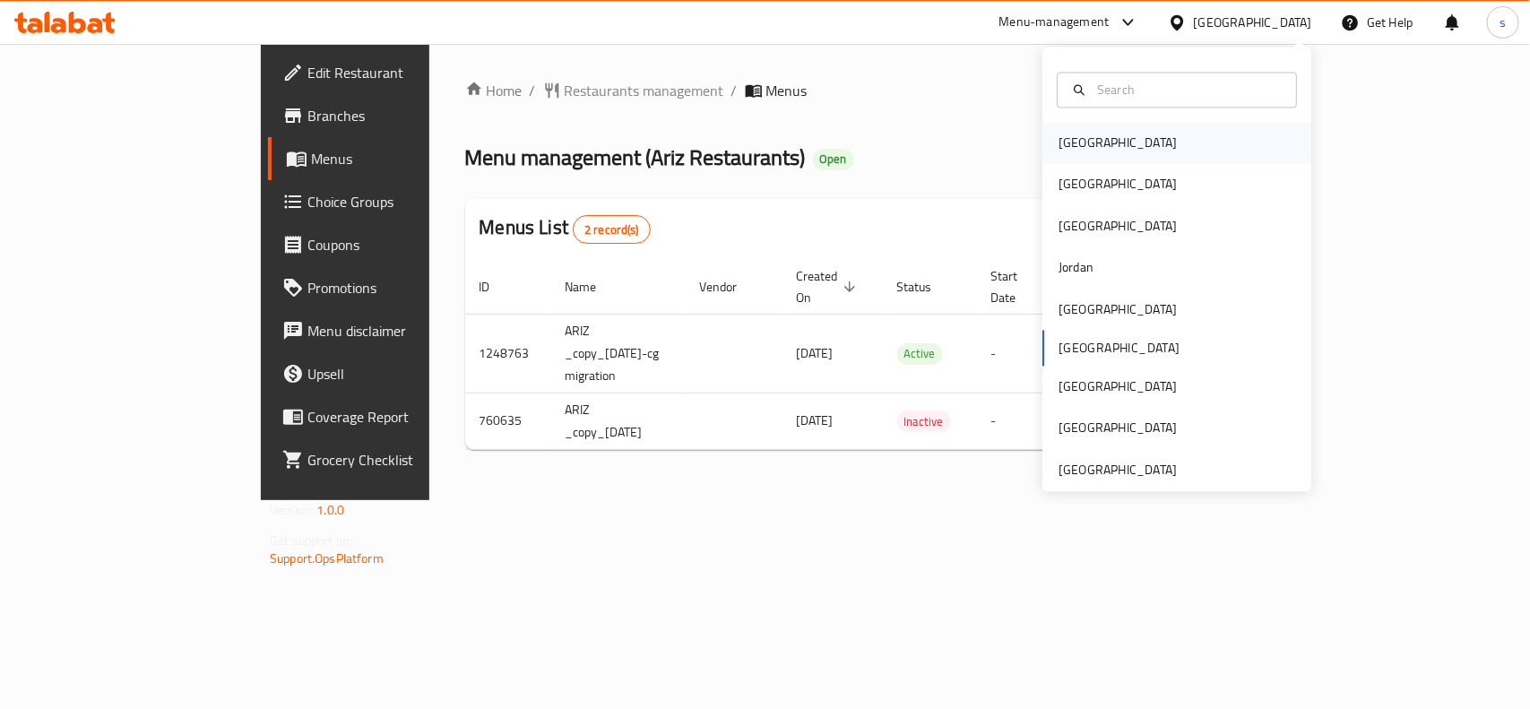
click at [1059, 142] on div "[GEOGRAPHIC_DATA]" at bounding box center [1118, 144] width 118 height 20
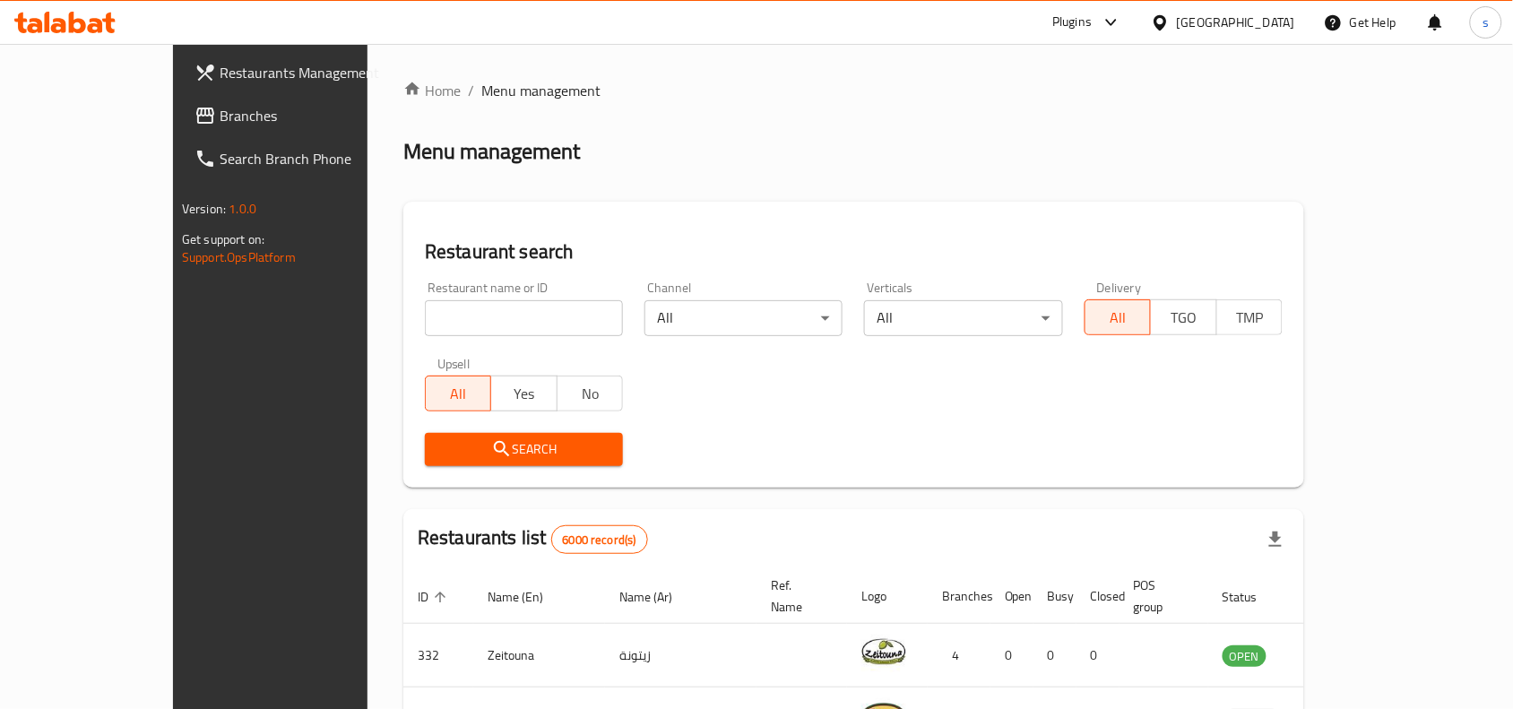
click at [220, 110] on span "Branches" at bounding box center [316, 116] width 192 height 22
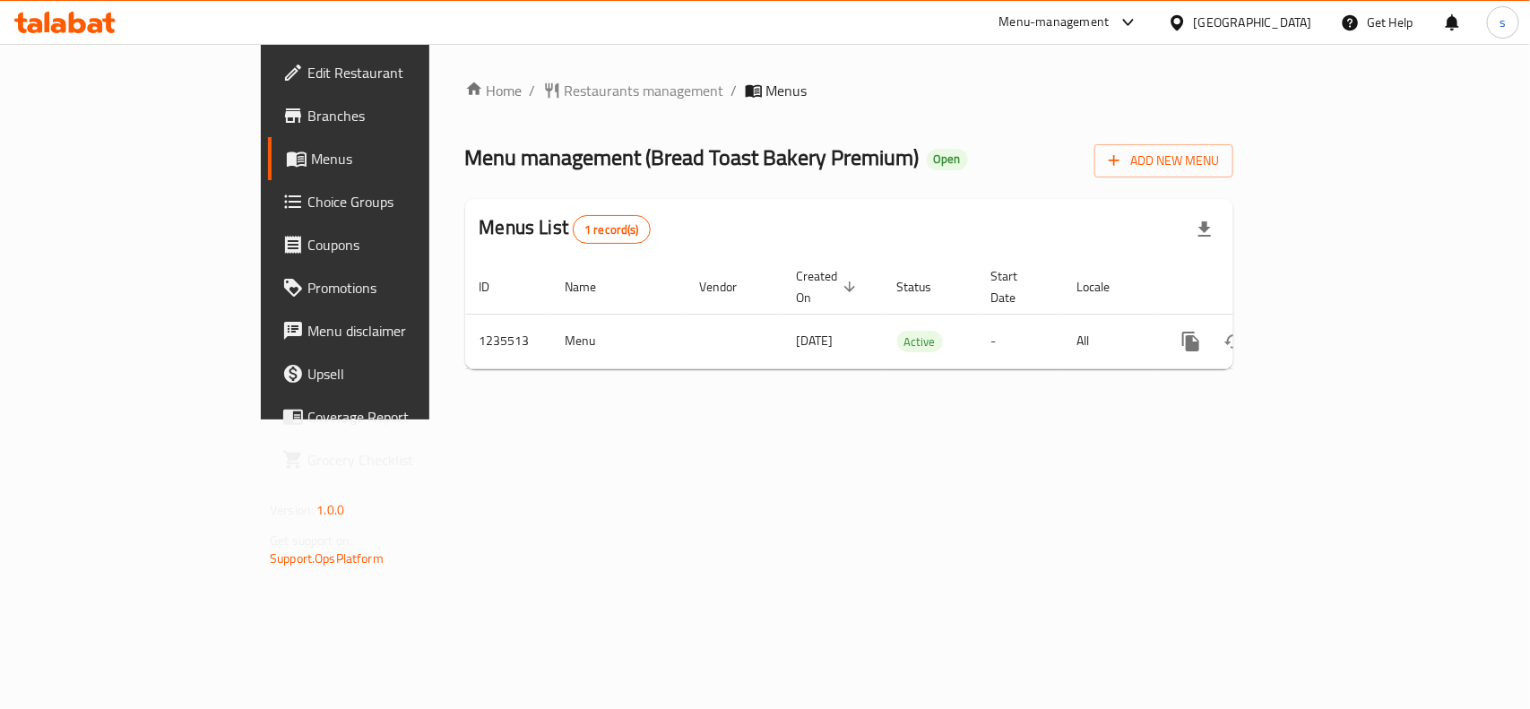
click at [1295, 19] on div "[GEOGRAPHIC_DATA]" at bounding box center [1253, 23] width 118 height 20
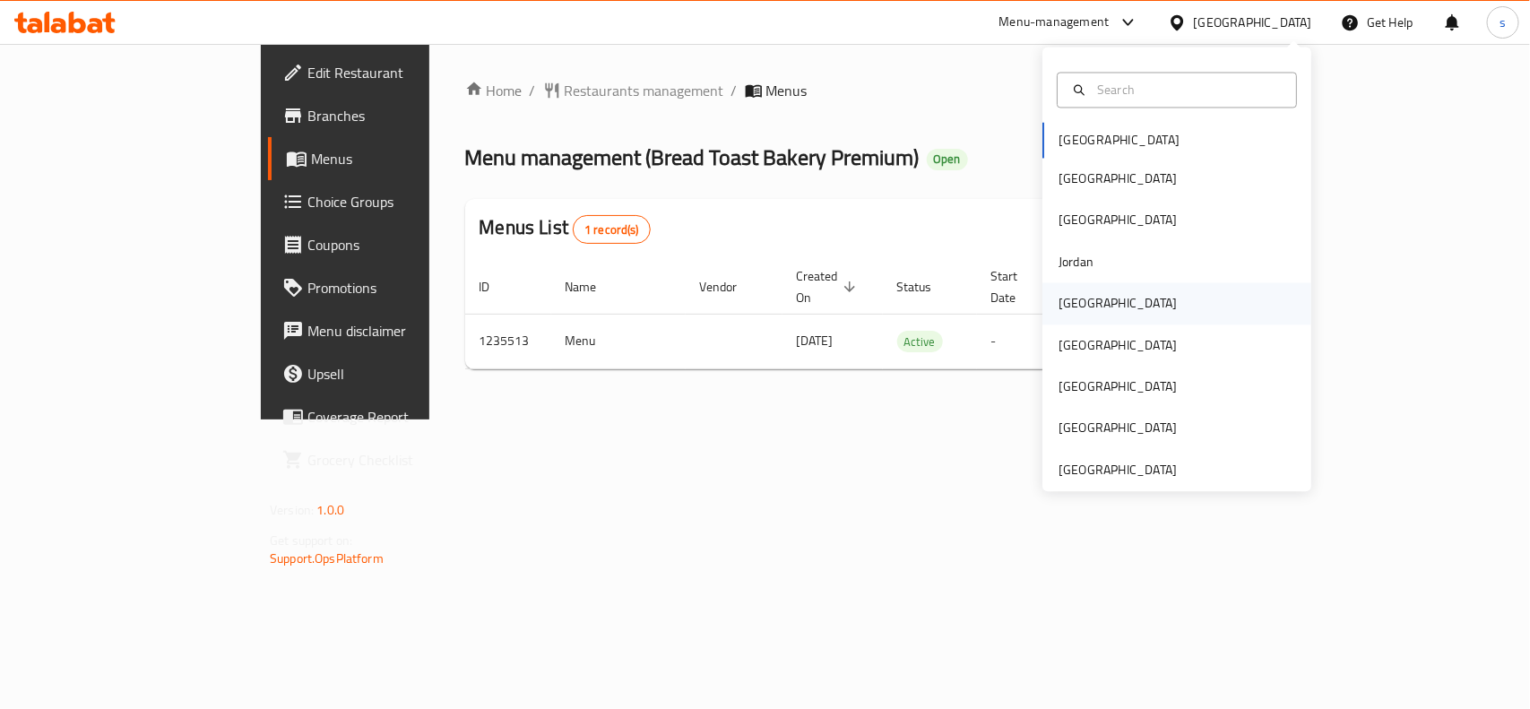
click at [1073, 307] on div "[GEOGRAPHIC_DATA]" at bounding box center [1118, 304] width 118 height 20
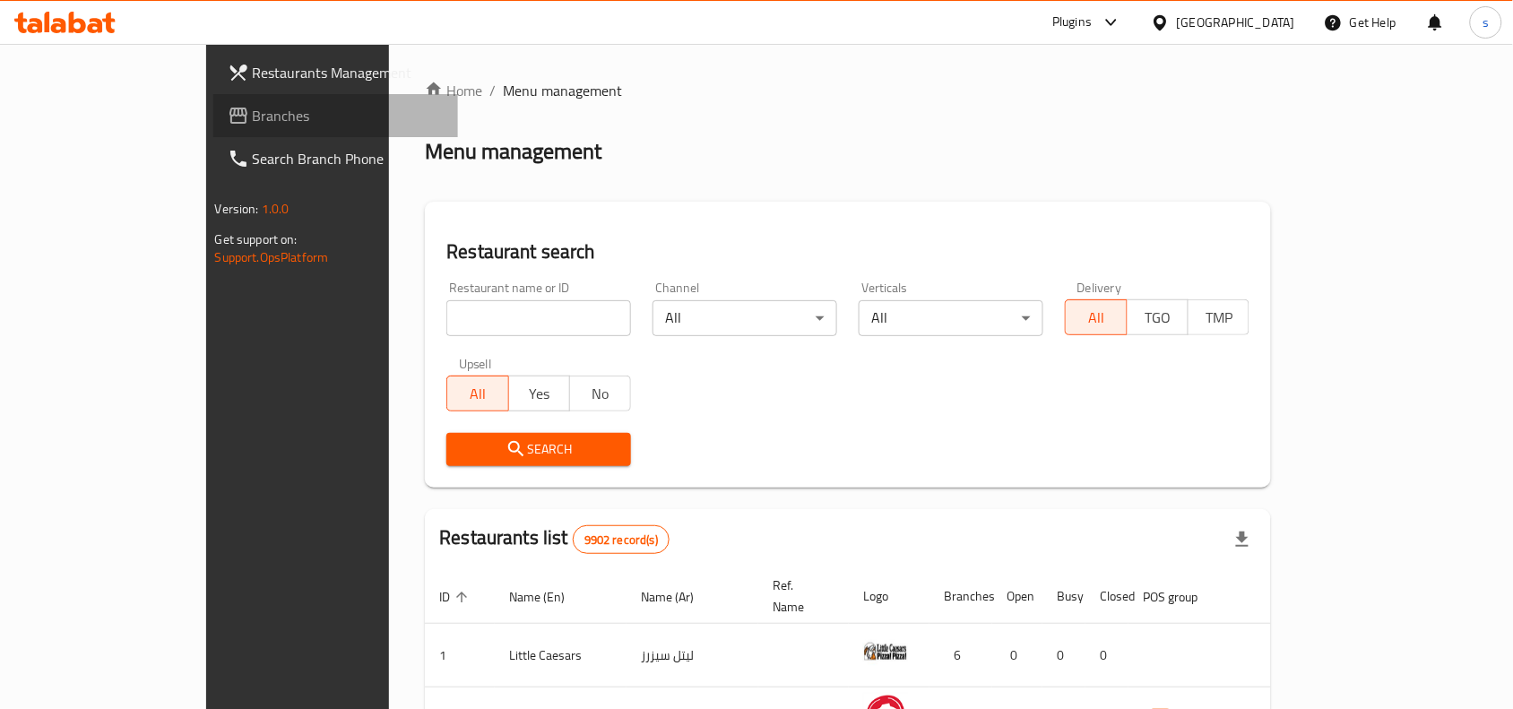
click at [253, 113] on span "Branches" at bounding box center [349, 116] width 192 height 22
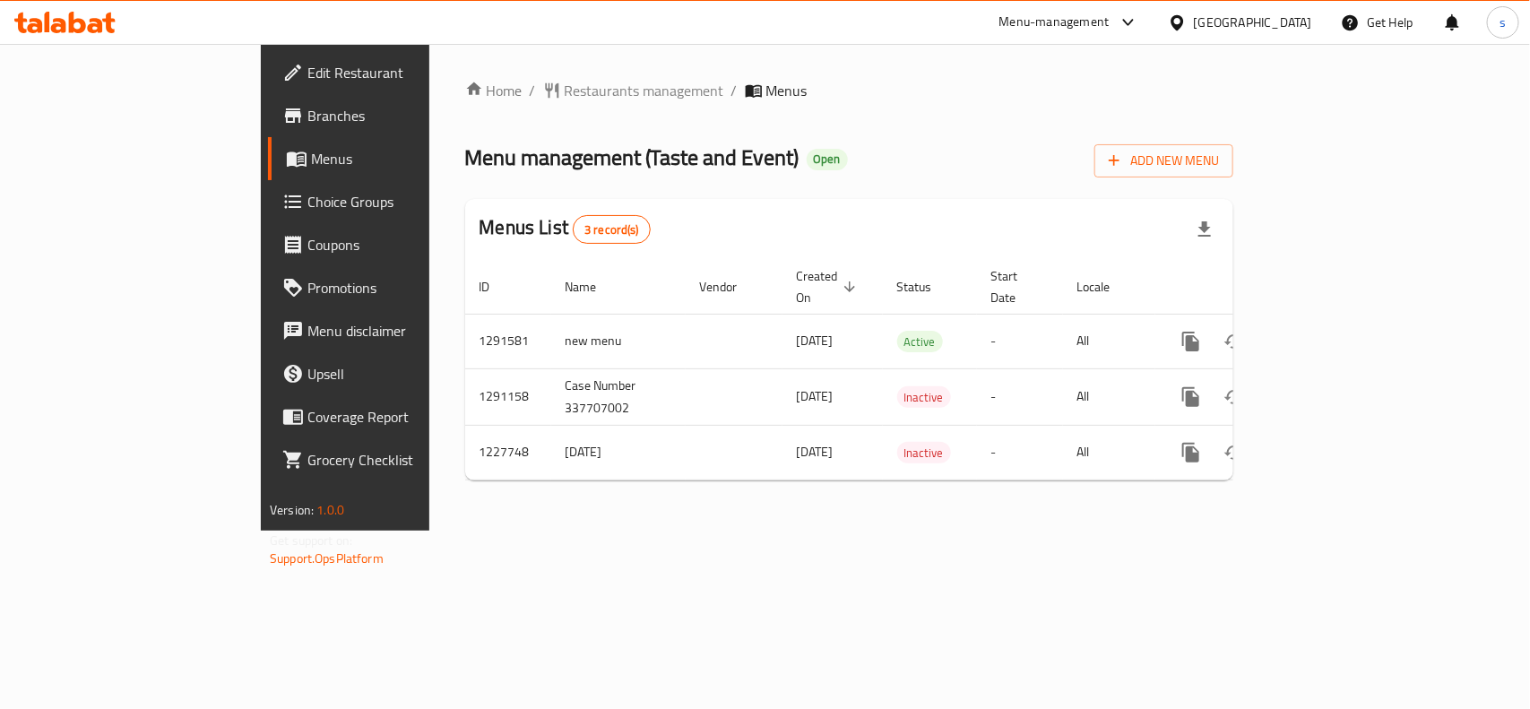
click at [1295, 19] on div "[GEOGRAPHIC_DATA]" at bounding box center [1253, 23] width 118 height 20
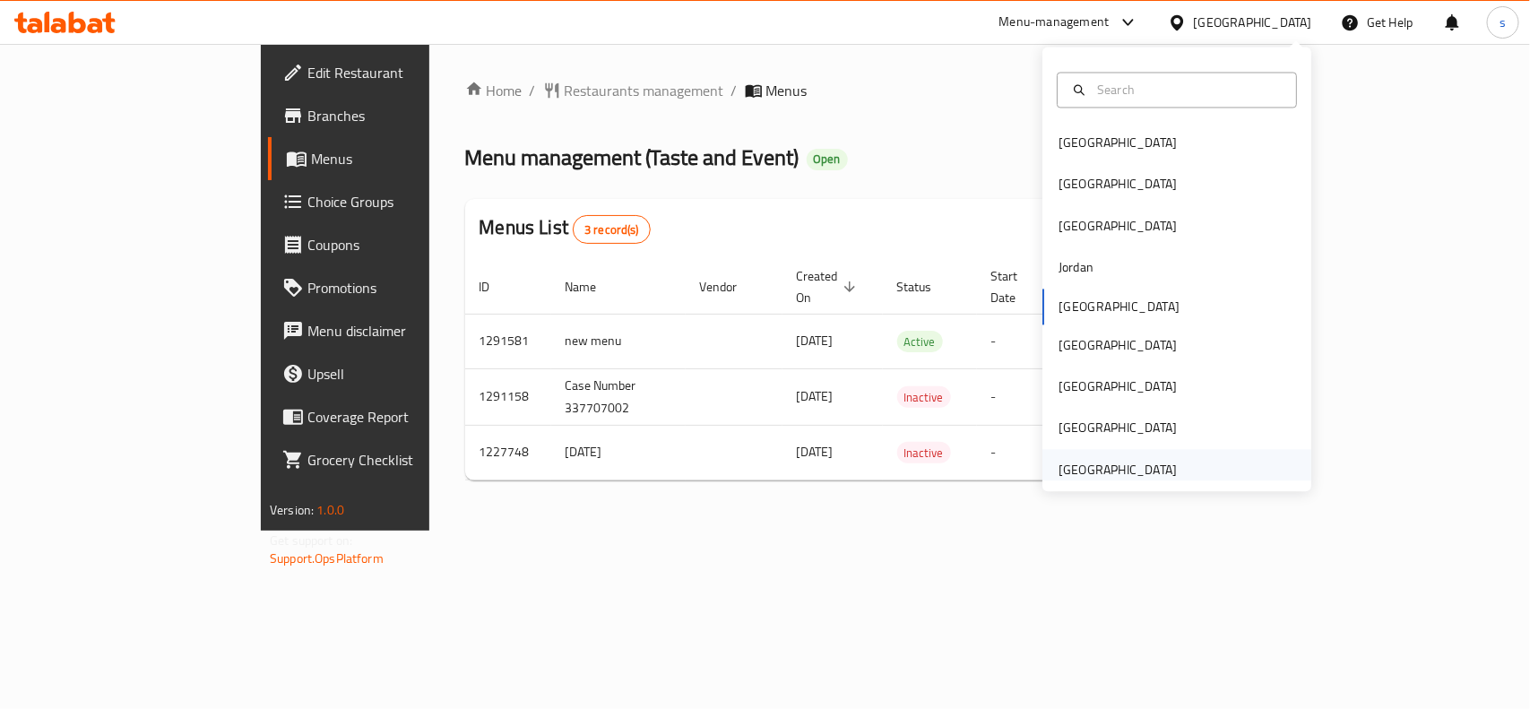
click at [1117, 466] on div "[GEOGRAPHIC_DATA]" at bounding box center [1118, 470] width 118 height 20
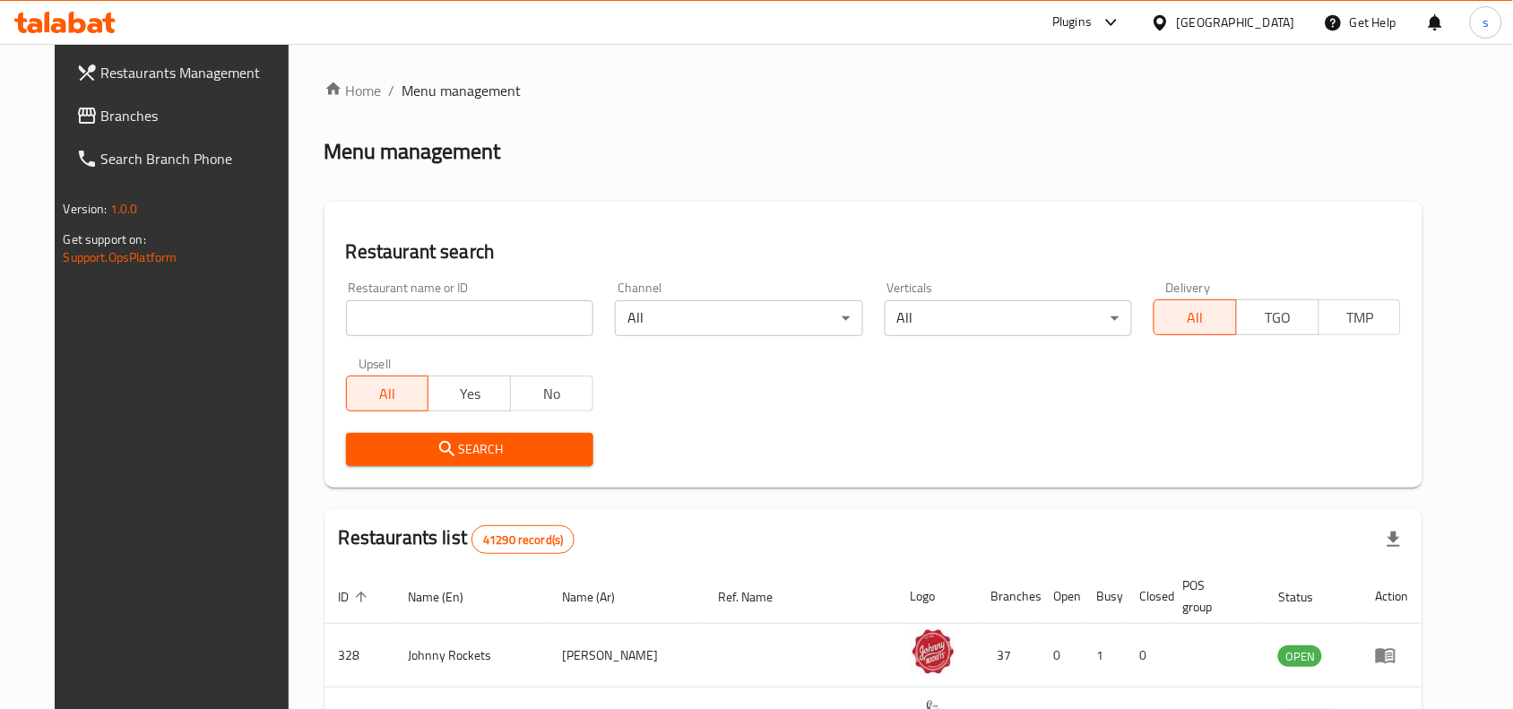
click at [101, 119] on span "Branches" at bounding box center [197, 116] width 192 height 22
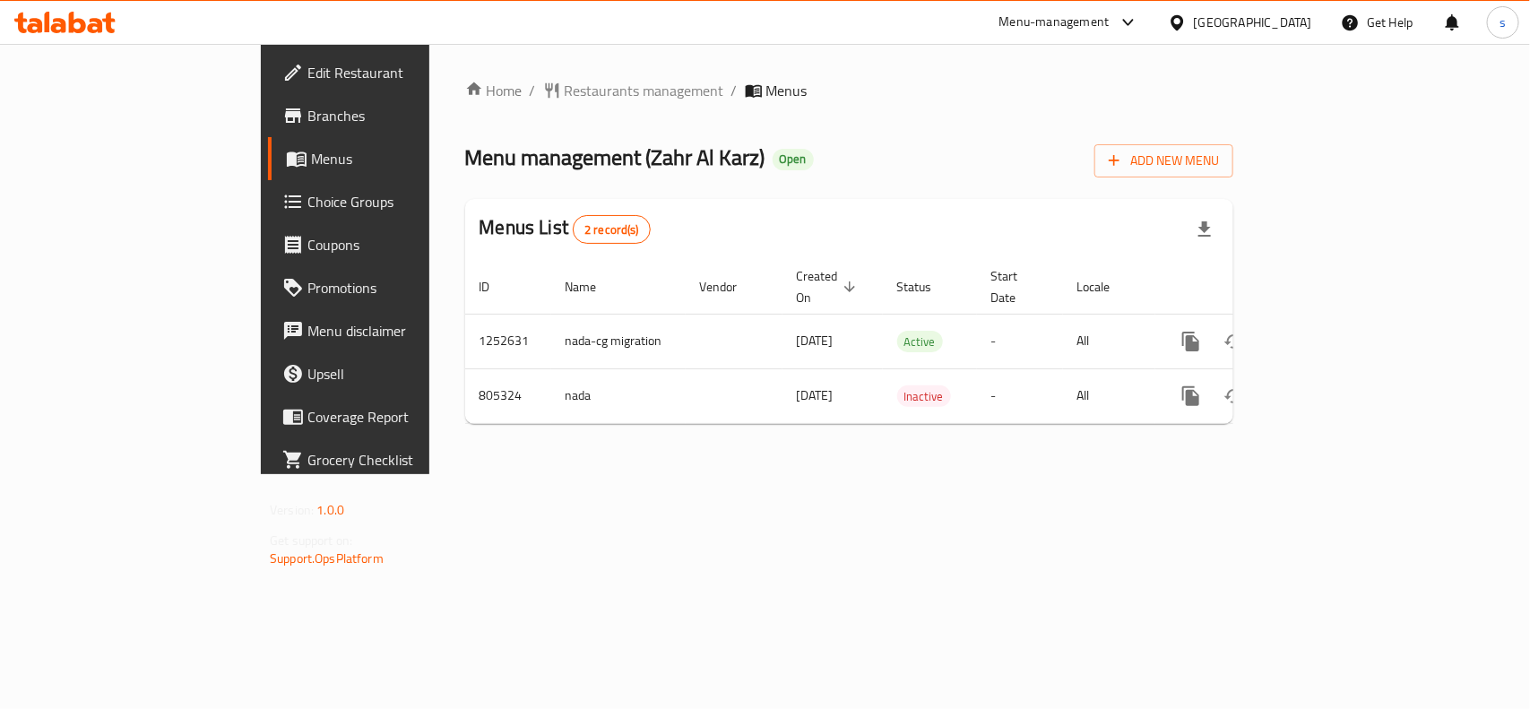
click at [1283, 16] on div "[GEOGRAPHIC_DATA]" at bounding box center [1253, 23] width 118 height 20
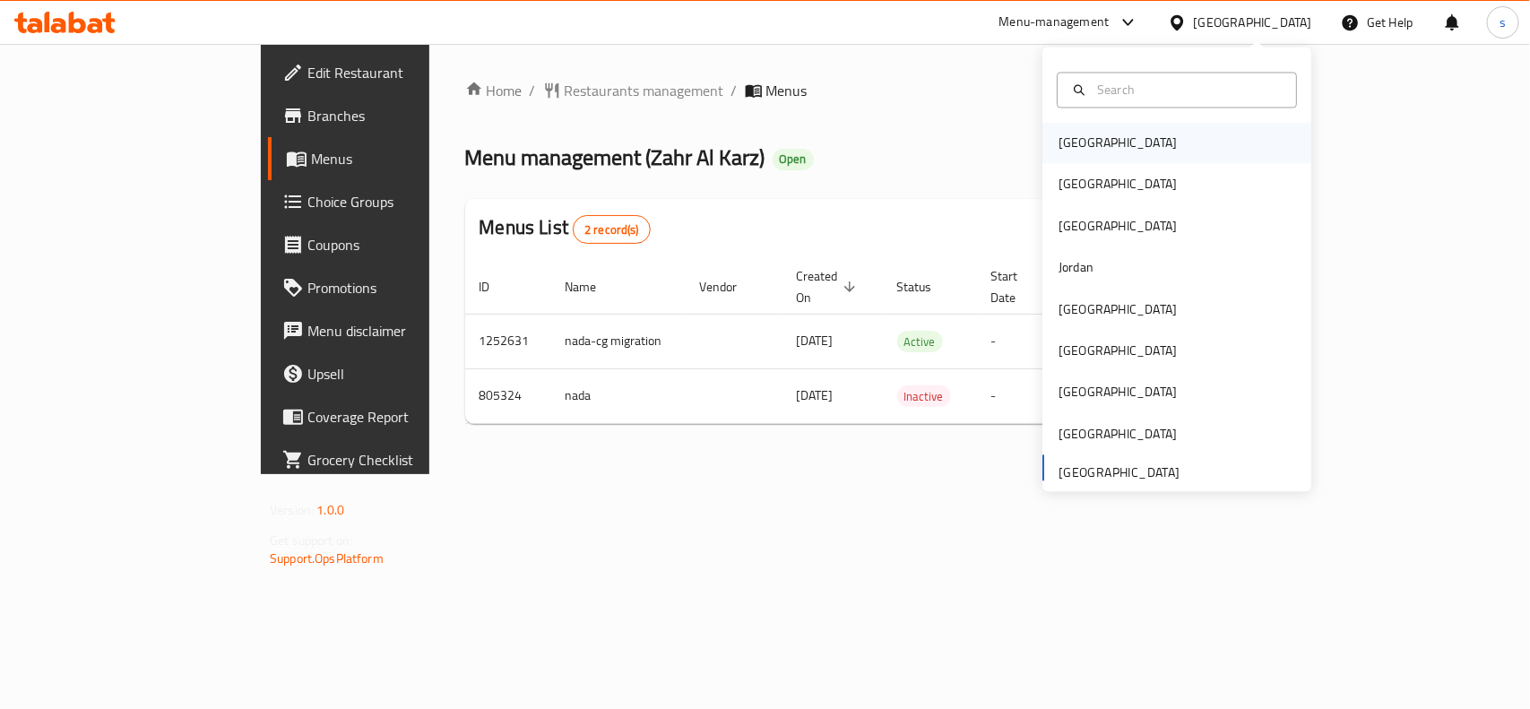
click at [1072, 143] on div "[GEOGRAPHIC_DATA]" at bounding box center [1118, 144] width 118 height 20
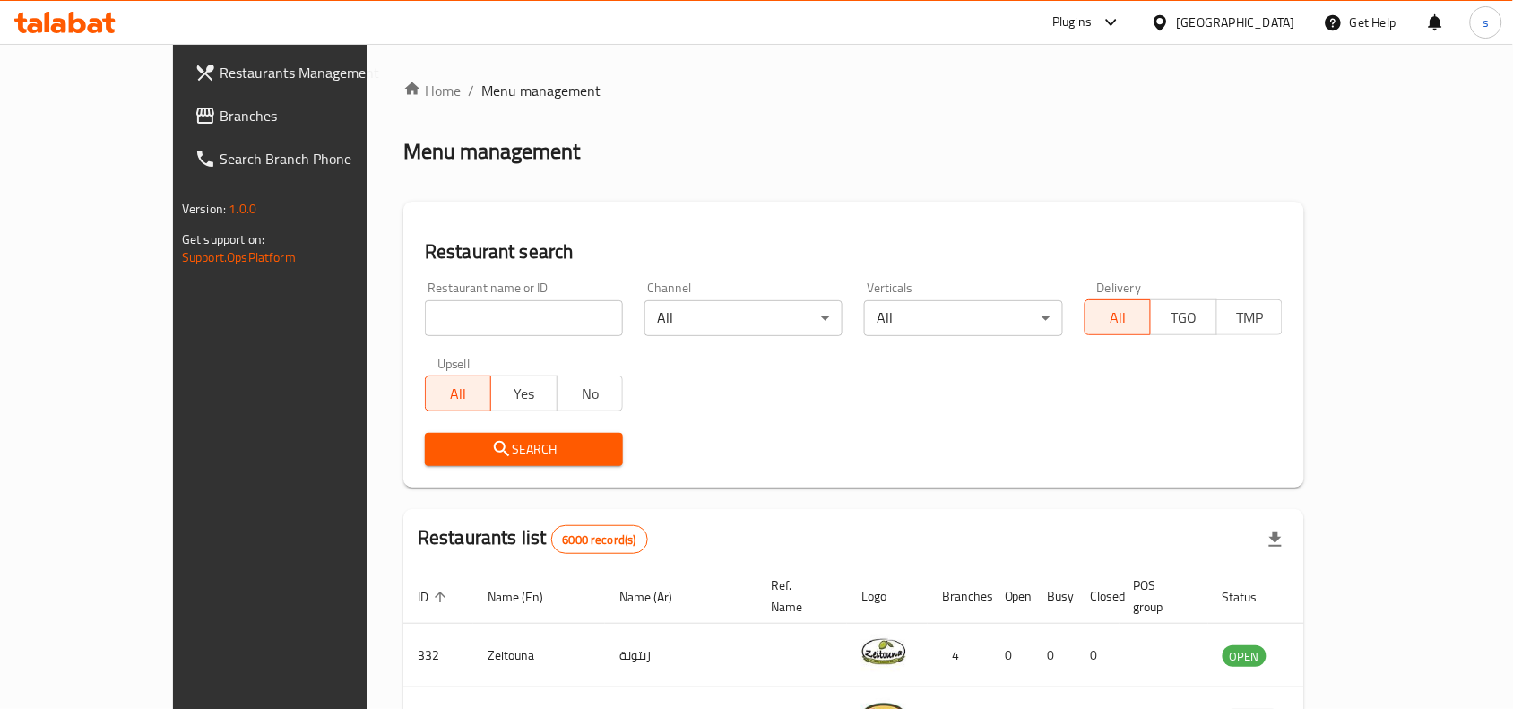
click at [1275, 10] on div "[GEOGRAPHIC_DATA]" at bounding box center [1222, 22] width 173 height 43
click at [1275, 16] on div "[GEOGRAPHIC_DATA]" at bounding box center [1236, 23] width 118 height 20
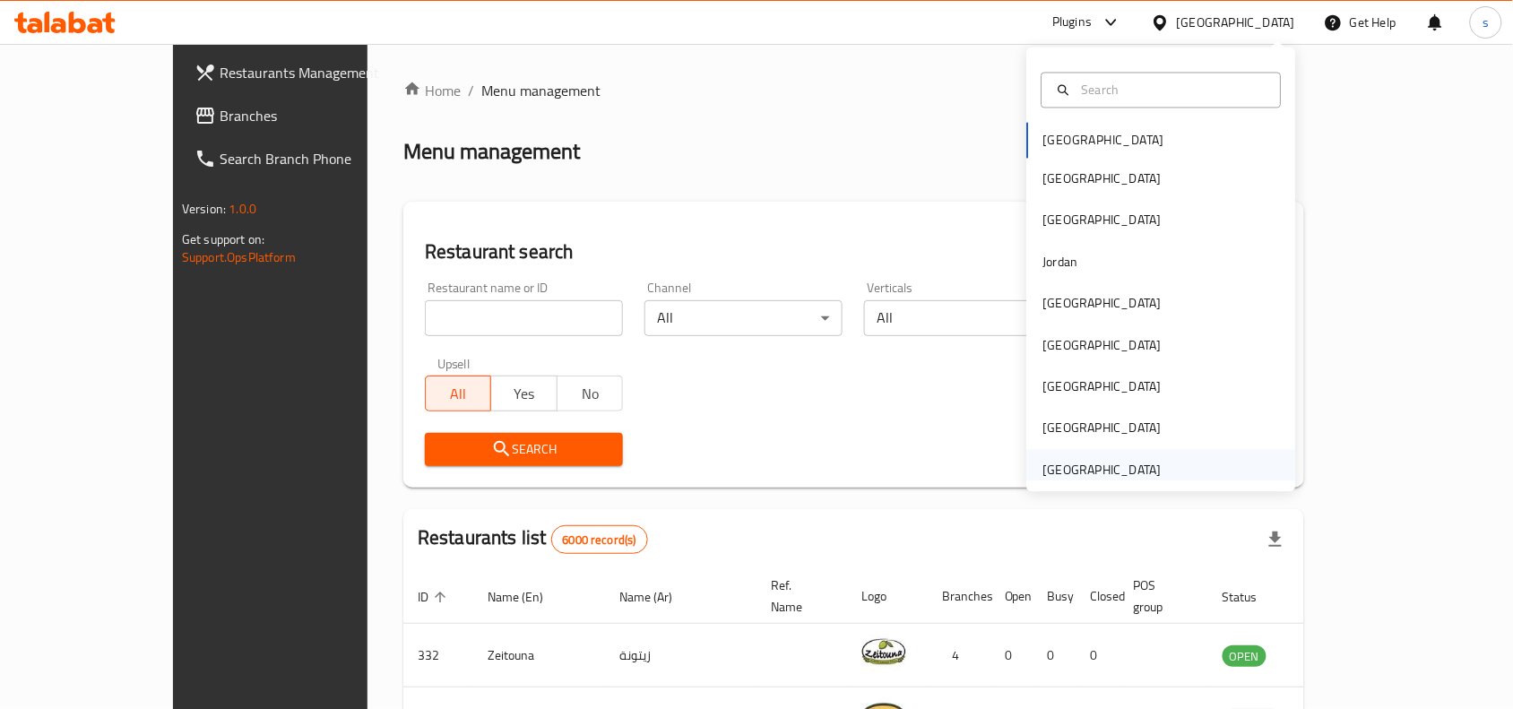
click at [1096, 462] on div "[GEOGRAPHIC_DATA]" at bounding box center [1102, 470] width 118 height 20
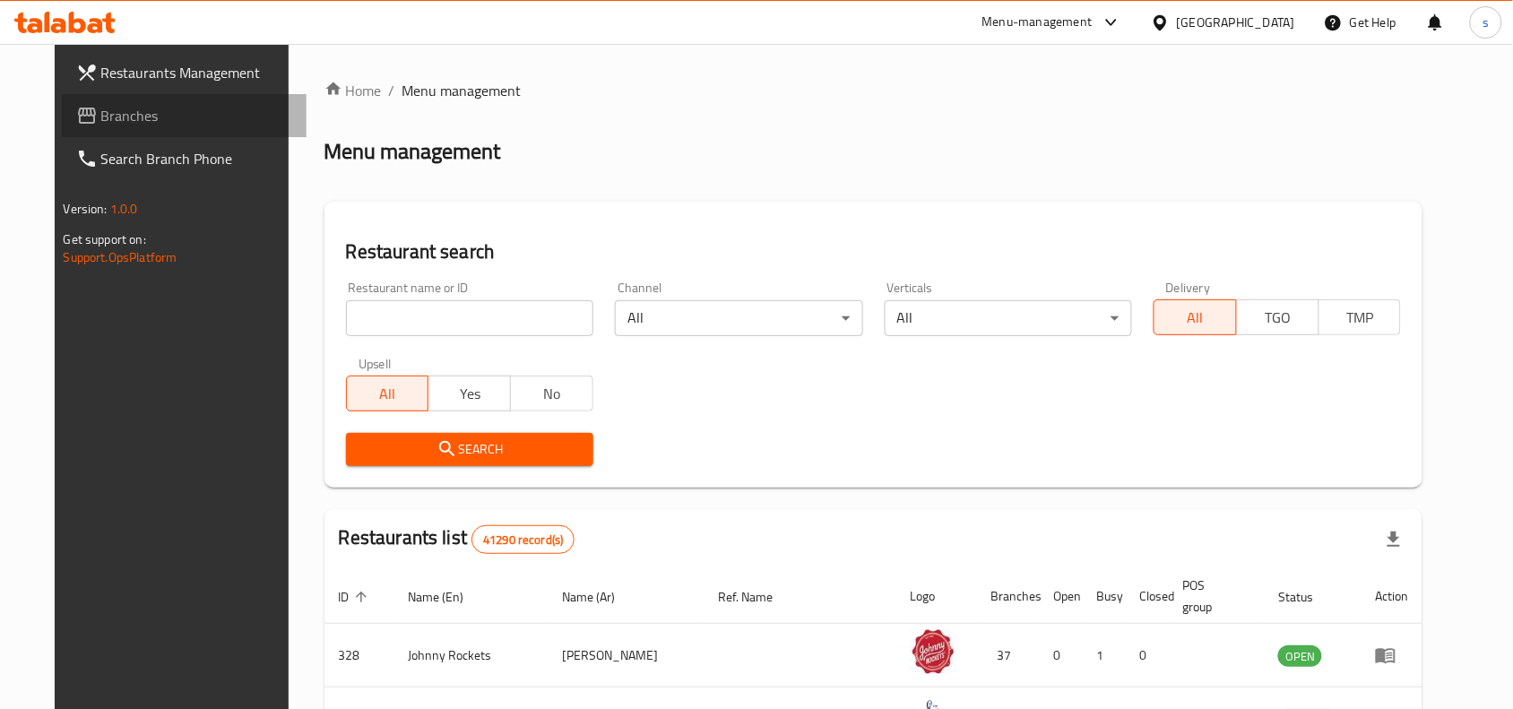
click at [101, 115] on span "Branches" at bounding box center [197, 116] width 192 height 22
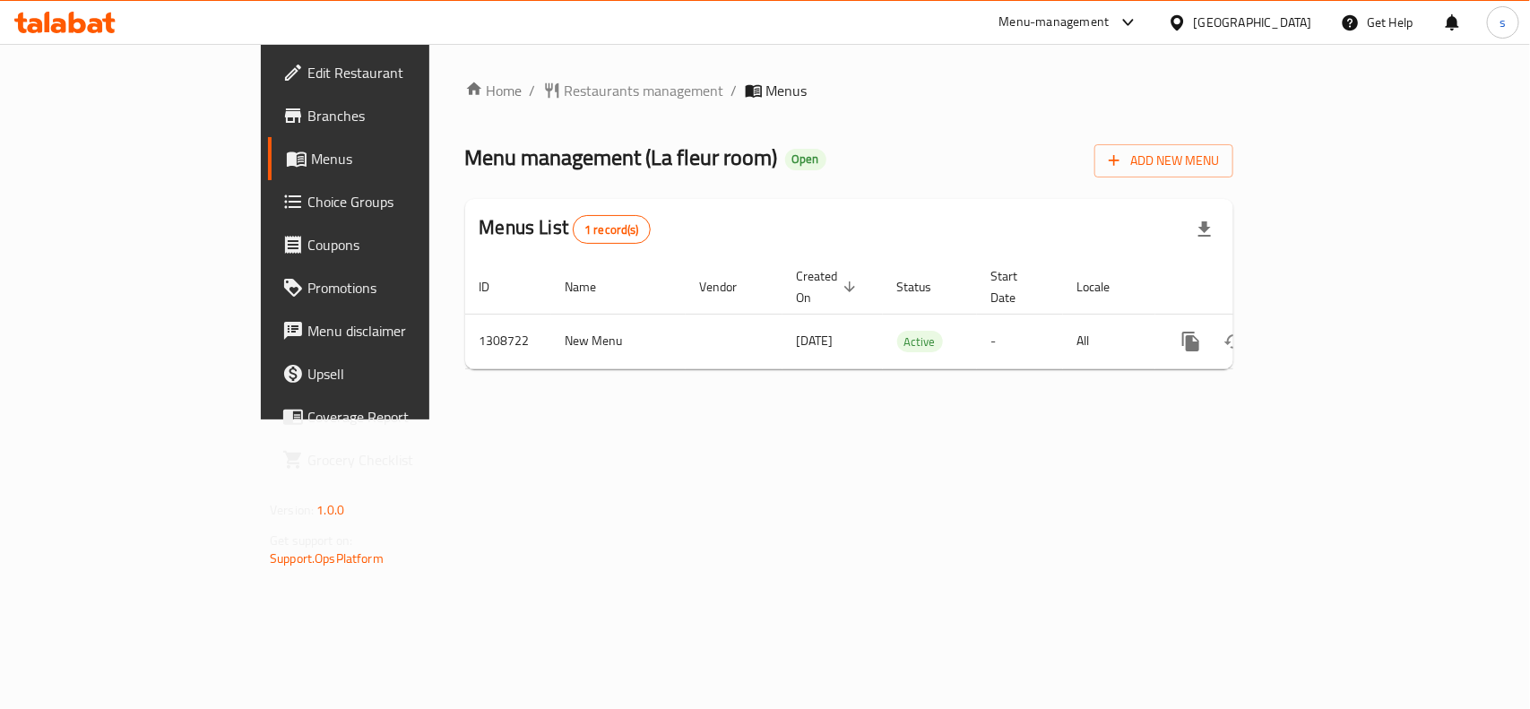
click at [1270, 20] on div "[GEOGRAPHIC_DATA]" at bounding box center [1253, 23] width 118 height 20
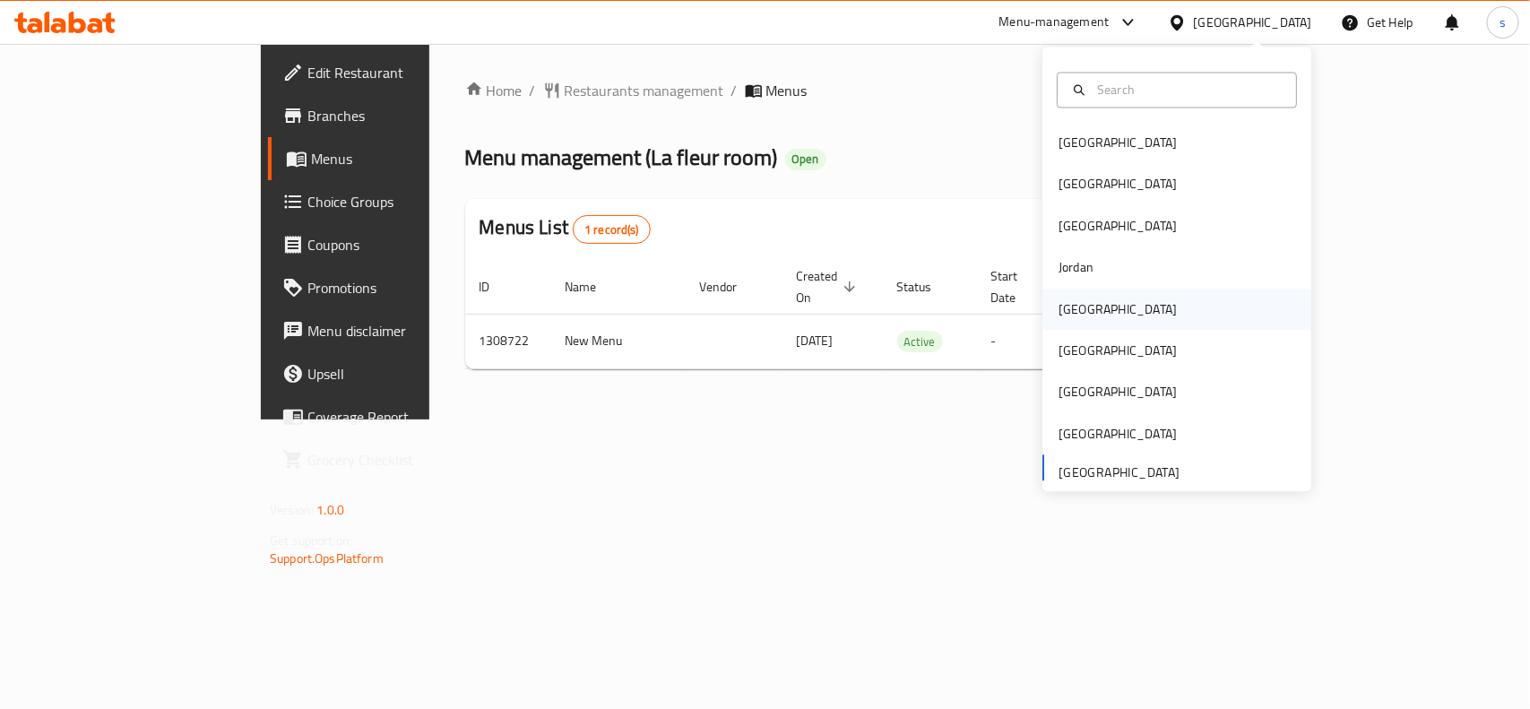
click at [1067, 314] on div "[GEOGRAPHIC_DATA]" at bounding box center [1118, 309] width 118 height 20
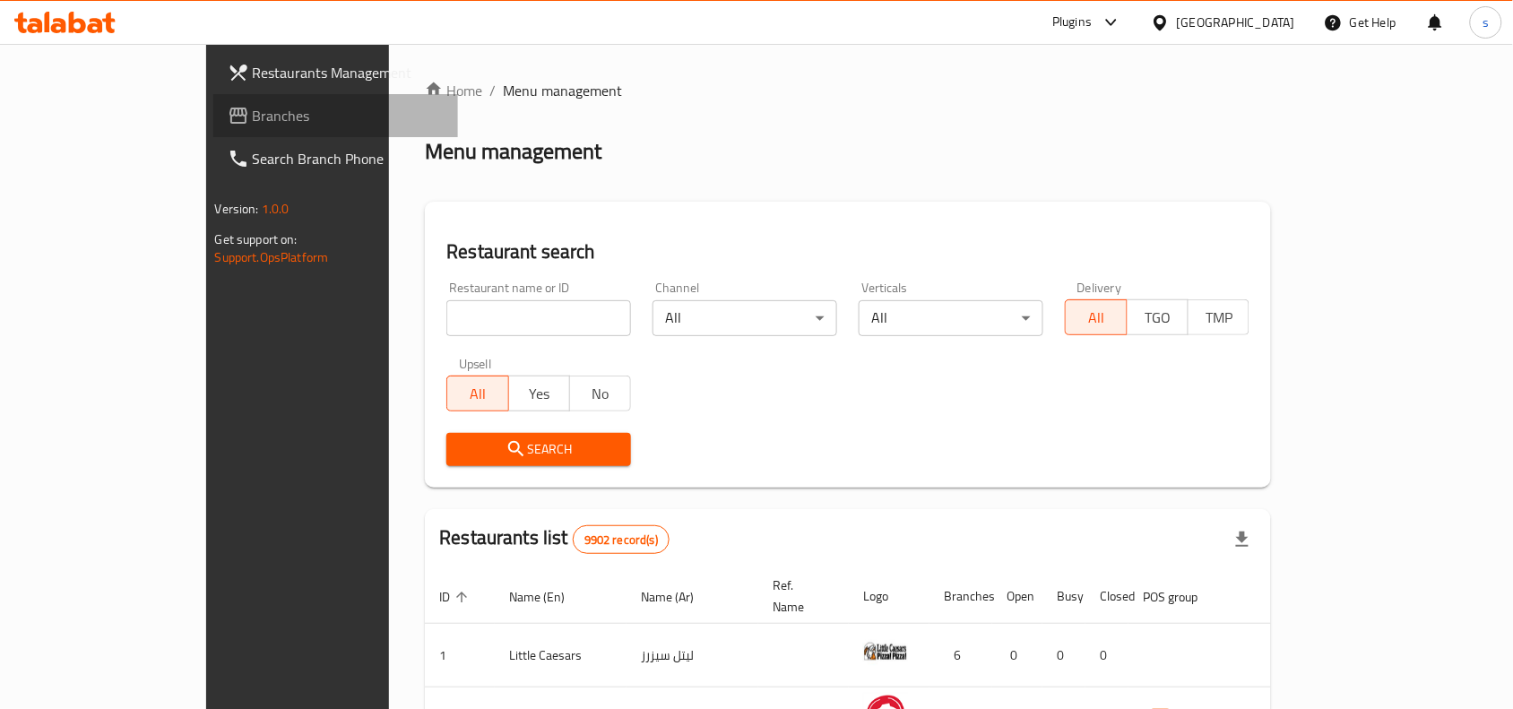
click at [253, 117] on span "Branches" at bounding box center [349, 116] width 192 height 22
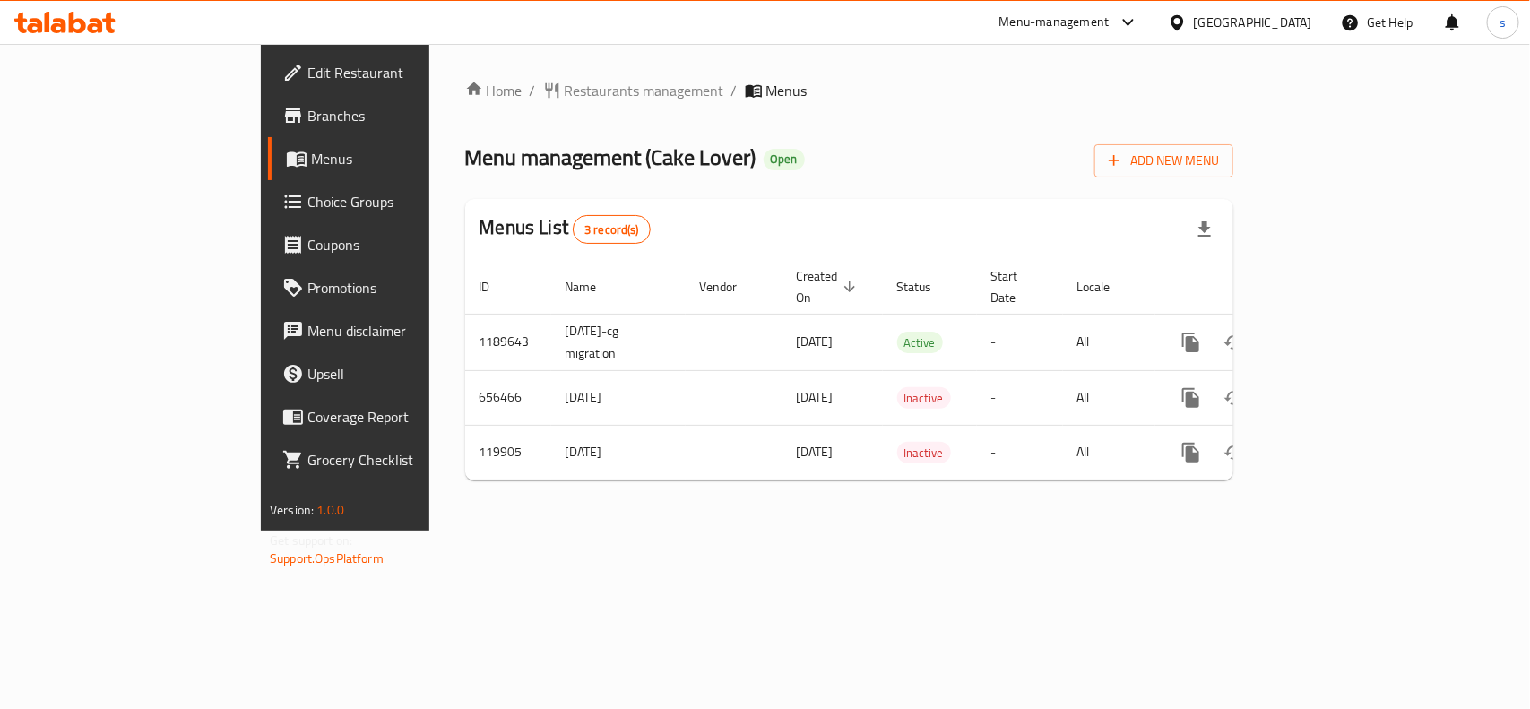
click at [1280, 24] on div "[GEOGRAPHIC_DATA]" at bounding box center [1253, 23] width 118 height 20
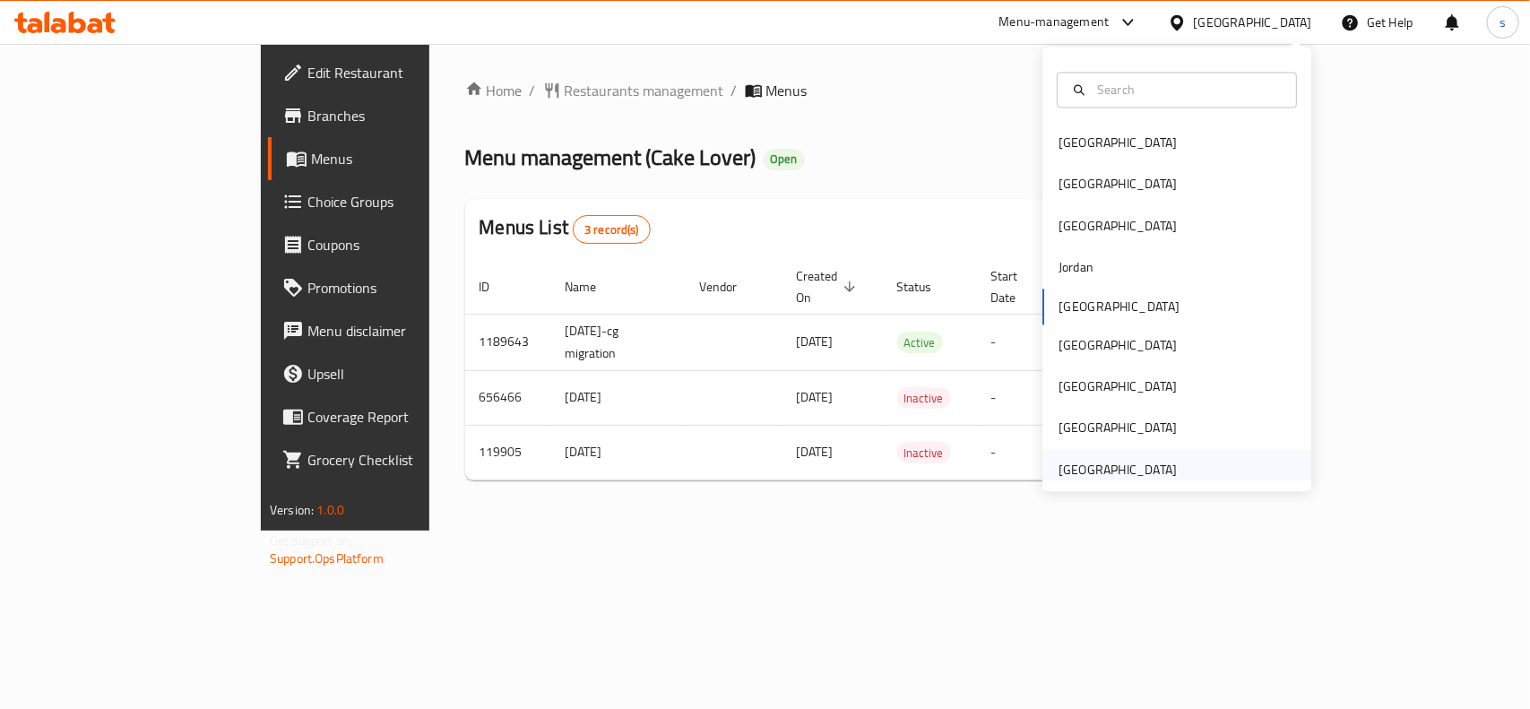
click at [1132, 471] on div "[GEOGRAPHIC_DATA]" at bounding box center [1118, 470] width 118 height 20
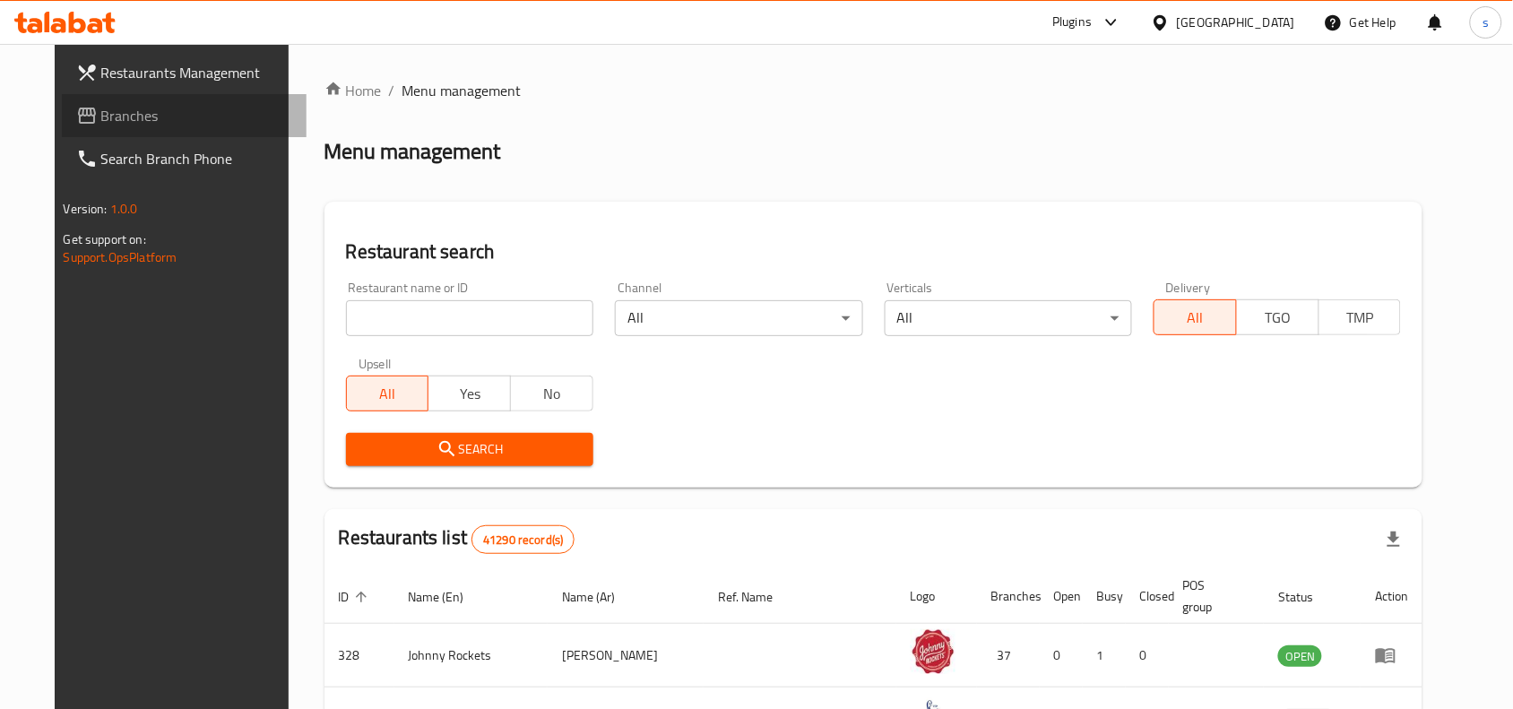
click at [101, 118] on span "Branches" at bounding box center [197, 116] width 192 height 22
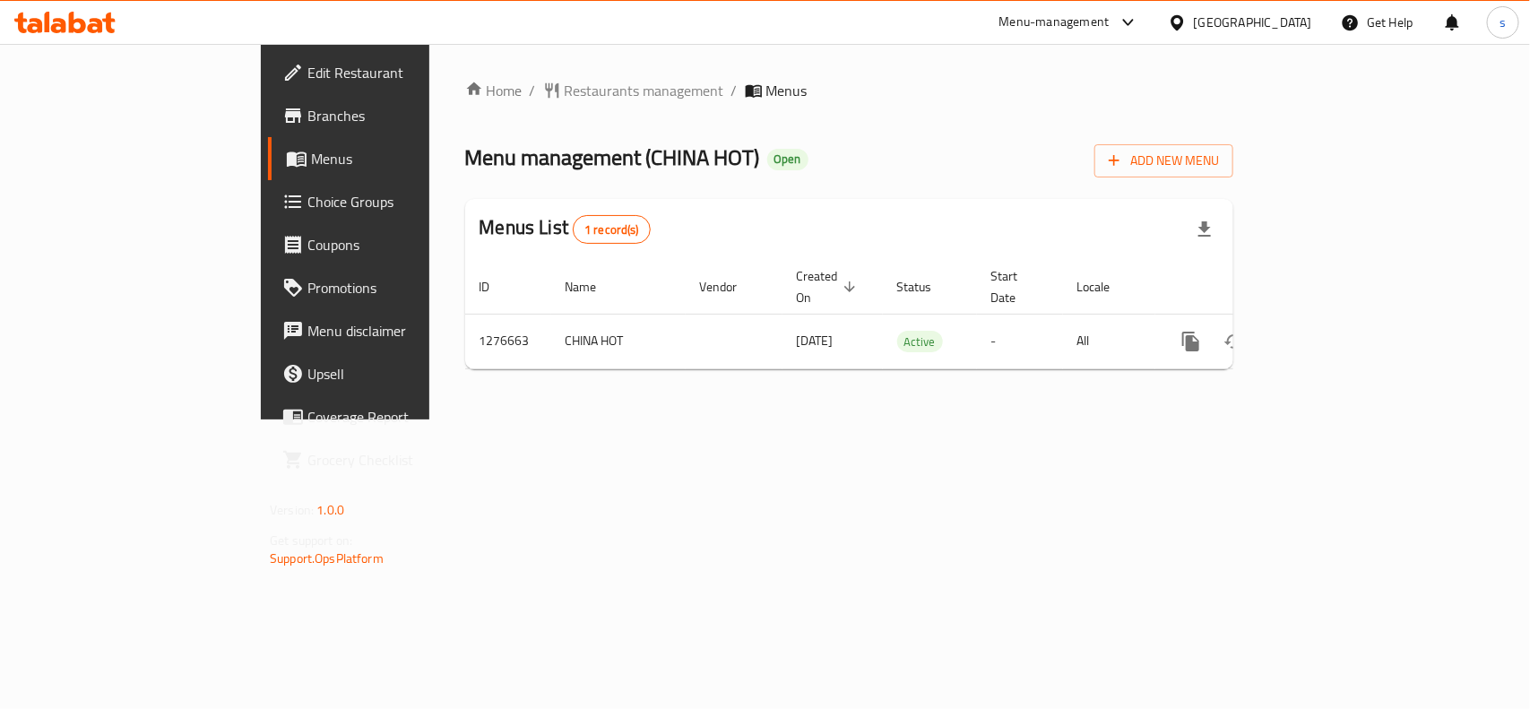
click at [1274, 22] on div "[GEOGRAPHIC_DATA]" at bounding box center [1253, 23] width 118 height 20
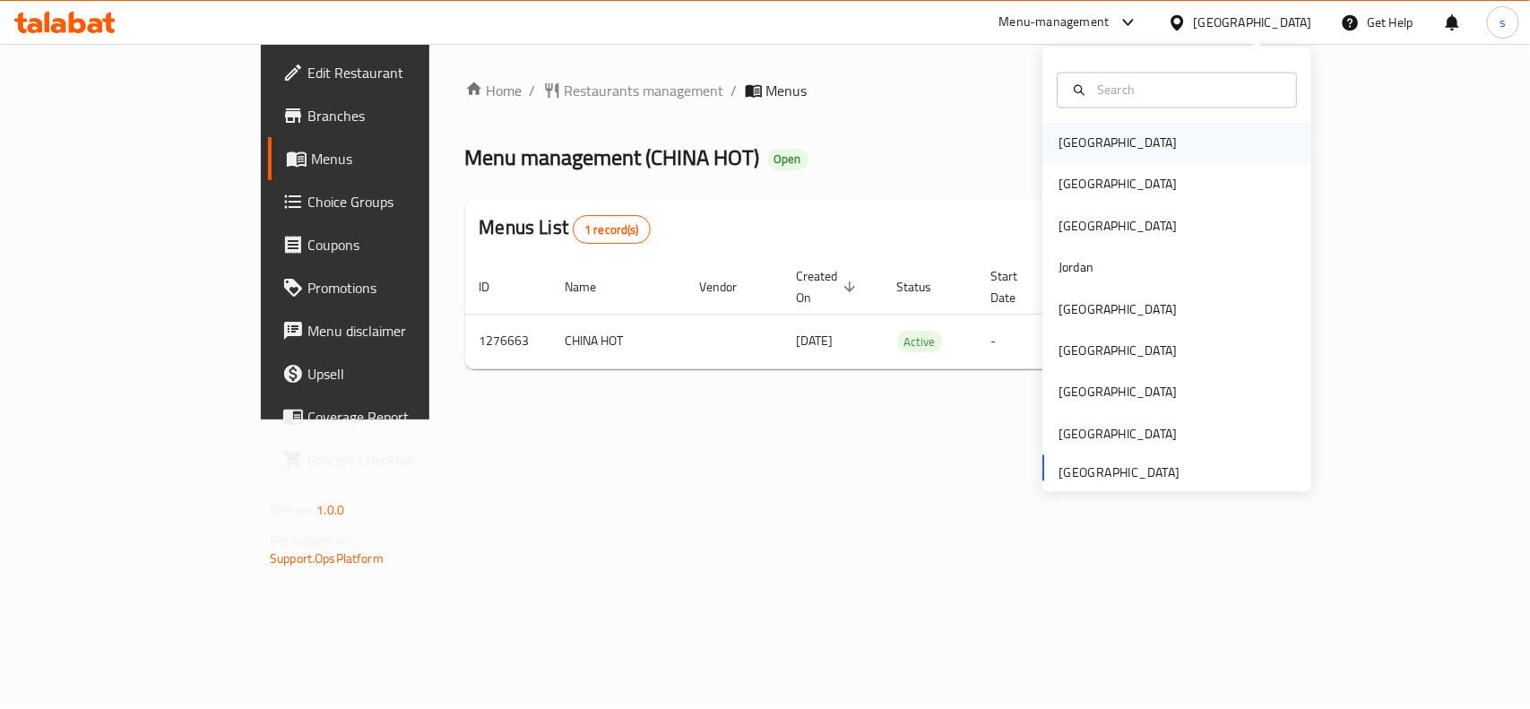
click at [1059, 146] on div "[GEOGRAPHIC_DATA]" at bounding box center [1118, 144] width 118 height 20
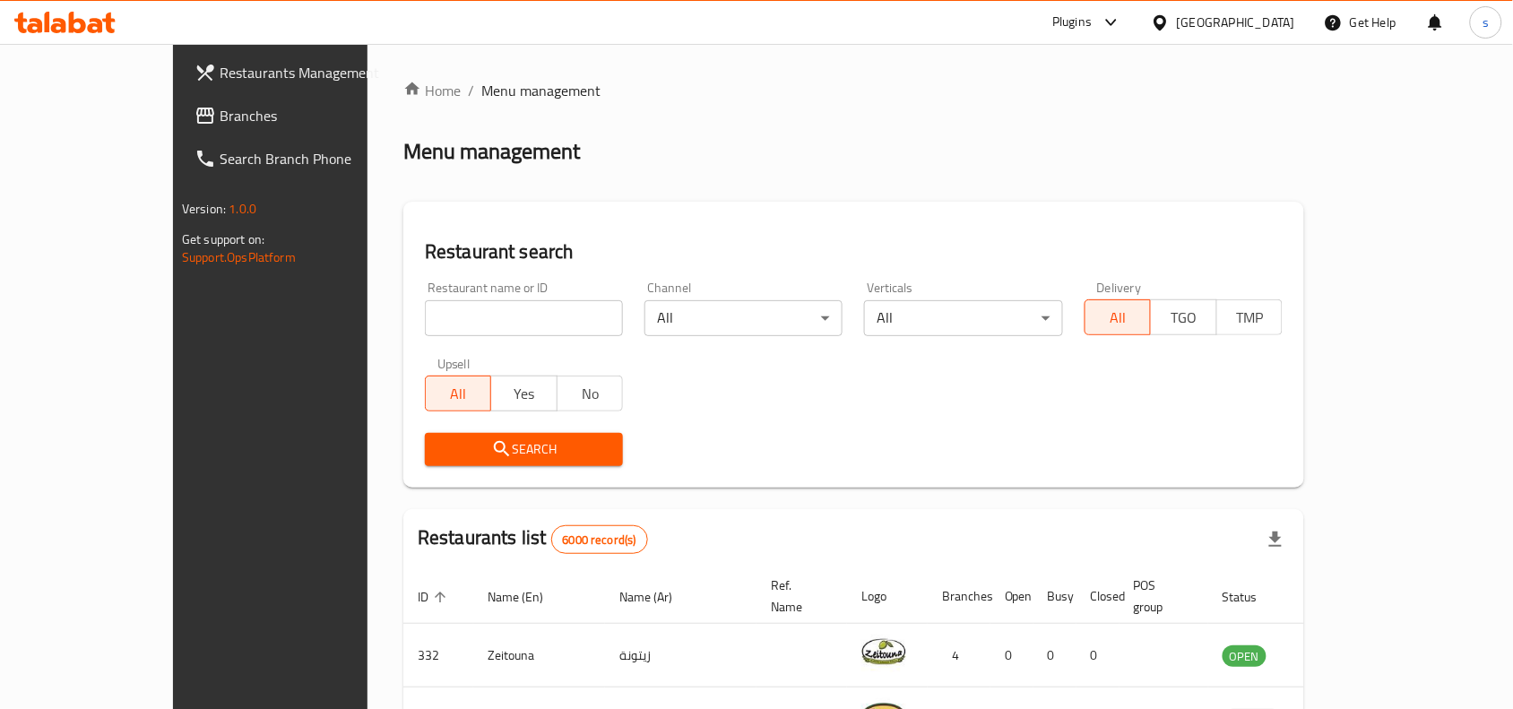
click at [1265, 20] on div "[GEOGRAPHIC_DATA]" at bounding box center [1236, 23] width 118 height 20
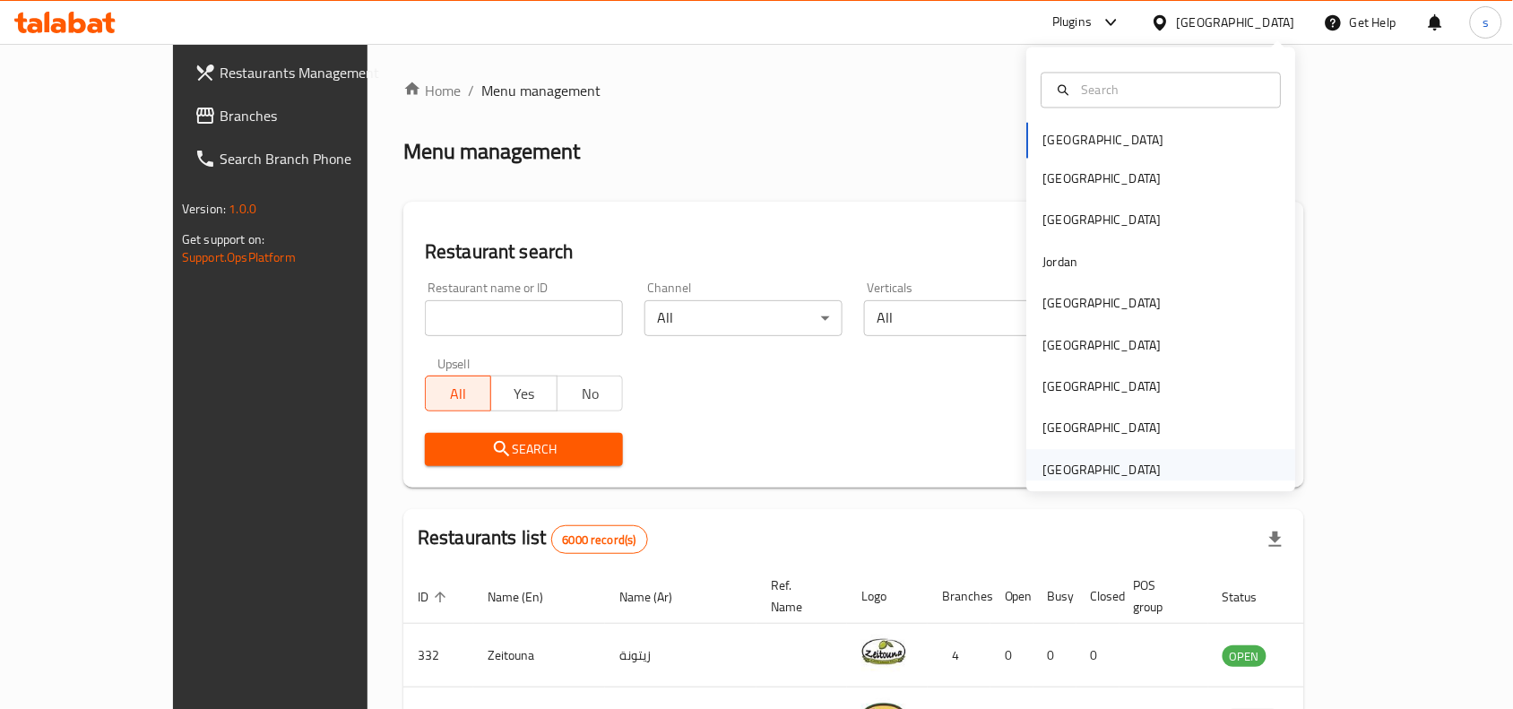
click at [1074, 468] on div "[GEOGRAPHIC_DATA]" at bounding box center [1102, 470] width 118 height 20
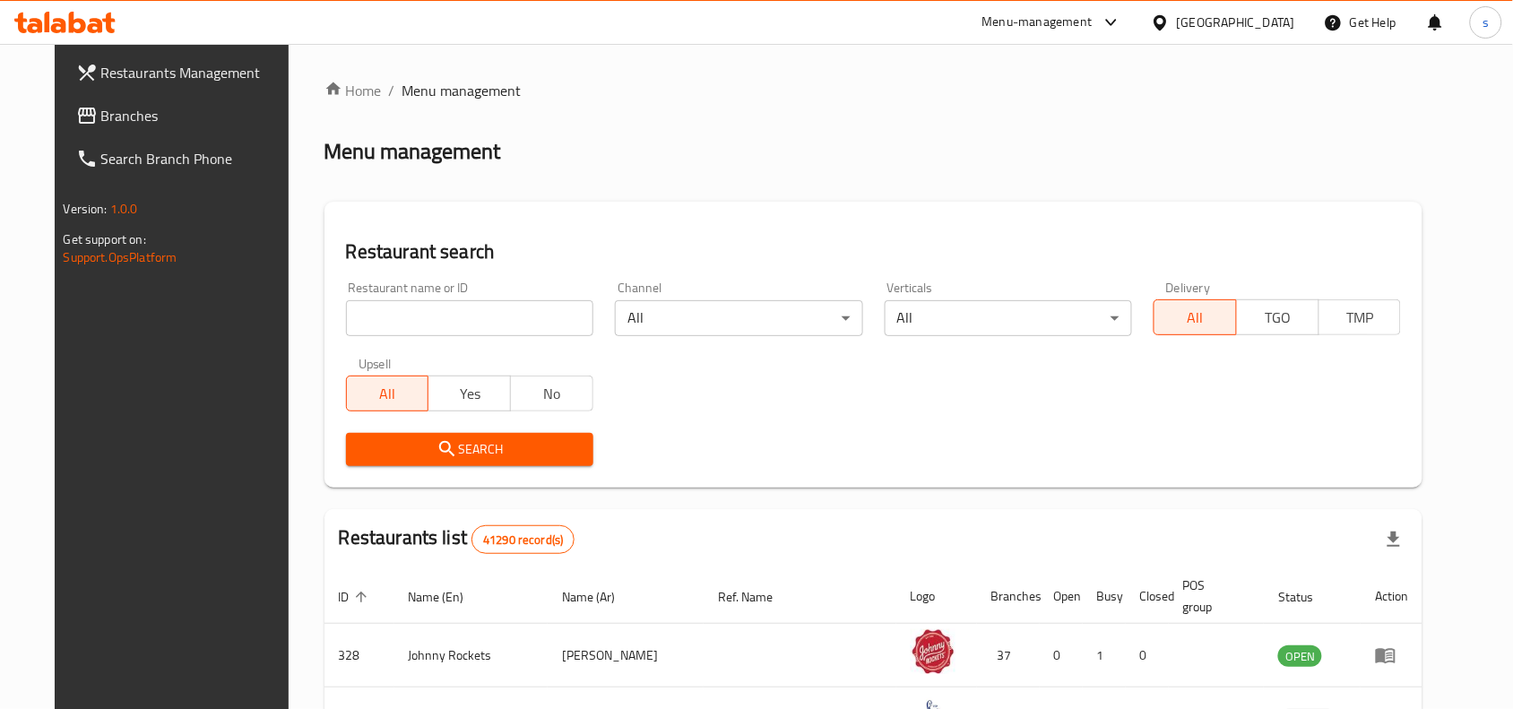
click at [101, 123] on span "Branches" at bounding box center [197, 116] width 192 height 22
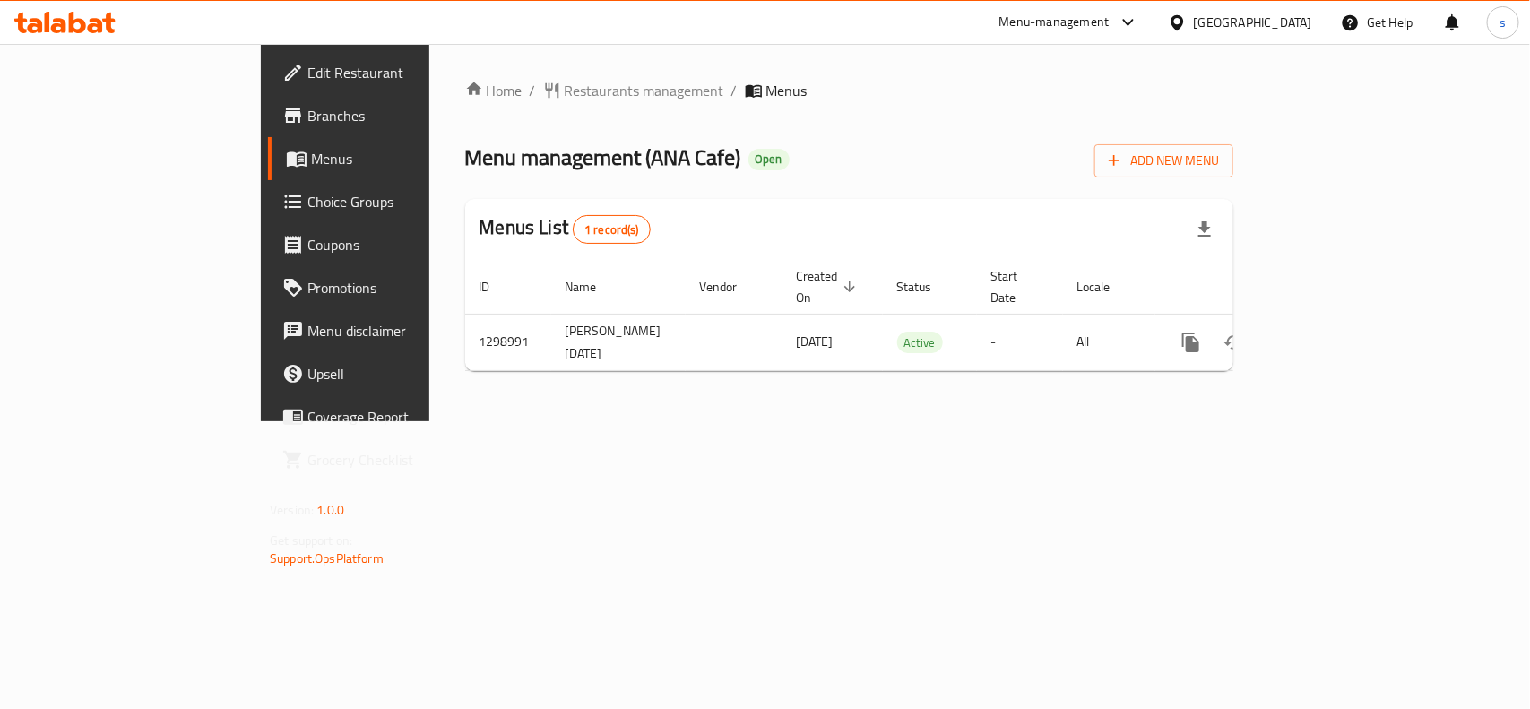
click at [1268, 24] on div "[GEOGRAPHIC_DATA]" at bounding box center [1253, 23] width 118 height 20
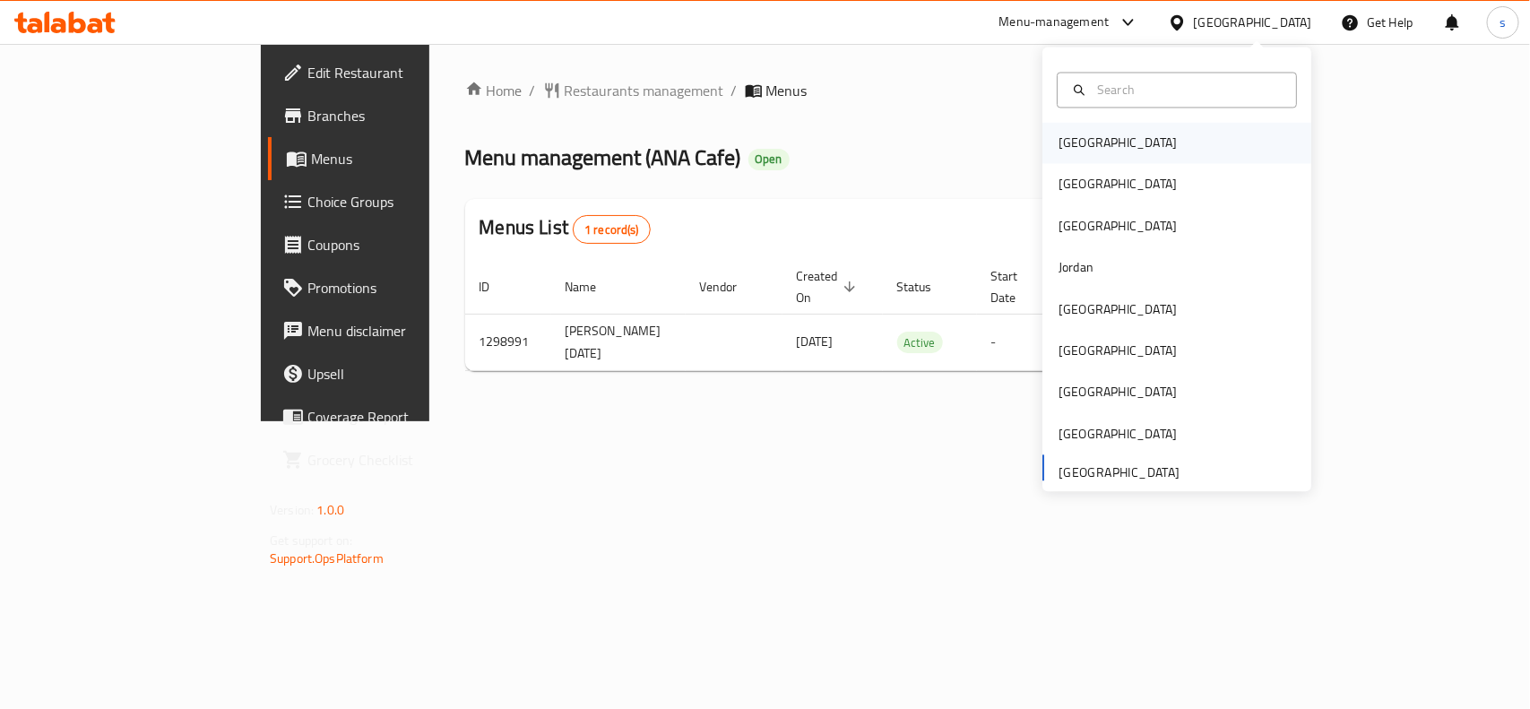
click at [1063, 140] on div "Bahrain" at bounding box center [1118, 144] width 118 height 20
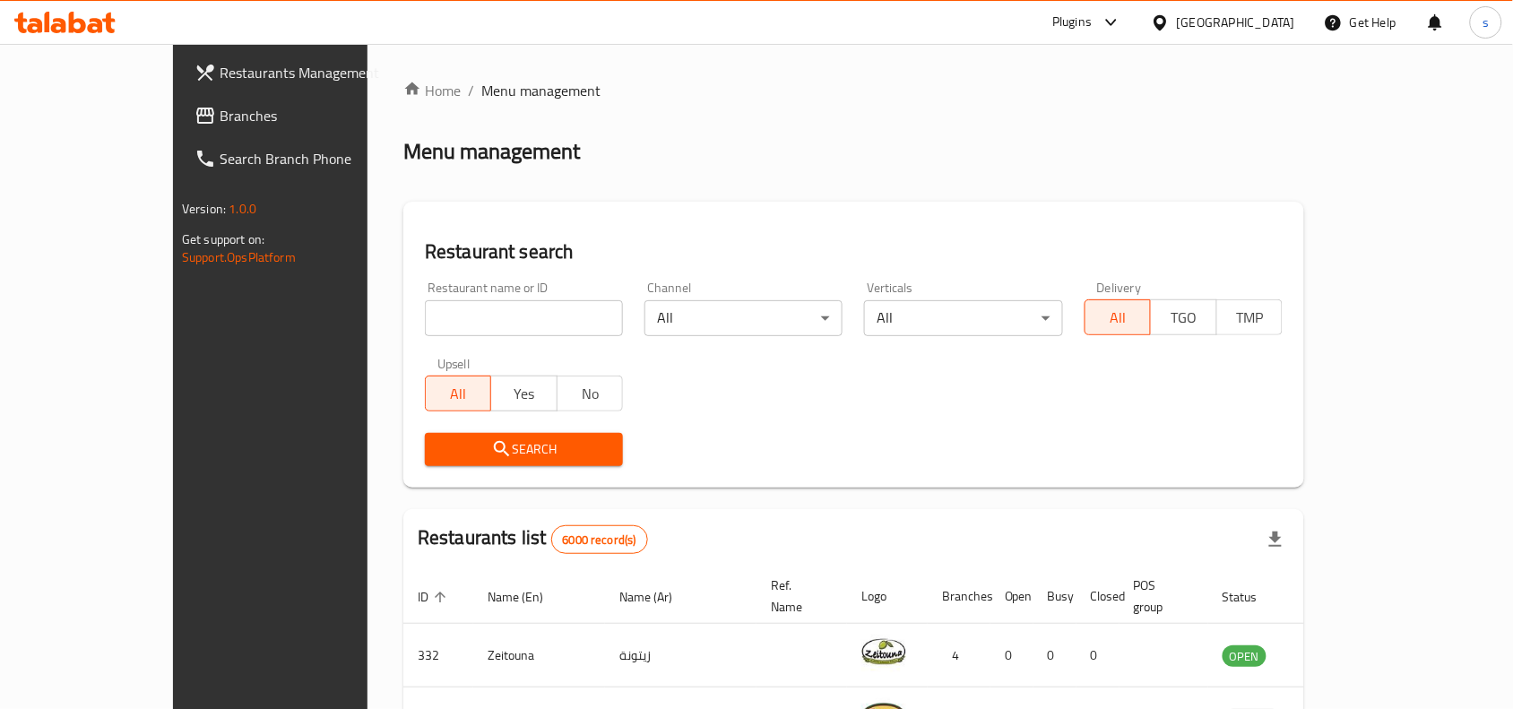
click at [1271, 21] on div "[GEOGRAPHIC_DATA]" at bounding box center [1236, 23] width 118 height 20
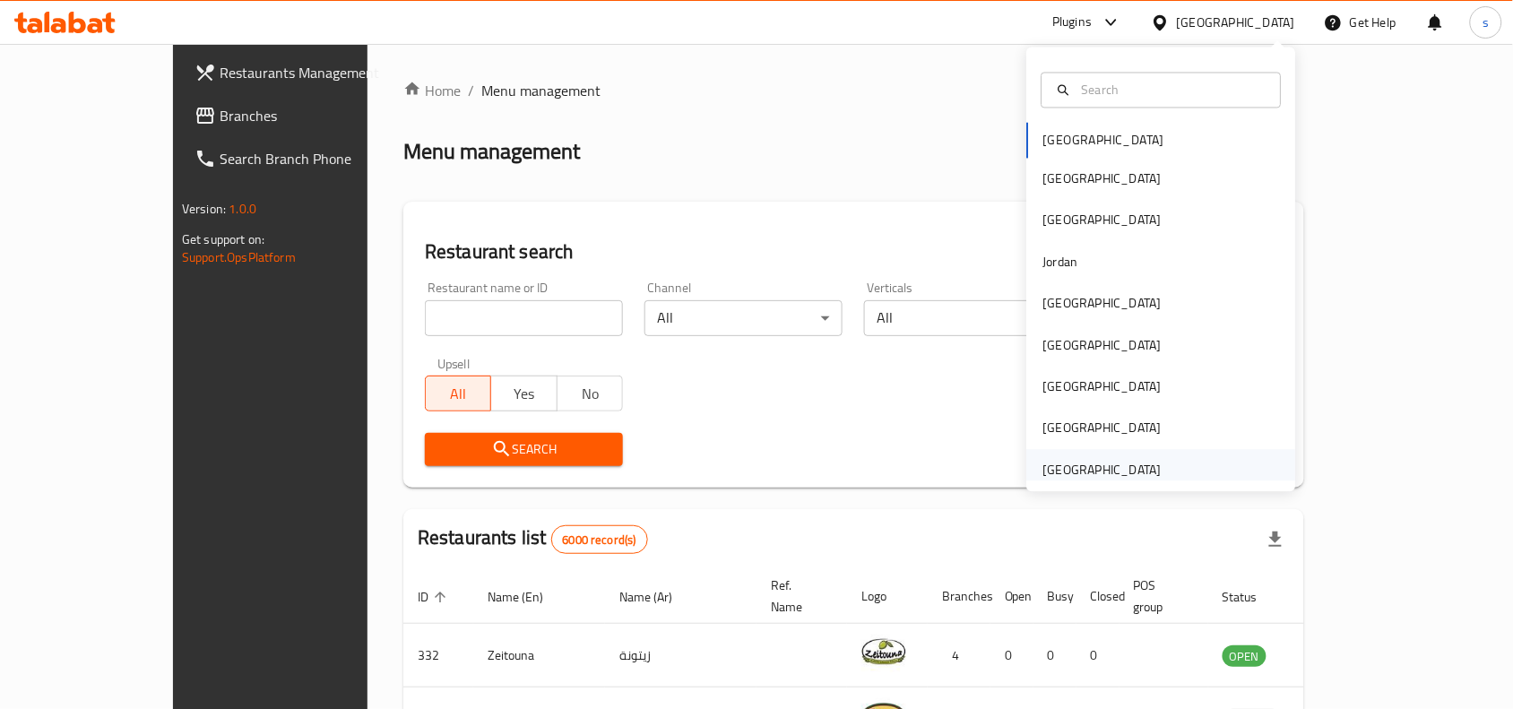
click at [1095, 471] on div "[GEOGRAPHIC_DATA]" at bounding box center [1102, 470] width 118 height 20
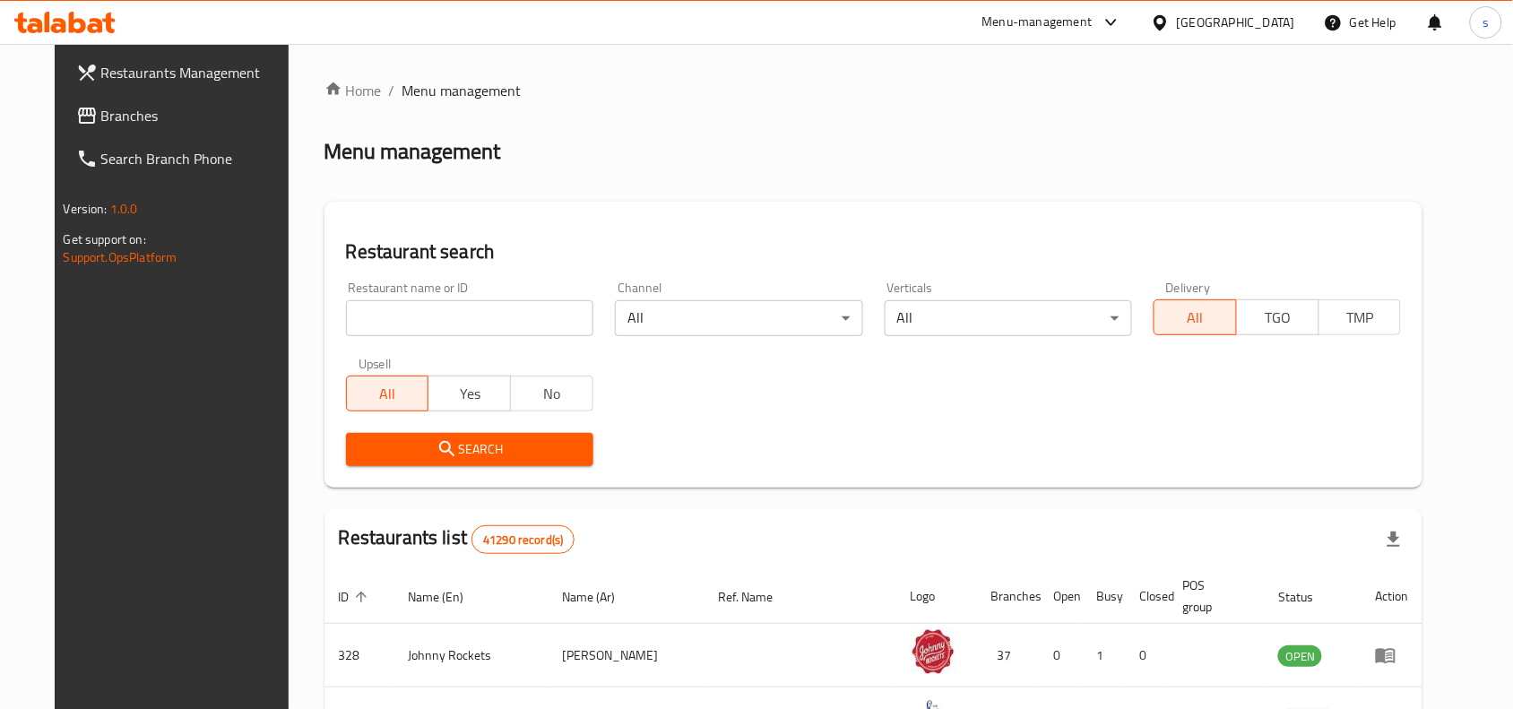
click at [101, 119] on span "Branches" at bounding box center [197, 116] width 192 height 22
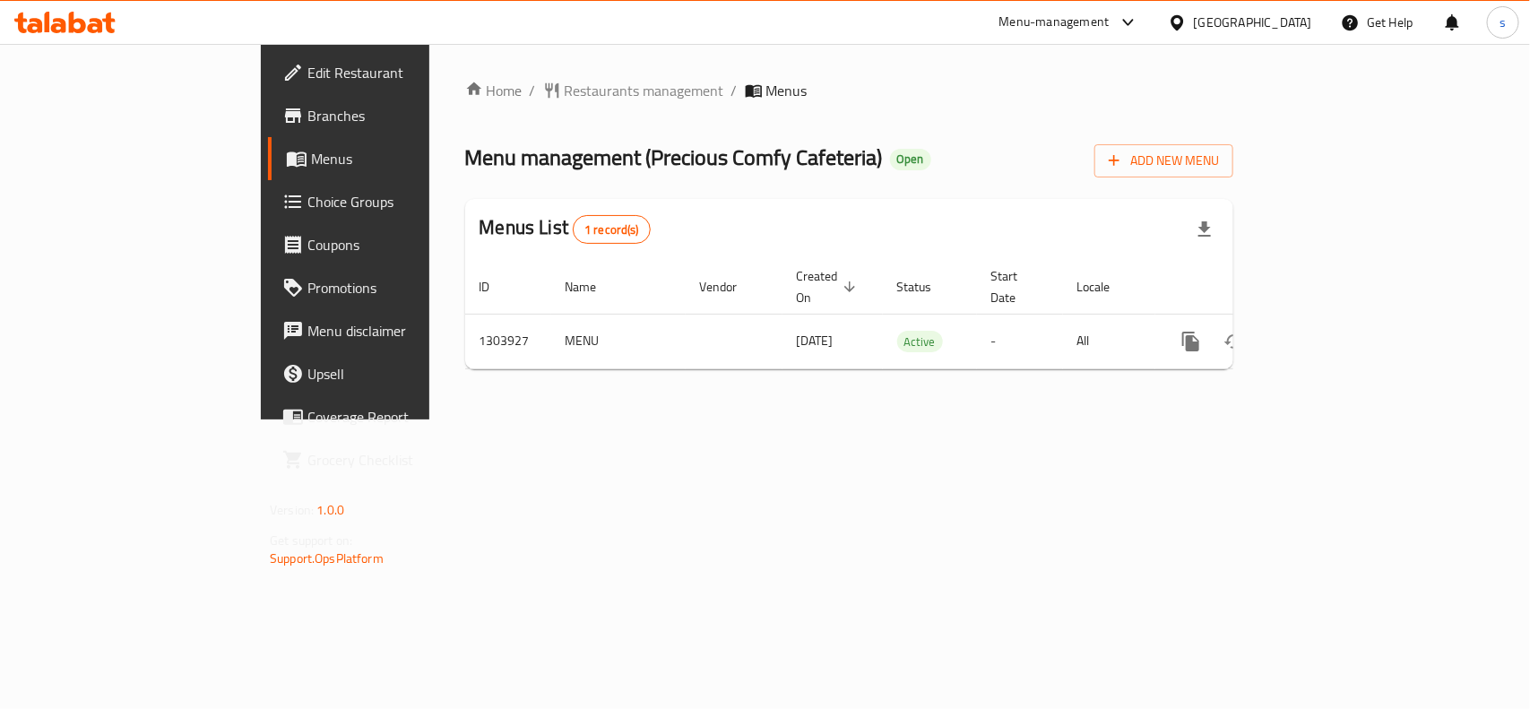
click at [1215, 15] on div "[GEOGRAPHIC_DATA]" at bounding box center [1253, 23] width 118 height 20
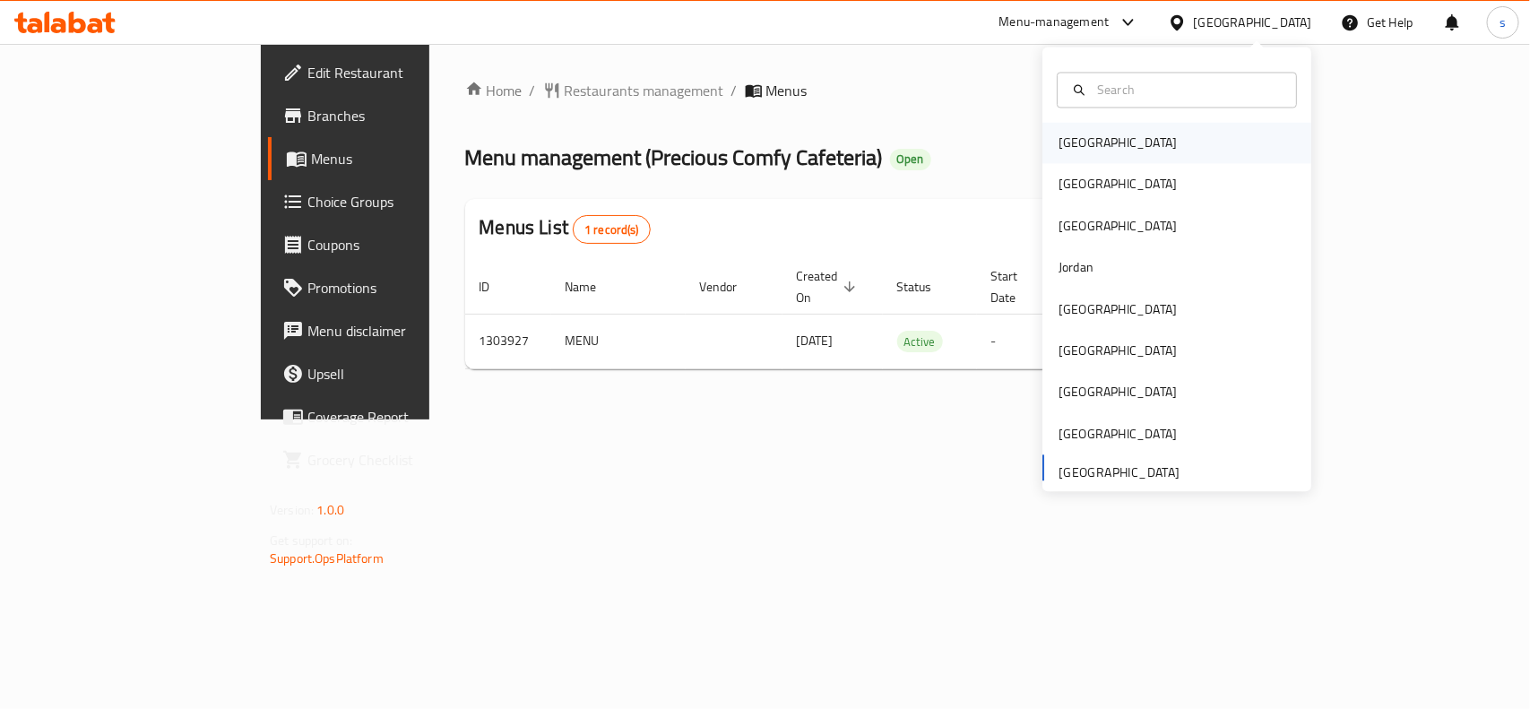
click at [1059, 149] on div "[GEOGRAPHIC_DATA]" at bounding box center [1118, 144] width 118 height 20
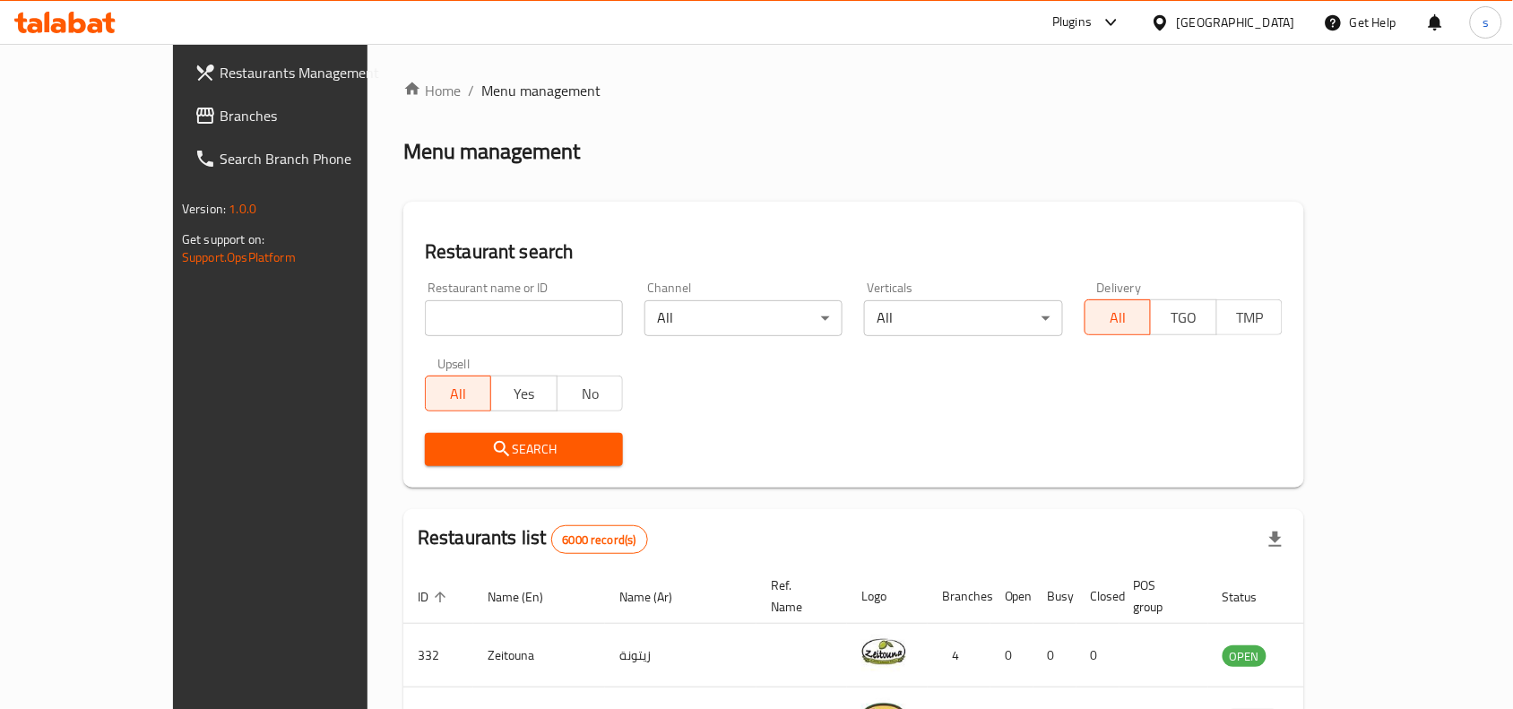
click at [1256, 22] on div "[GEOGRAPHIC_DATA]" at bounding box center [1236, 23] width 118 height 20
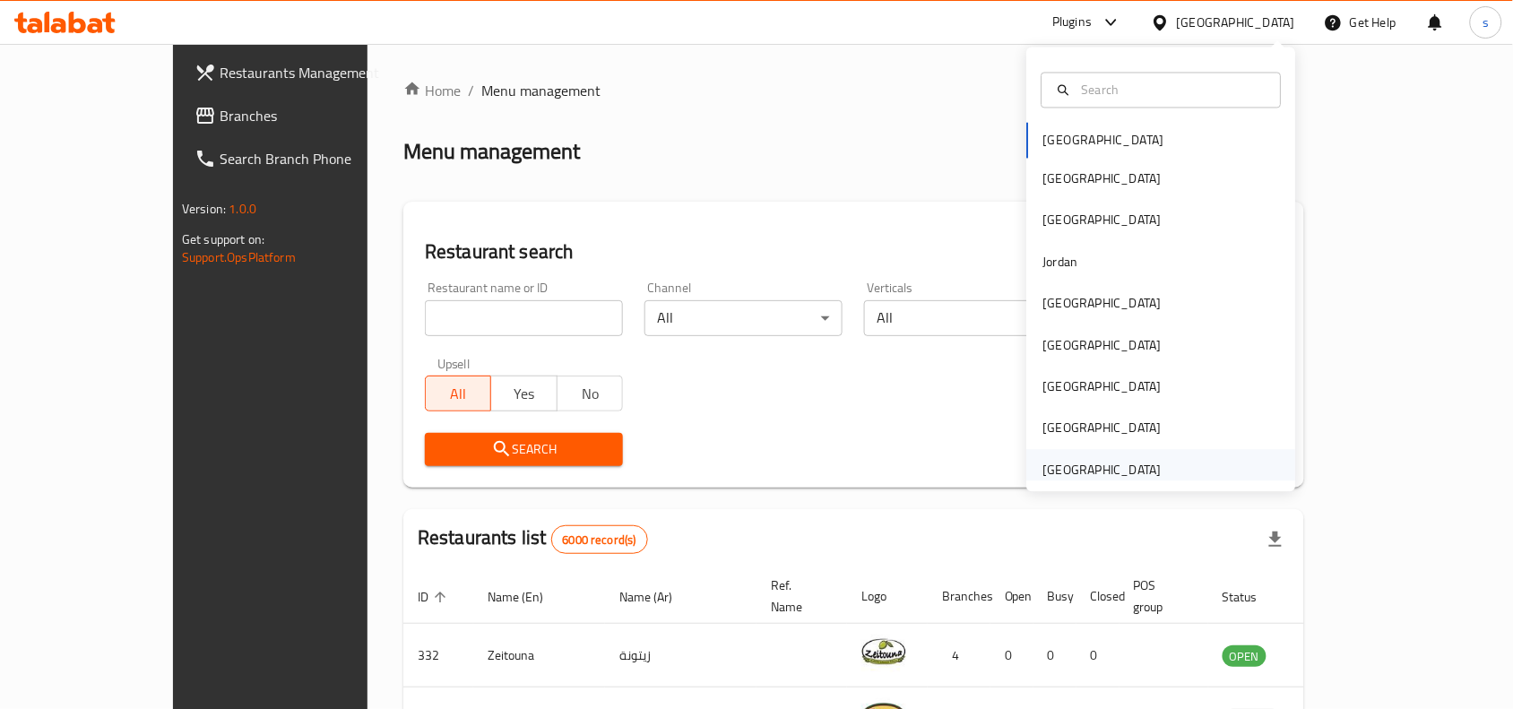
click at [1118, 468] on div "[GEOGRAPHIC_DATA]" at bounding box center [1102, 470] width 118 height 20
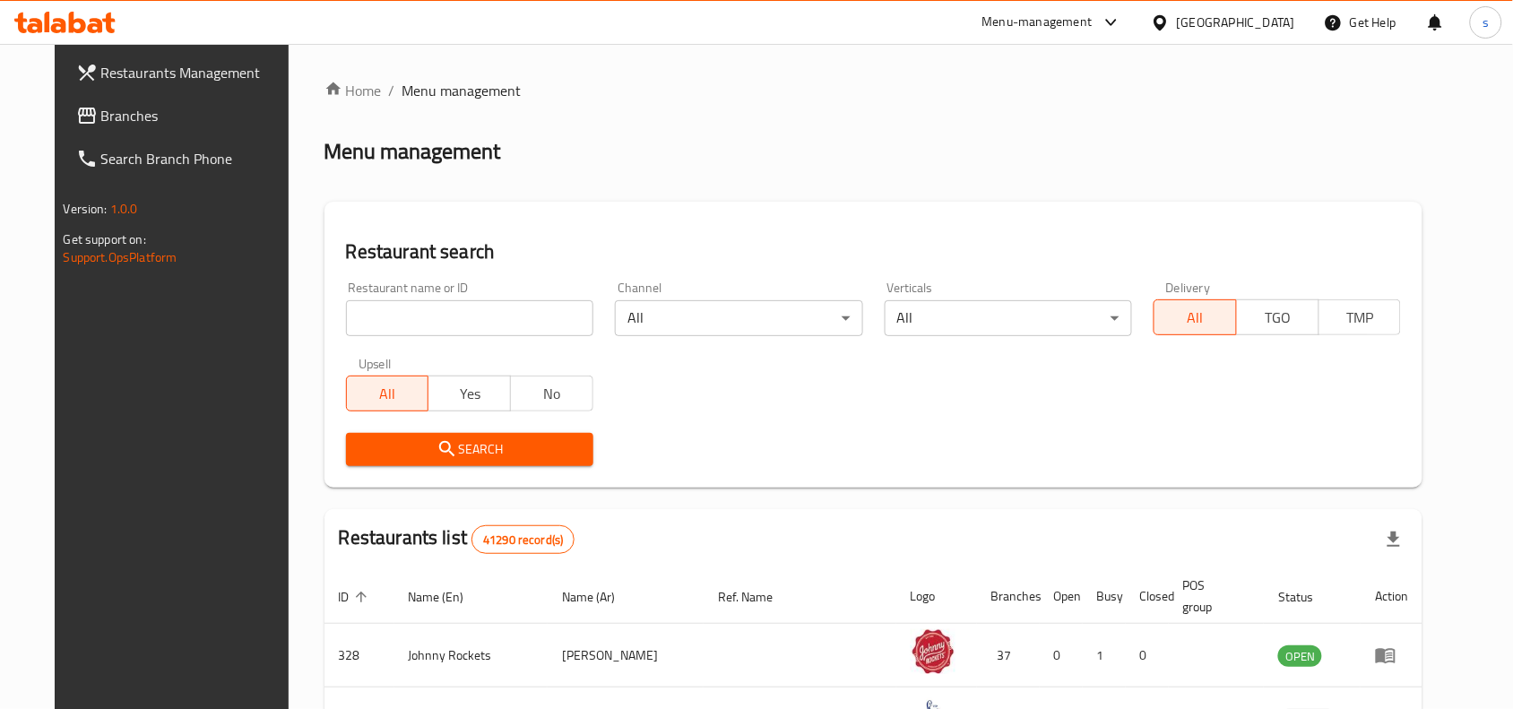
click at [101, 122] on span "Branches" at bounding box center [197, 116] width 192 height 22
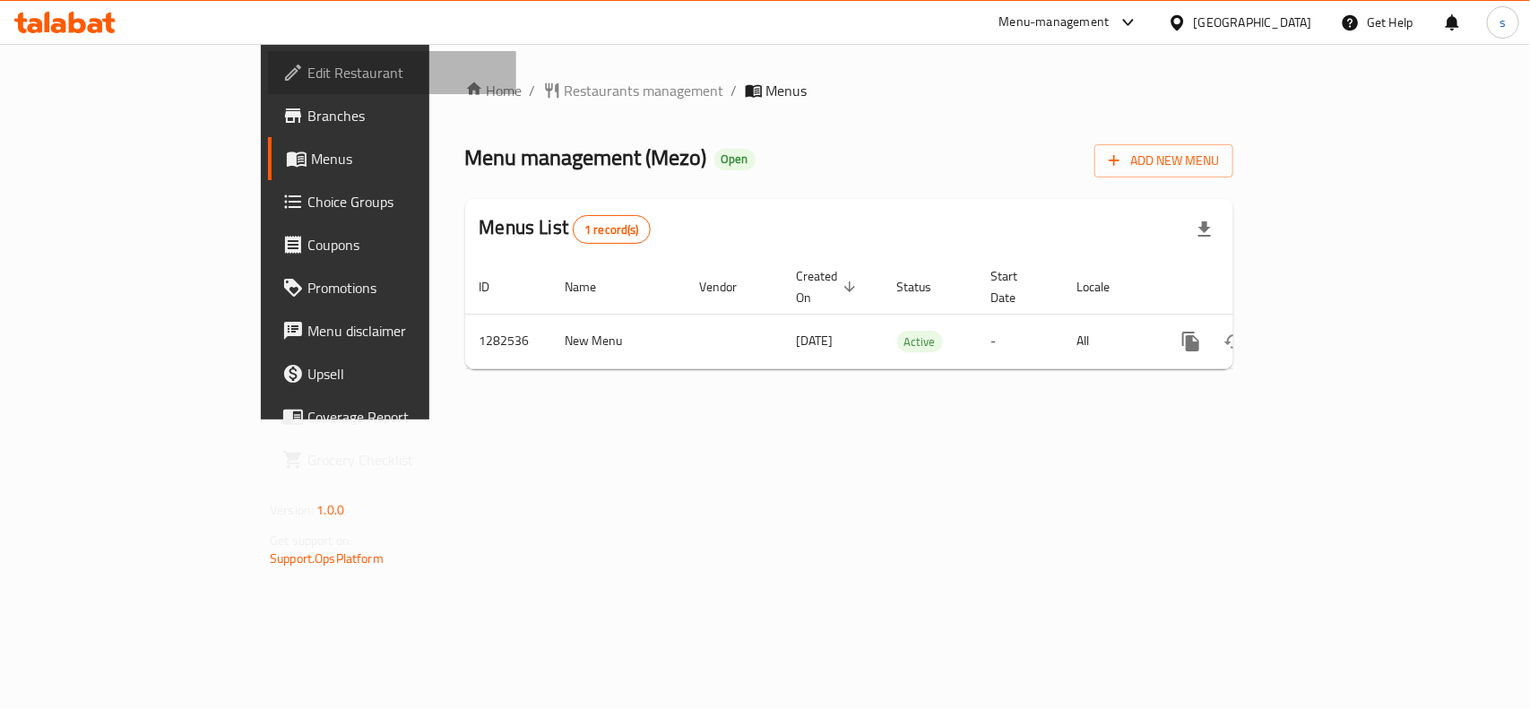
click at [307, 73] on span "Edit Restaurant" at bounding box center [404, 73] width 194 height 22
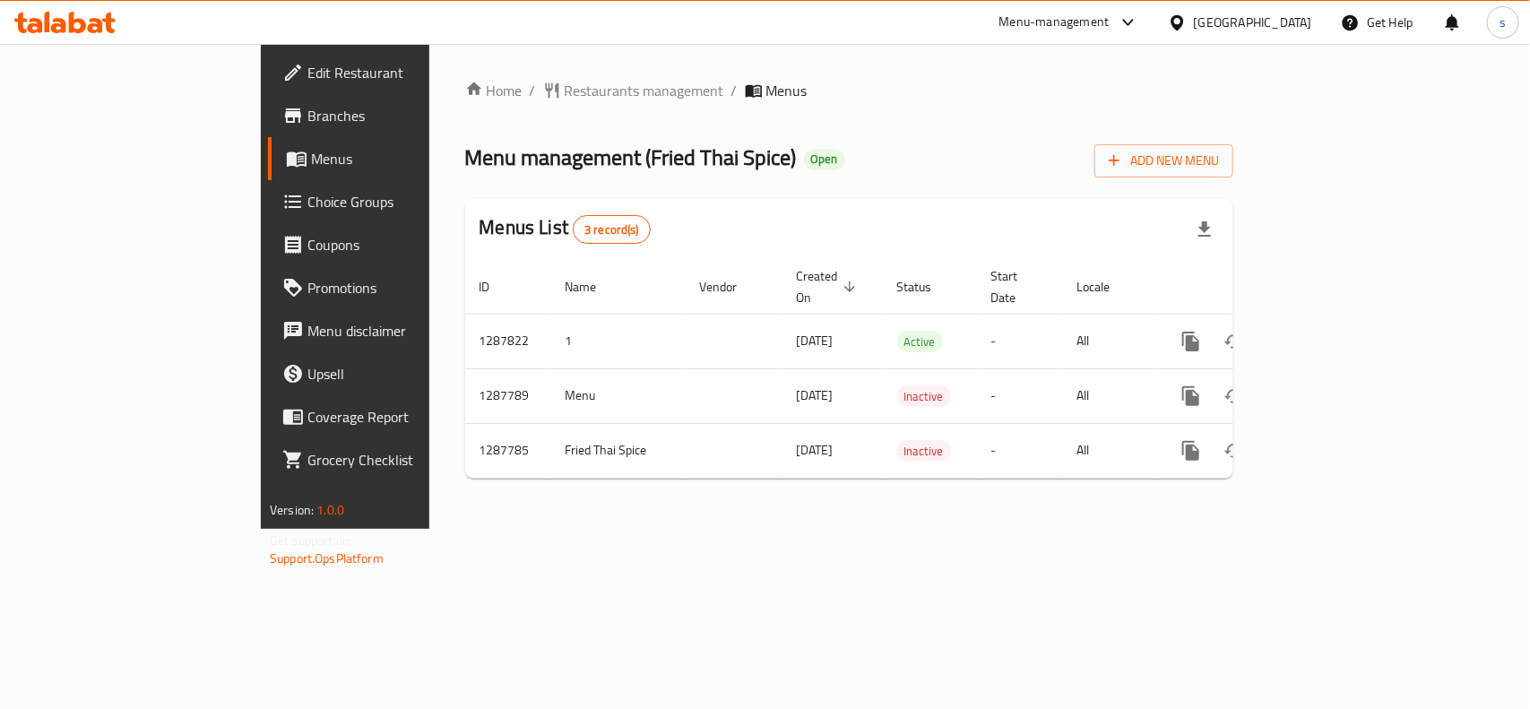
click at [1295, 20] on div "[GEOGRAPHIC_DATA]" at bounding box center [1253, 23] width 118 height 20
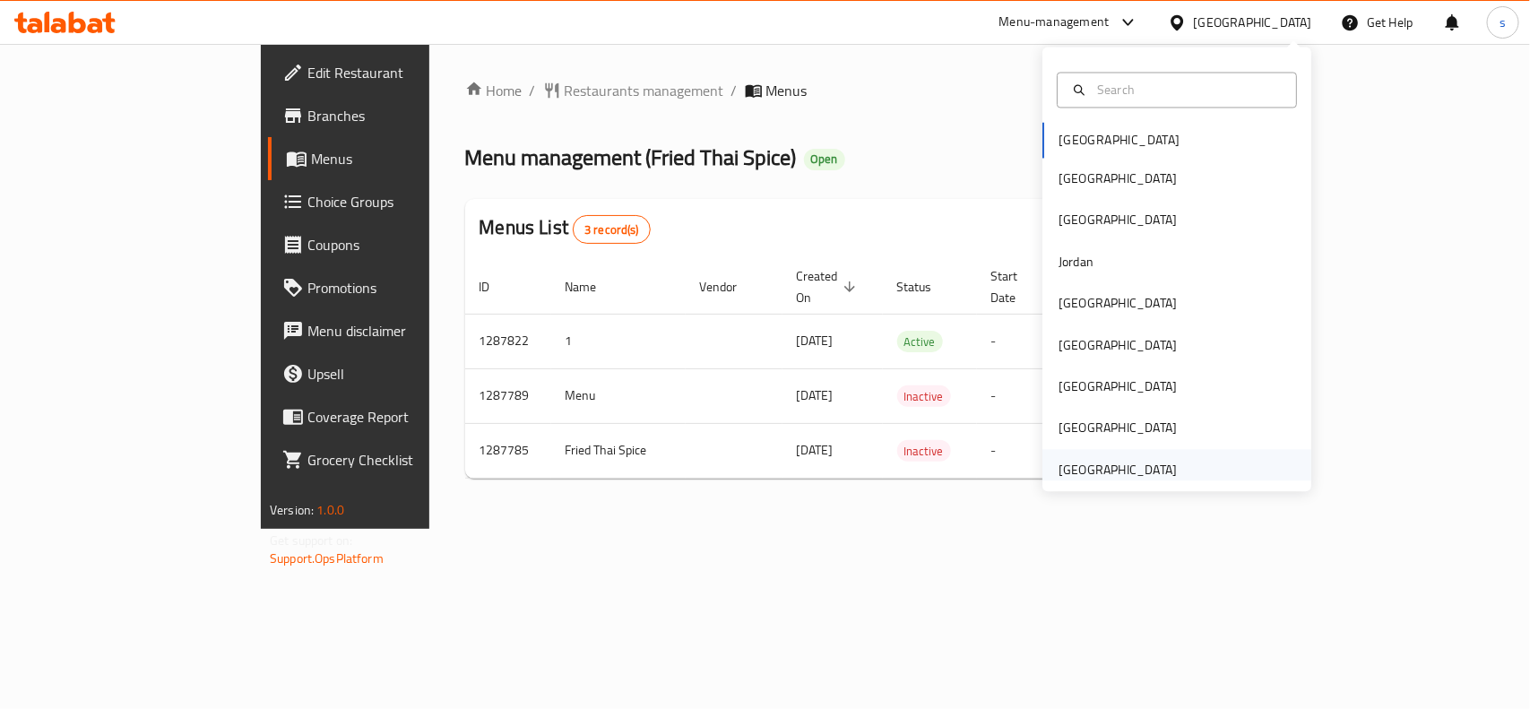
click at [1101, 467] on div "[GEOGRAPHIC_DATA]" at bounding box center [1118, 470] width 118 height 20
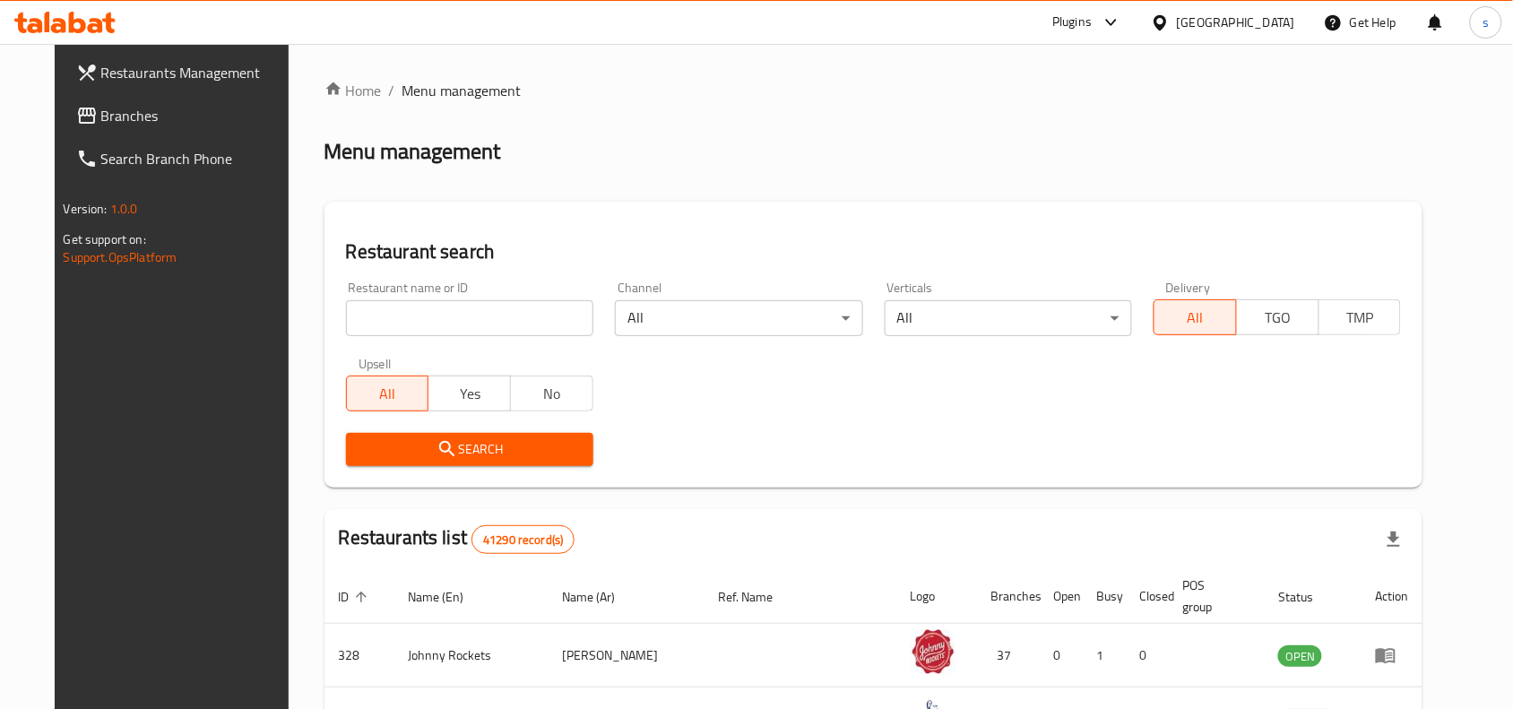
click at [76, 114] on icon at bounding box center [87, 116] width 22 height 22
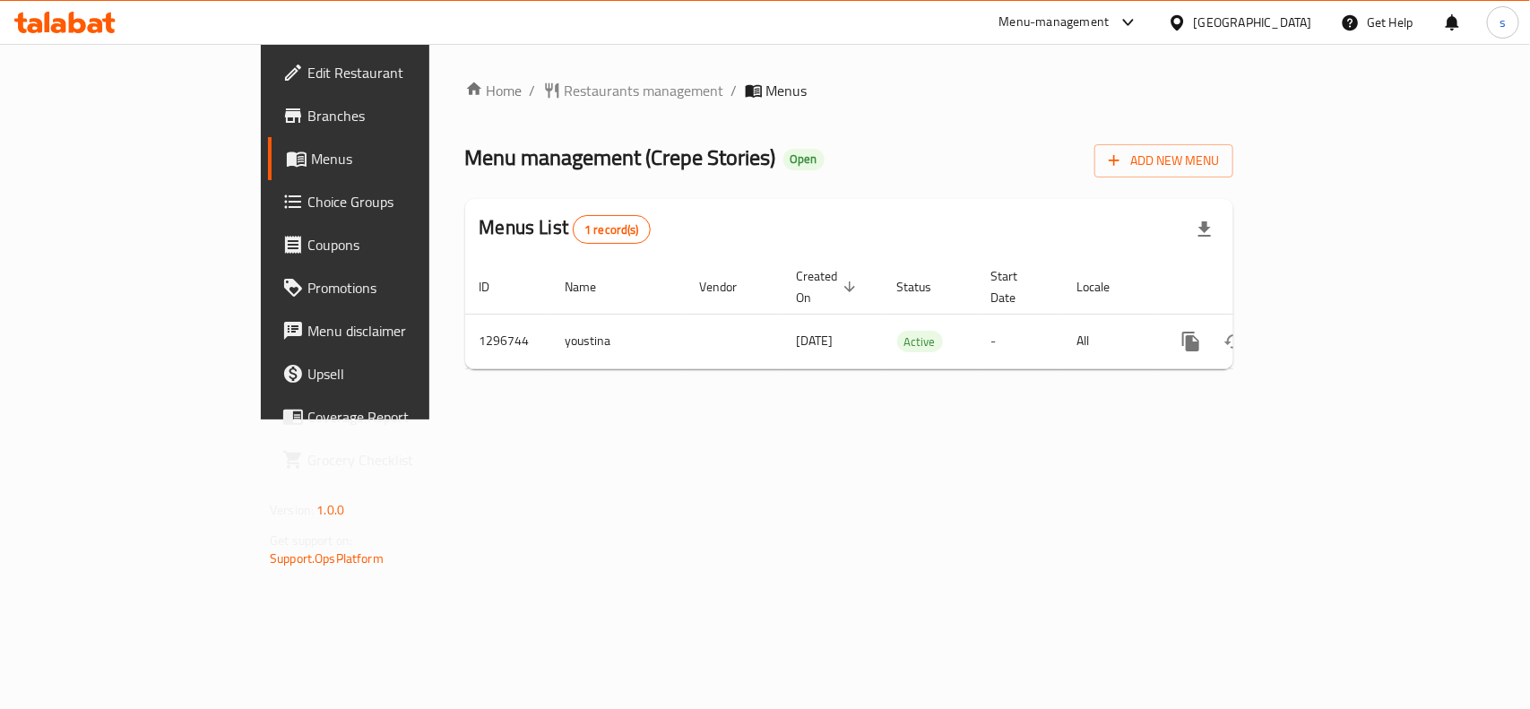
click at [1279, 13] on div "[GEOGRAPHIC_DATA]" at bounding box center [1253, 23] width 118 height 20
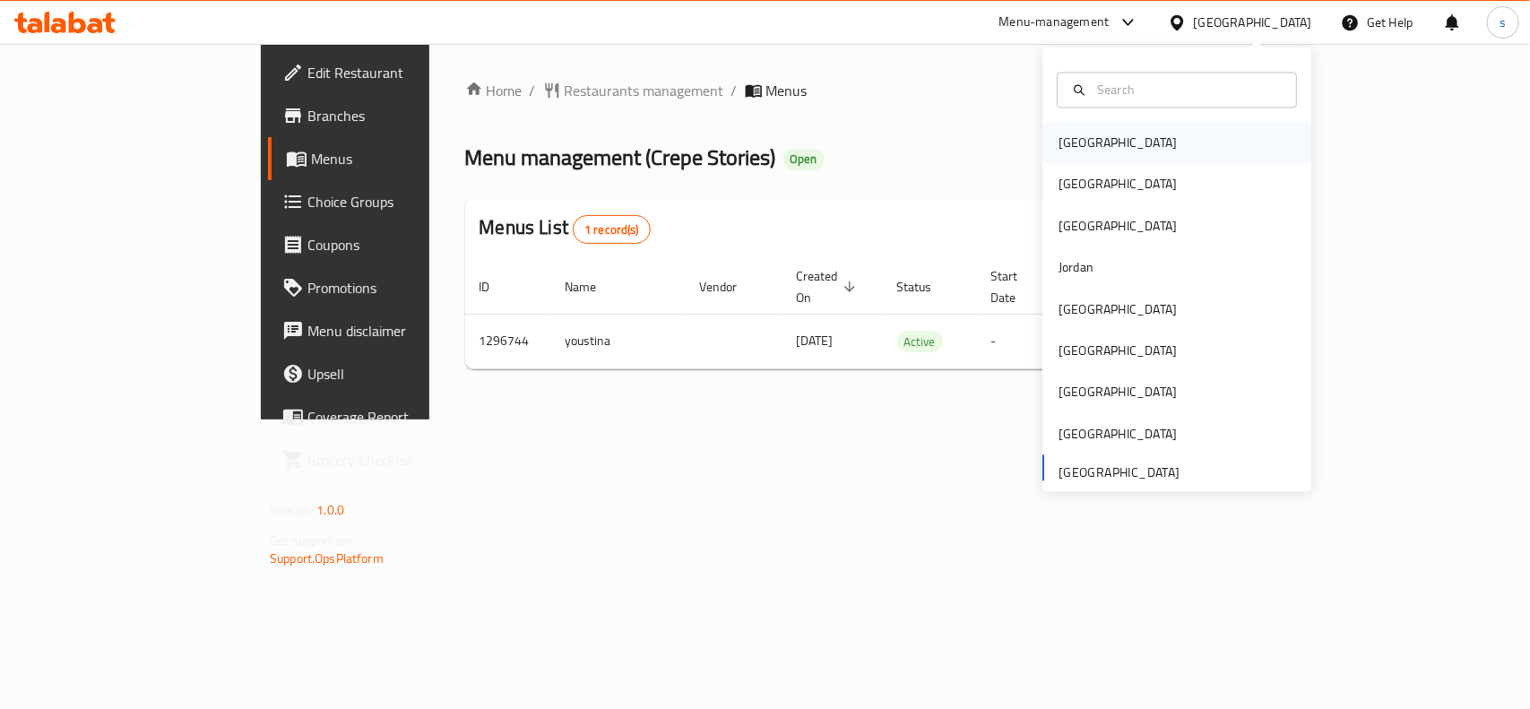
click at [1068, 139] on div "[GEOGRAPHIC_DATA]" at bounding box center [1118, 144] width 118 height 20
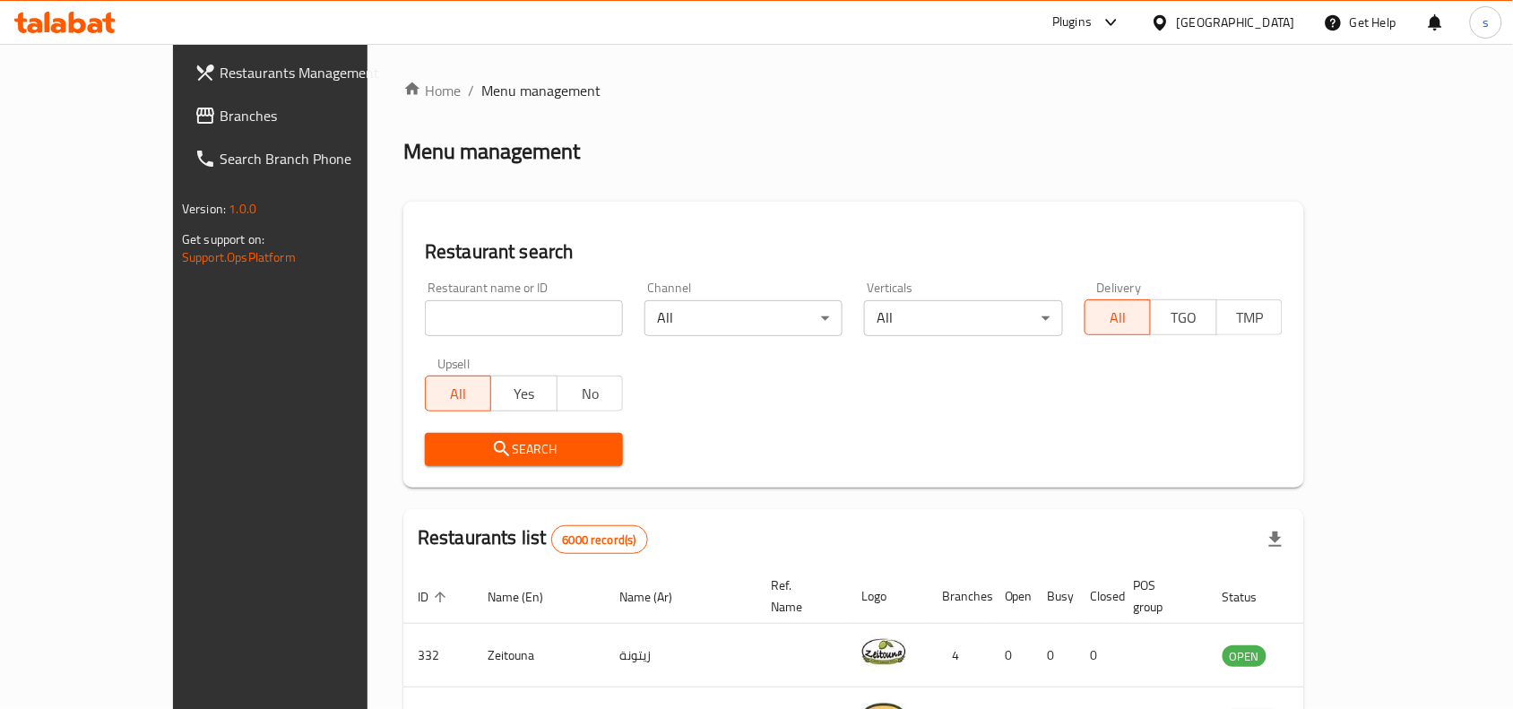
click at [1270, 20] on div "[GEOGRAPHIC_DATA]" at bounding box center [1236, 23] width 118 height 20
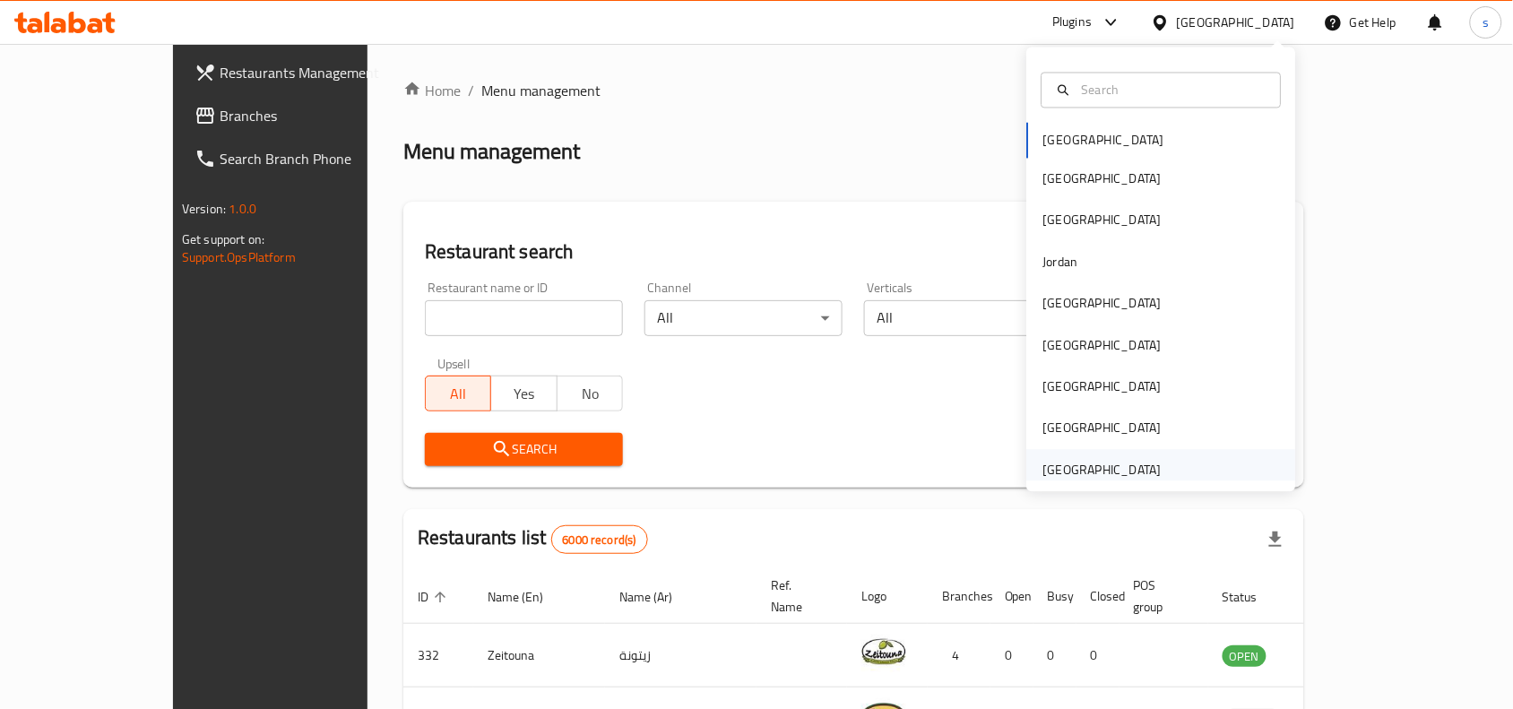
click at [1083, 471] on div "[GEOGRAPHIC_DATA]" at bounding box center [1102, 470] width 118 height 20
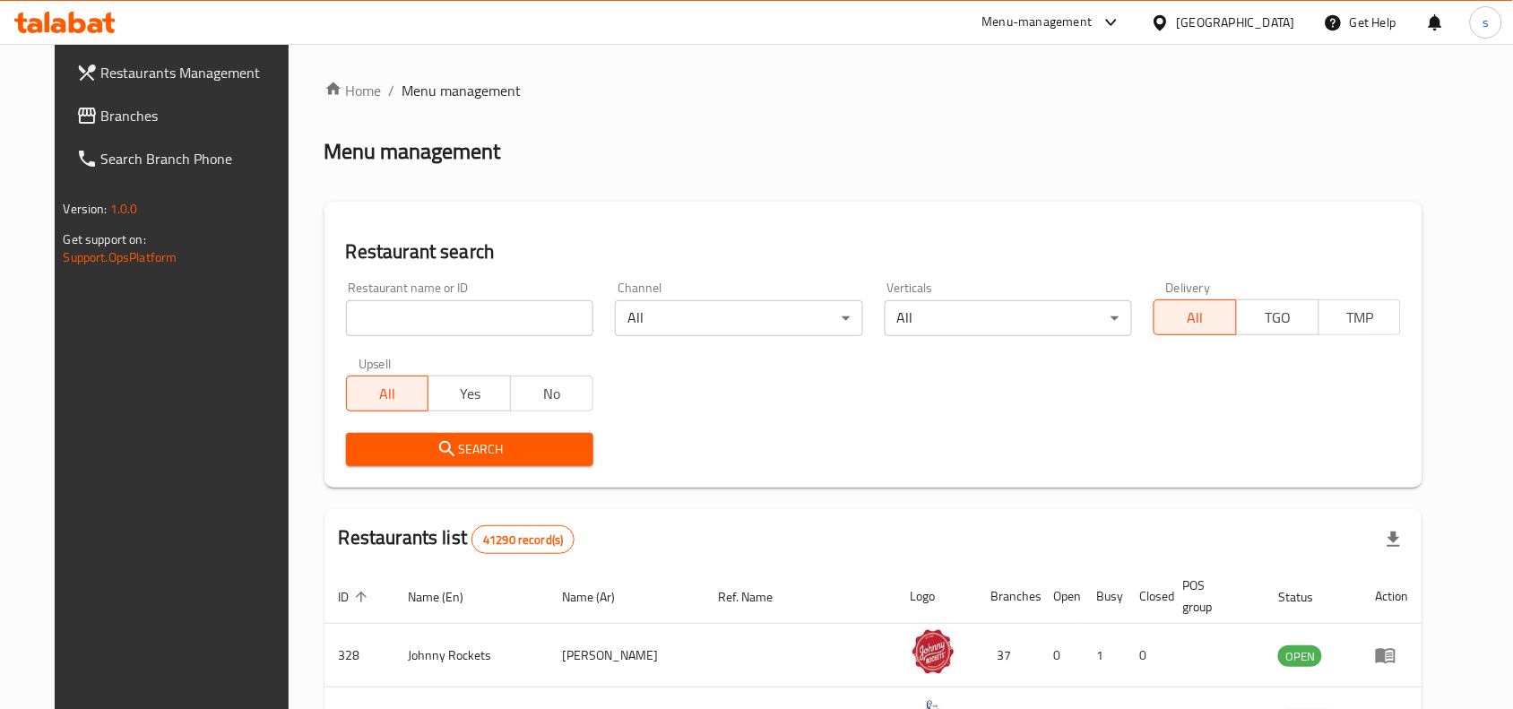
click at [101, 117] on span "Branches" at bounding box center [197, 116] width 192 height 22
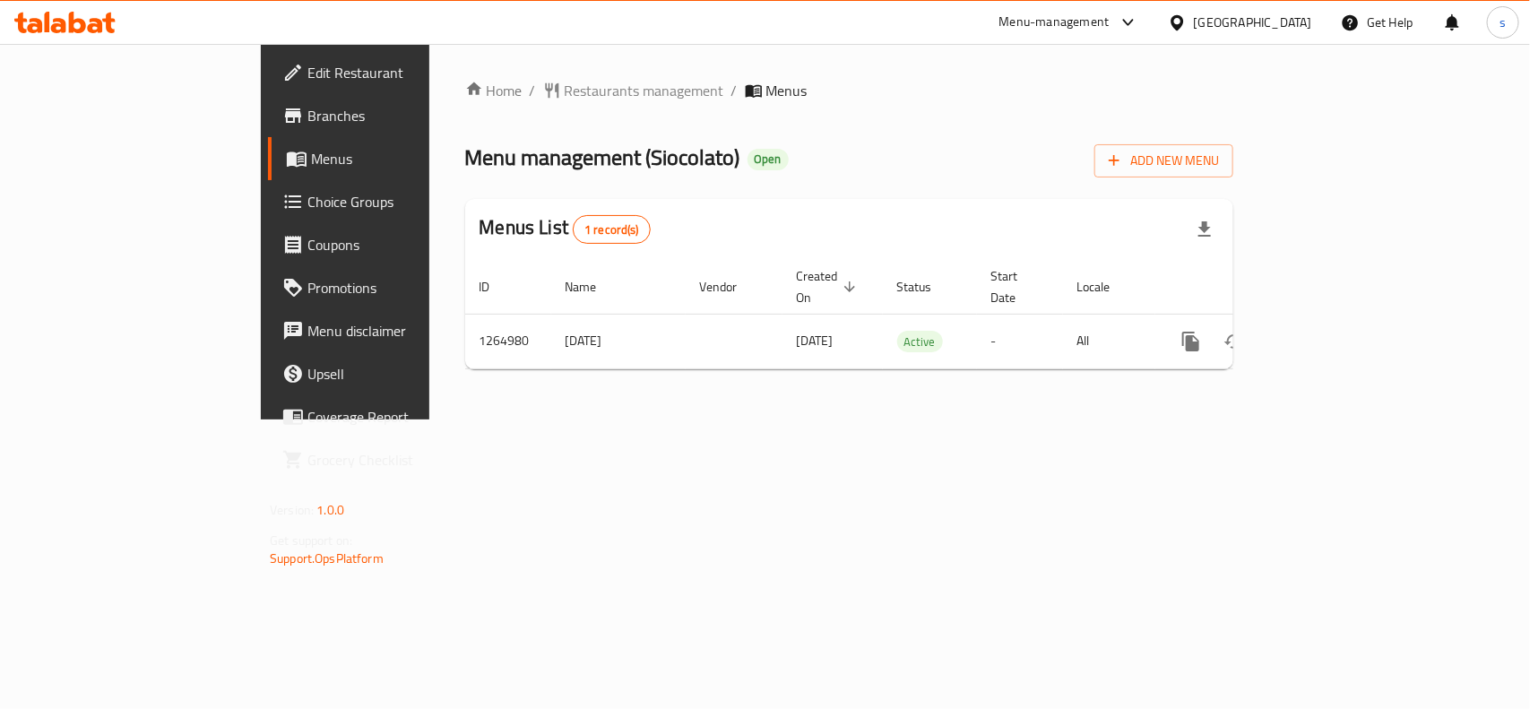
click at [1271, 20] on div "[GEOGRAPHIC_DATA]" at bounding box center [1253, 23] width 118 height 20
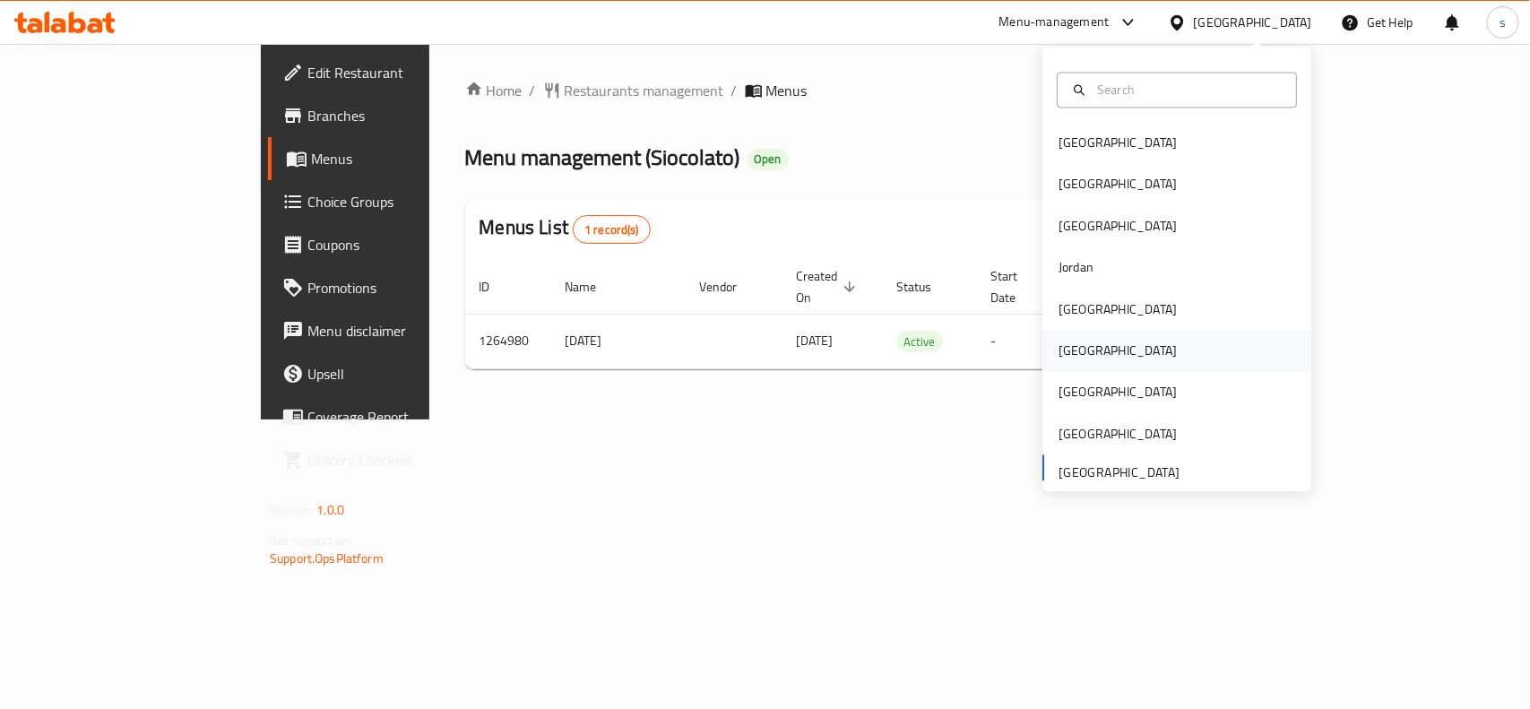
click at [1065, 350] on div "[GEOGRAPHIC_DATA]" at bounding box center [1118, 351] width 118 height 20
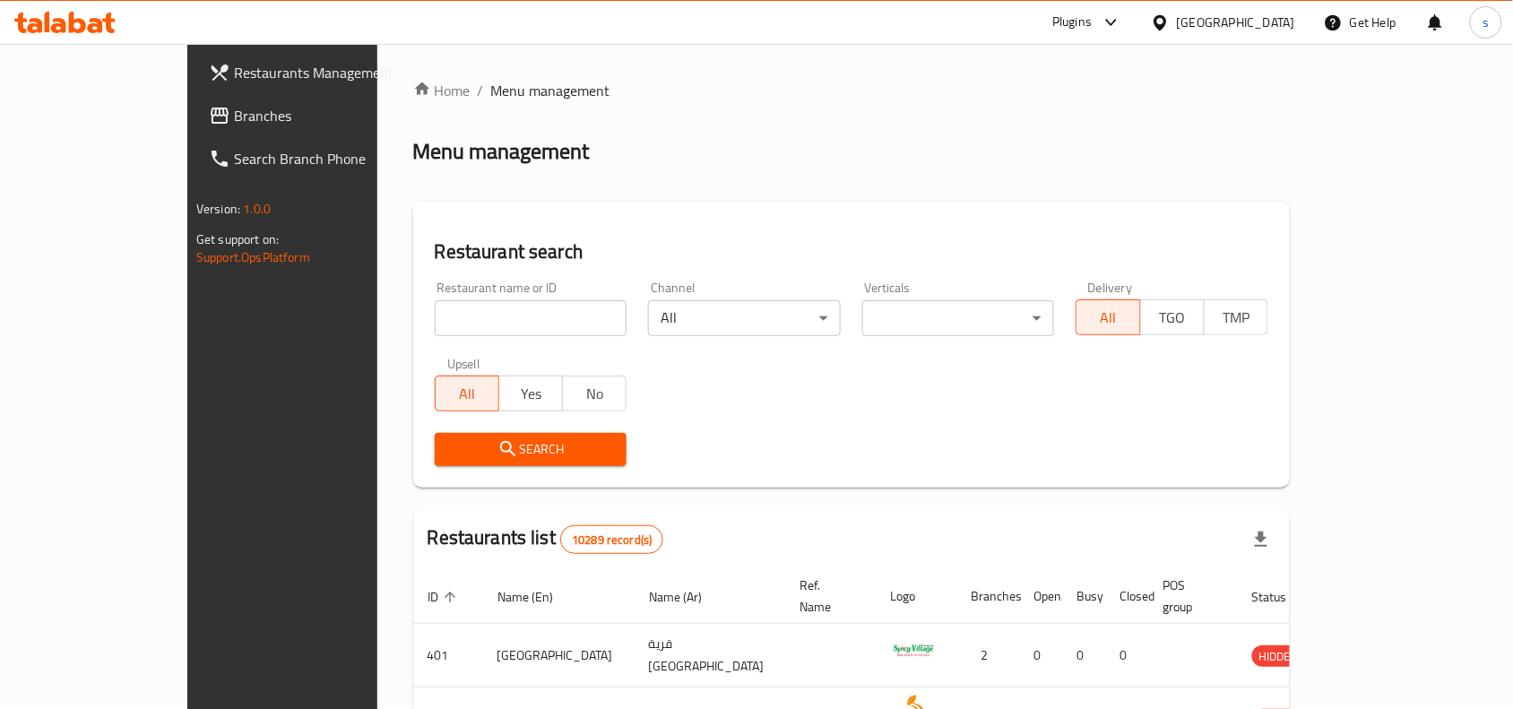
click at [234, 115] on span "Branches" at bounding box center [330, 116] width 192 height 22
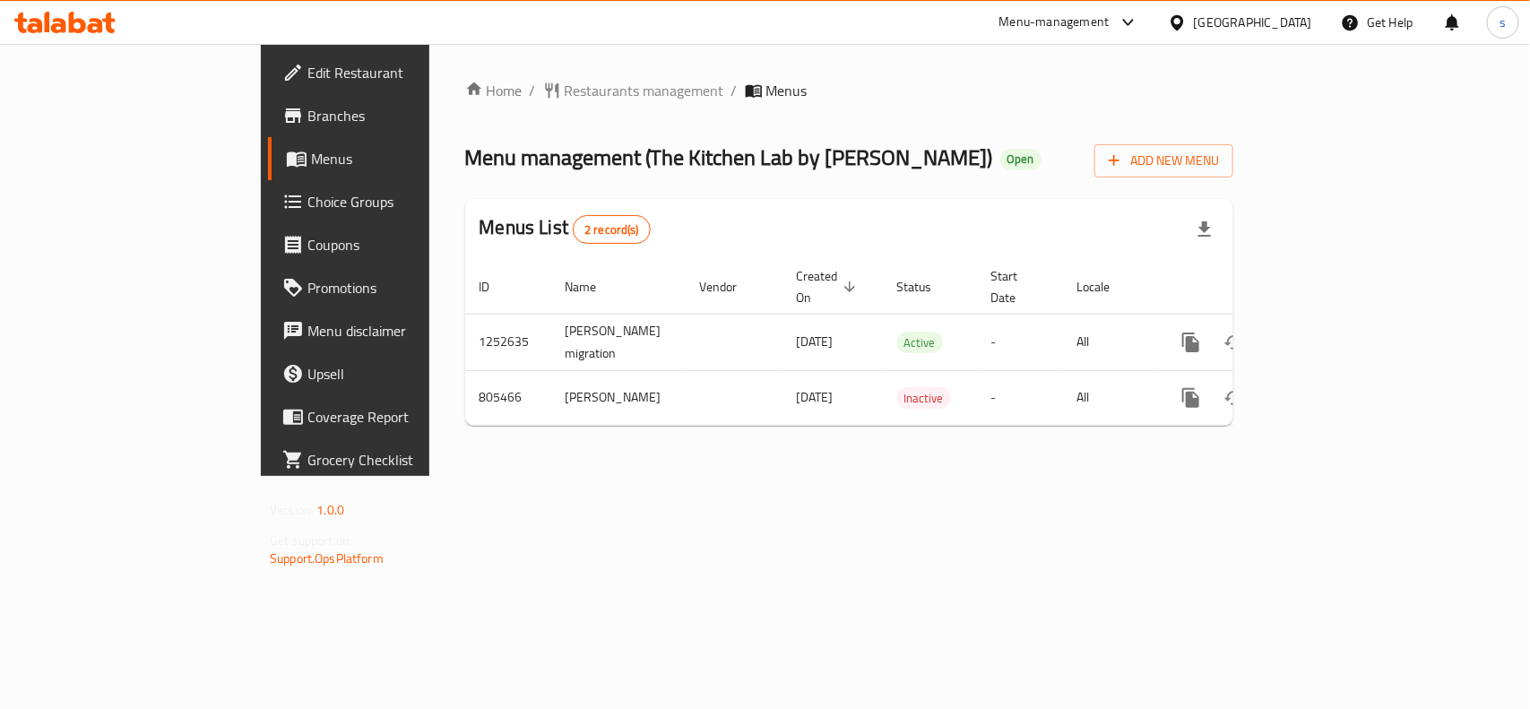
click at [1301, 21] on div "[GEOGRAPHIC_DATA]" at bounding box center [1253, 23] width 118 height 20
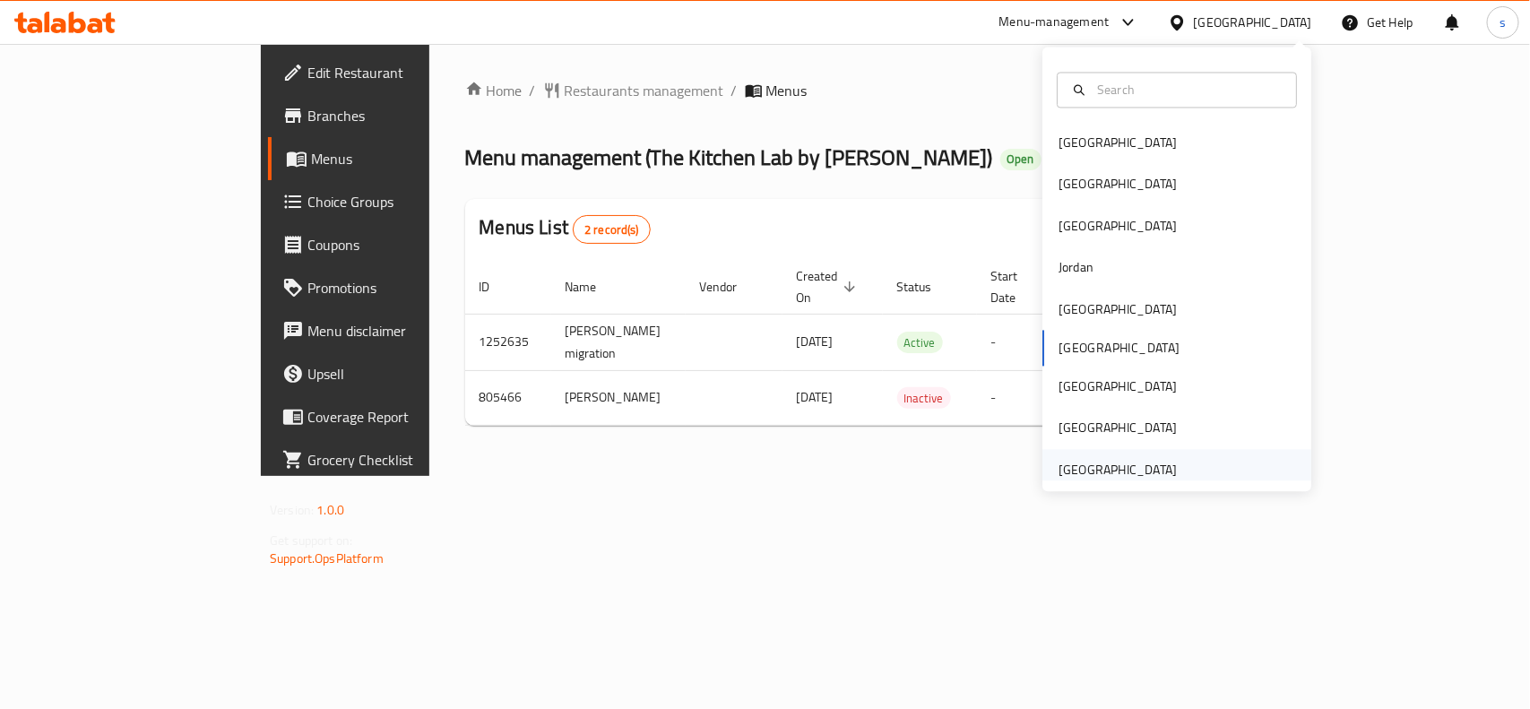
click at [1105, 466] on div "[GEOGRAPHIC_DATA]" at bounding box center [1118, 470] width 118 height 20
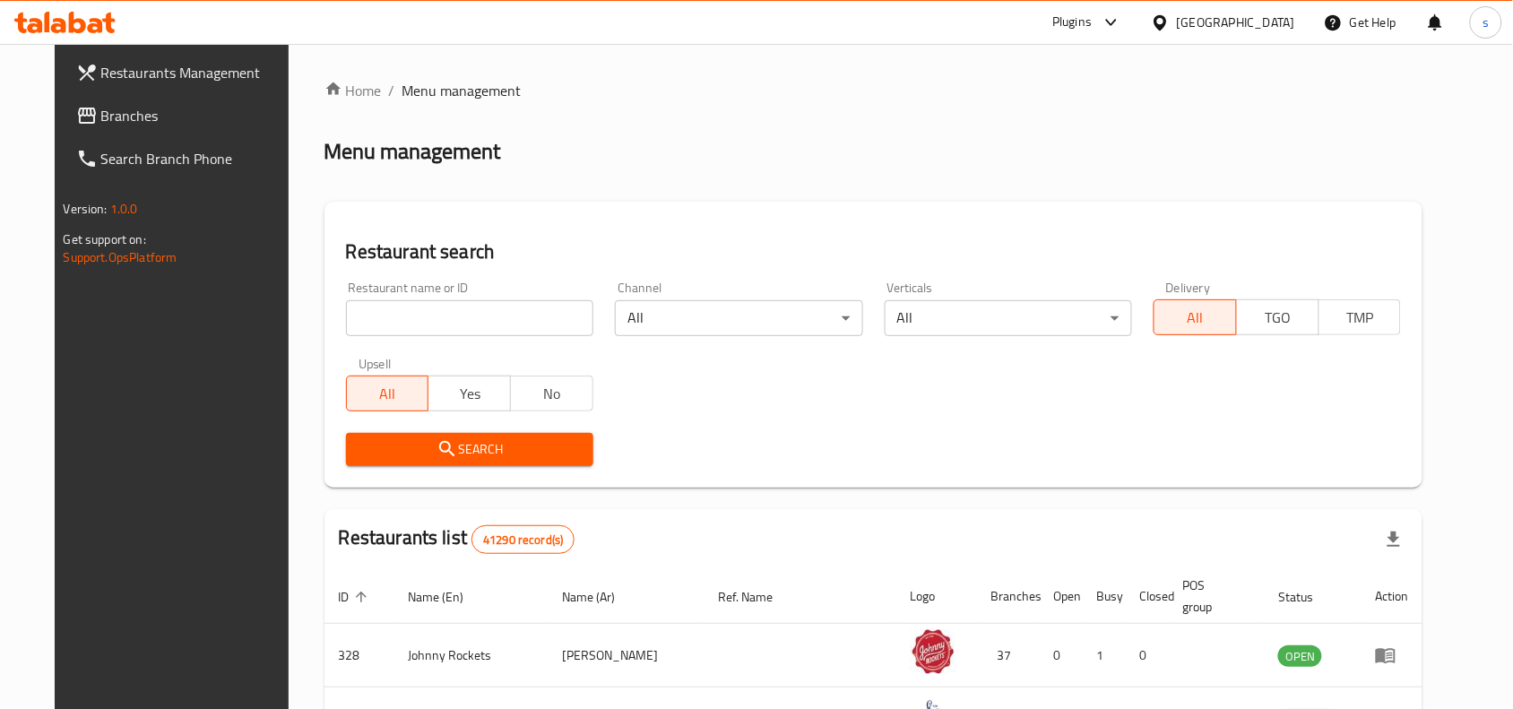
click at [101, 114] on span "Branches" at bounding box center [197, 116] width 192 height 22
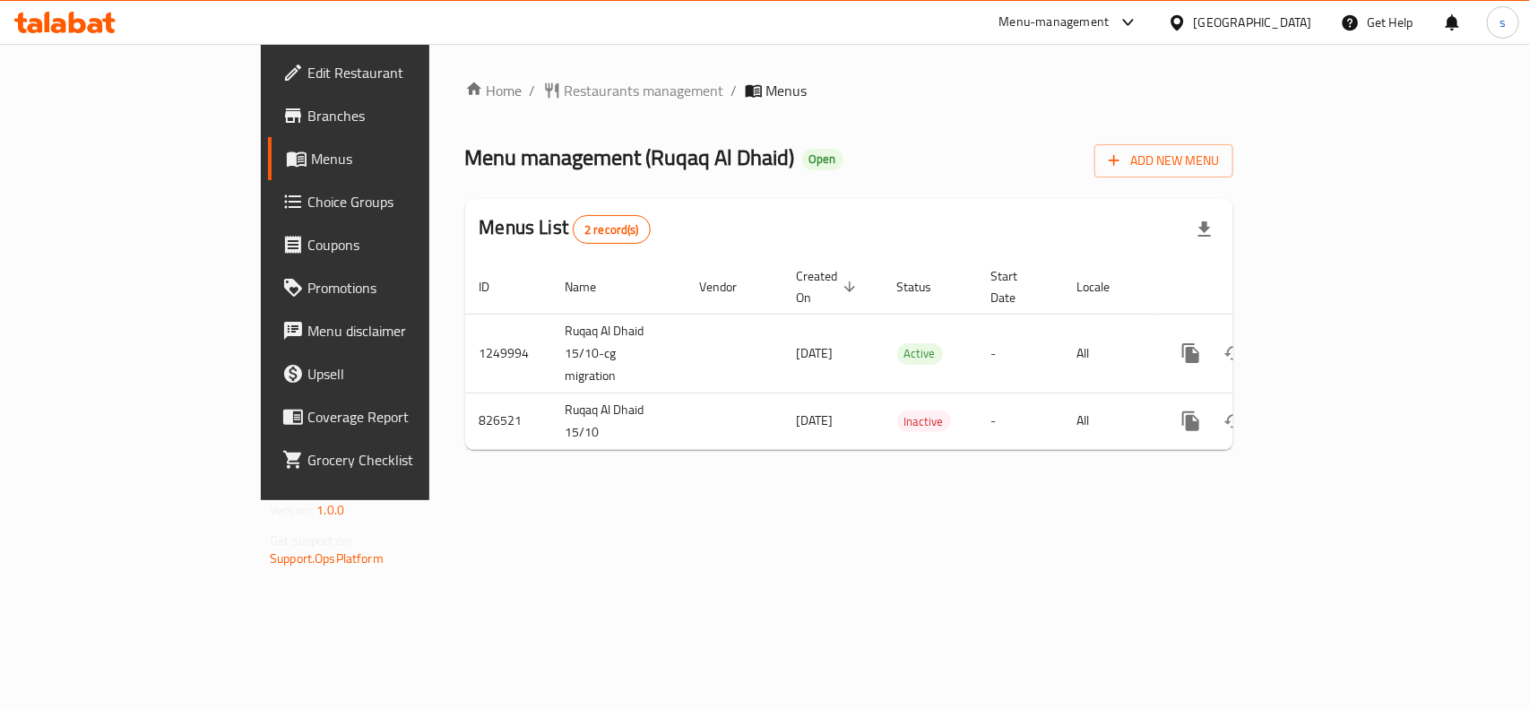
click at [1300, 19] on div "[GEOGRAPHIC_DATA]" at bounding box center [1253, 23] width 118 height 20
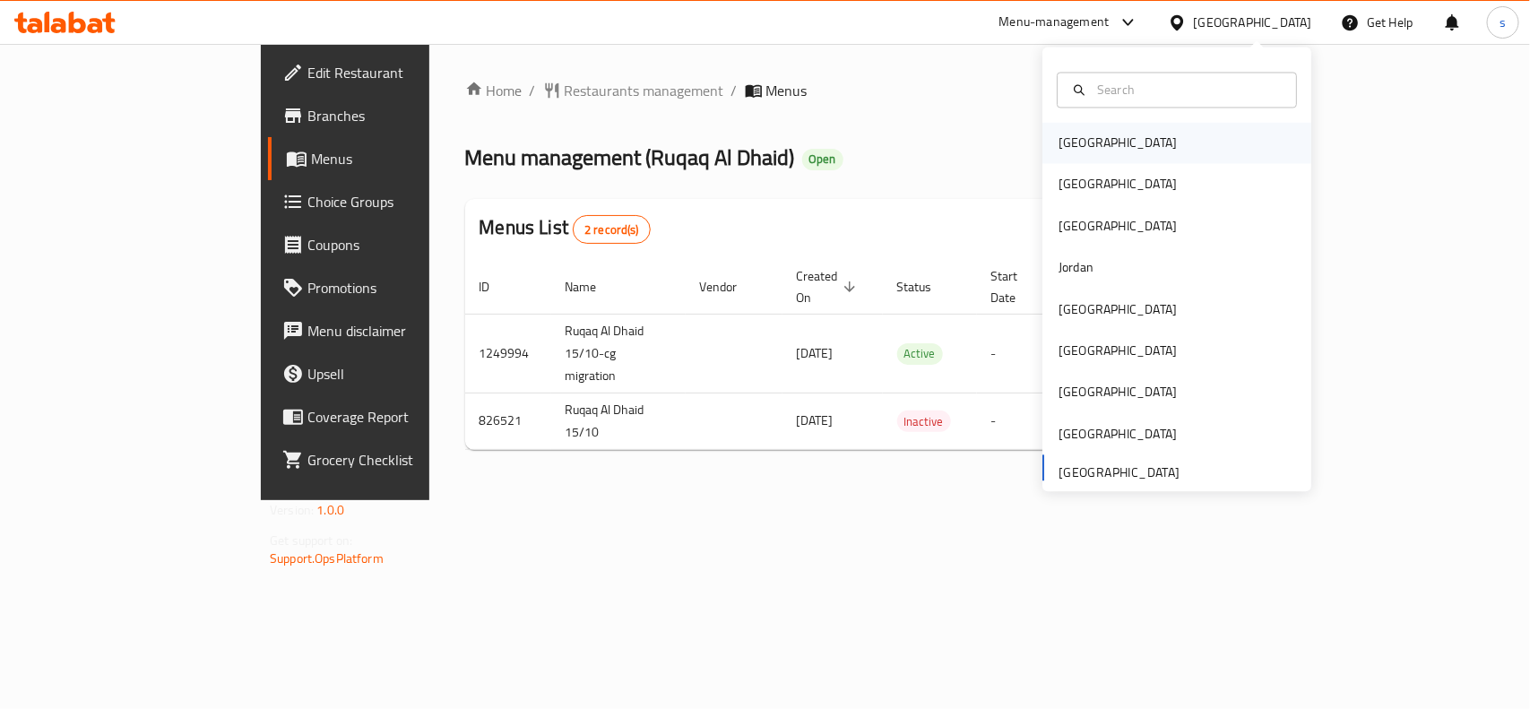
click at [1064, 150] on div "[GEOGRAPHIC_DATA]" at bounding box center [1118, 144] width 118 height 20
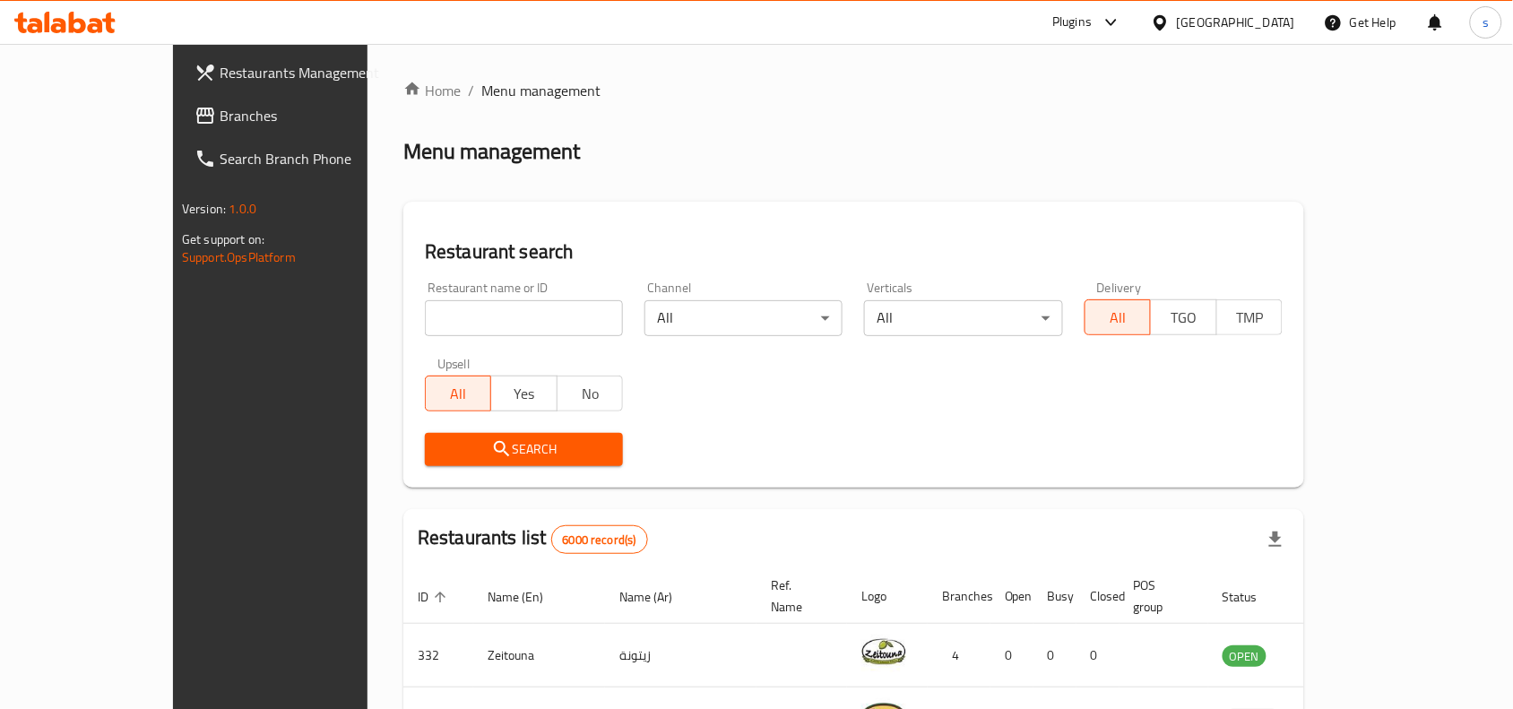
drag, startPoint x: 1278, startPoint y: 18, endPoint x: 1278, endPoint y: 37, distance: 18.8
click at [1278, 18] on div "Bahrain" at bounding box center [1236, 23] width 118 height 20
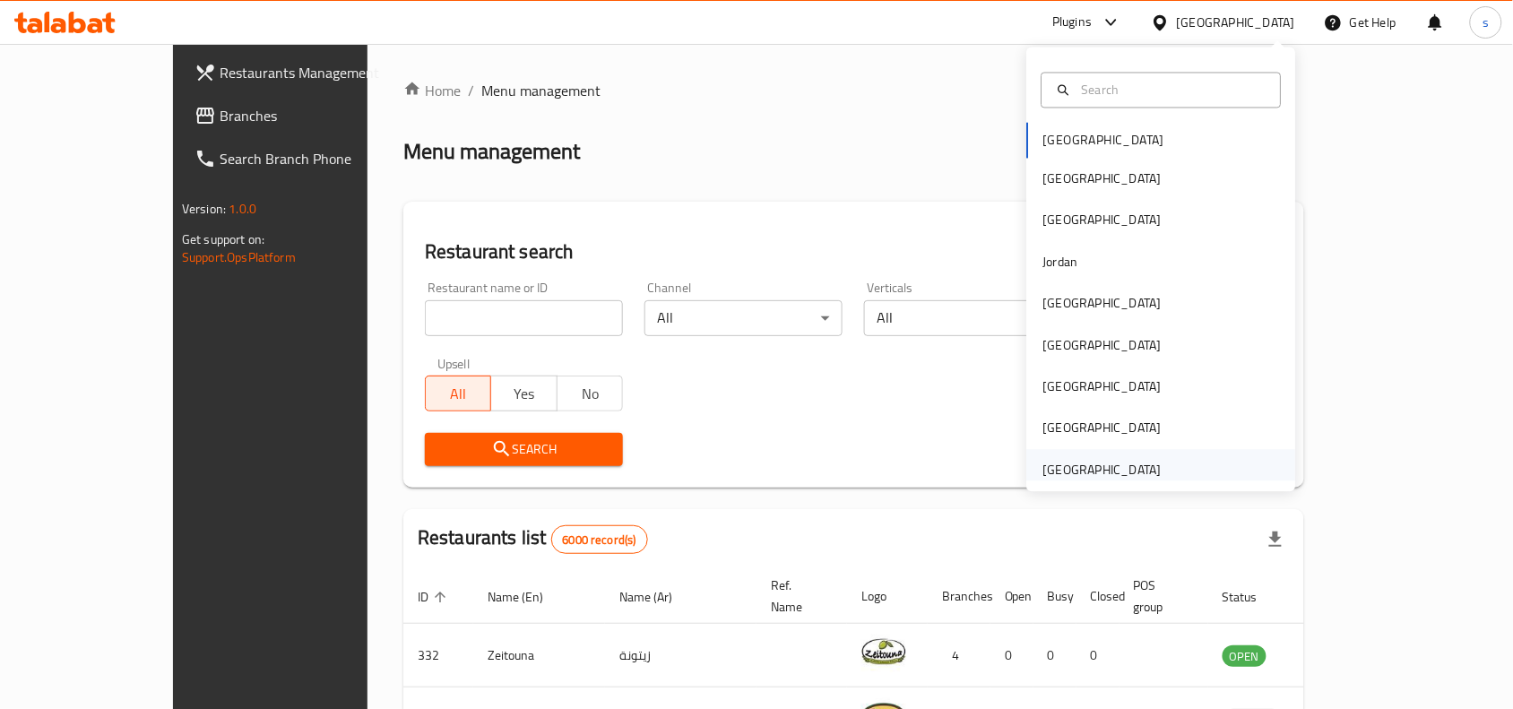
click at [1110, 469] on div "[GEOGRAPHIC_DATA]" at bounding box center [1102, 470] width 118 height 20
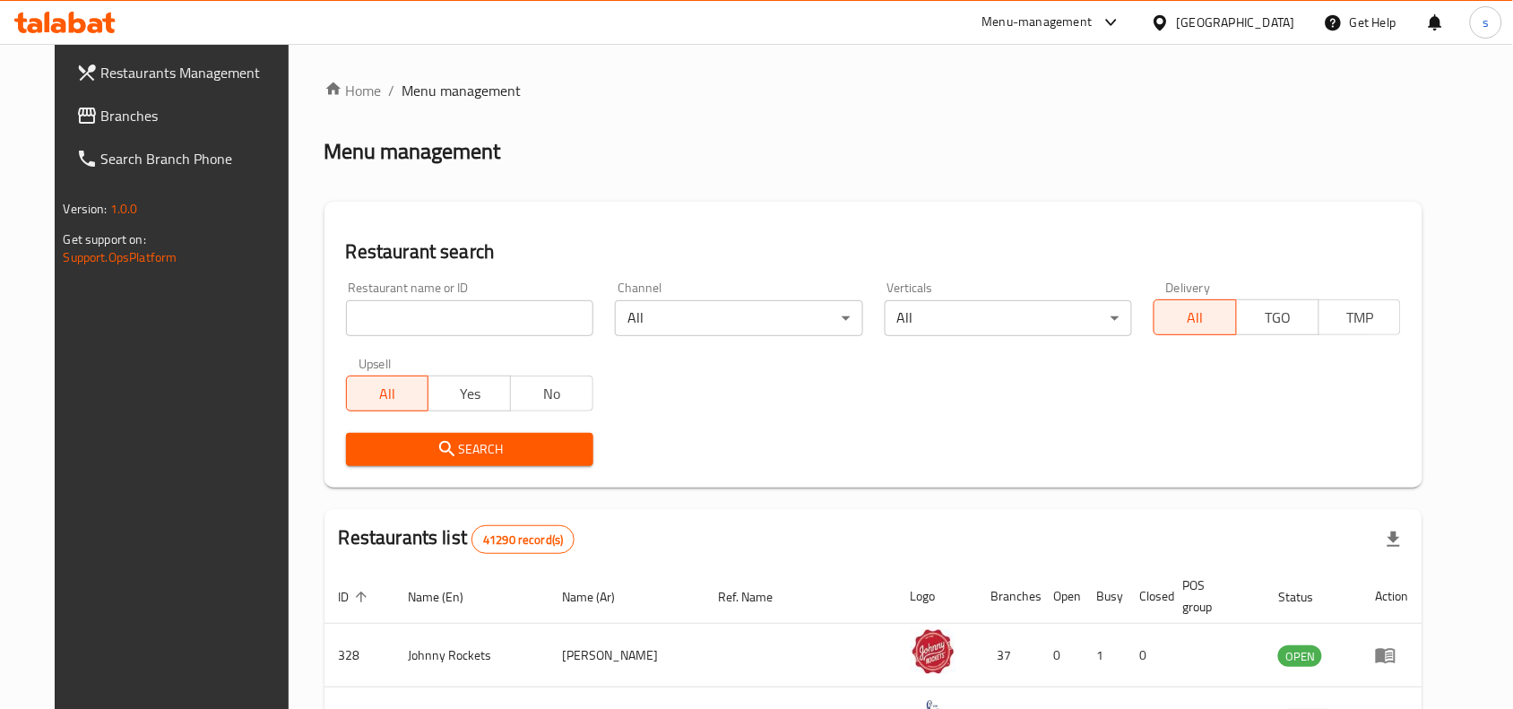
click at [101, 112] on span "Branches" at bounding box center [197, 116] width 192 height 22
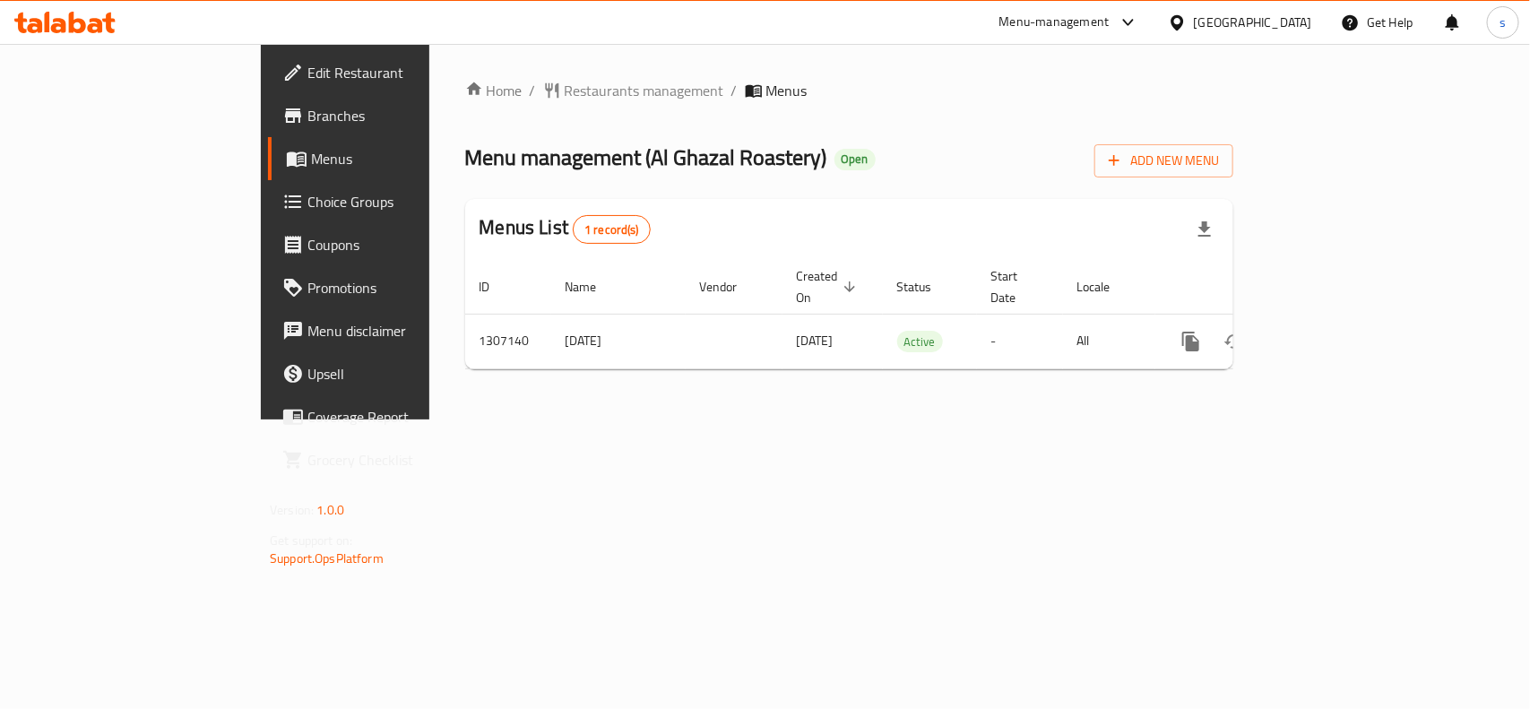
click at [1233, 19] on div "[GEOGRAPHIC_DATA]" at bounding box center [1253, 23] width 118 height 20
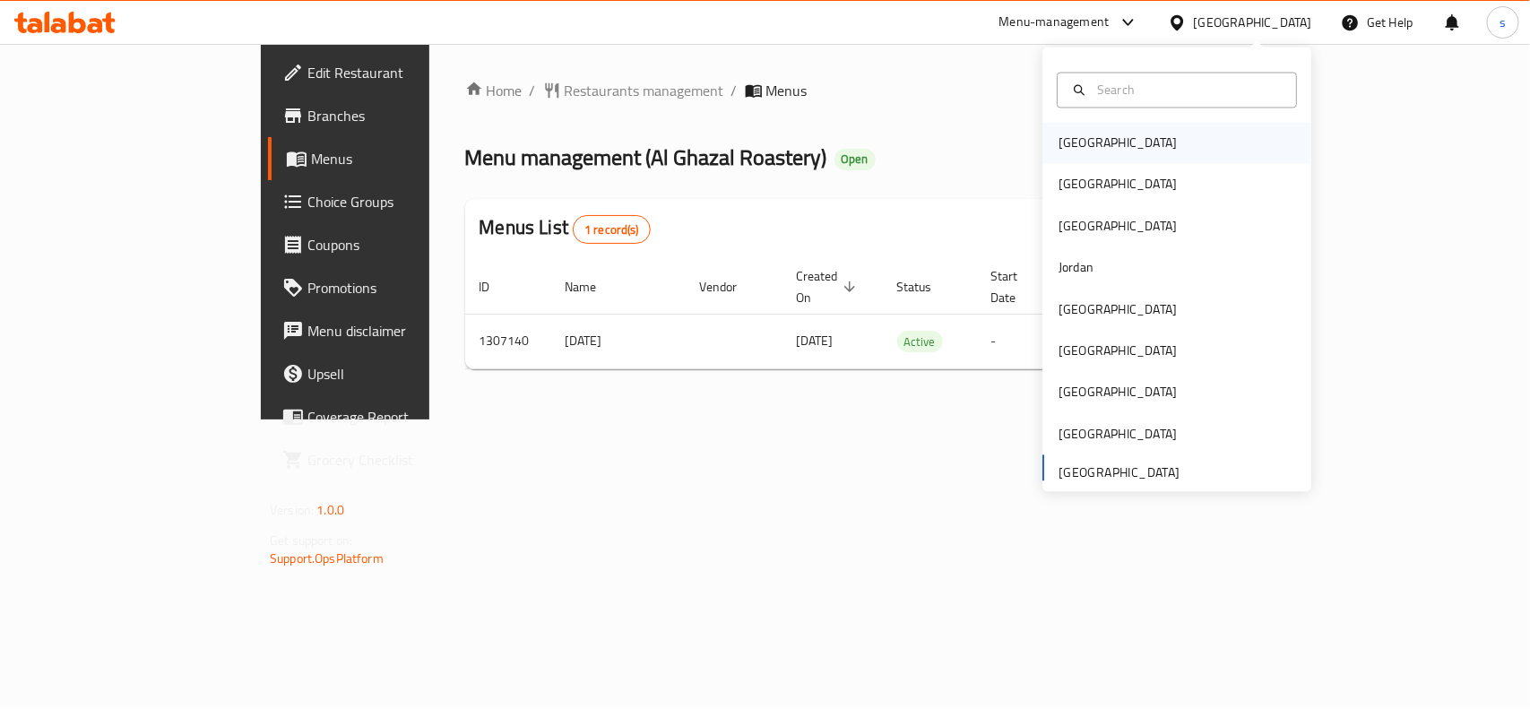
click at [1073, 145] on div "[GEOGRAPHIC_DATA]" at bounding box center [1118, 144] width 118 height 20
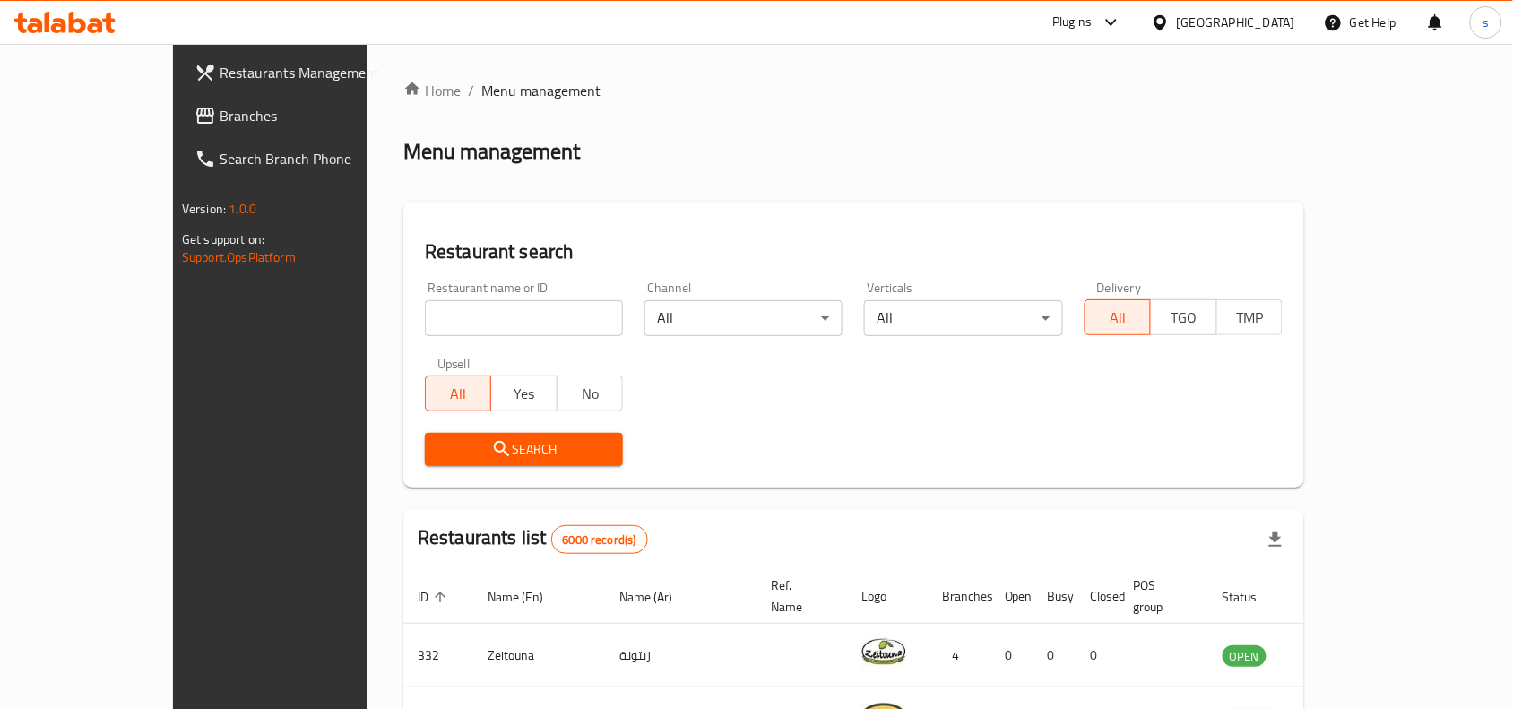
click at [1255, 16] on div "[GEOGRAPHIC_DATA]" at bounding box center [1236, 23] width 118 height 20
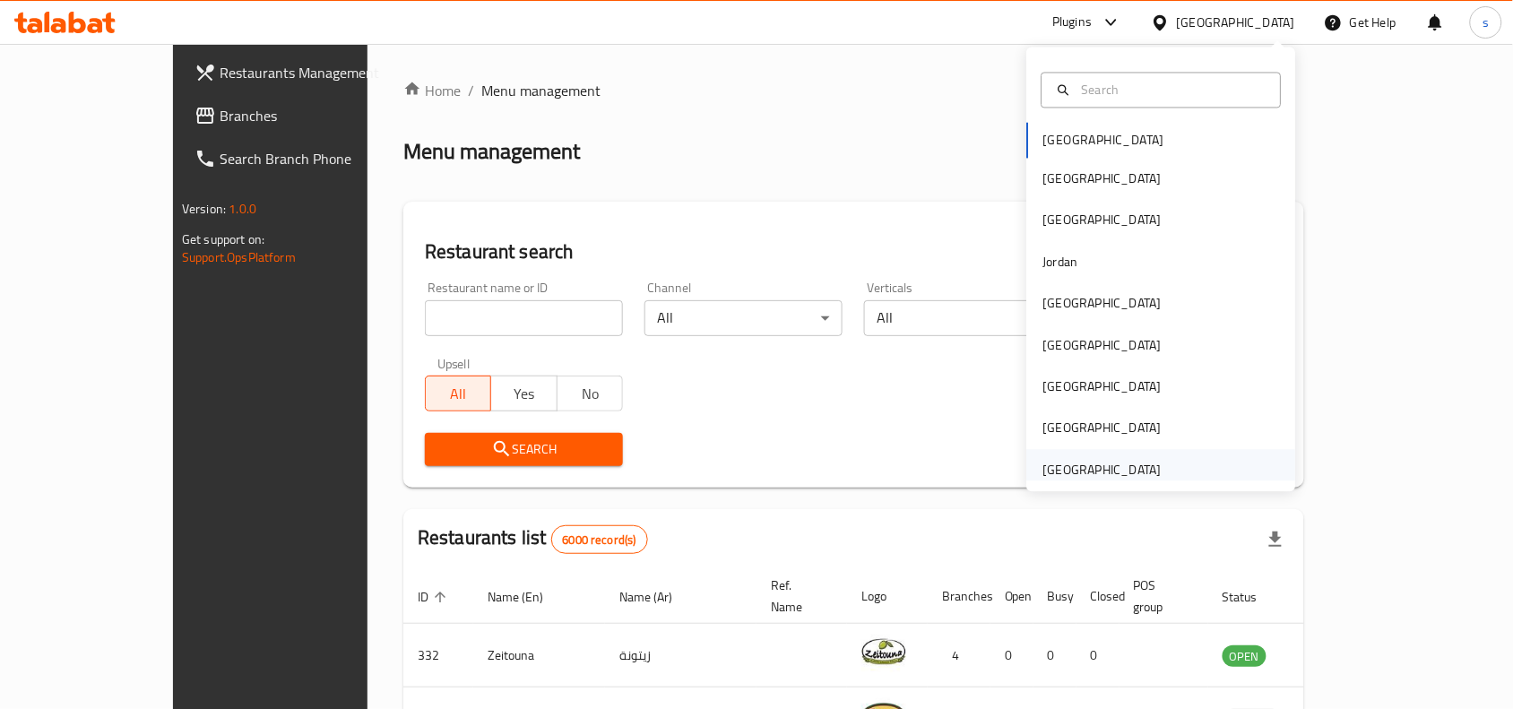
click at [1076, 471] on div "[GEOGRAPHIC_DATA]" at bounding box center [1102, 470] width 118 height 20
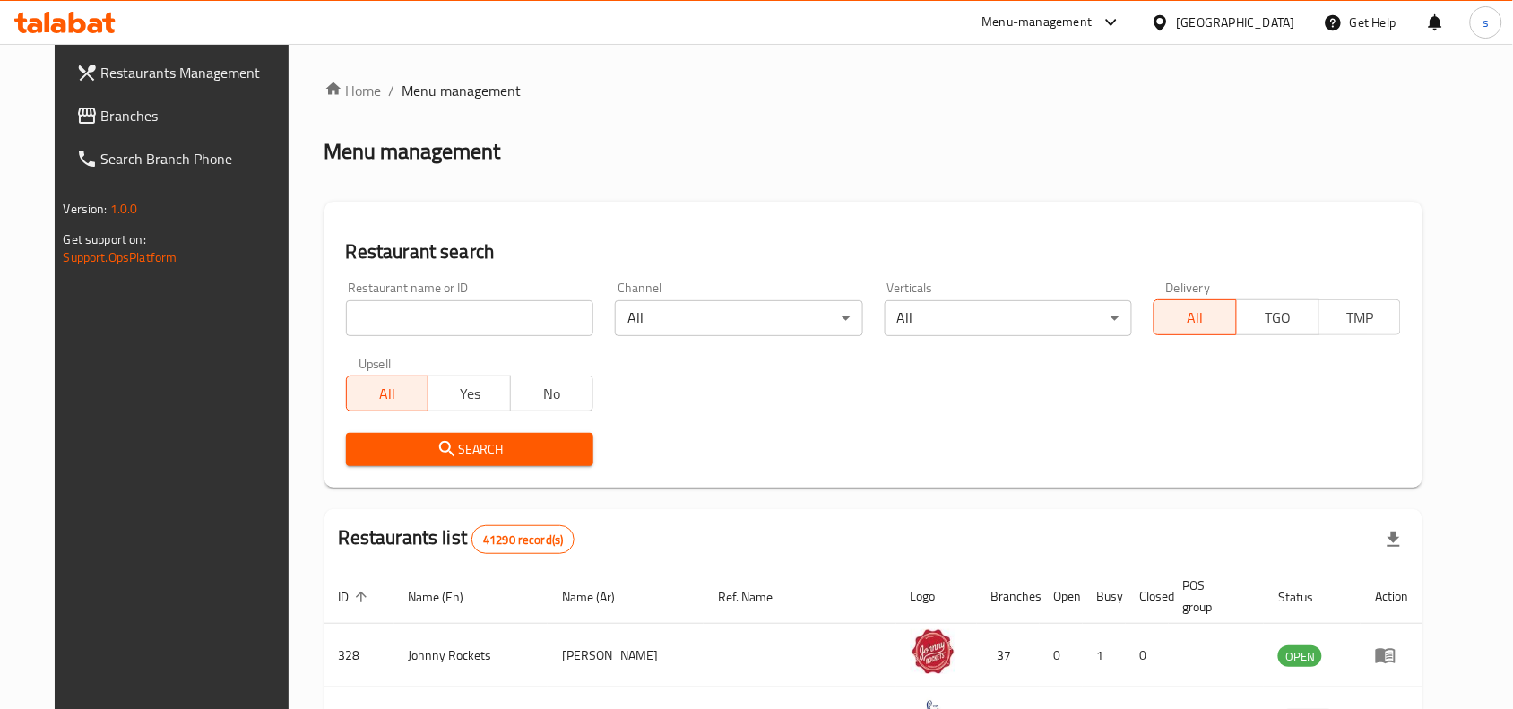
click at [101, 112] on span "Branches" at bounding box center [197, 116] width 192 height 22
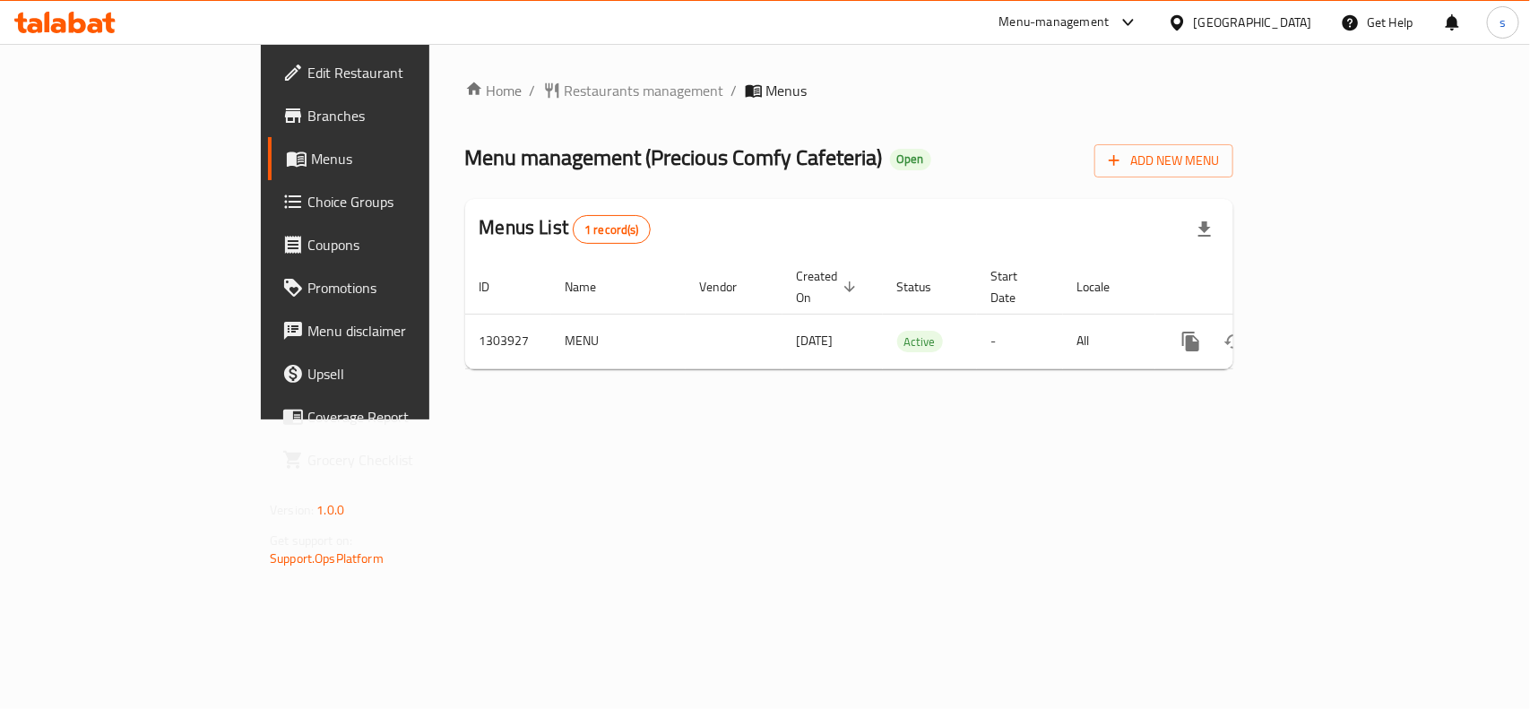
click at [1257, 23] on div "[GEOGRAPHIC_DATA]" at bounding box center [1253, 23] width 118 height 20
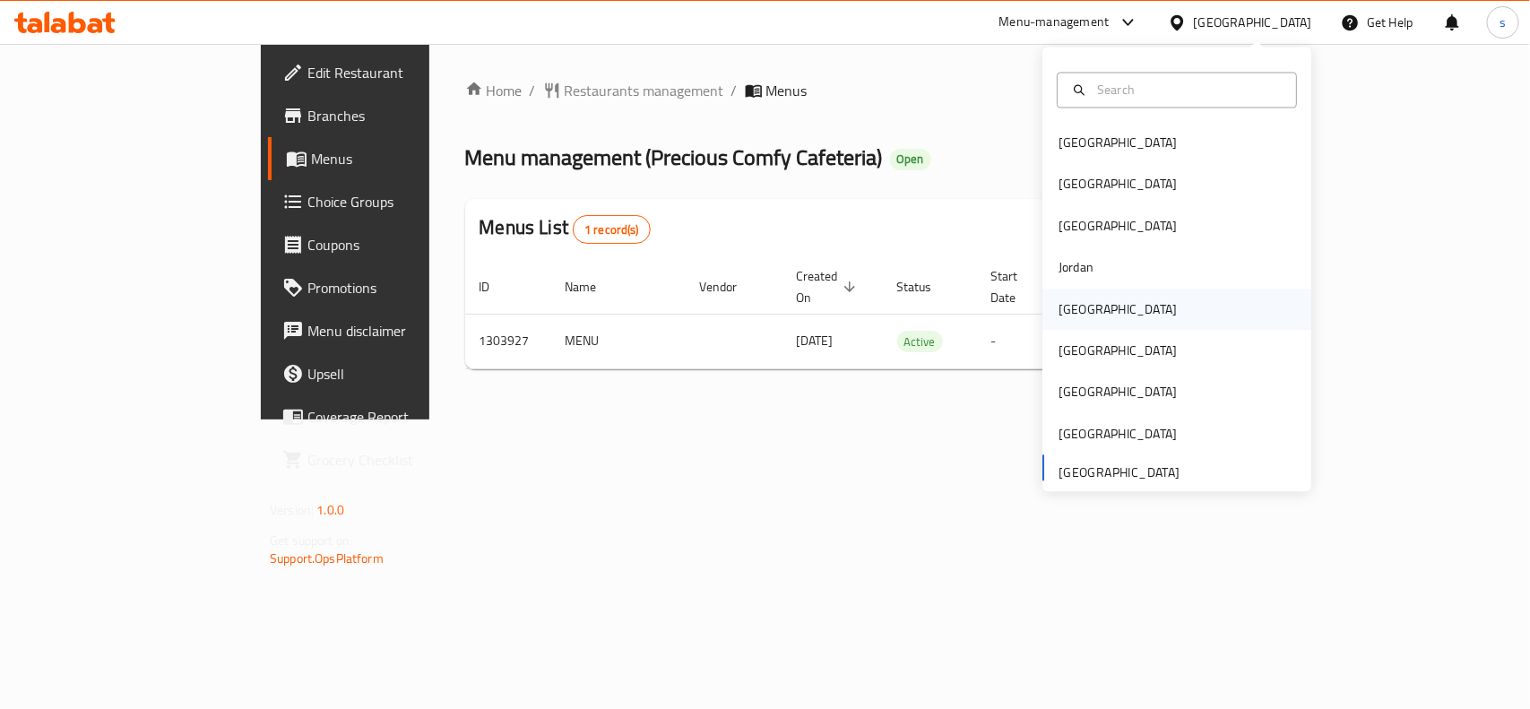
click at [1063, 311] on div "[GEOGRAPHIC_DATA]" at bounding box center [1118, 309] width 118 height 20
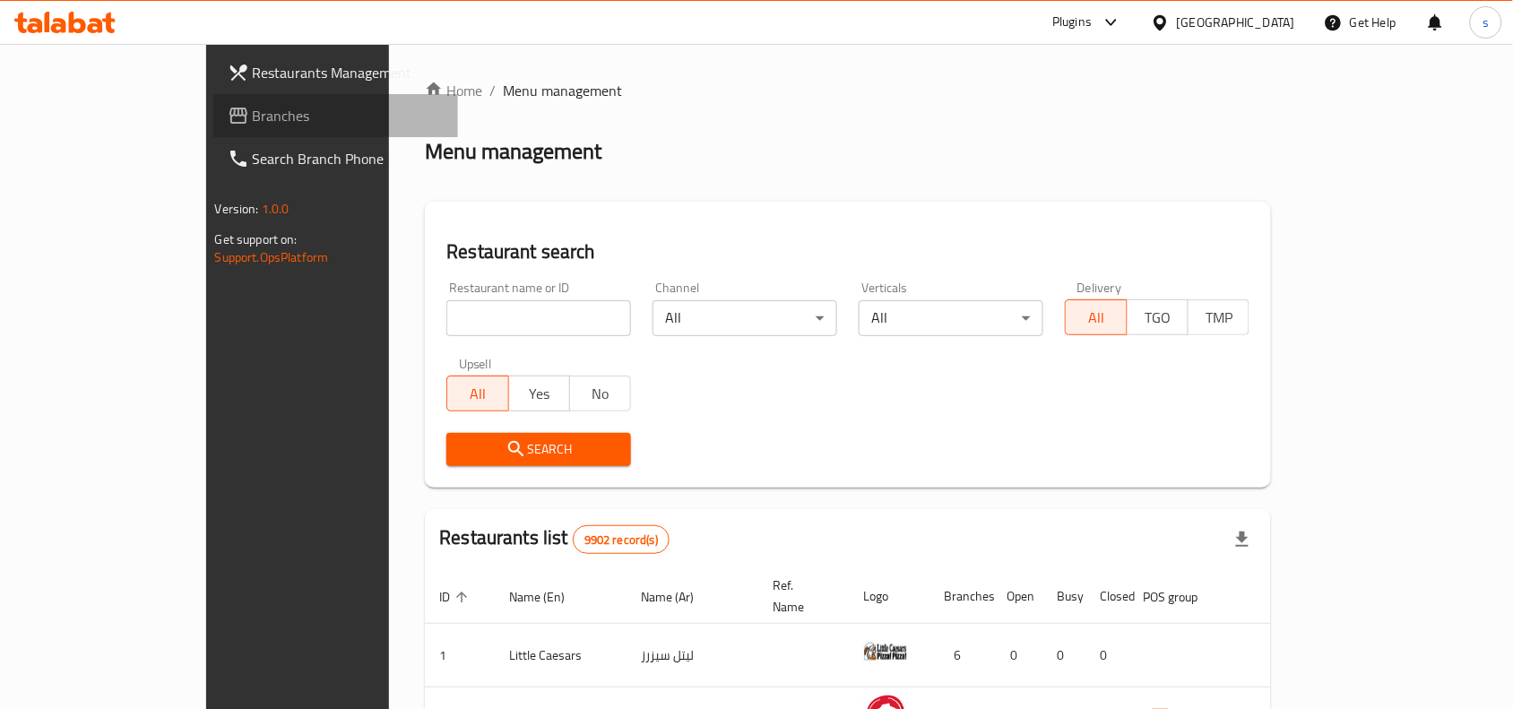
click at [253, 118] on span "Branches" at bounding box center [349, 116] width 192 height 22
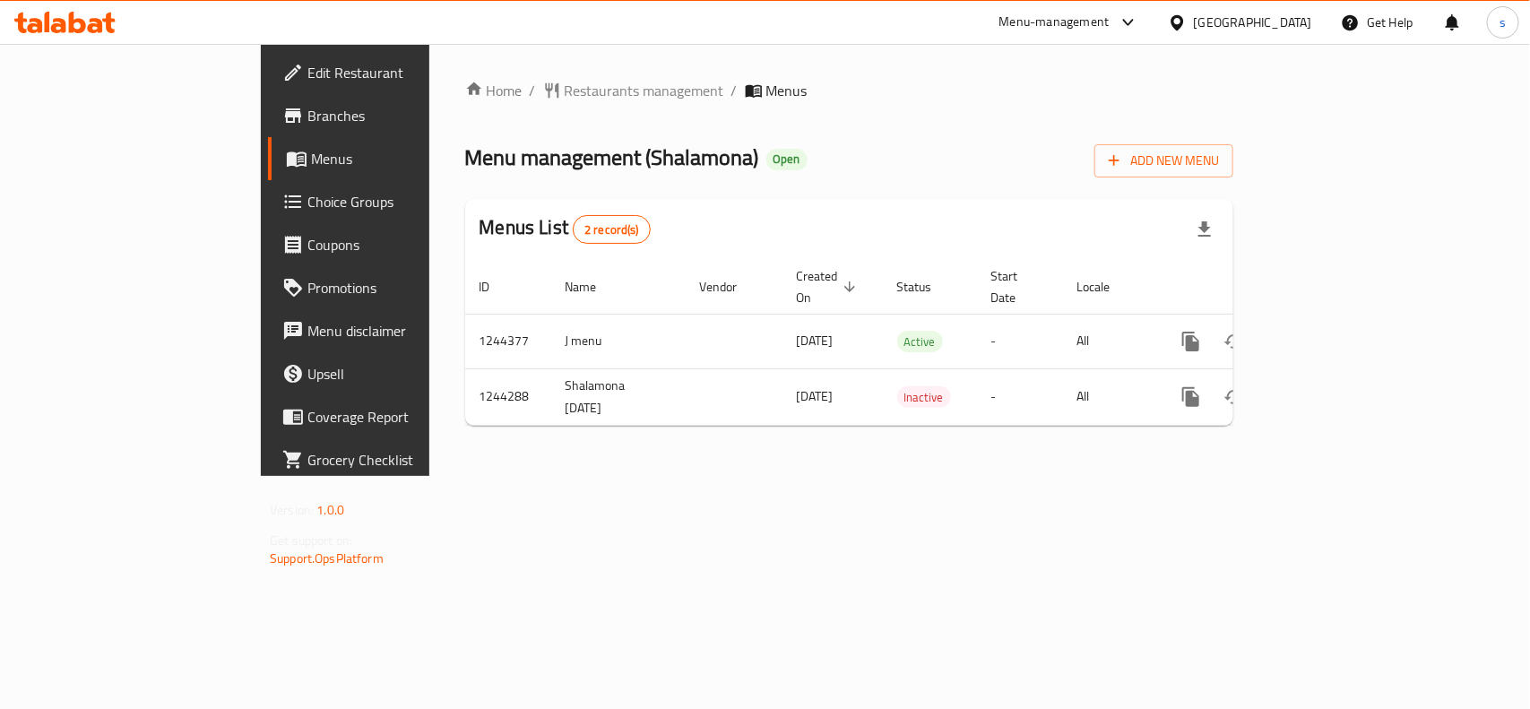
click at [1306, 6] on div "[GEOGRAPHIC_DATA]" at bounding box center [1240, 22] width 173 height 43
click at [1301, 14] on div "[GEOGRAPHIC_DATA]" at bounding box center [1253, 23] width 118 height 20
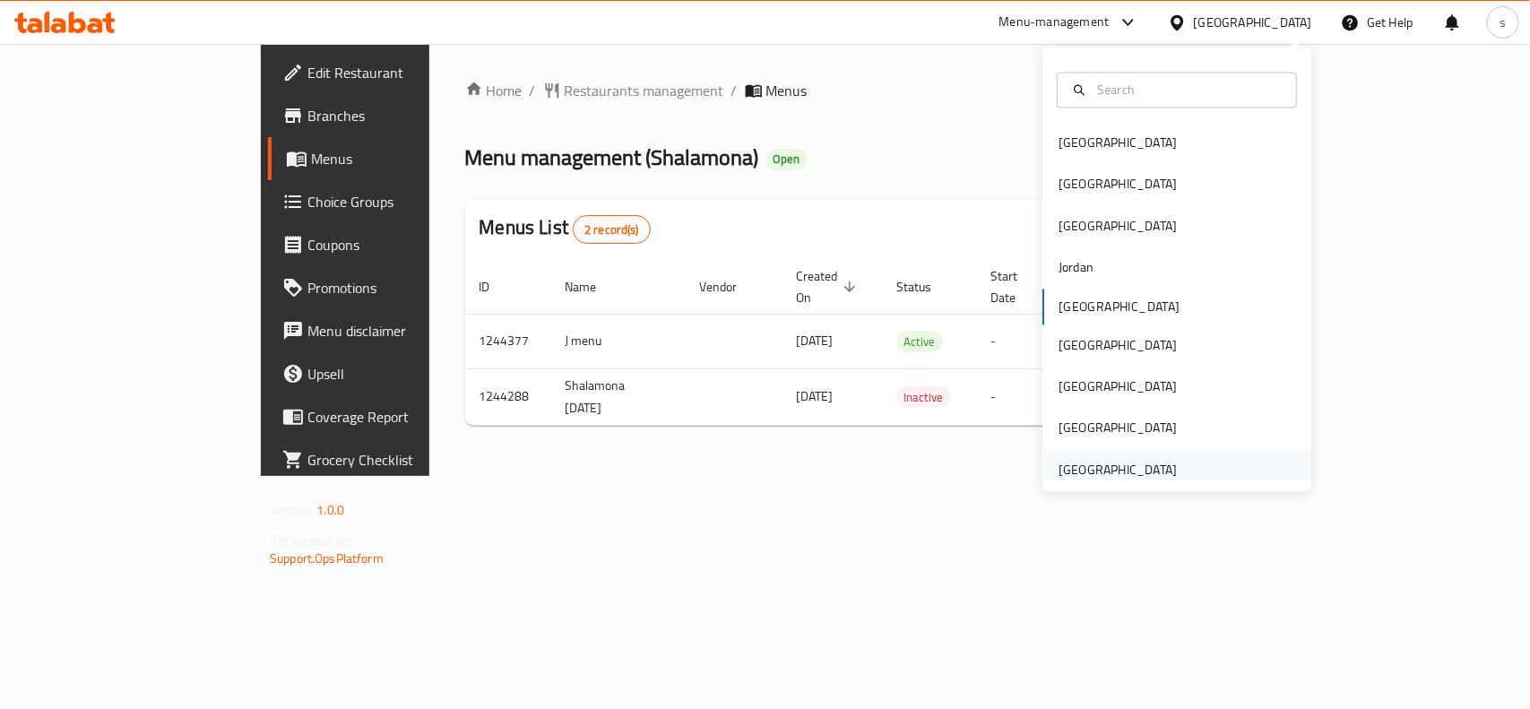
click at [1074, 463] on div "[GEOGRAPHIC_DATA]" at bounding box center [1118, 470] width 118 height 20
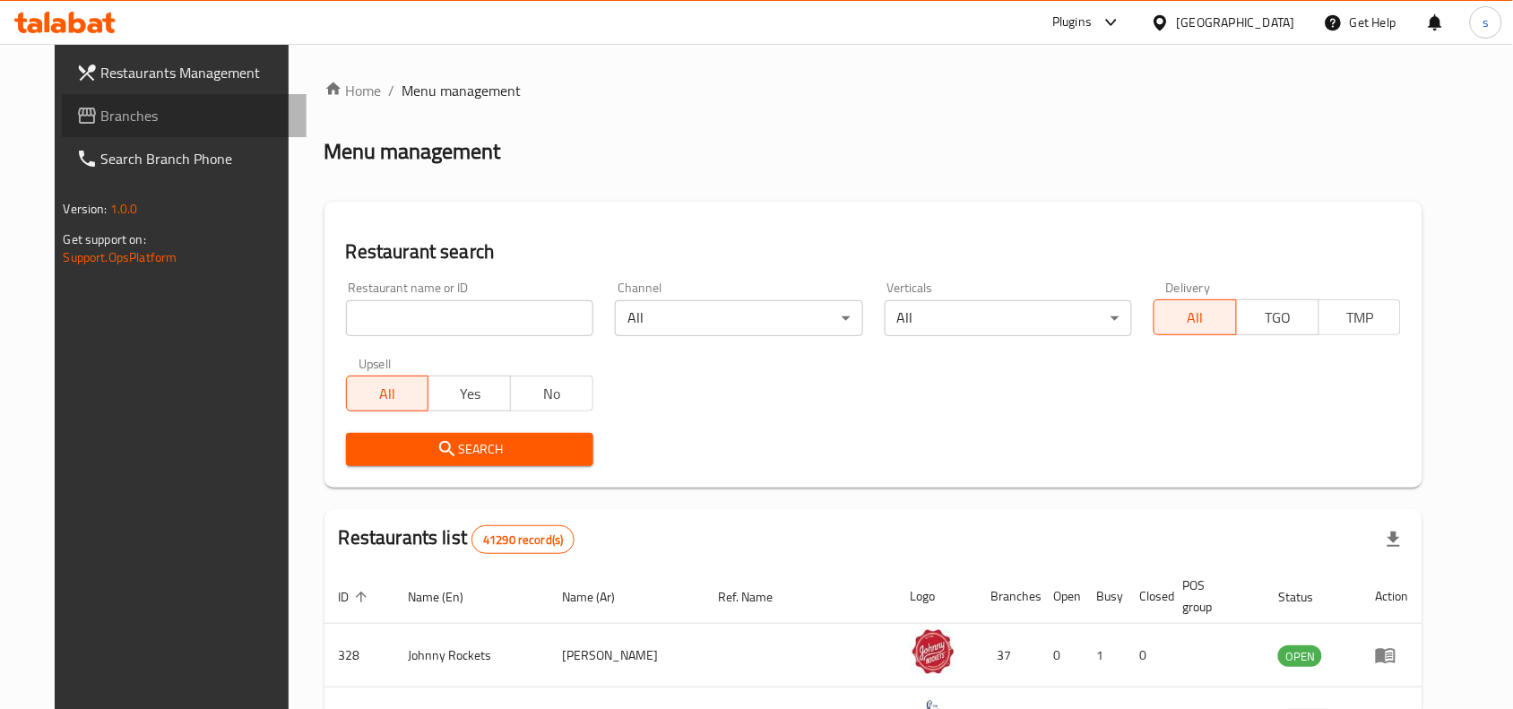
click at [101, 108] on span "Branches" at bounding box center [197, 116] width 192 height 22
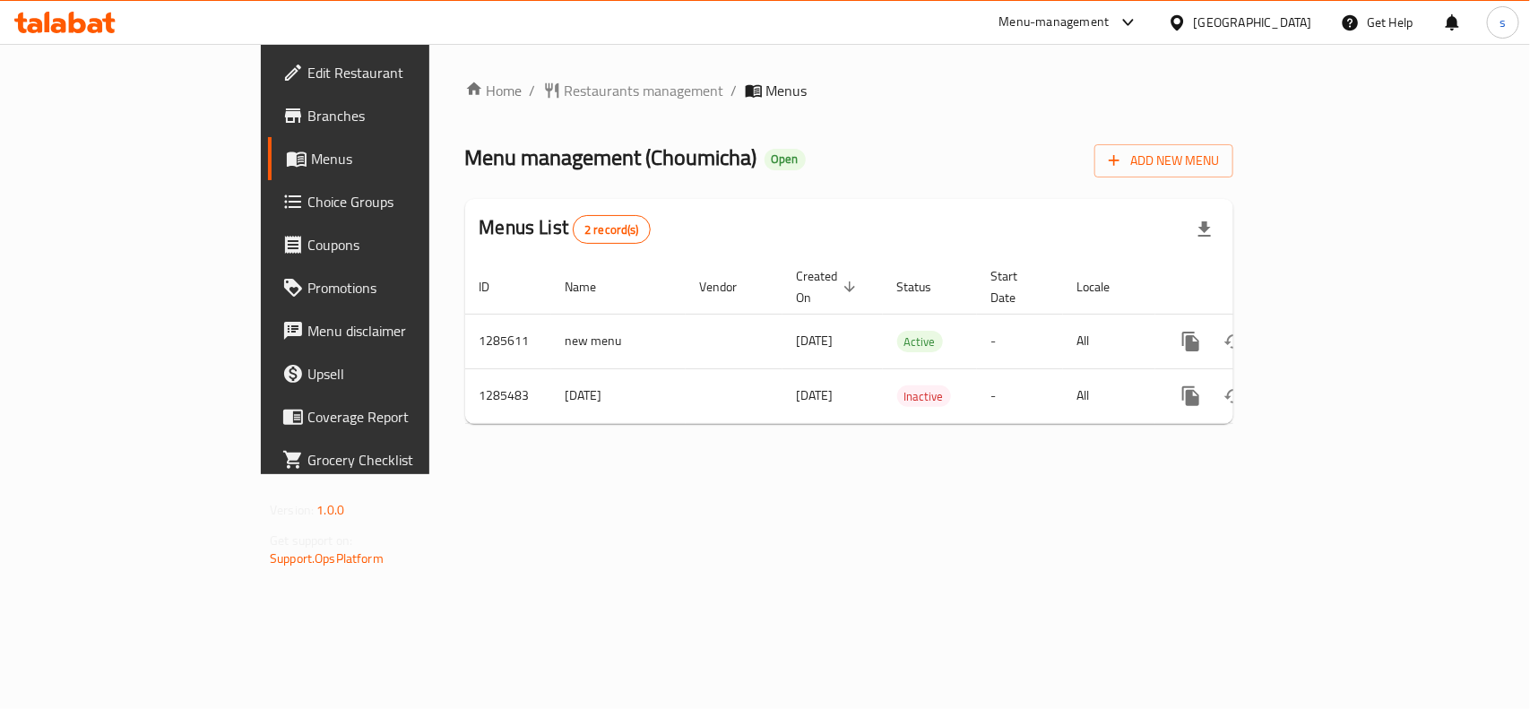
click at [1271, 27] on div "[GEOGRAPHIC_DATA]" at bounding box center [1253, 23] width 118 height 20
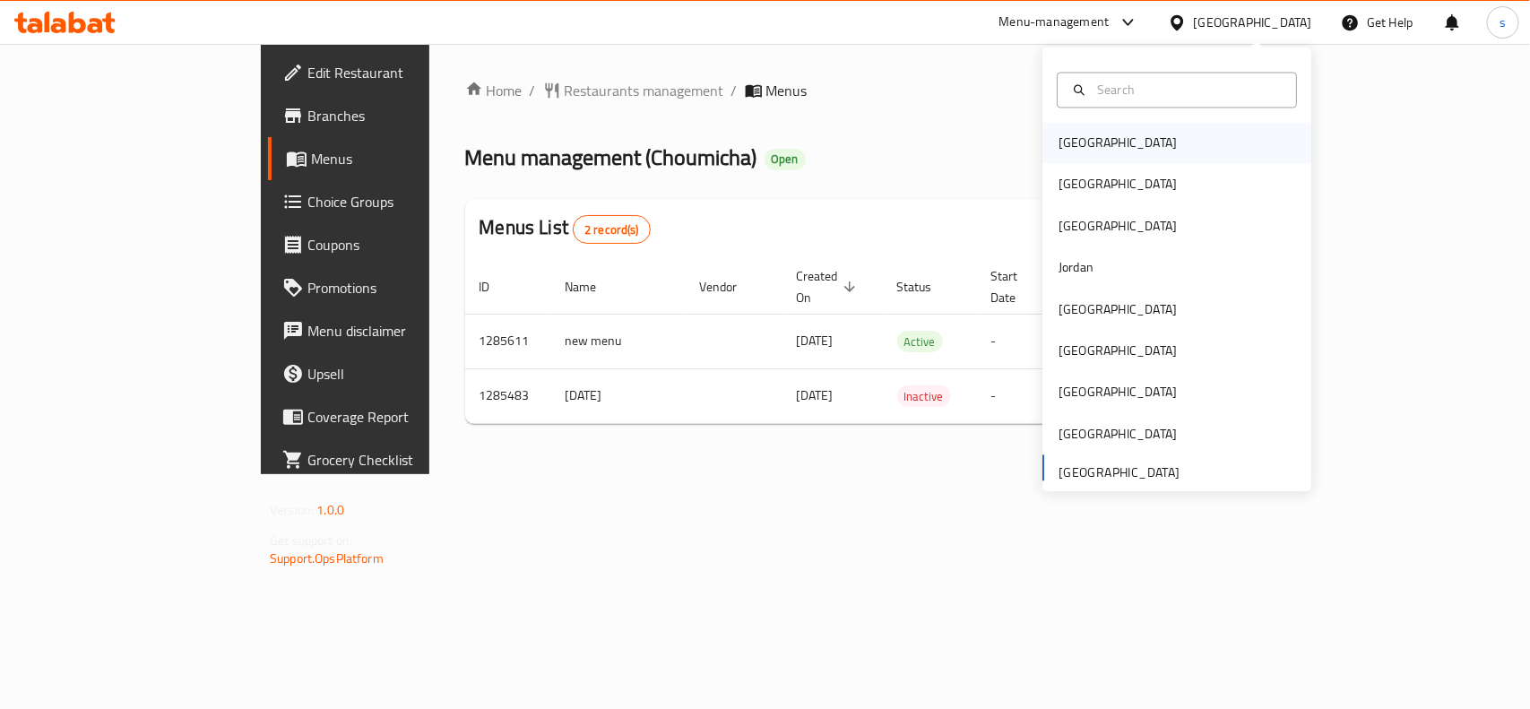
click at [1085, 151] on div "[GEOGRAPHIC_DATA]" at bounding box center [1117, 143] width 147 height 41
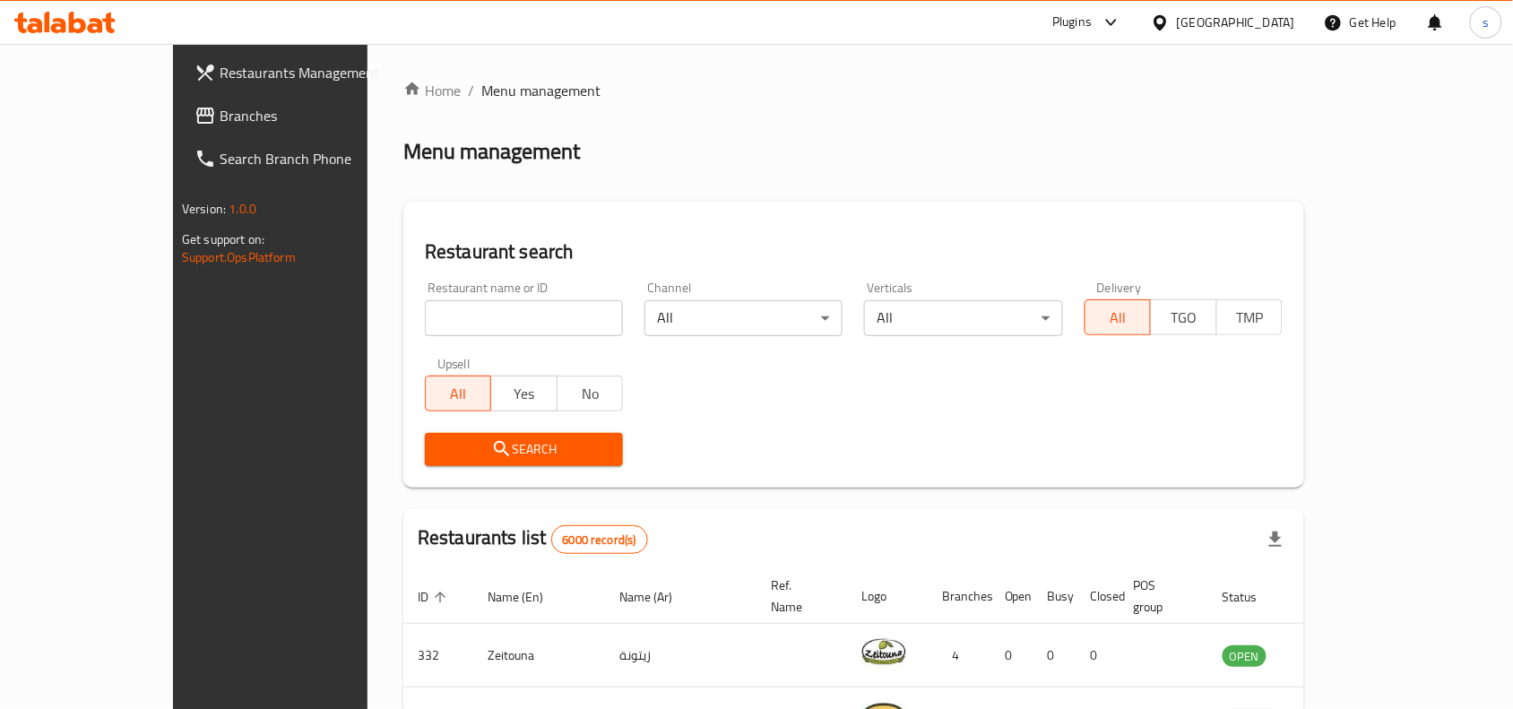
click at [1255, 19] on div "[GEOGRAPHIC_DATA]" at bounding box center [1236, 23] width 118 height 20
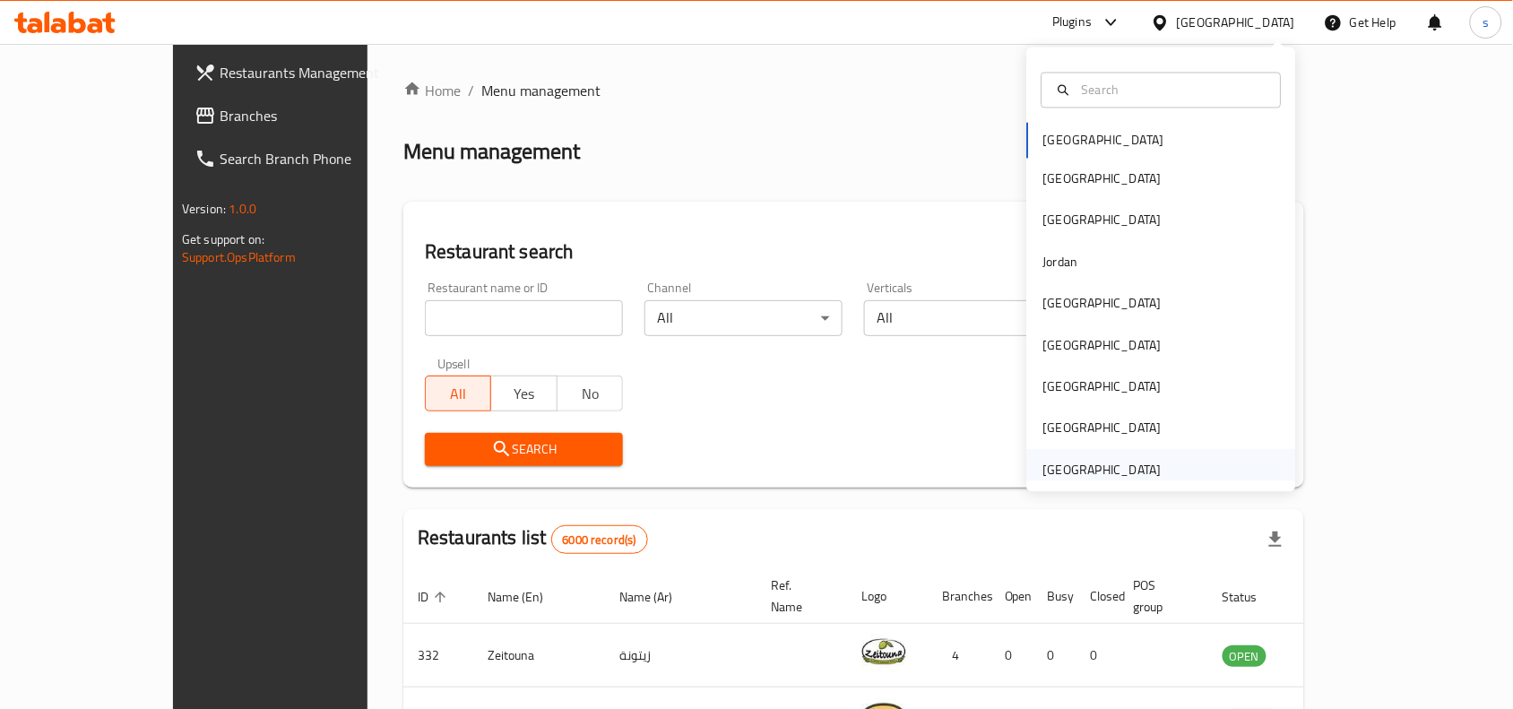
click at [1095, 471] on div "[GEOGRAPHIC_DATA]" at bounding box center [1102, 470] width 118 height 20
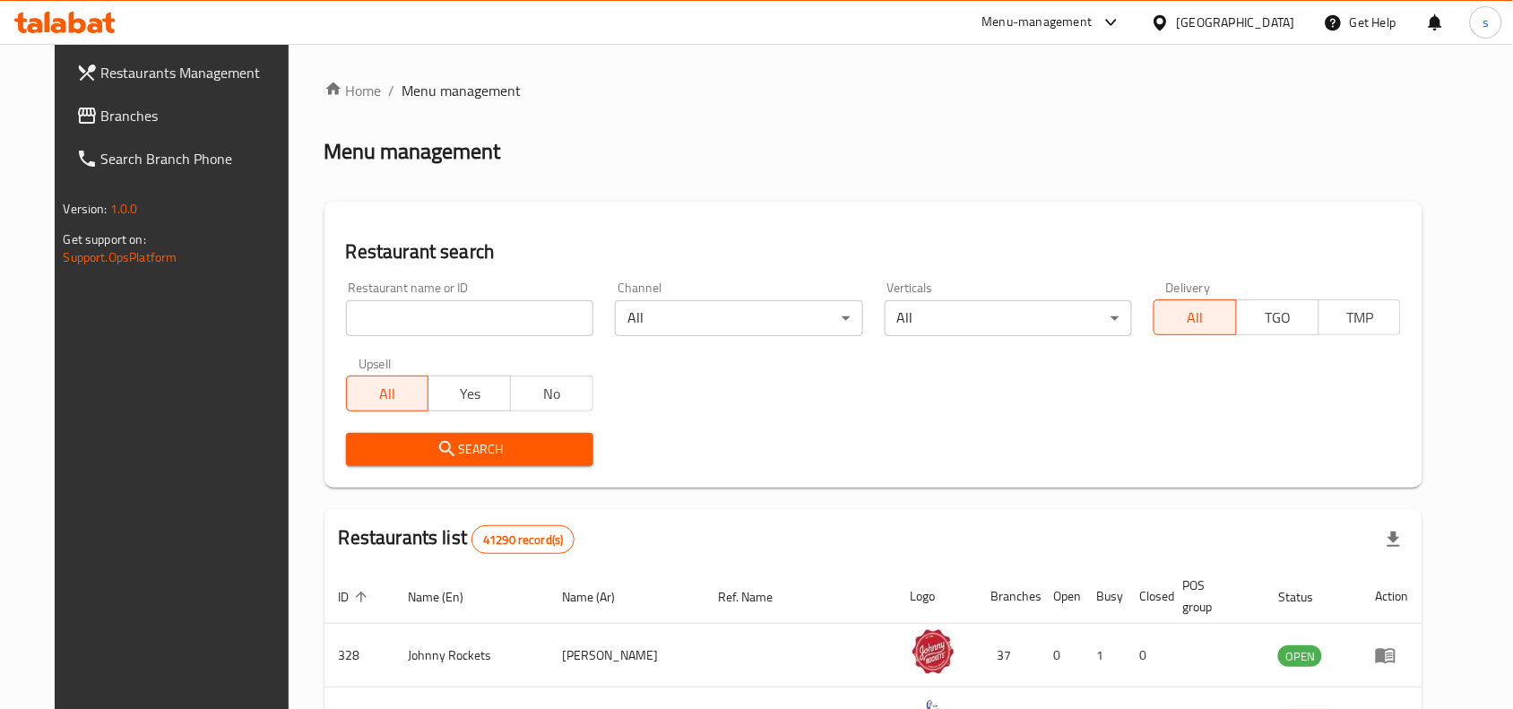
click at [101, 118] on span "Branches" at bounding box center [197, 116] width 192 height 22
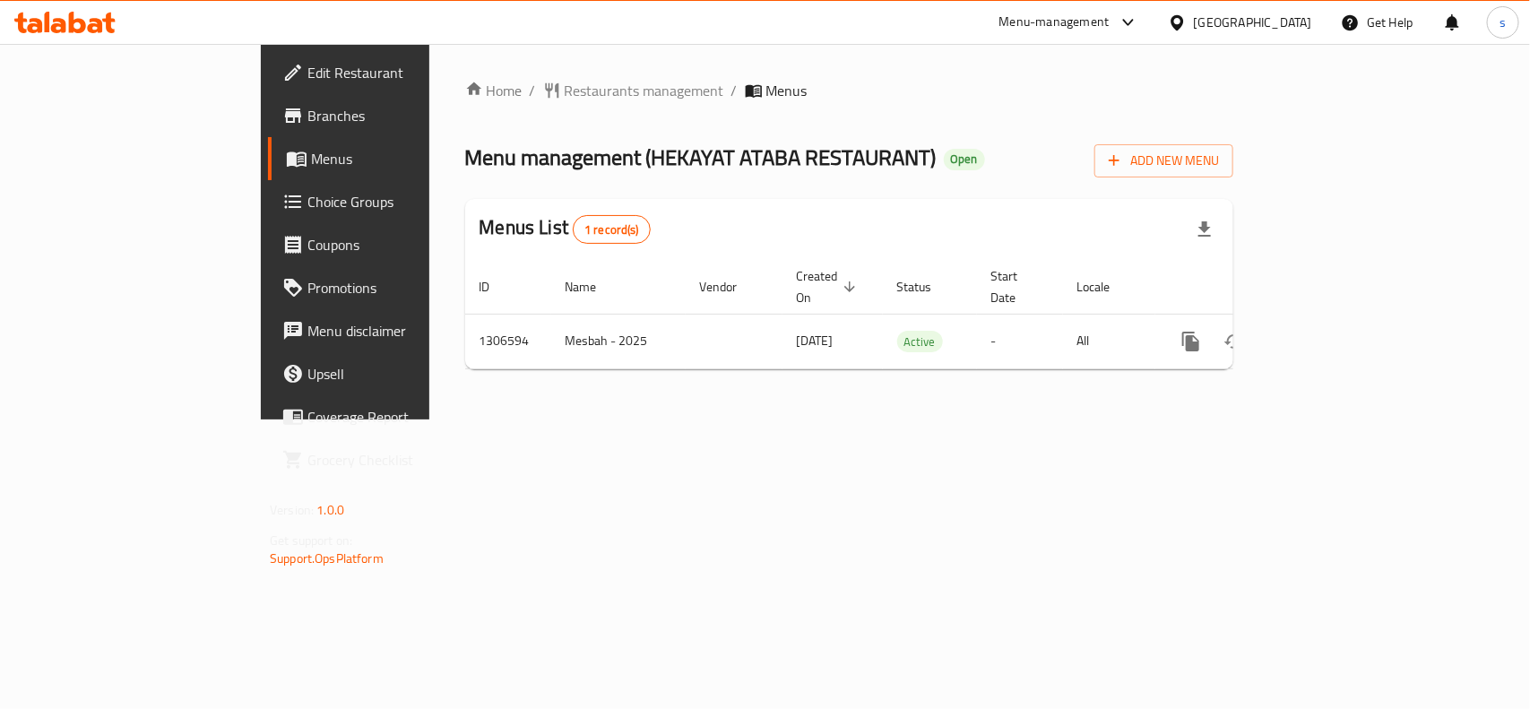
click at [1273, 21] on div "[GEOGRAPHIC_DATA]" at bounding box center [1253, 23] width 118 height 20
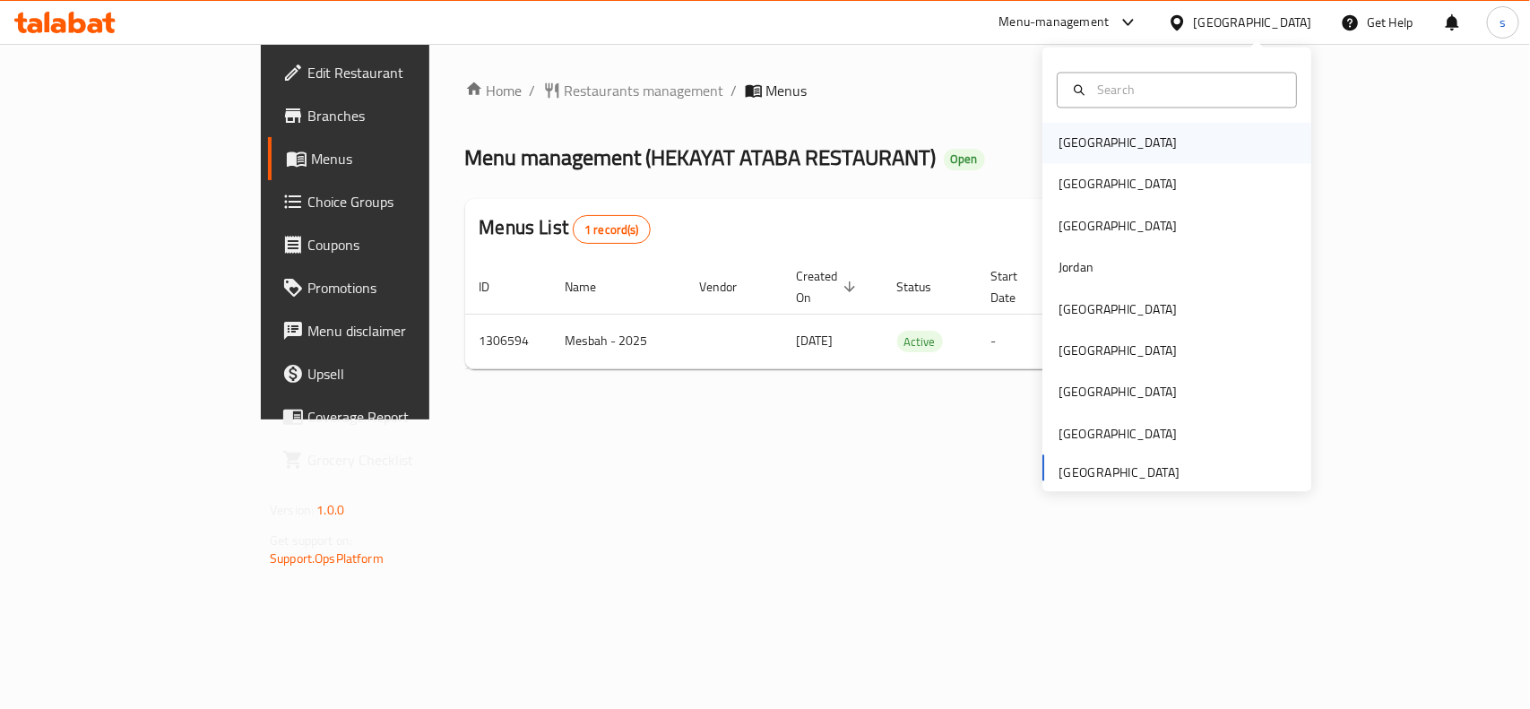
click at [1063, 149] on div "[GEOGRAPHIC_DATA]" at bounding box center [1118, 144] width 118 height 20
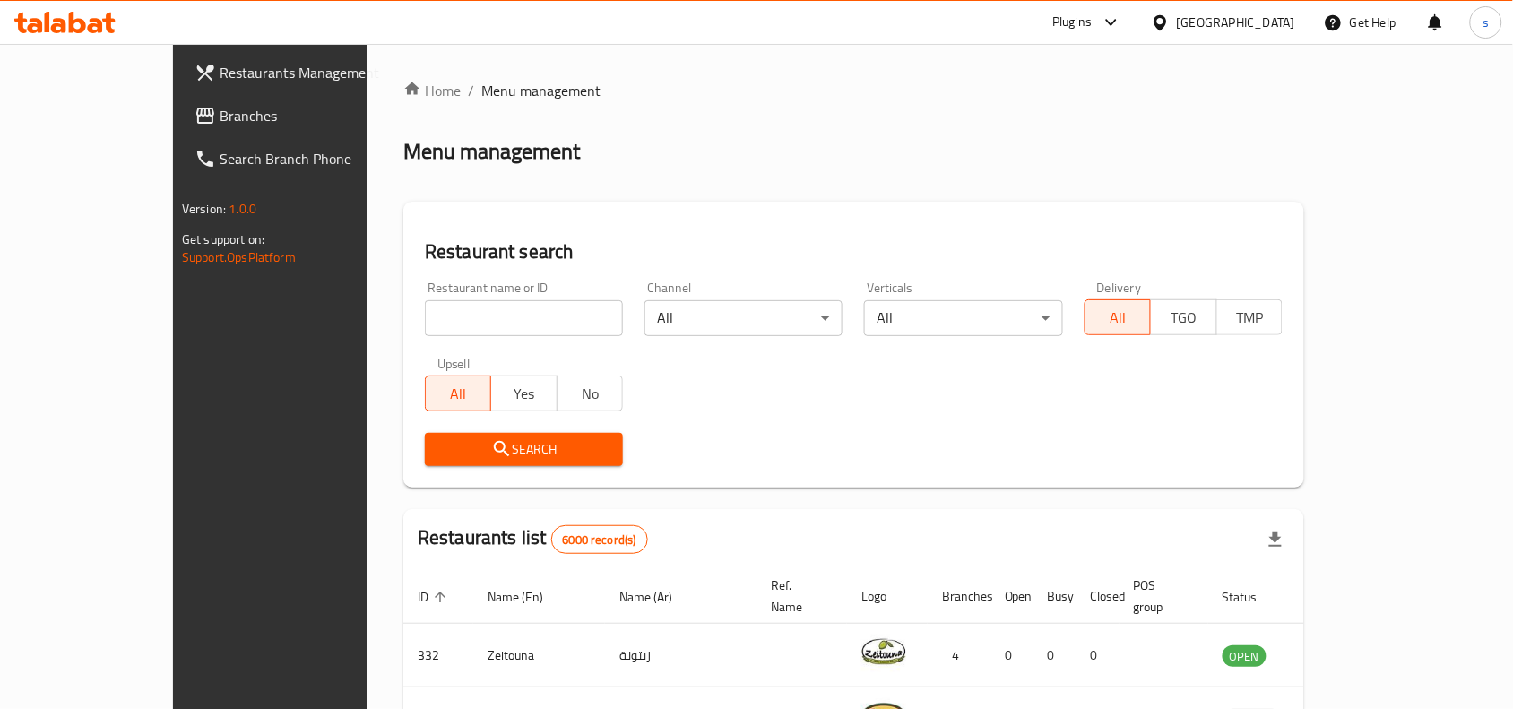
click at [1286, 24] on div "[GEOGRAPHIC_DATA]" at bounding box center [1236, 23] width 118 height 20
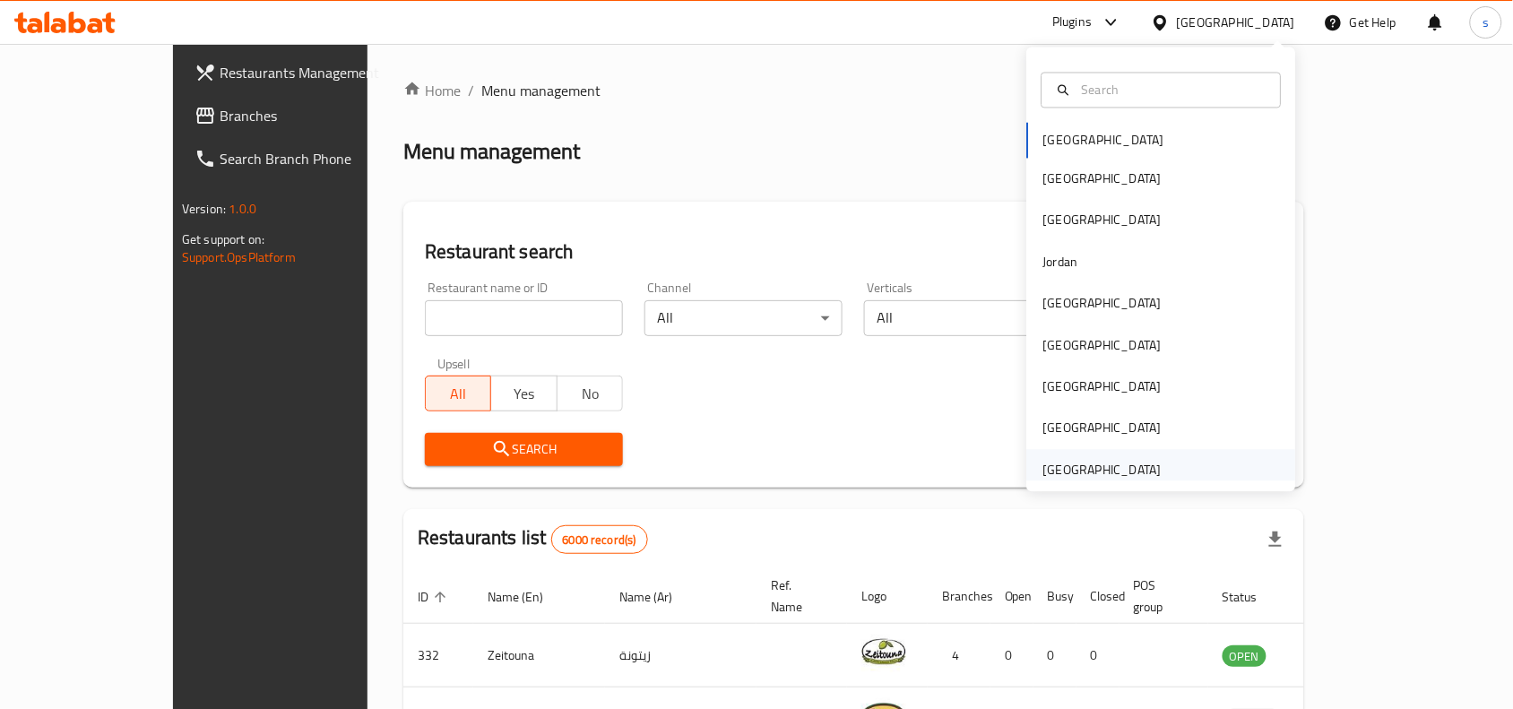
click at [1056, 473] on div "[GEOGRAPHIC_DATA]" at bounding box center [1102, 470] width 118 height 20
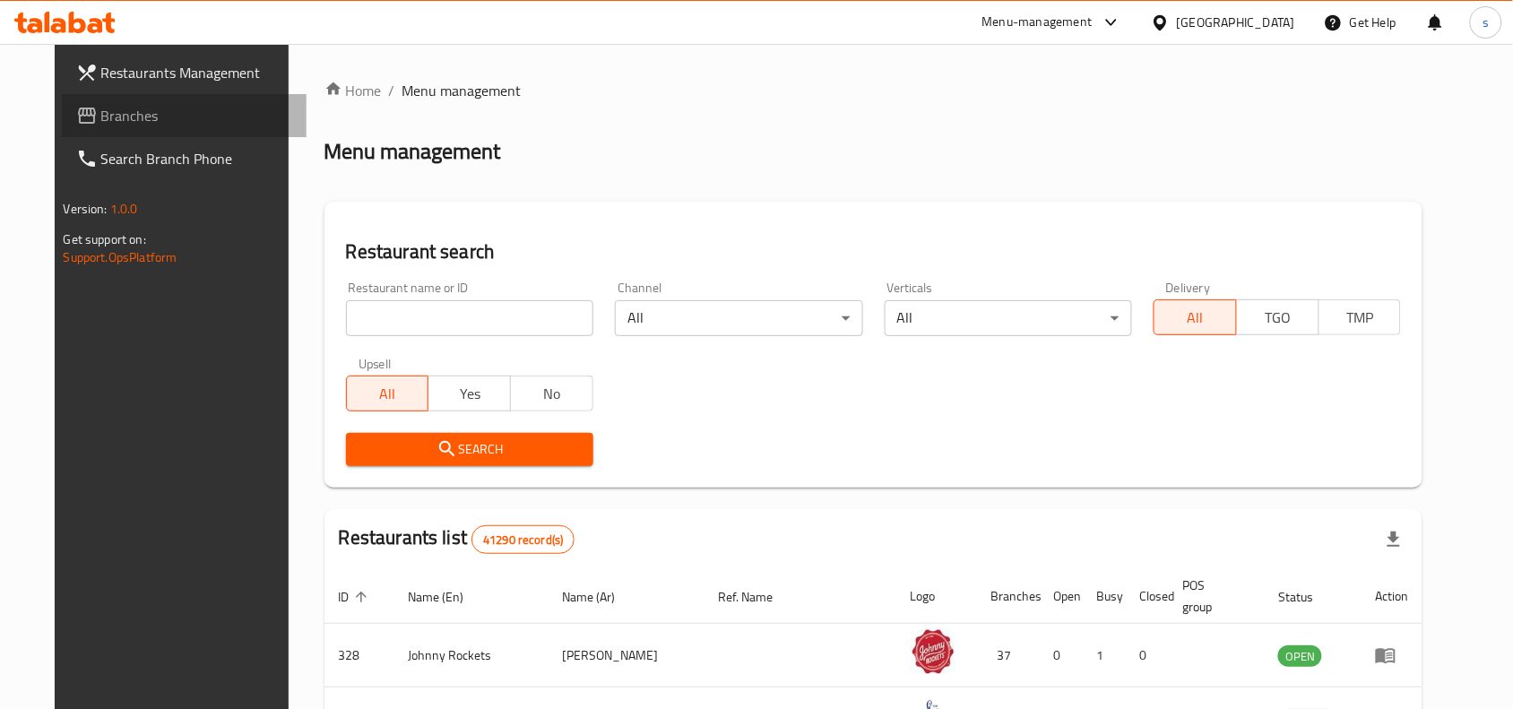
click at [101, 113] on span "Branches" at bounding box center [197, 116] width 192 height 22
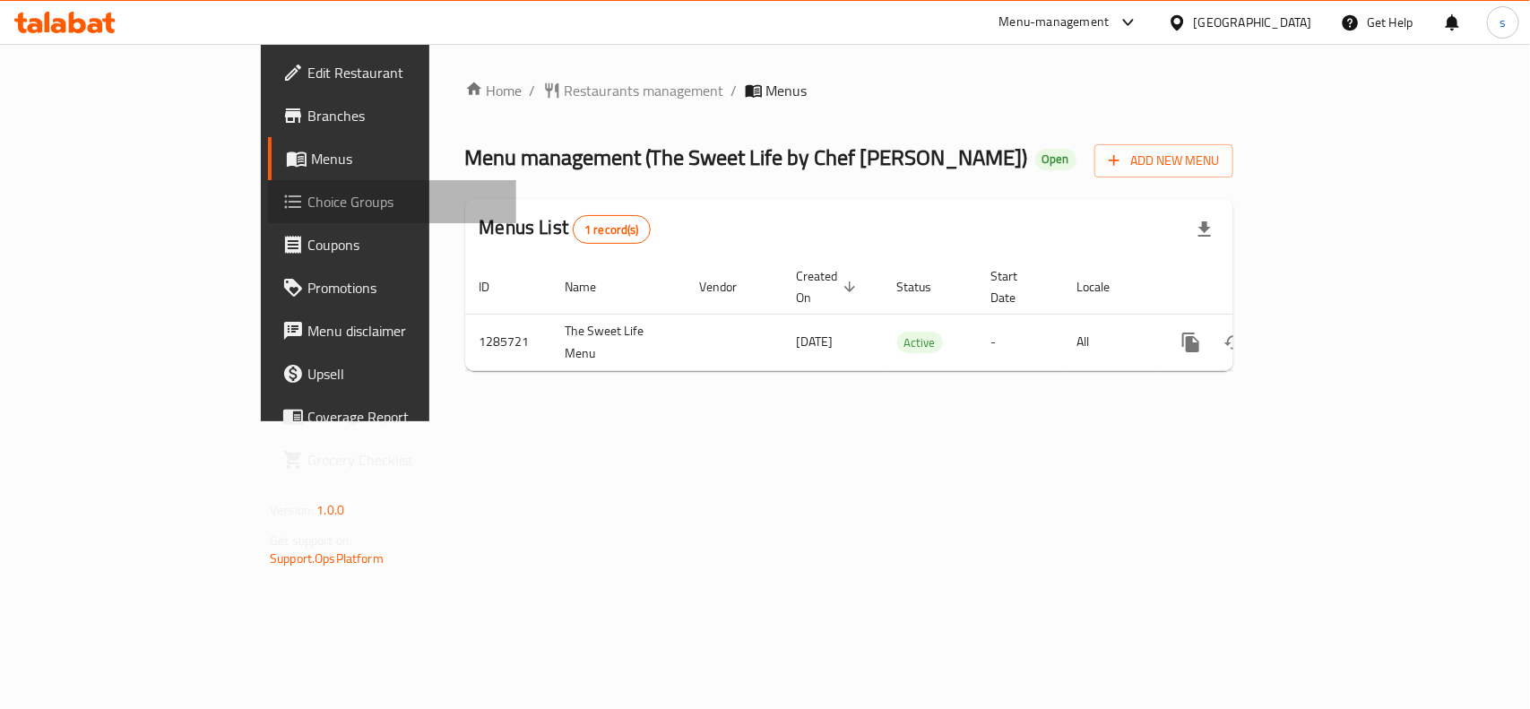
click at [268, 188] on link "Choice Groups" at bounding box center [392, 201] width 248 height 43
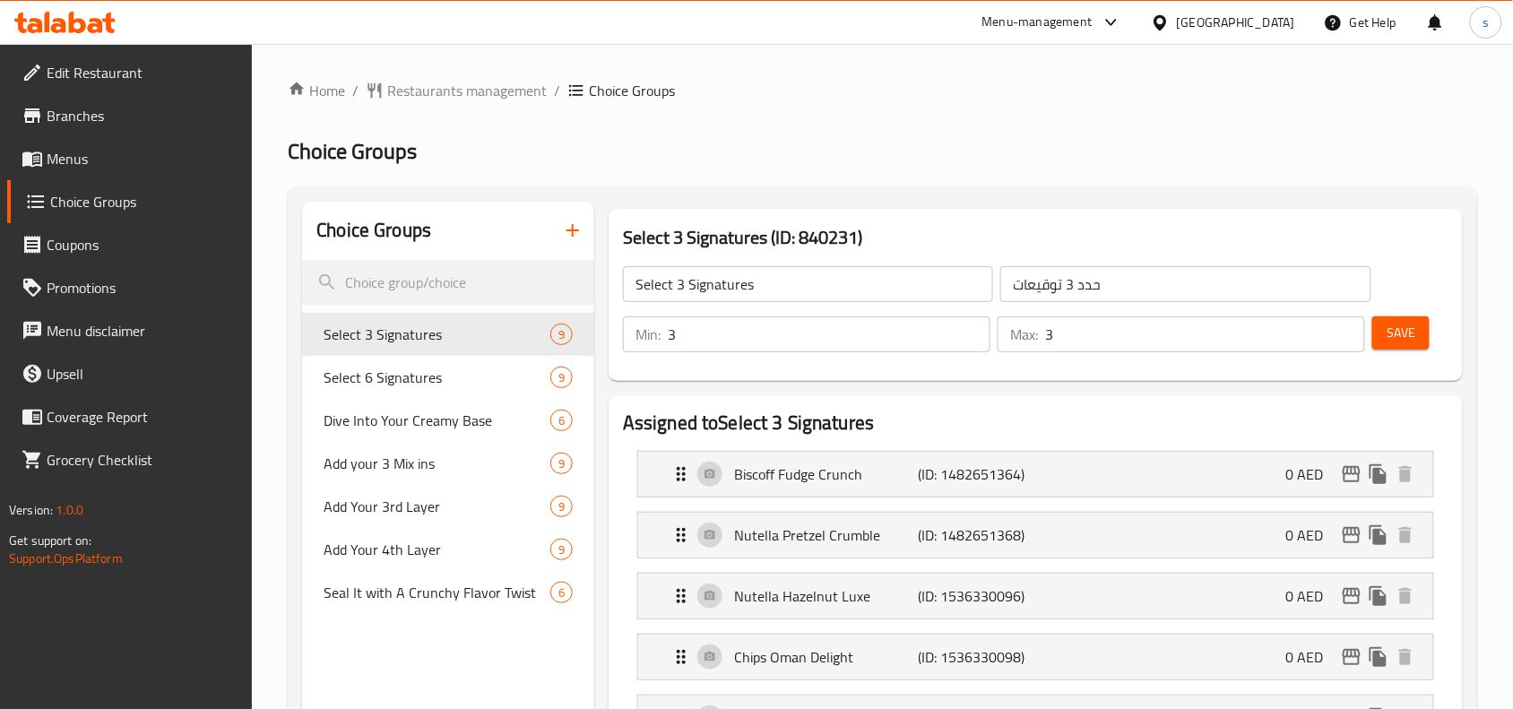
click at [893, 137] on h2 "Choice Groups" at bounding box center [882, 151] width 1189 height 29
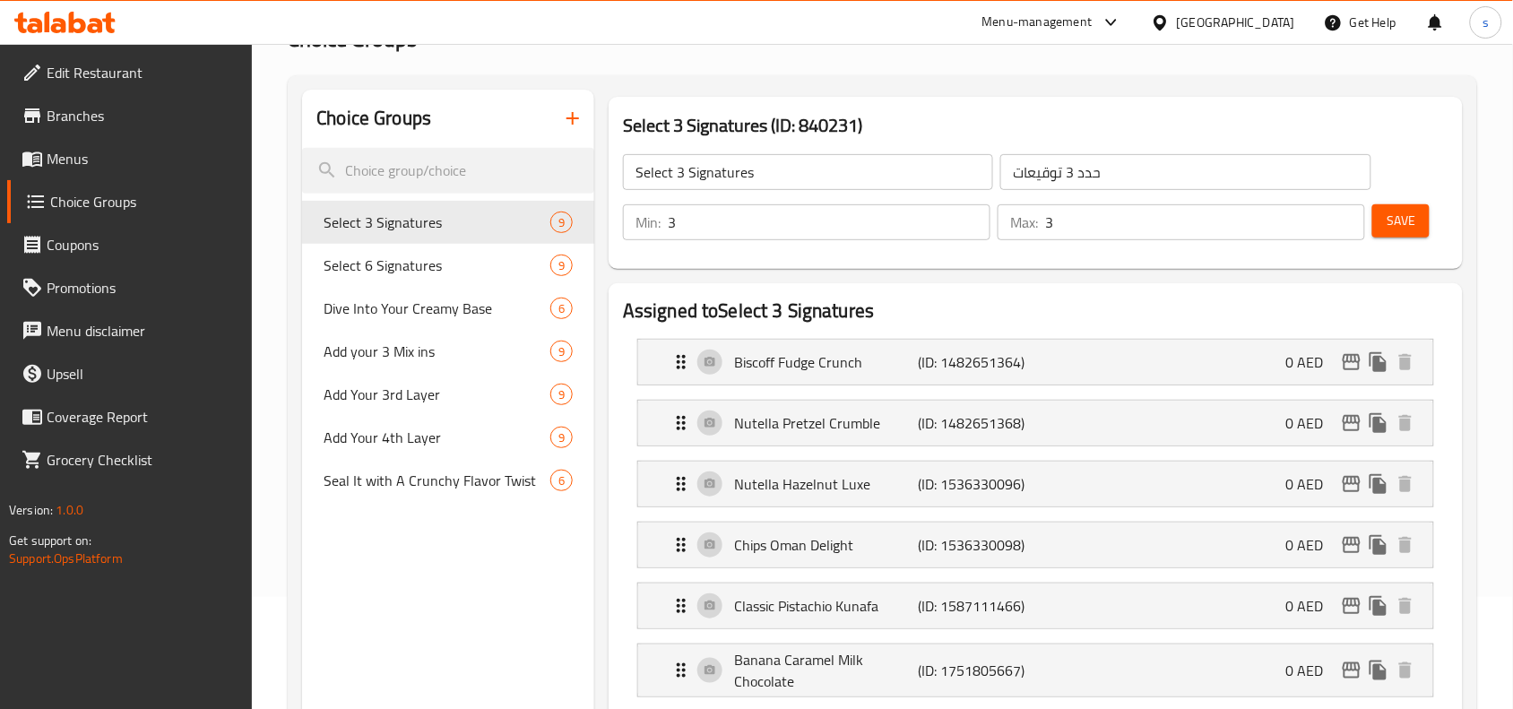
click at [1246, 22] on div "[GEOGRAPHIC_DATA]" at bounding box center [1236, 23] width 118 height 20
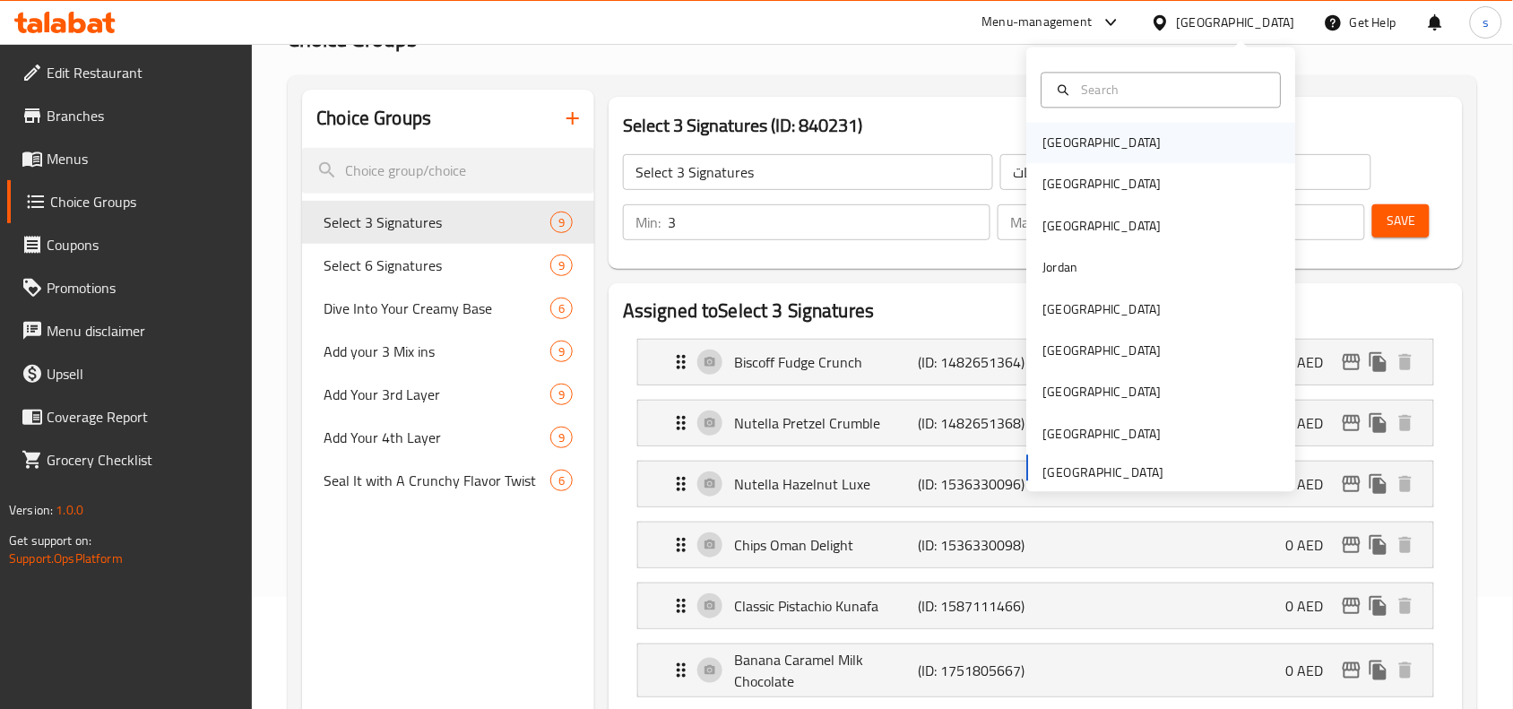
click at [1050, 150] on div "[GEOGRAPHIC_DATA]" at bounding box center [1102, 144] width 118 height 20
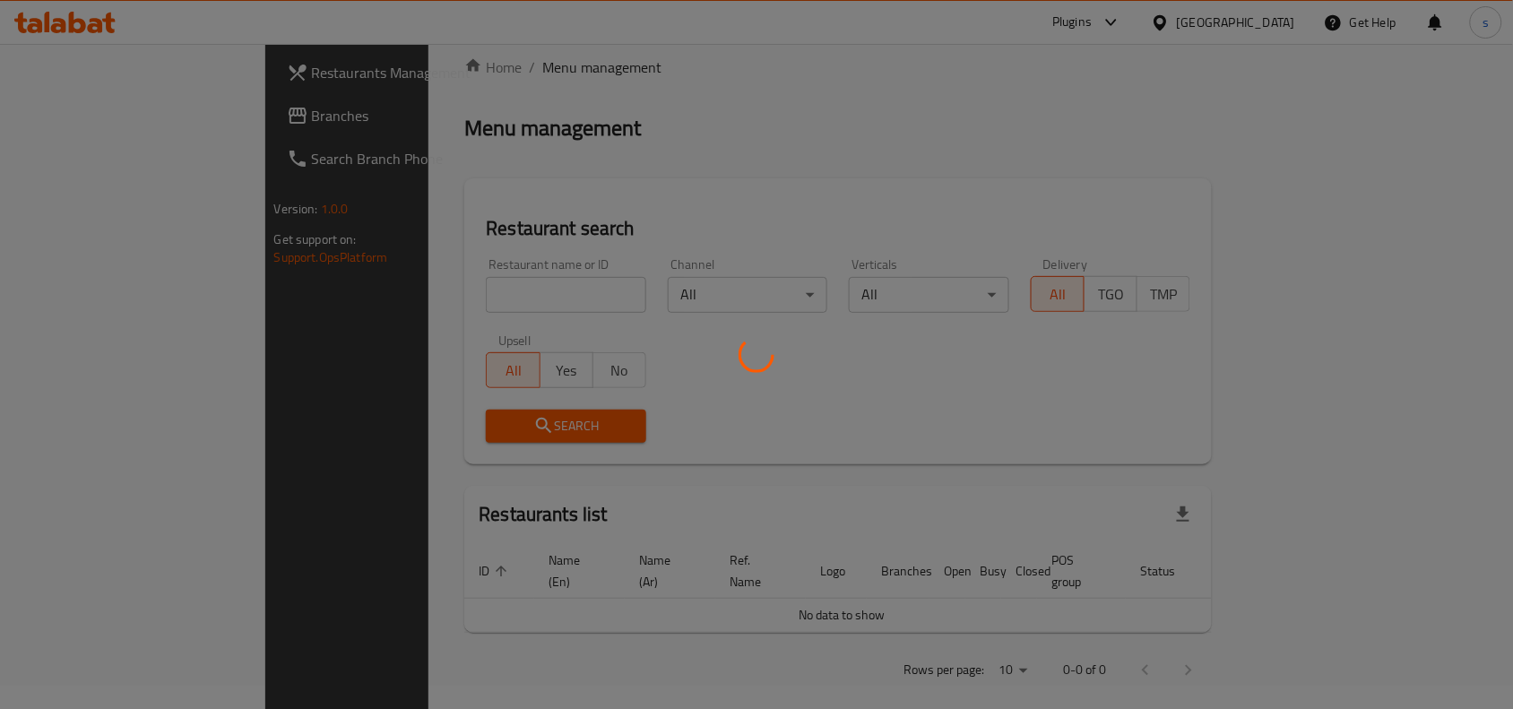
scroll to position [112, 0]
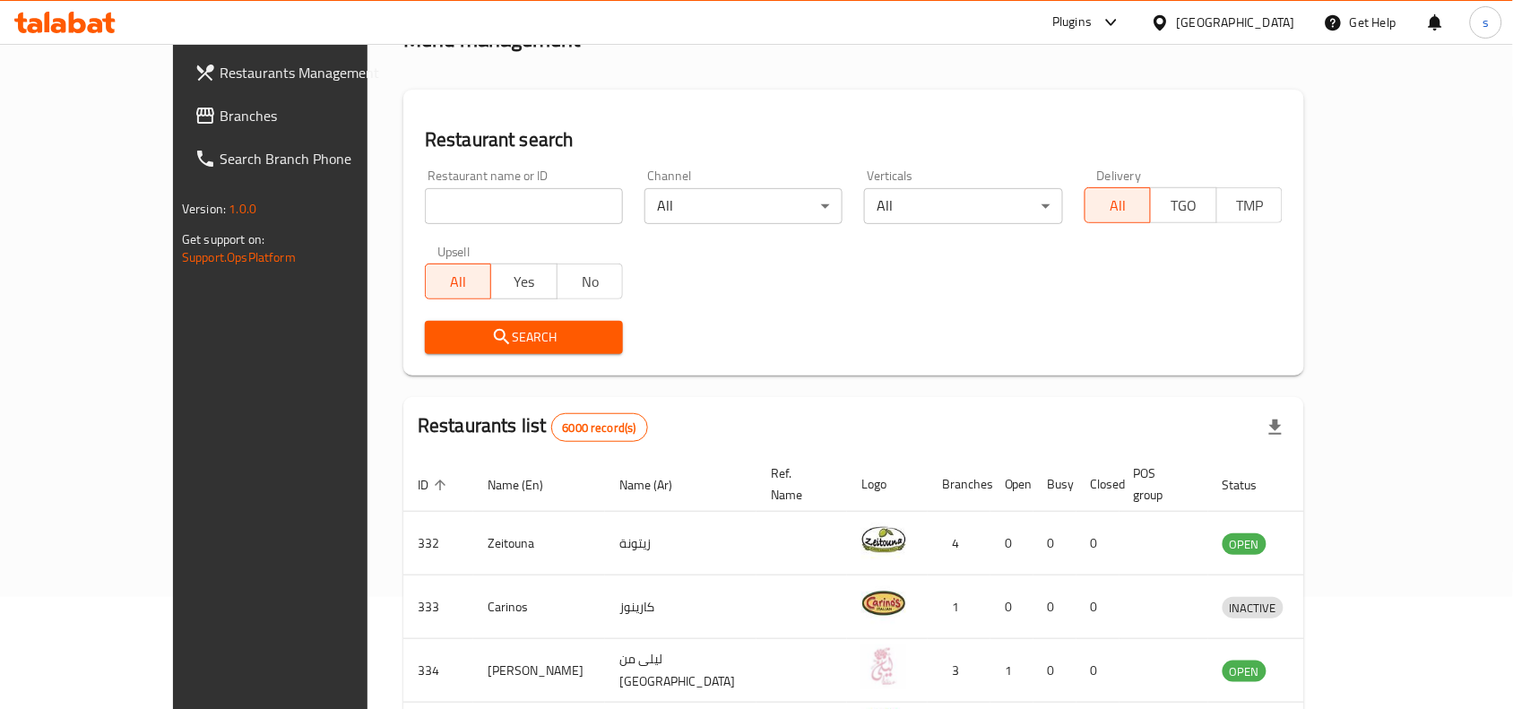
click at [1277, 23] on div "[GEOGRAPHIC_DATA]" at bounding box center [1236, 23] width 118 height 20
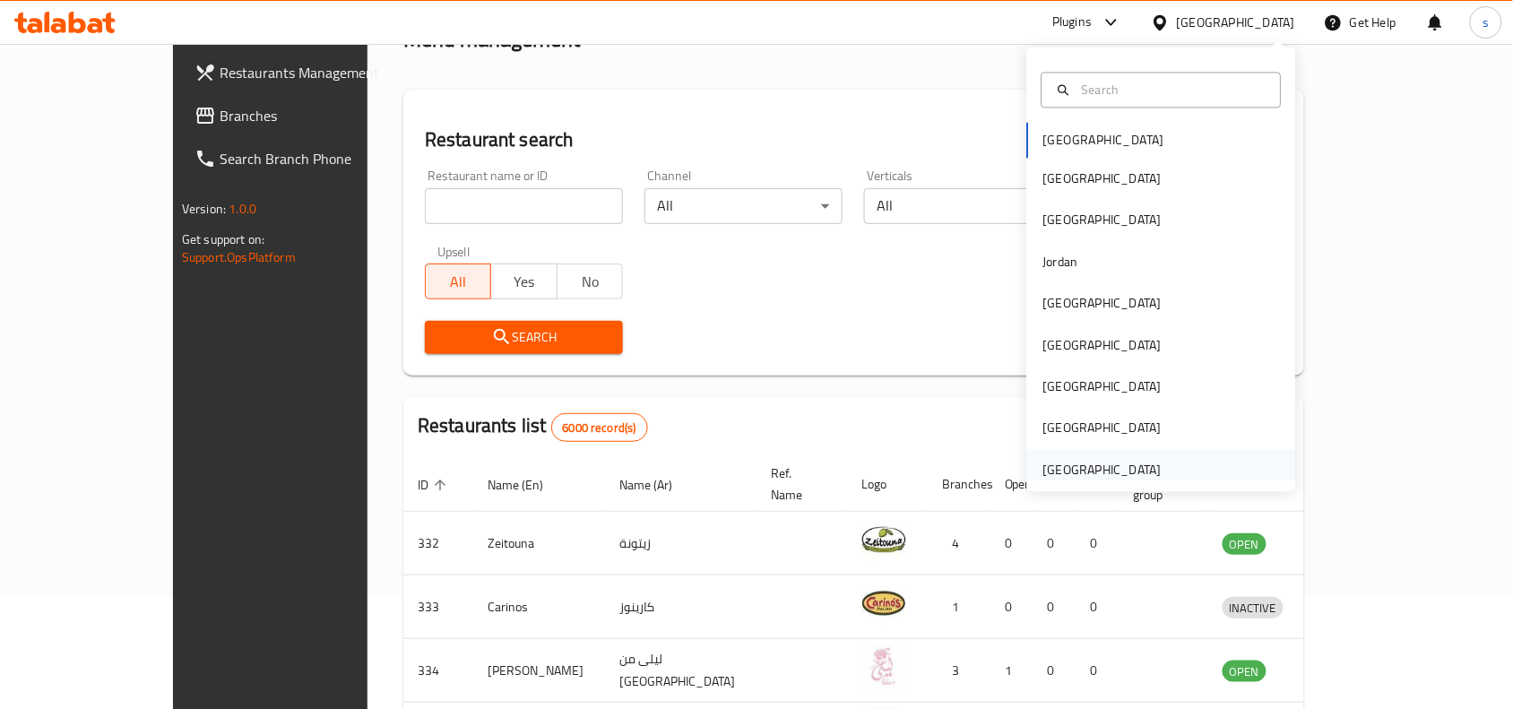
click at [1132, 480] on div "[GEOGRAPHIC_DATA]" at bounding box center [1102, 470] width 118 height 20
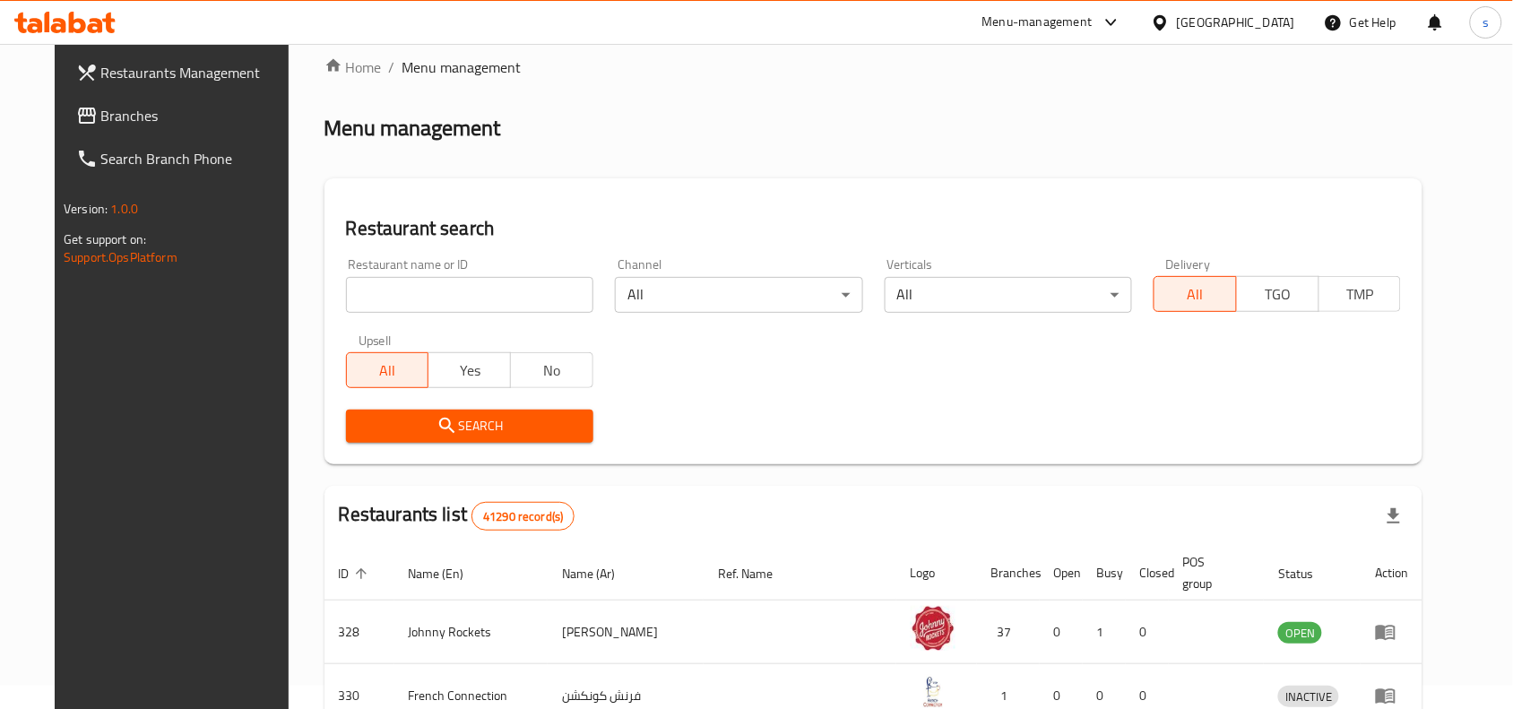
scroll to position [112, 0]
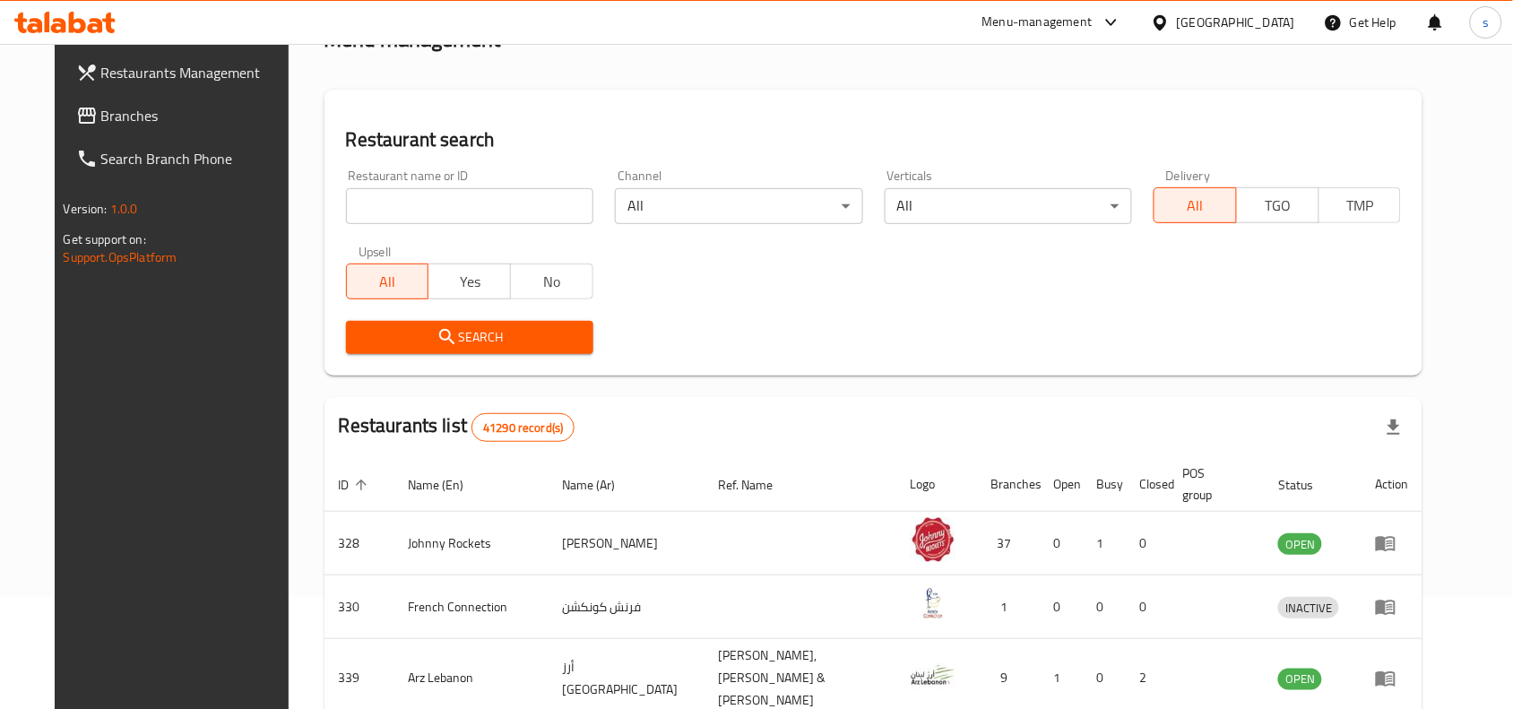
click at [101, 117] on span "Branches" at bounding box center [197, 116] width 192 height 22
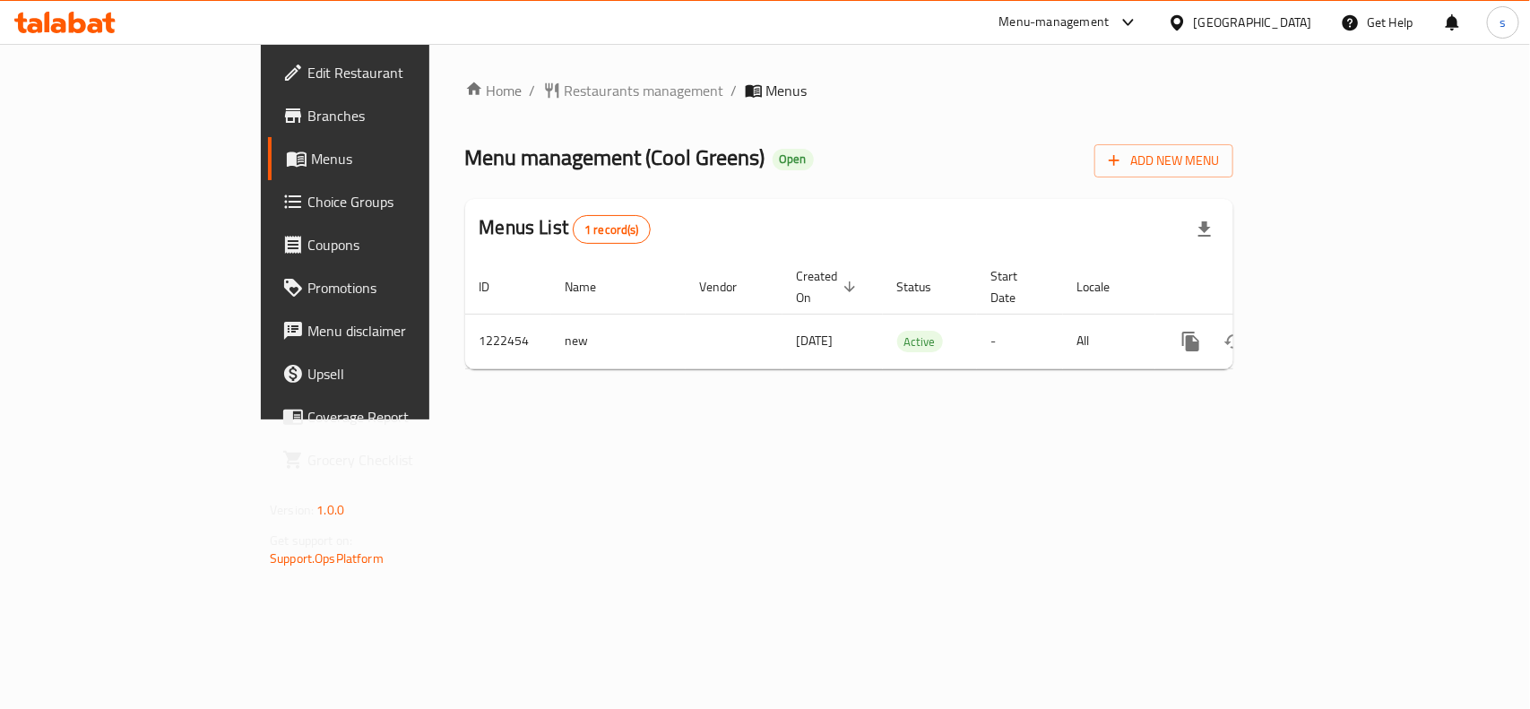
click at [1259, 19] on div "[GEOGRAPHIC_DATA]" at bounding box center [1253, 23] width 118 height 20
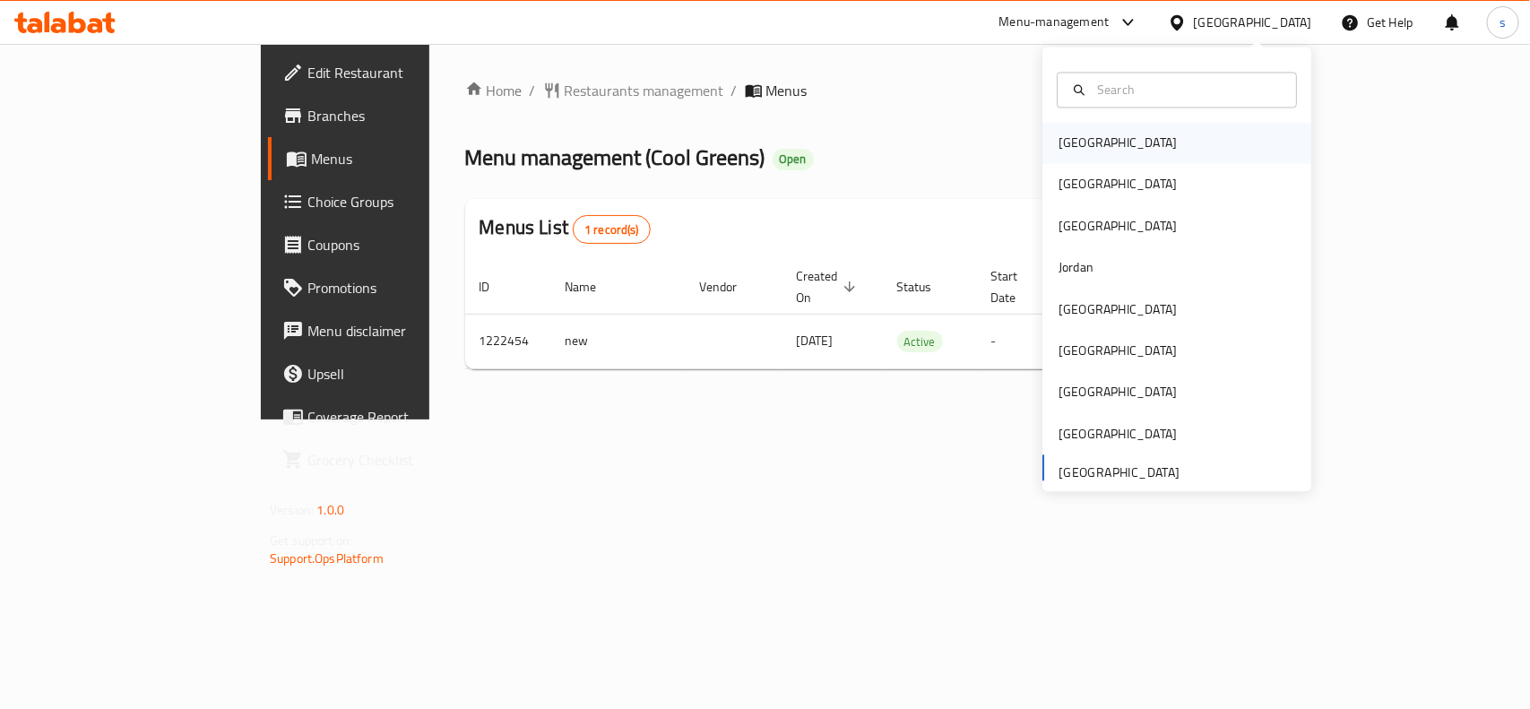
click at [1080, 153] on div "[GEOGRAPHIC_DATA]" at bounding box center [1118, 144] width 118 height 20
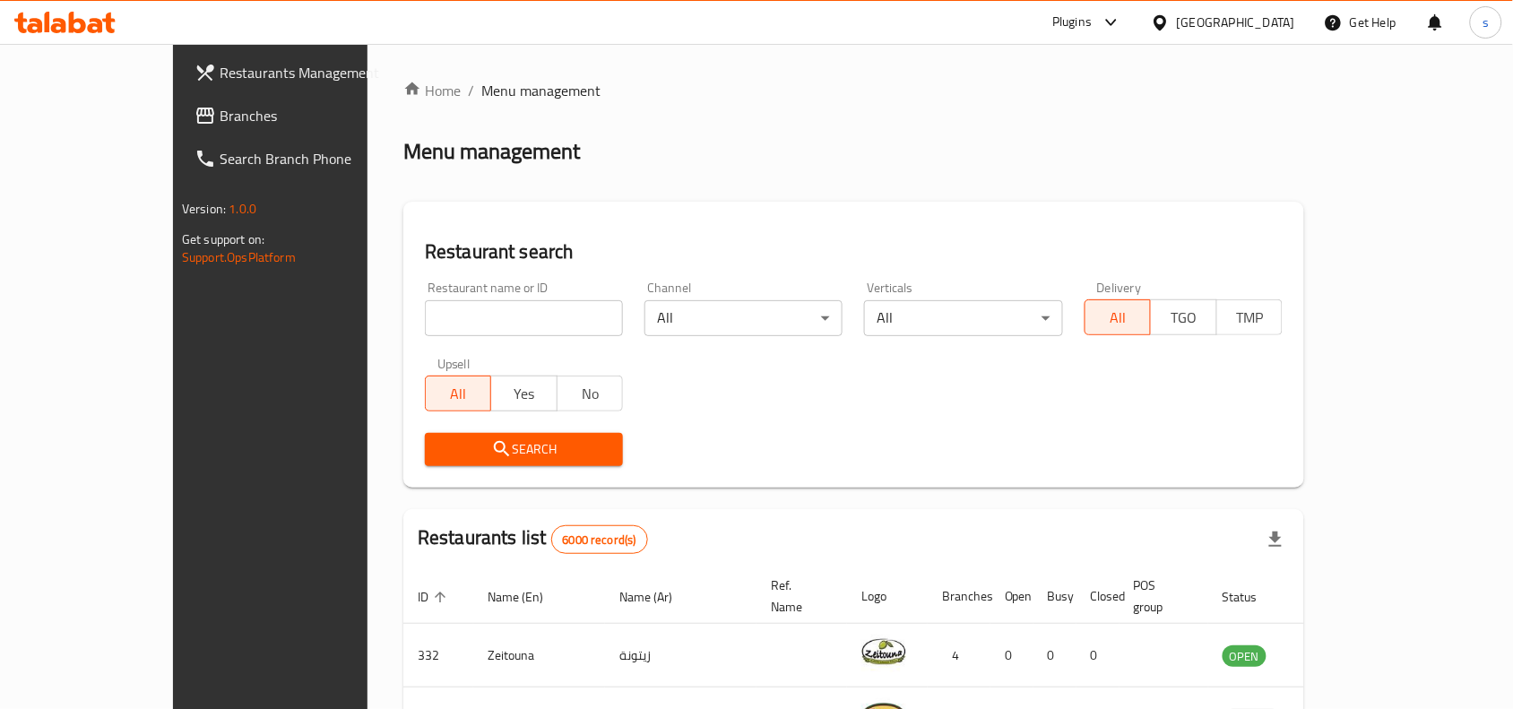
click at [1266, 20] on div "[GEOGRAPHIC_DATA]" at bounding box center [1236, 23] width 118 height 20
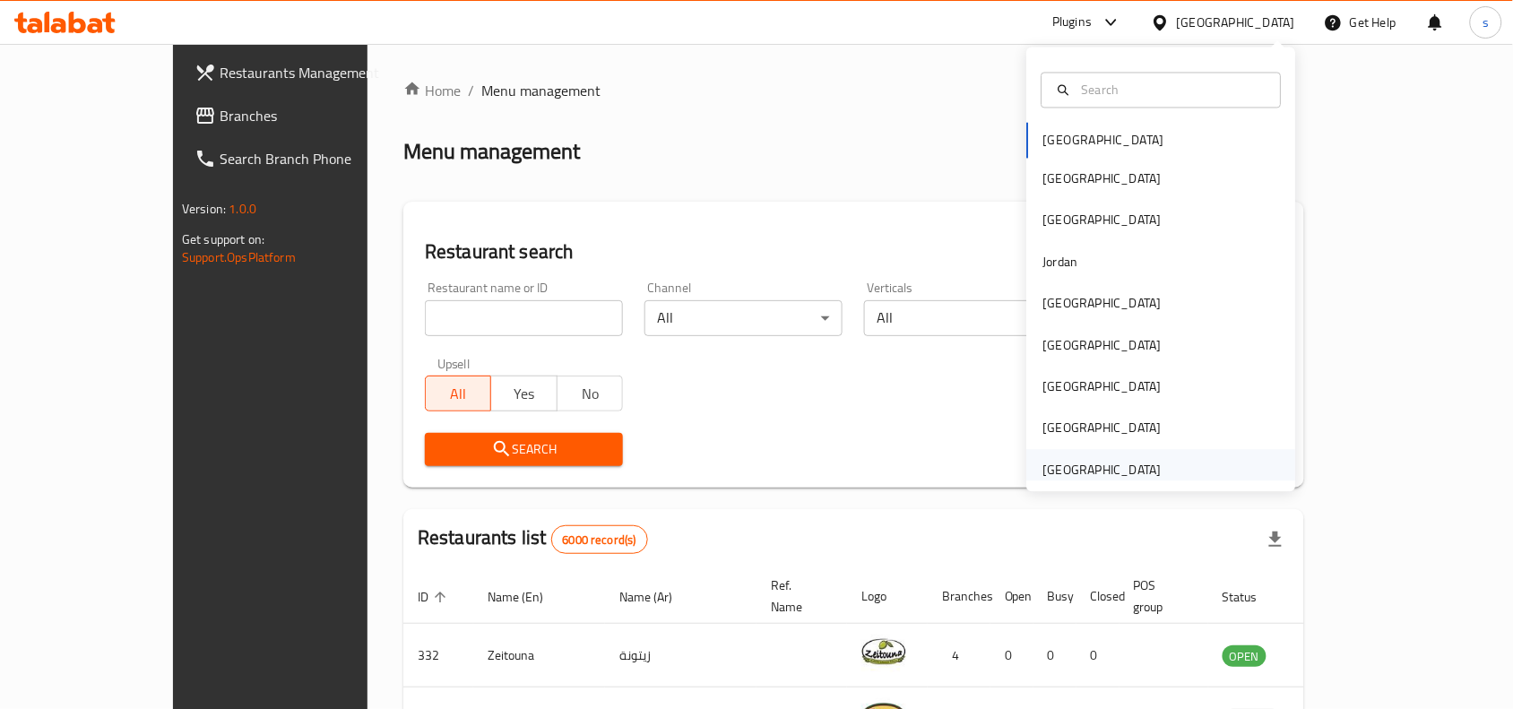
click at [1126, 468] on div "[GEOGRAPHIC_DATA]" at bounding box center [1102, 470] width 118 height 20
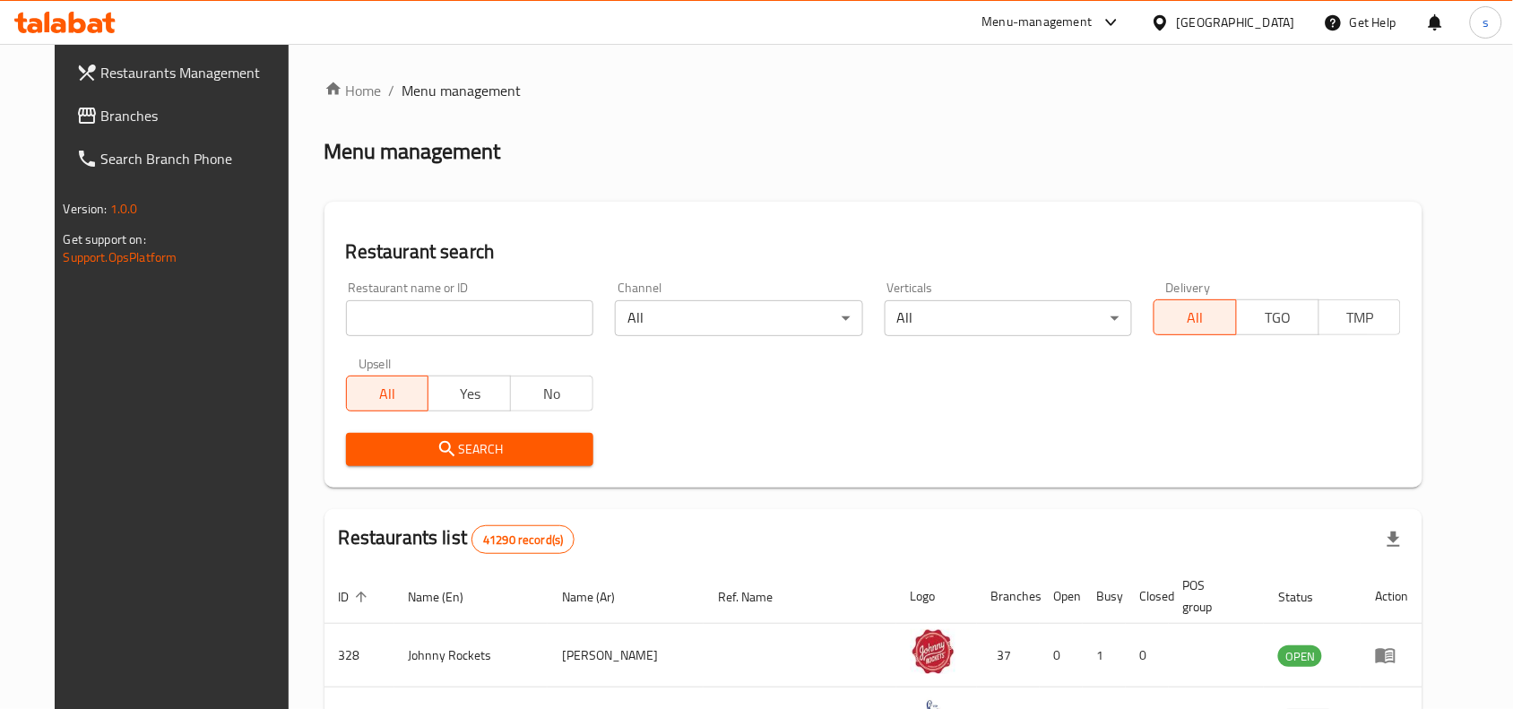
click at [101, 117] on span "Branches" at bounding box center [197, 116] width 192 height 22
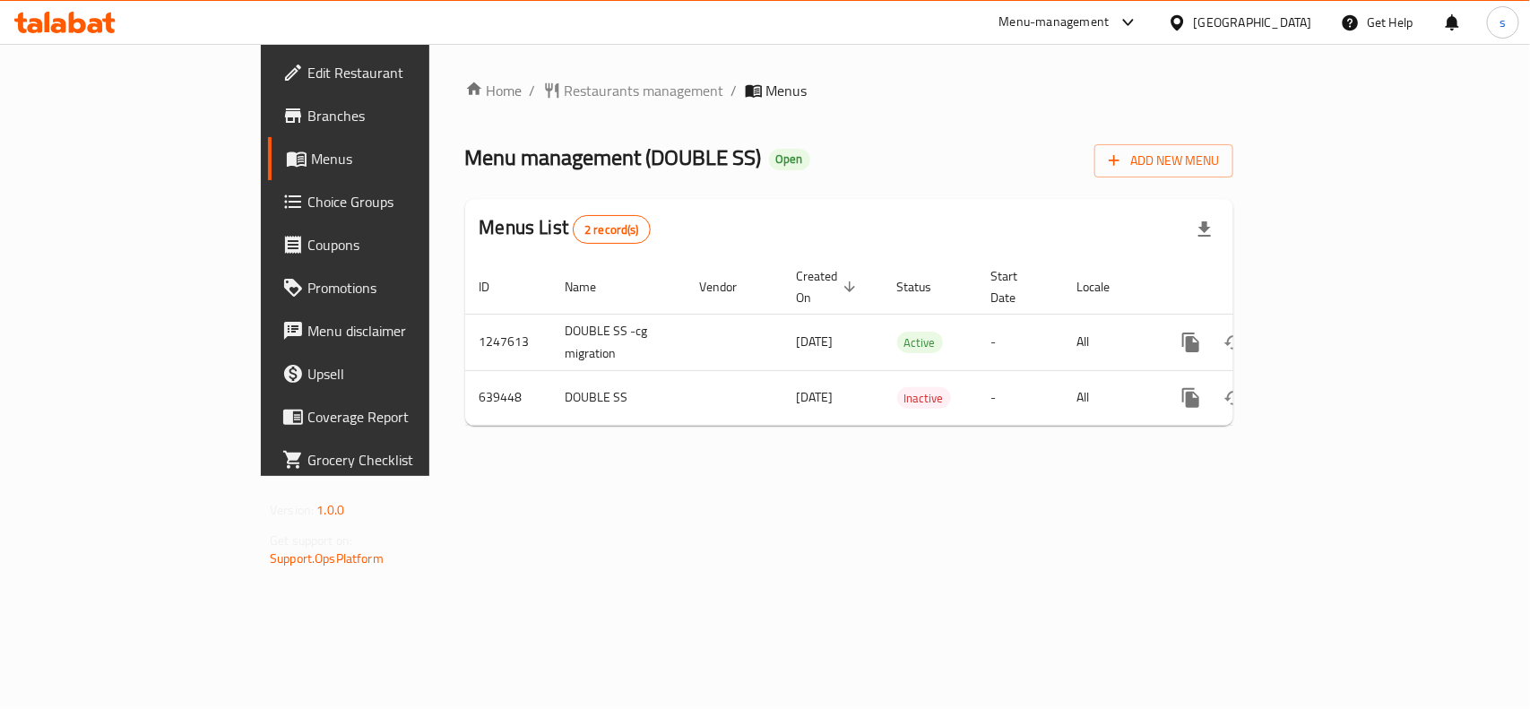
click at [307, 77] on span "Edit Restaurant" at bounding box center [404, 73] width 194 height 22
